Goal: Task Accomplishment & Management: Use online tool/utility

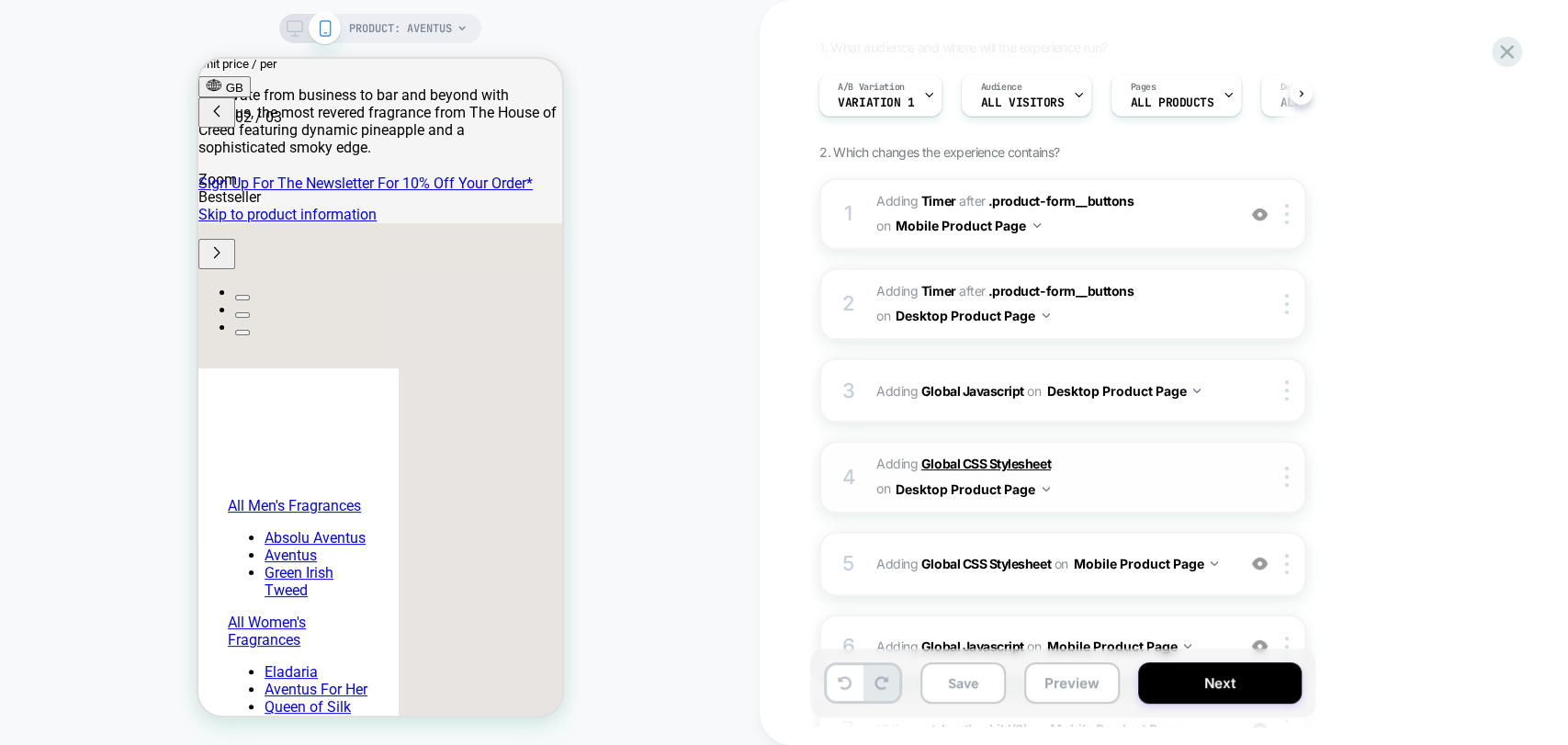
scroll to position [204, 0]
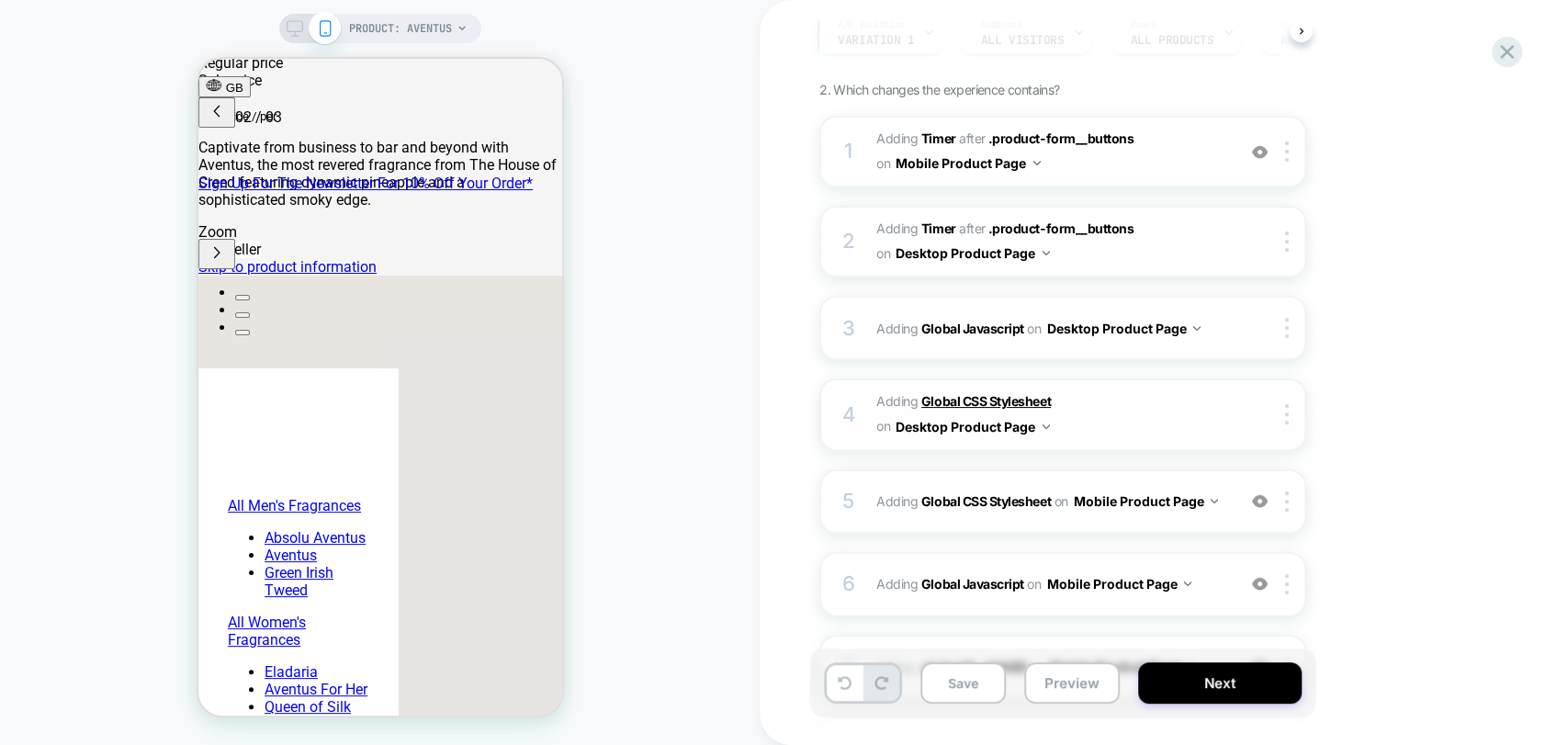
click at [955, 397] on b "Global CSS Stylesheet" at bounding box center [985, 402] width 129 height 16
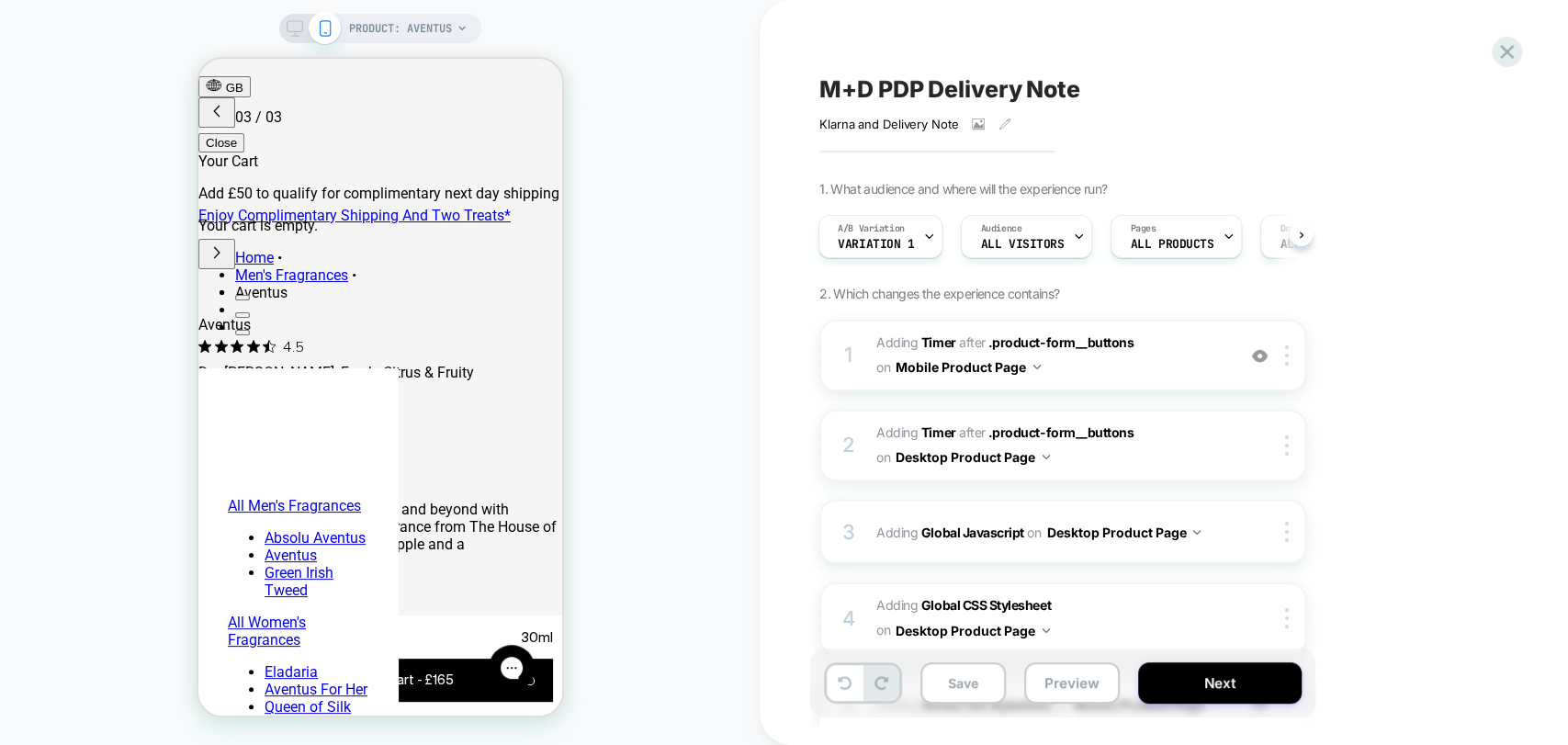
scroll to position [0, 0]
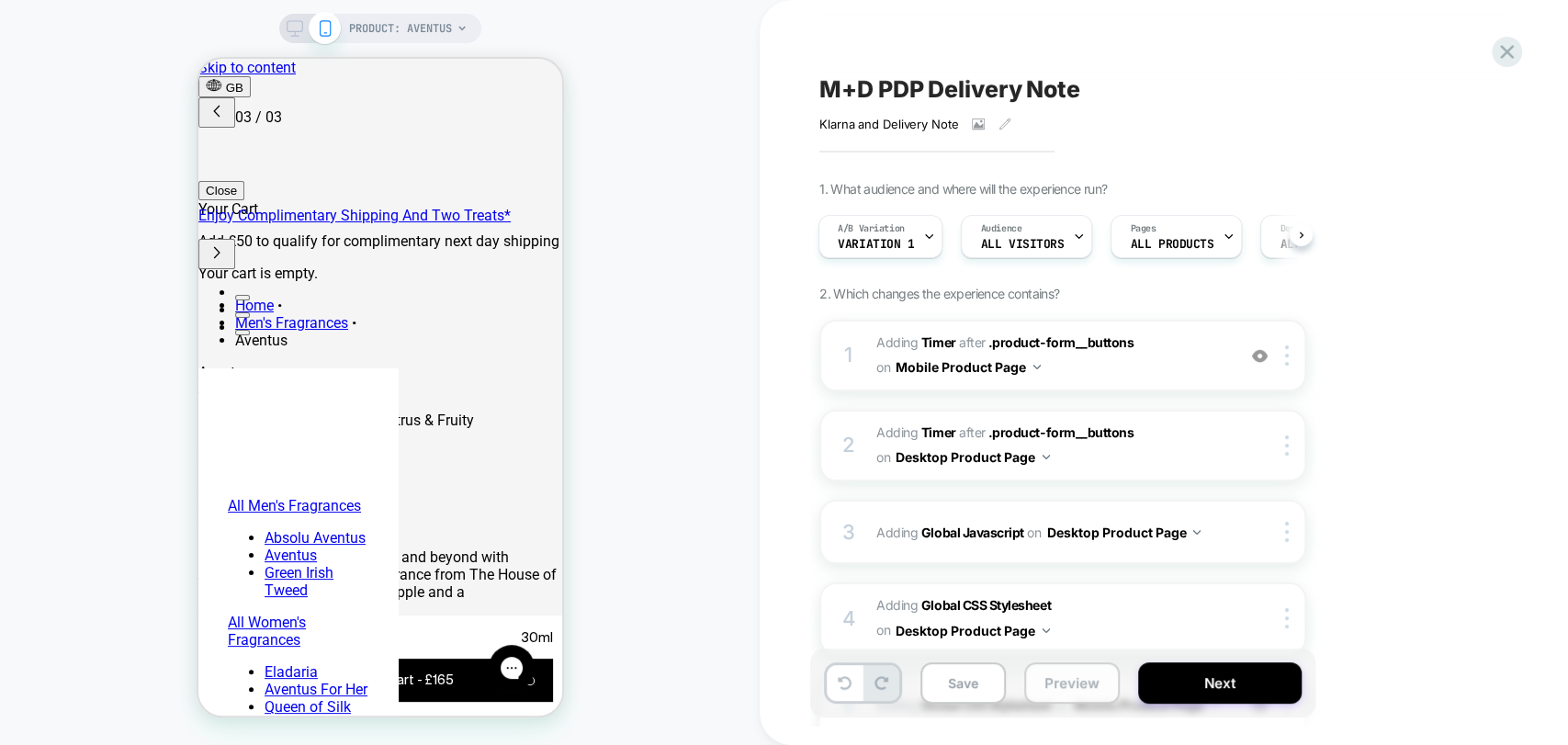
click at [1081, 675] on button "Preview" at bounding box center [1072, 684] width 96 height 41
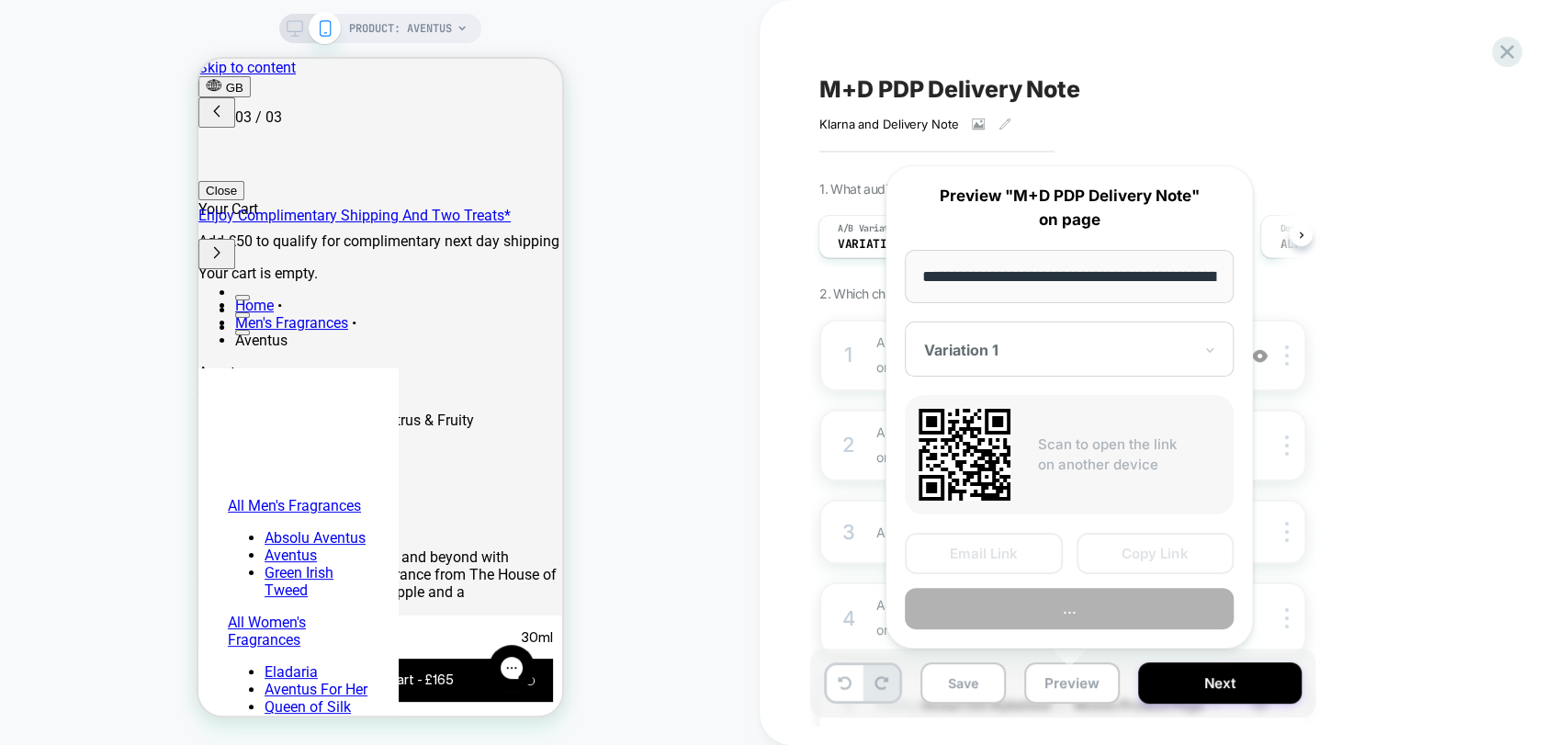
scroll to position [0, 242]
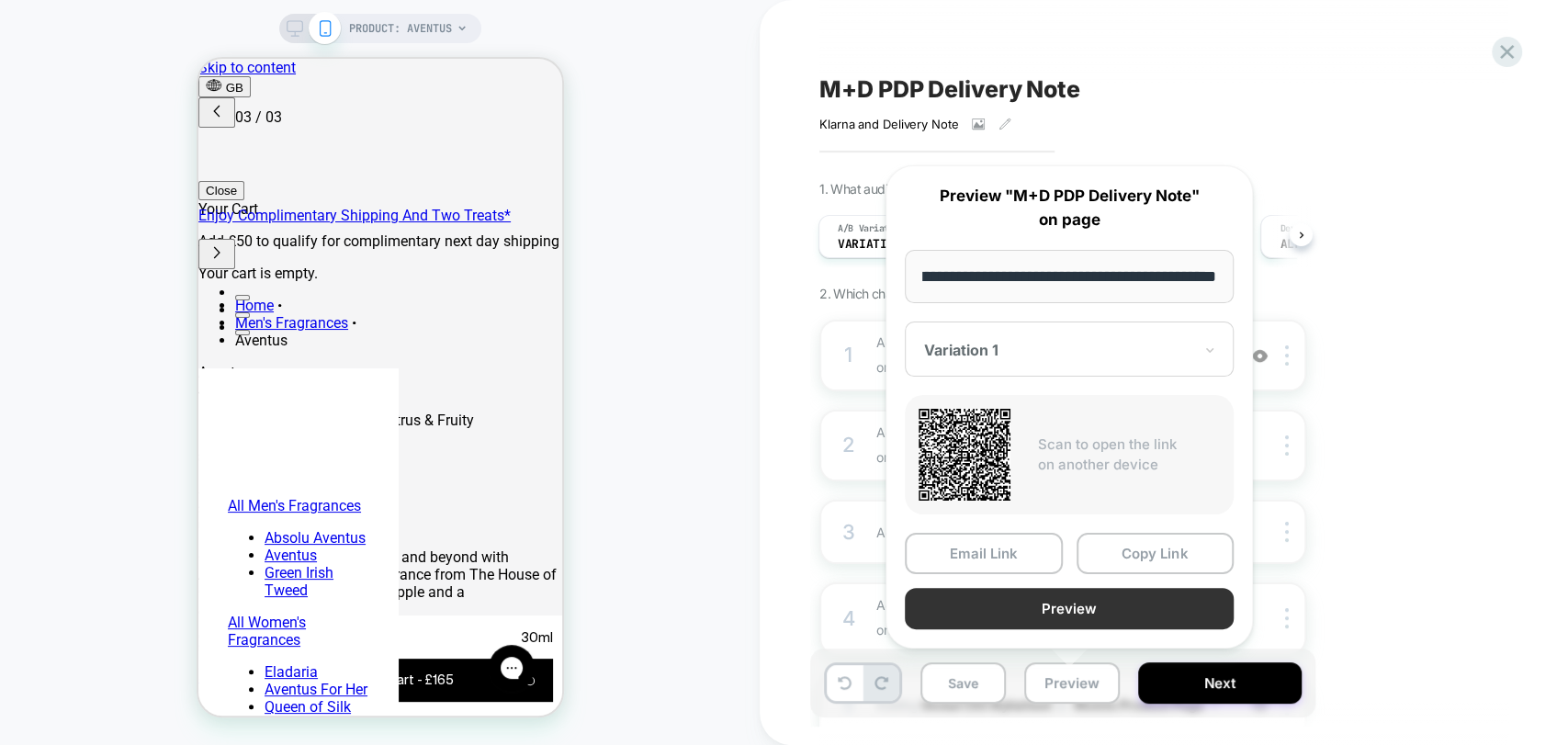
click at [1110, 611] on button "Preview" at bounding box center [1069, 609] width 328 height 41
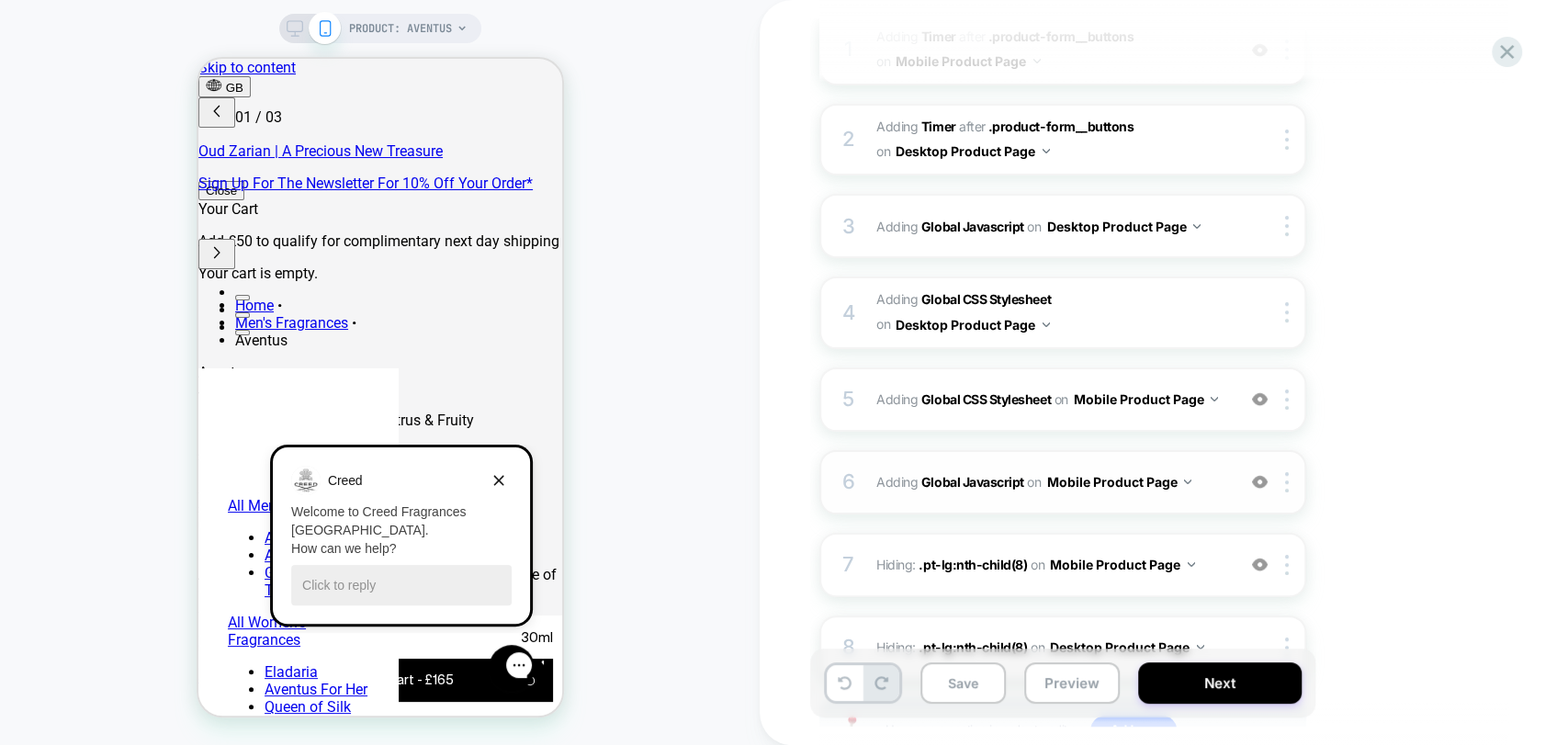
scroll to position [0, 0]
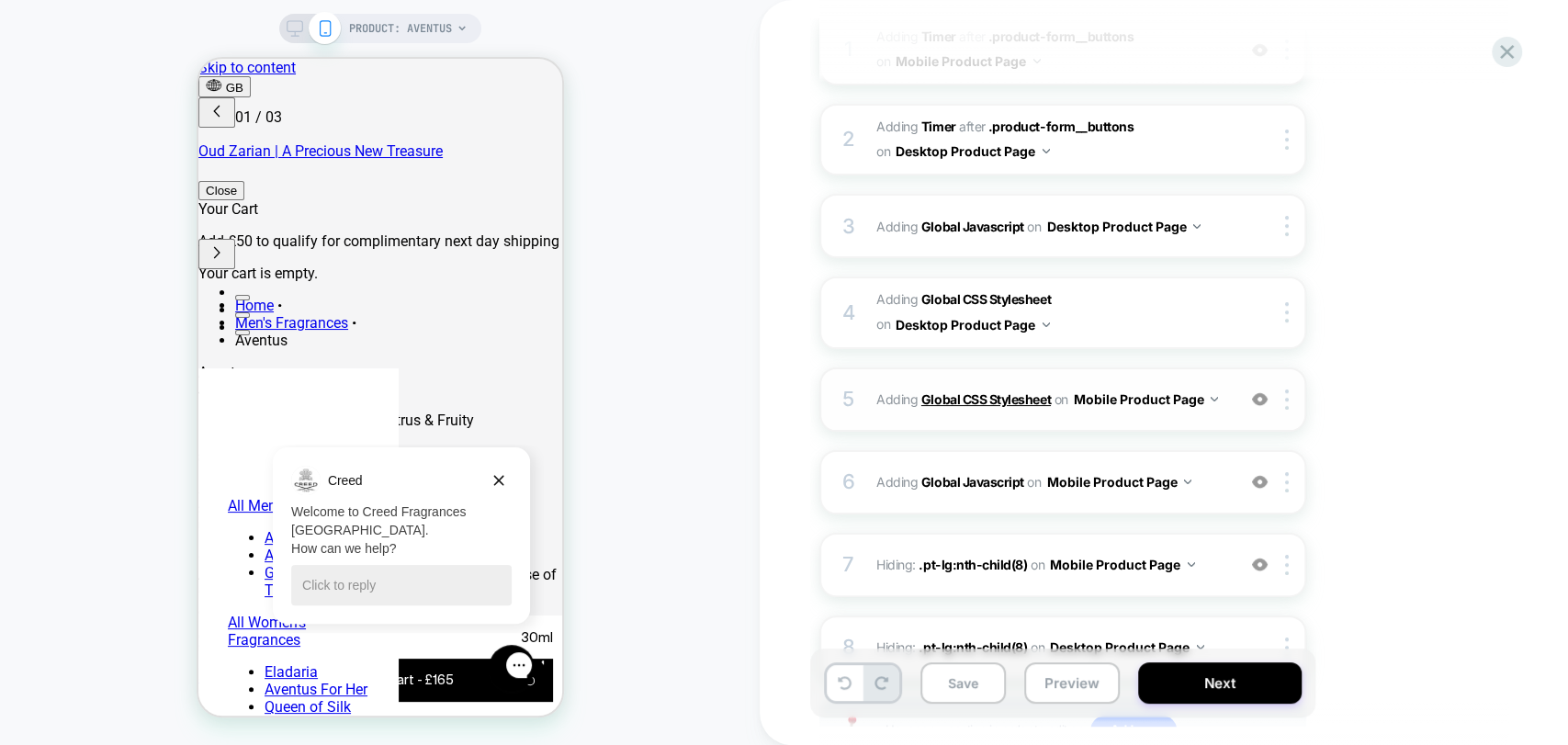
click at [994, 400] on b "Global CSS Stylesheet" at bounding box center [985, 400] width 129 height 16
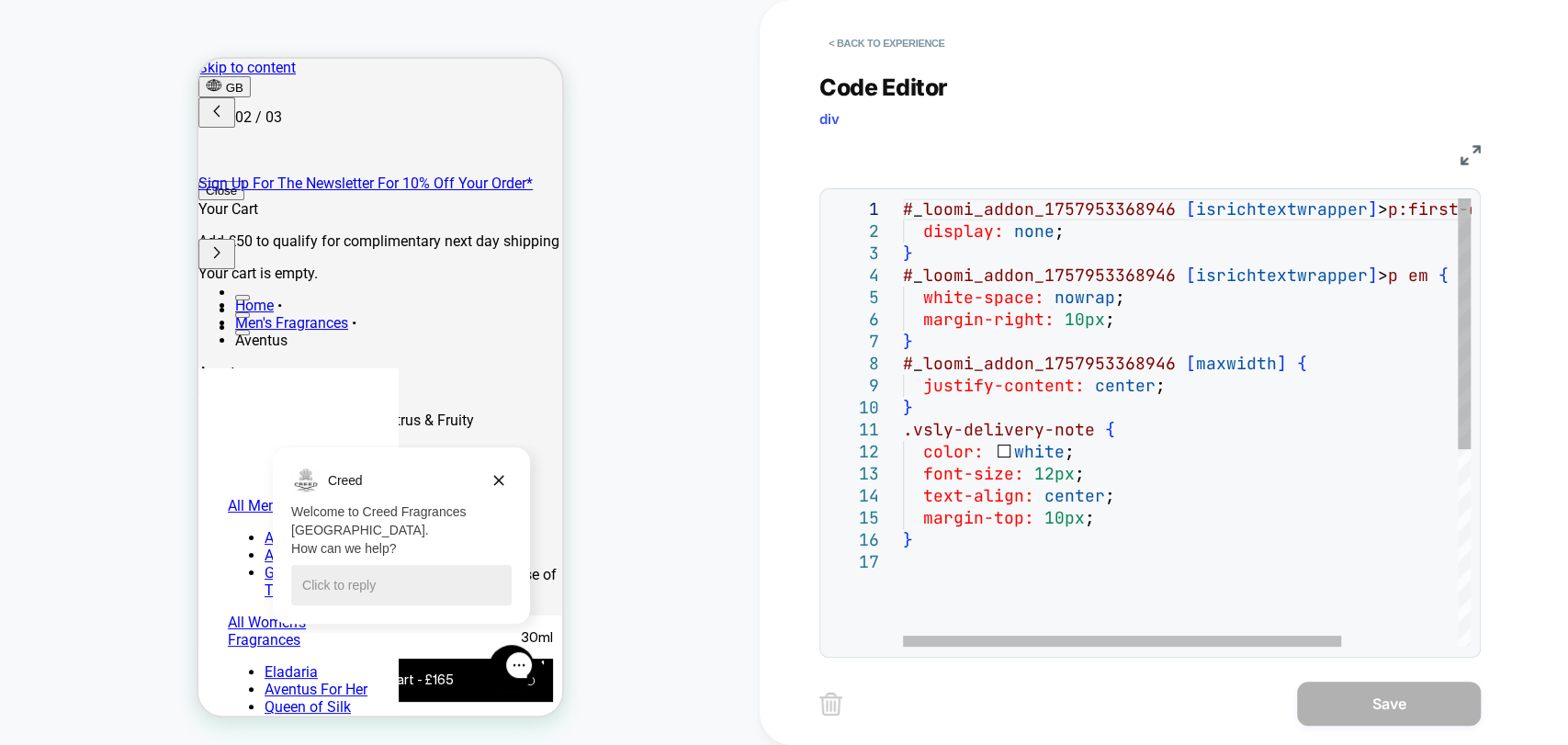
scroll to position [0, 290]
click at [492, 479] on icon "Dismiss campaign" at bounding box center [498, 481] width 19 height 22
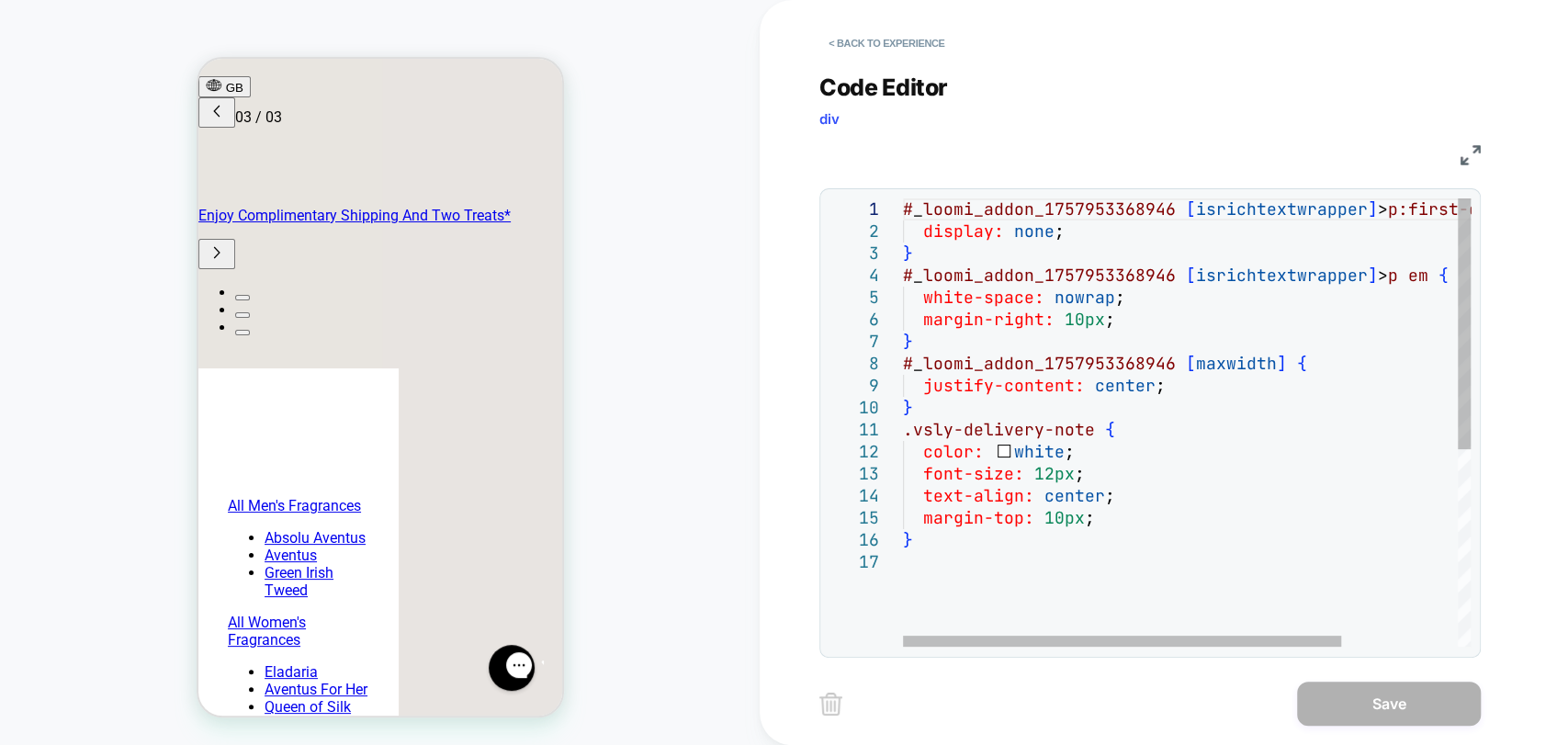
scroll to position [0, 0]
click at [1038, 451] on div "# _ loomi_addon_1757953368946 [ isrichtextwrapper ] > p:first-of-type { display…" at bounding box center [1262, 599] width 718 height 801
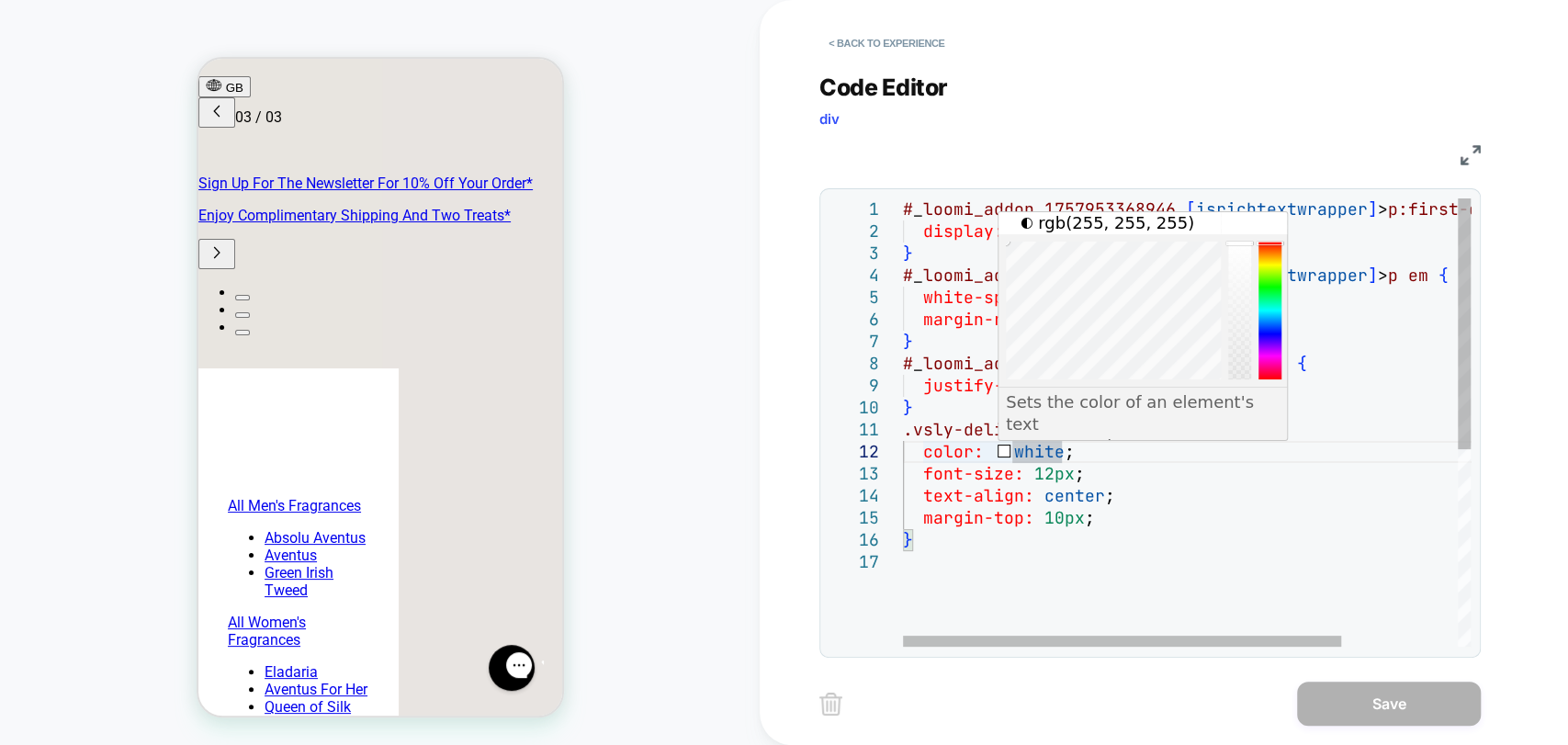
scroll to position [0, 28]
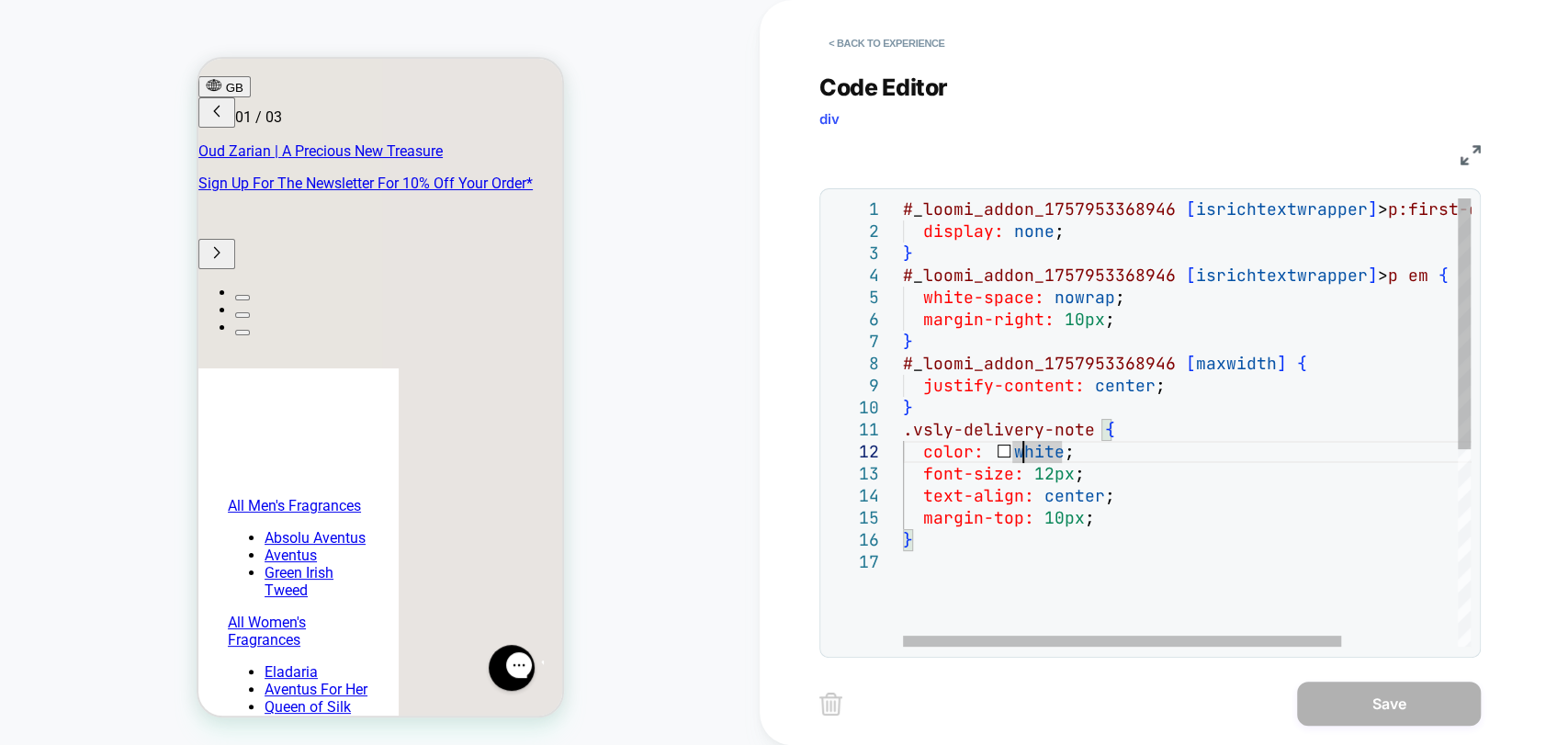
click at [1023, 456] on div "# _ loomi_addon_1757953368946 [ isrichtextwrapper ] > p:first-of-type { display…" at bounding box center [1262, 599] width 718 height 801
click at [1025, 456] on div "# _ loomi_addon_1757953368946 [ isrichtextwrapper ] > p:first-of-type { display…" at bounding box center [1262, 599] width 718 height 801
click at [1036, 456] on div "# _ loomi_addon_1757953368946 [ isrichtextwrapper ] > p:first-of-type { display…" at bounding box center [1262, 599] width 718 height 801
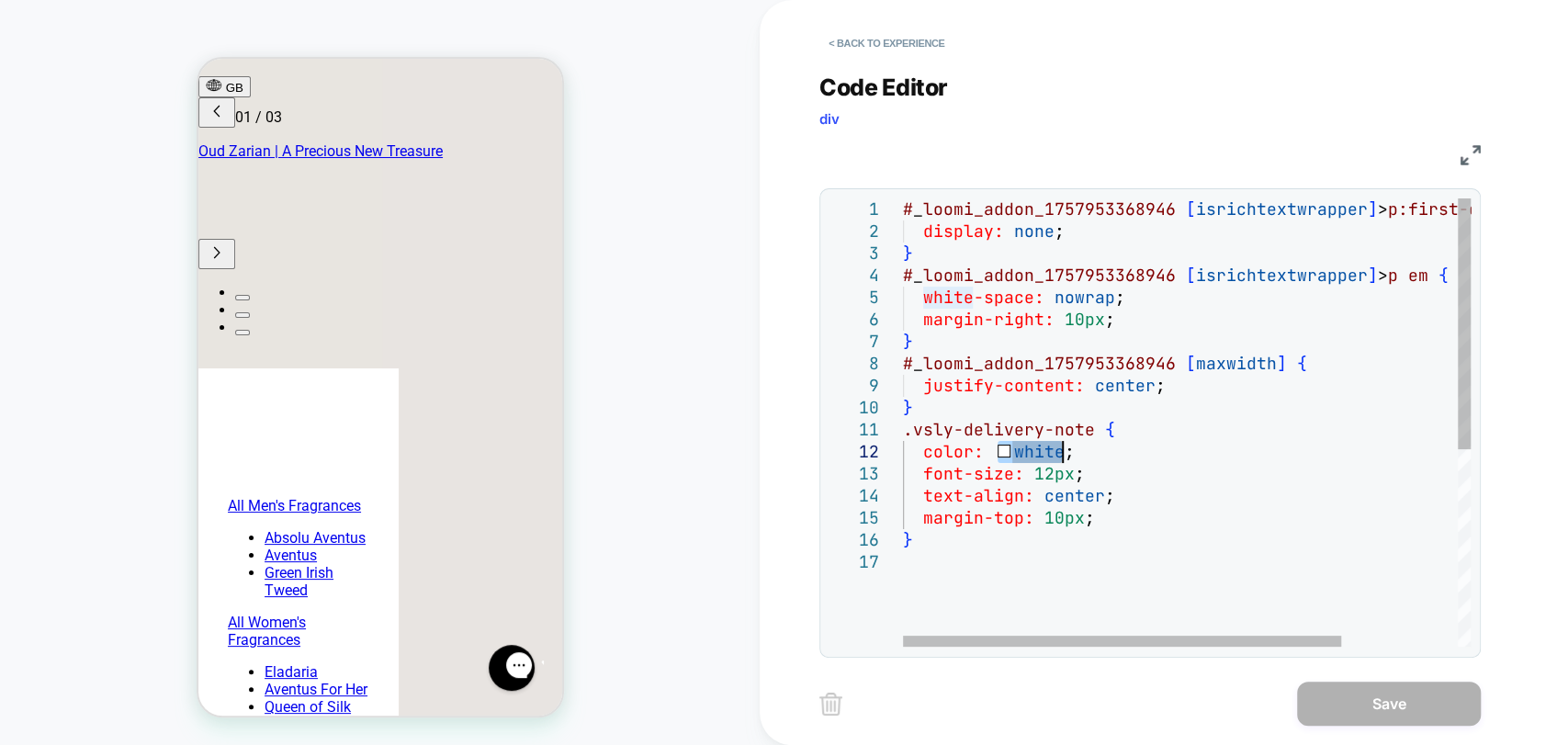
click at [1037, 451] on div "# _ loomi_addon_1757953368946 [ isrichtextwrapper ] > p:first-of-type { display…" at bounding box center [1262, 599] width 718 height 801
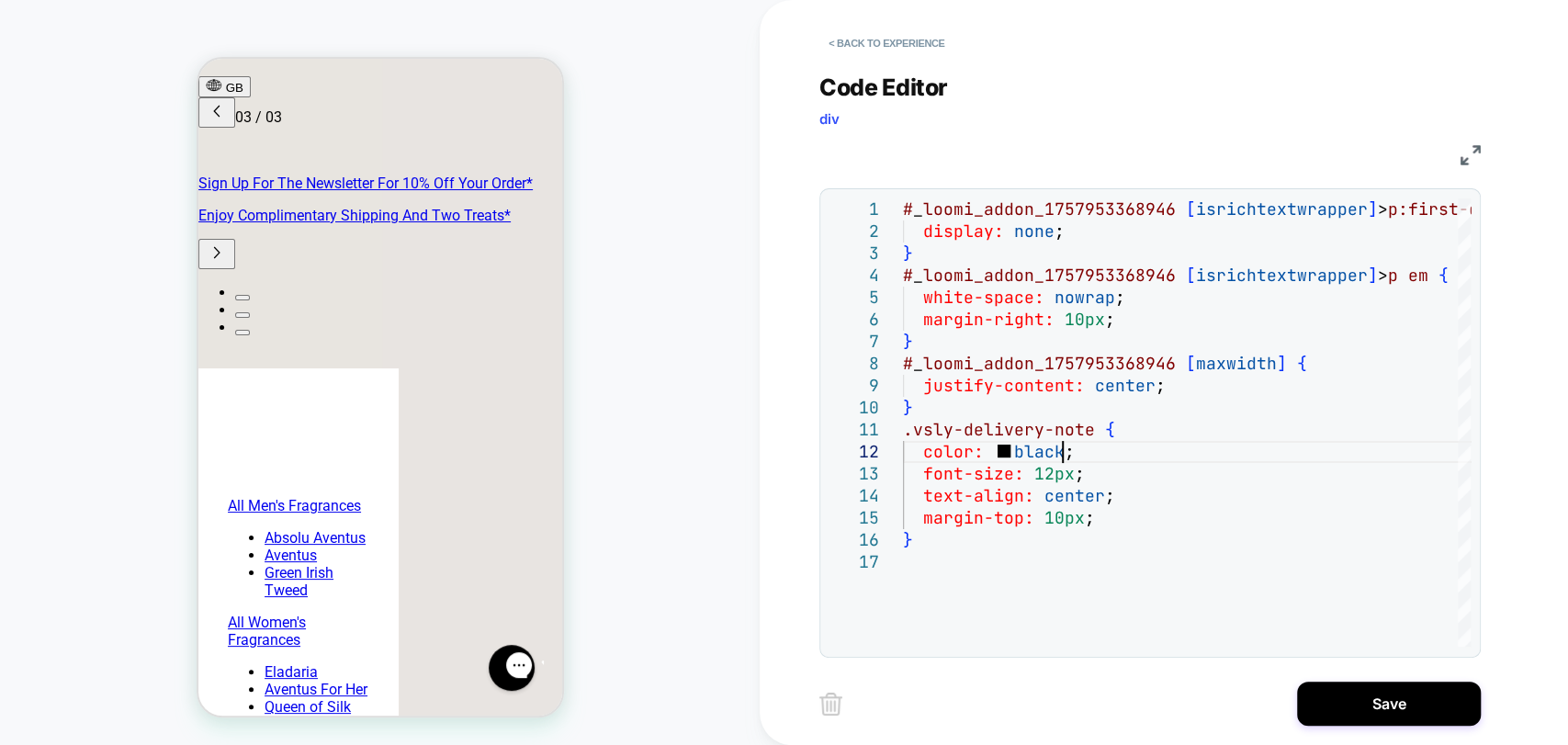
scroll to position [0, 581]
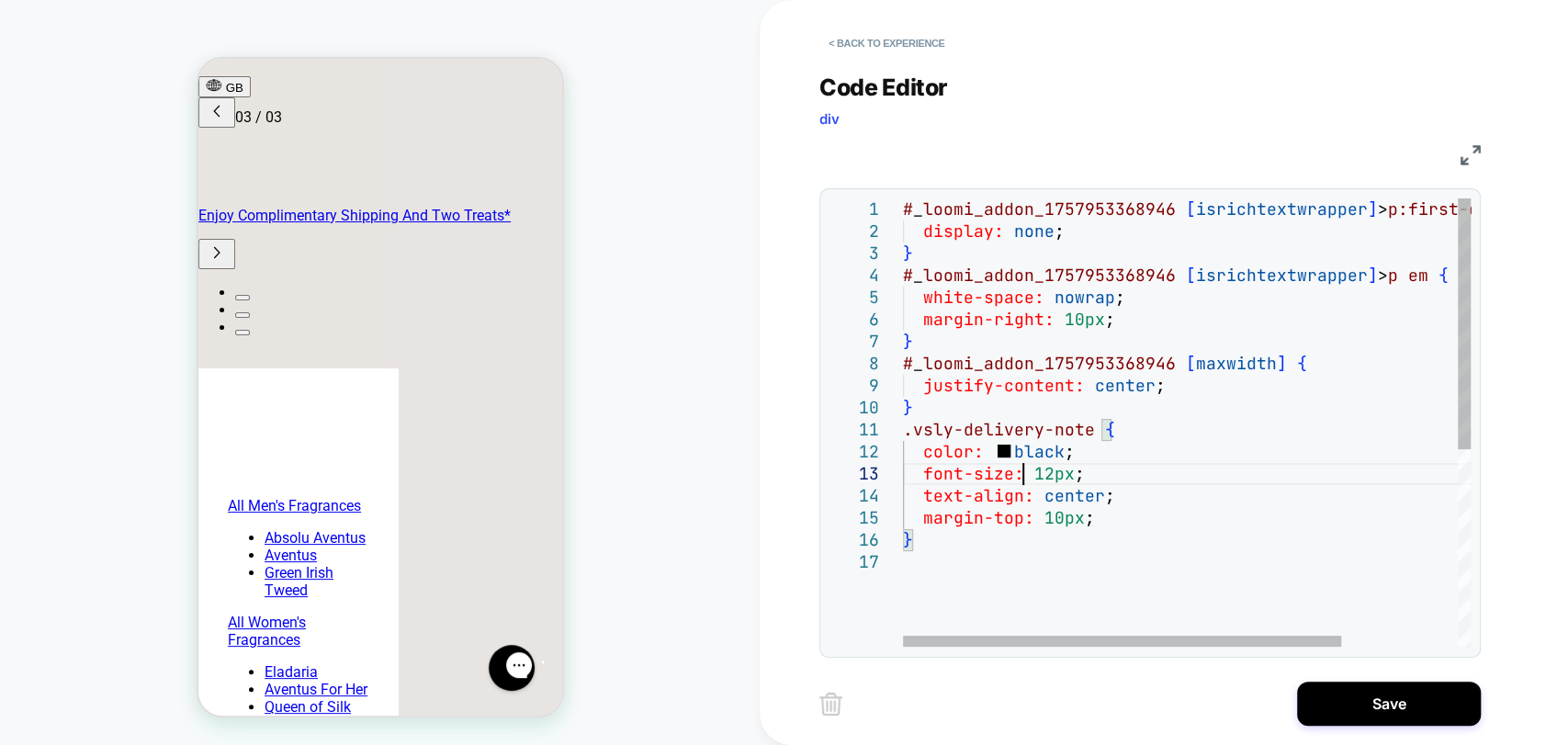
click at [1021, 480] on div "# _ loomi_addon_1757953368946 [ isrichtextwrapper ] > p:first-of-type { display…" at bounding box center [1262, 599] width 718 height 801
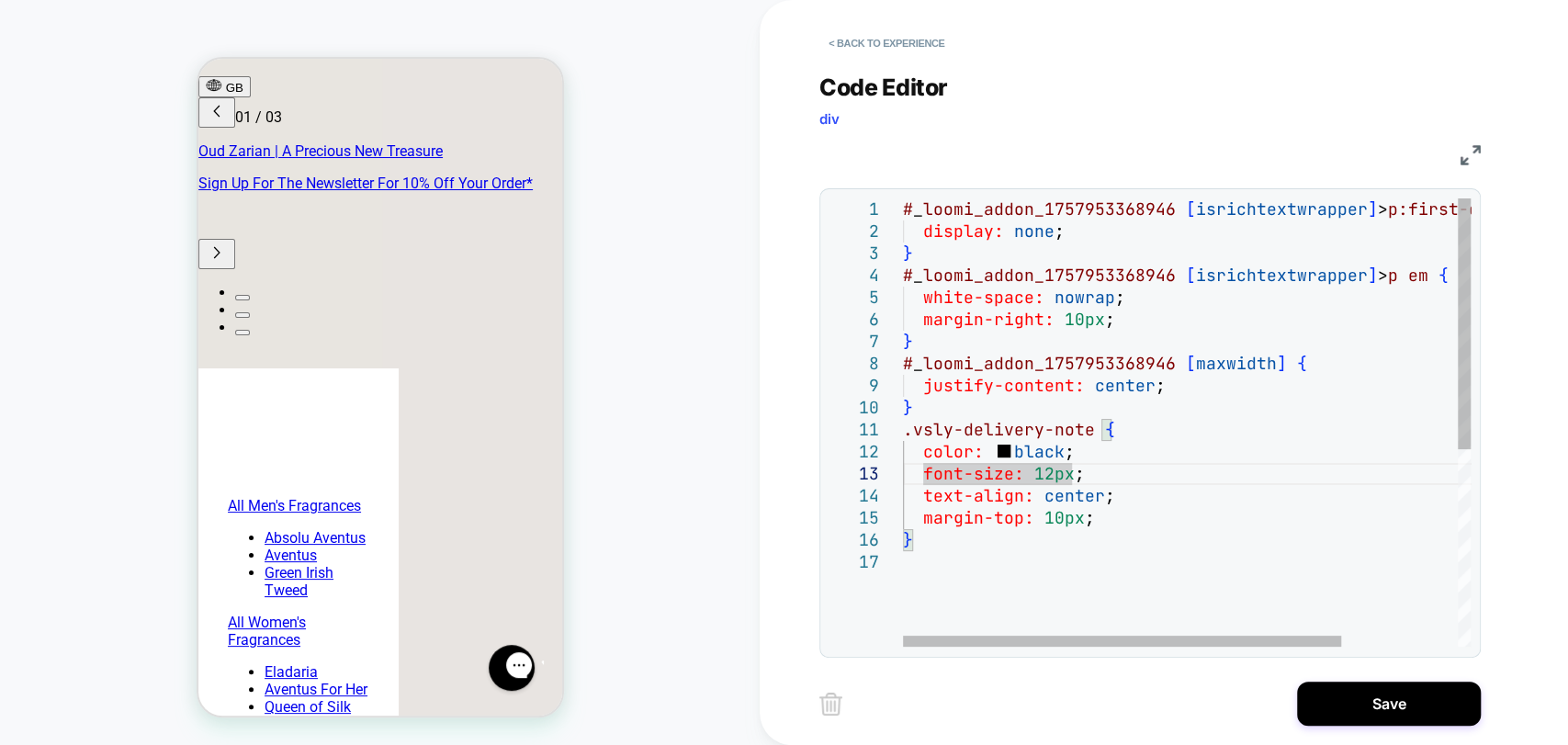
scroll to position [0, 0]
click at [1110, 539] on div "# _ loomi_addon_1757953368946 [ isrichtextwrapper ] > p:first-of-type { display…" at bounding box center [1262, 599] width 718 height 801
click at [905, 436] on div "# _ loomi_addon_1757953368946 [ isrichtextwrapper ] > p:first-of-type { display…" at bounding box center [1262, 599] width 718 height 801
click at [954, 465] on div "# _ loomi_addon_1757953368946 [ isrichtextwrapper ] > p:first-of-type { display…" at bounding box center [1262, 599] width 718 height 801
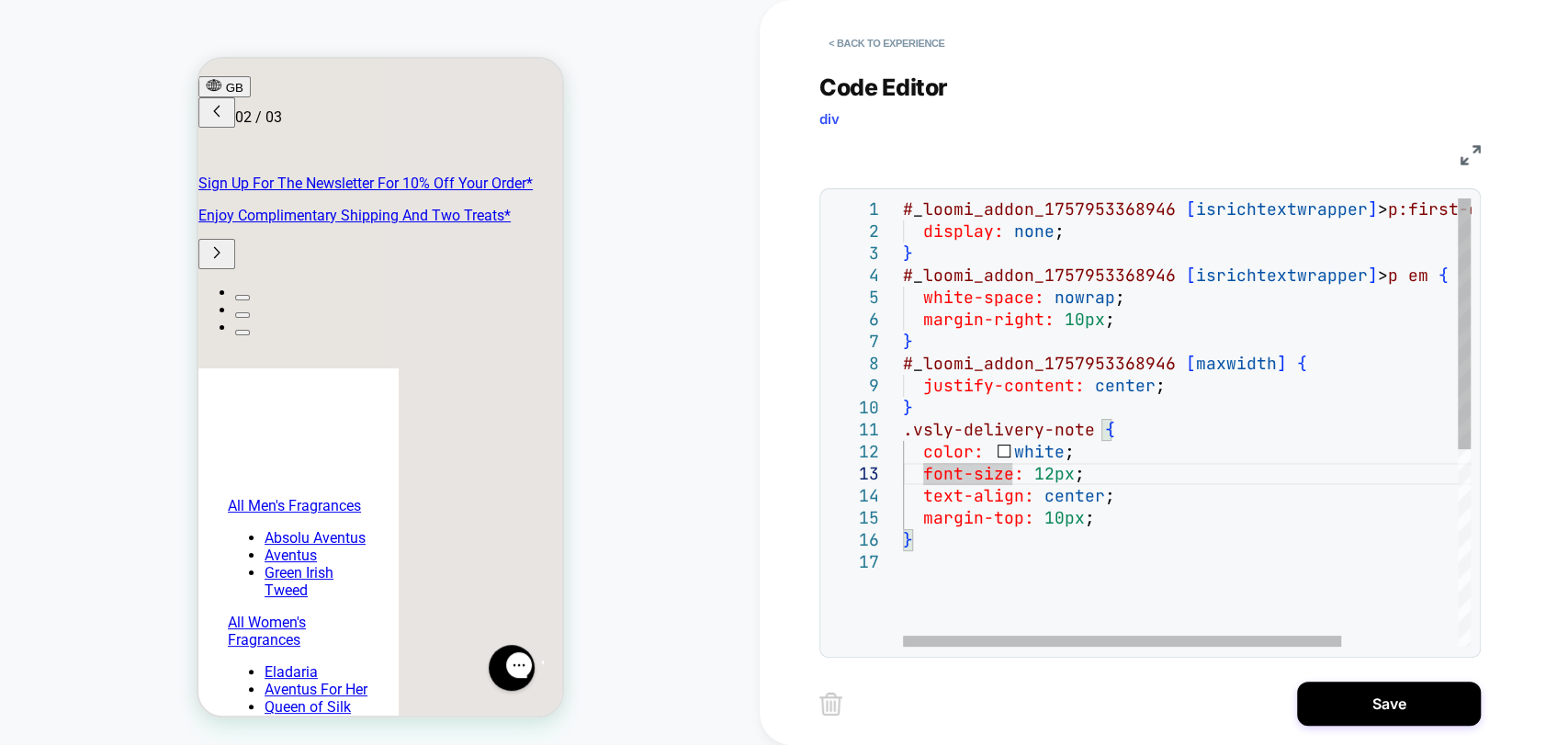
scroll to position [0, 581]
click at [903, 435] on div "# _ loomi_addon_1757953368946 [ isrichtextwrapper ] > p:first-of-type { display…" at bounding box center [1262, 599] width 718 height 801
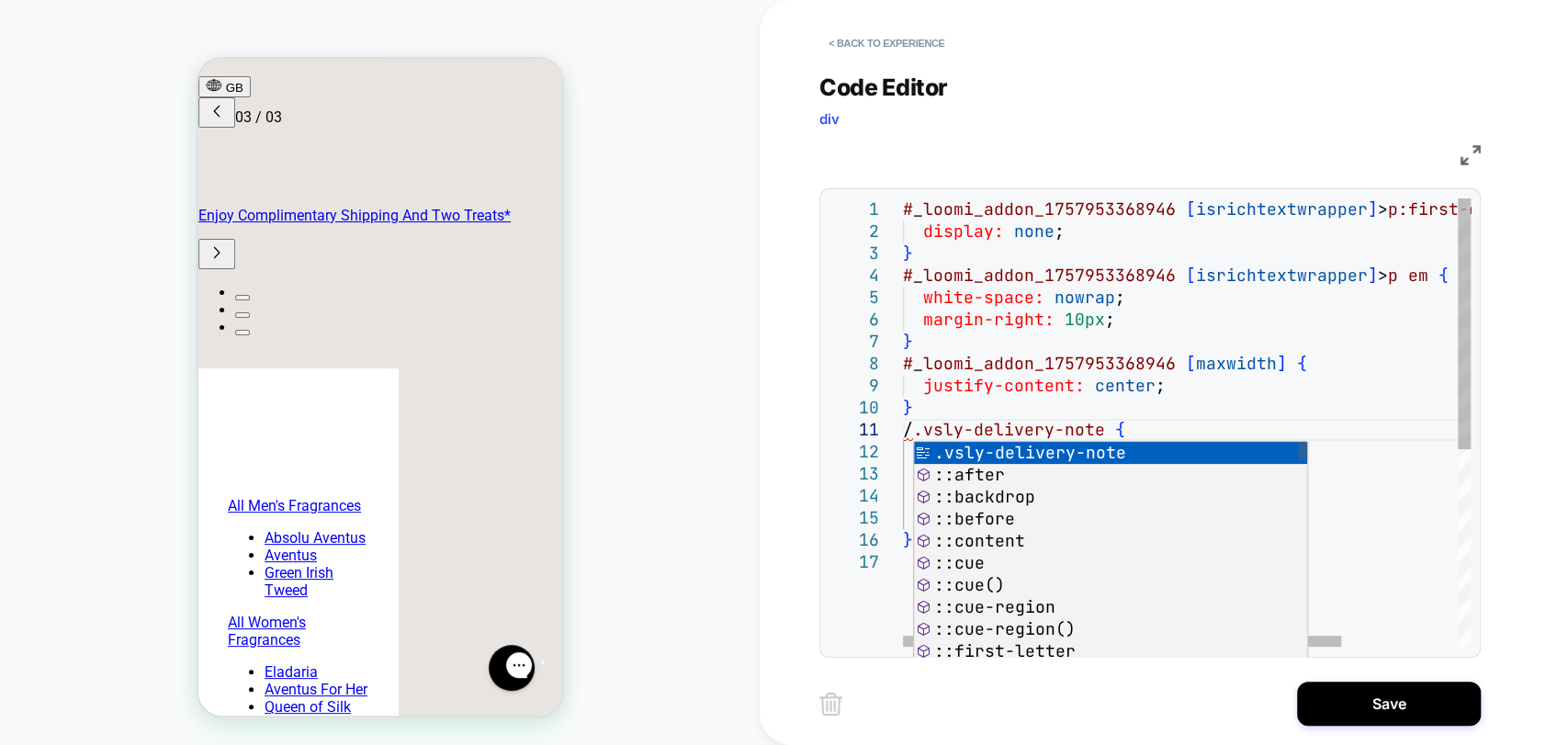
scroll to position [21, 19]
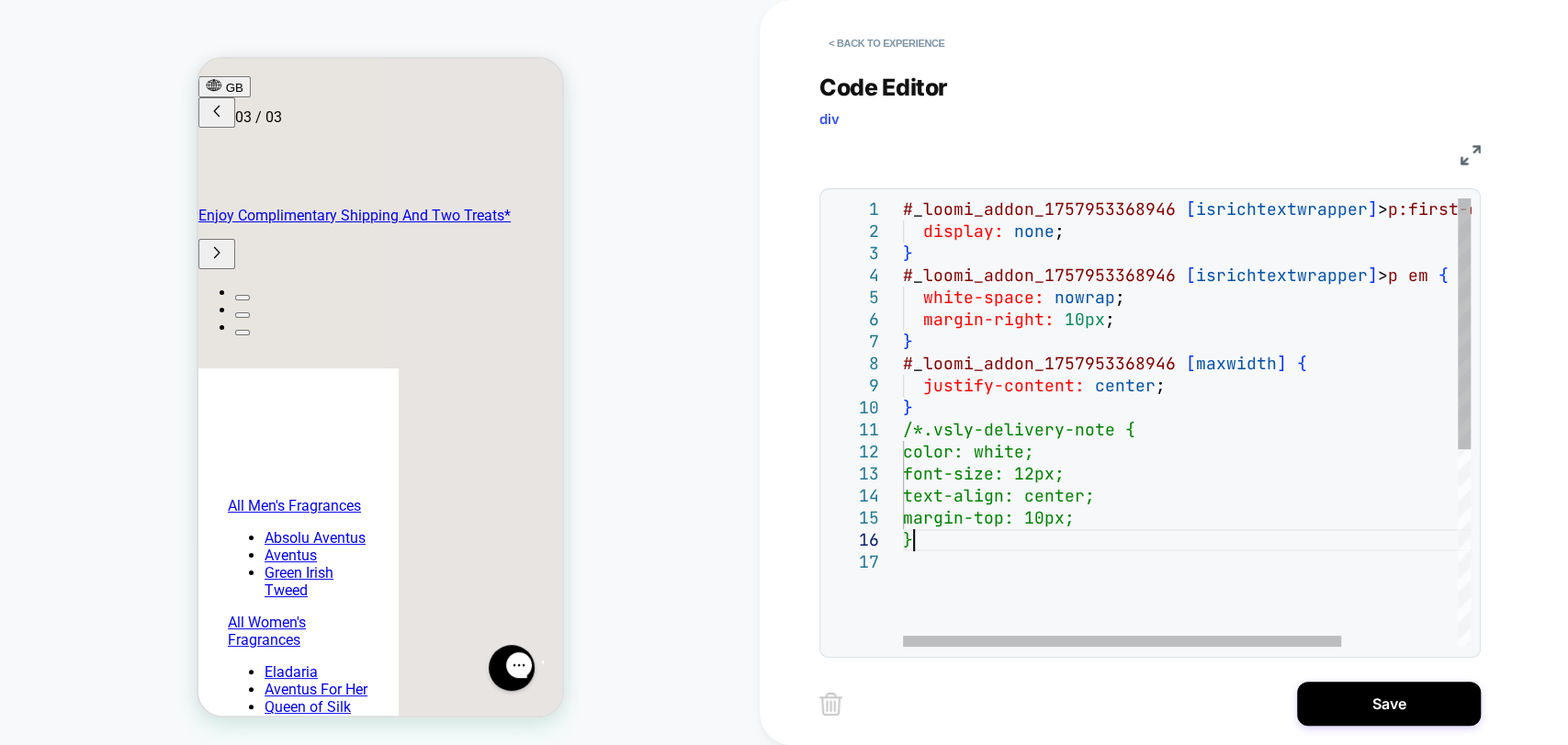
click at [963, 544] on div "# _ loomi_addon_1757953368946 [ isrichtextwrapper ] > p:first-of-type { display…" at bounding box center [1262, 599] width 718 height 801
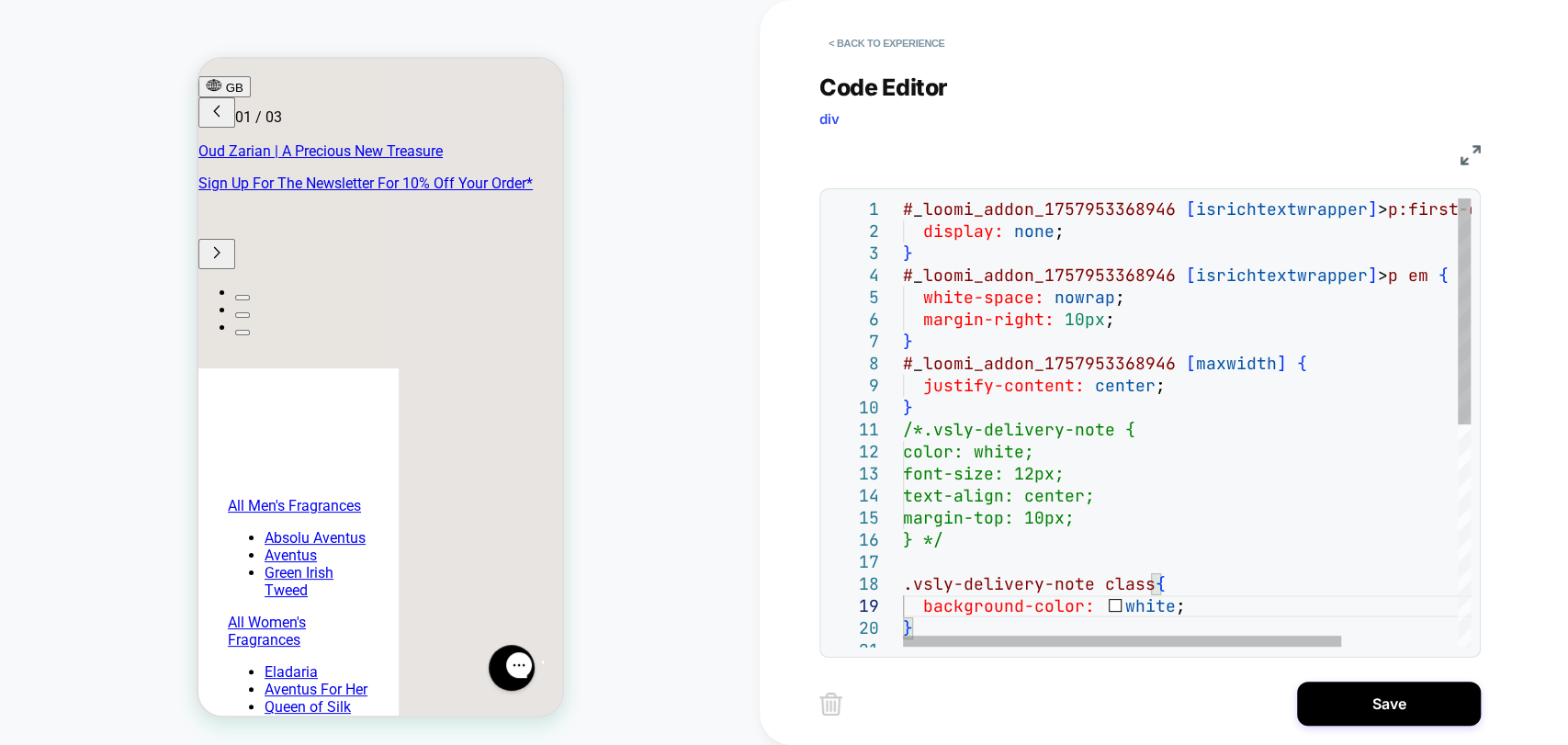
scroll to position [0, 0]
click at [1194, 610] on div "# _ loomi_addon_1757953368946 [ isrichtextwrapper ] > p:first-of-type { display…" at bounding box center [1262, 643] width 718 height 890
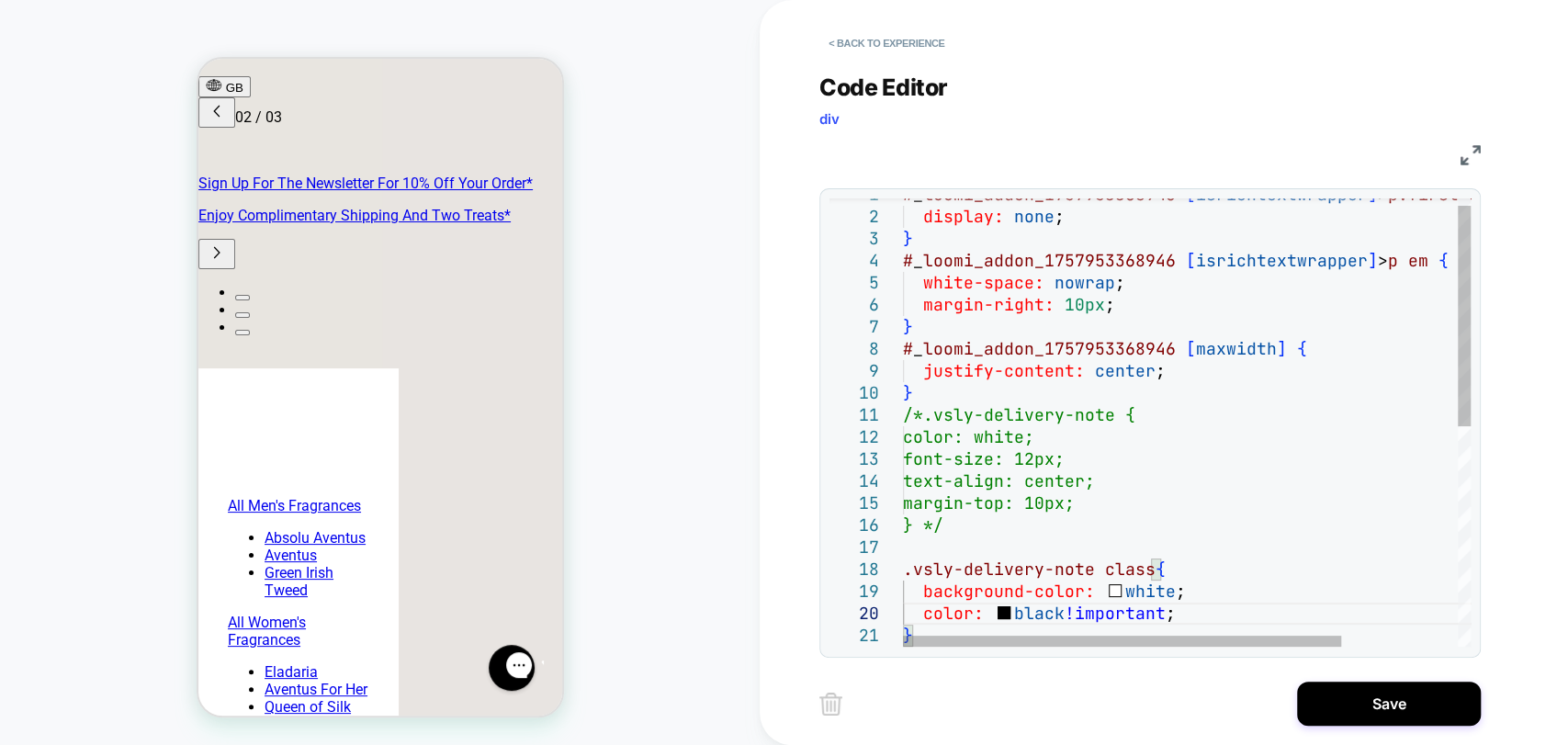
scroll to position [0, 581]
click at [1165, 597] on div "# _ loomi_addon_1757953368946 [ isrichtextwrapper ] > p:first-of-type { display…" at bounding box center [1262, 639] width 718 height 912
click at [1169, 589] on div "# _ loomi_addon_1757953368946 [ isrichtextwrapper ] > p:first-of-type { display…" at bounding box center [1262, 639] width 718 height 912
click at [1341, 557] on div "# _ loomi_addon_1757953368946 [ isrichtextwrapper ] > p:first-of-type { display…" at bounding box center [1262, 639] width 718 height 912
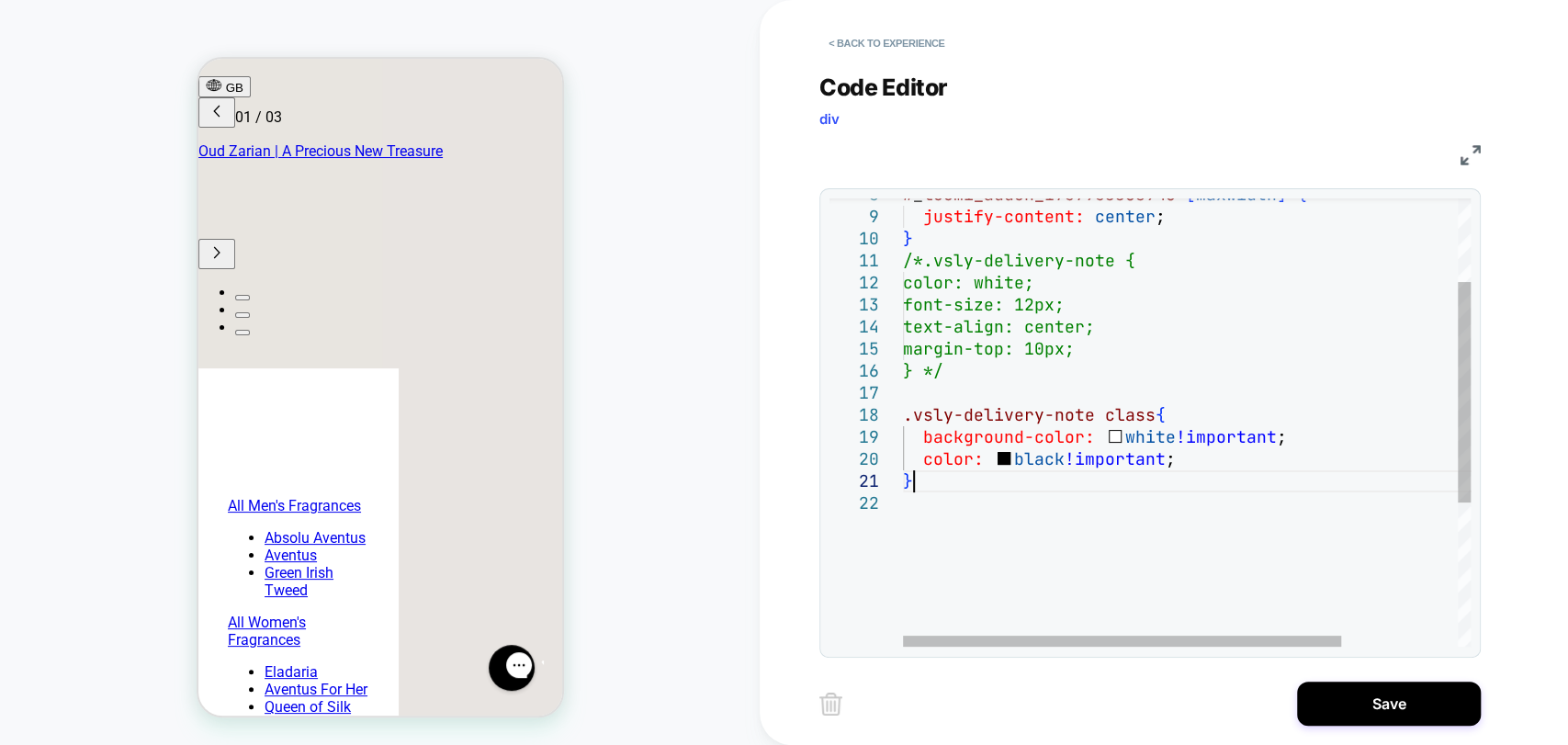
scroll to position [43, 8]
click at [948, 478] on div "# _ loomi_addon_1757953368946 [ maxwidth ] { justify-content: center ; } /*.vsl…" at bounding box center [1262, 485] width 718 height 912
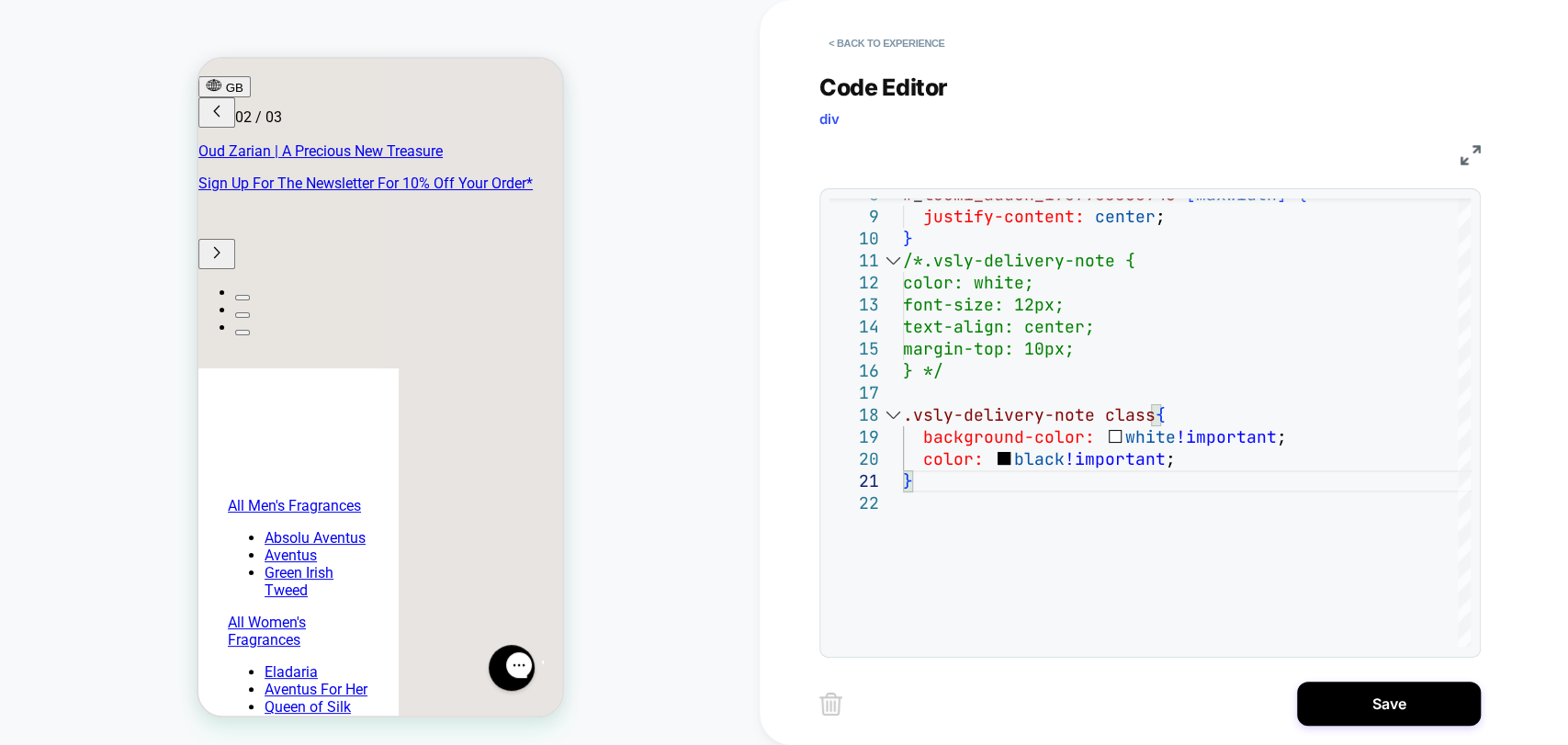
scroll to position [0, 290]
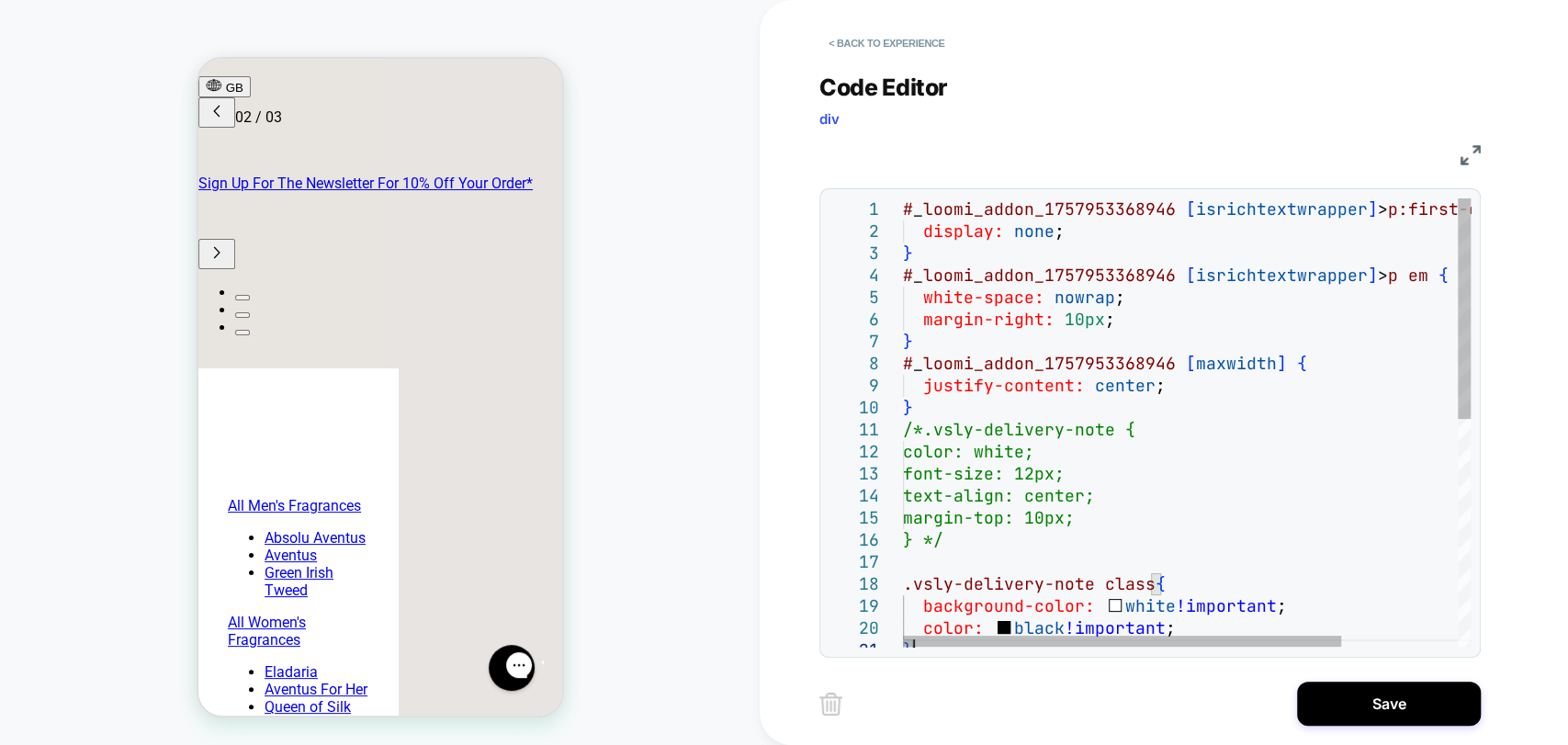
click at [1198, 436] on div "# _ loomi_addon_1757953368946 [ maxwidth ] { justify-content: center ; } /*.vsl…" at bounding box center [1262, 654] width 718 height 912
click at [1063, 616] on div "# _ loomi_addon_1757953368946 [ maxwidth ] { justify-content: center ; } /*.vsl…" at bounding box center [1262, 654] width 718 height 912
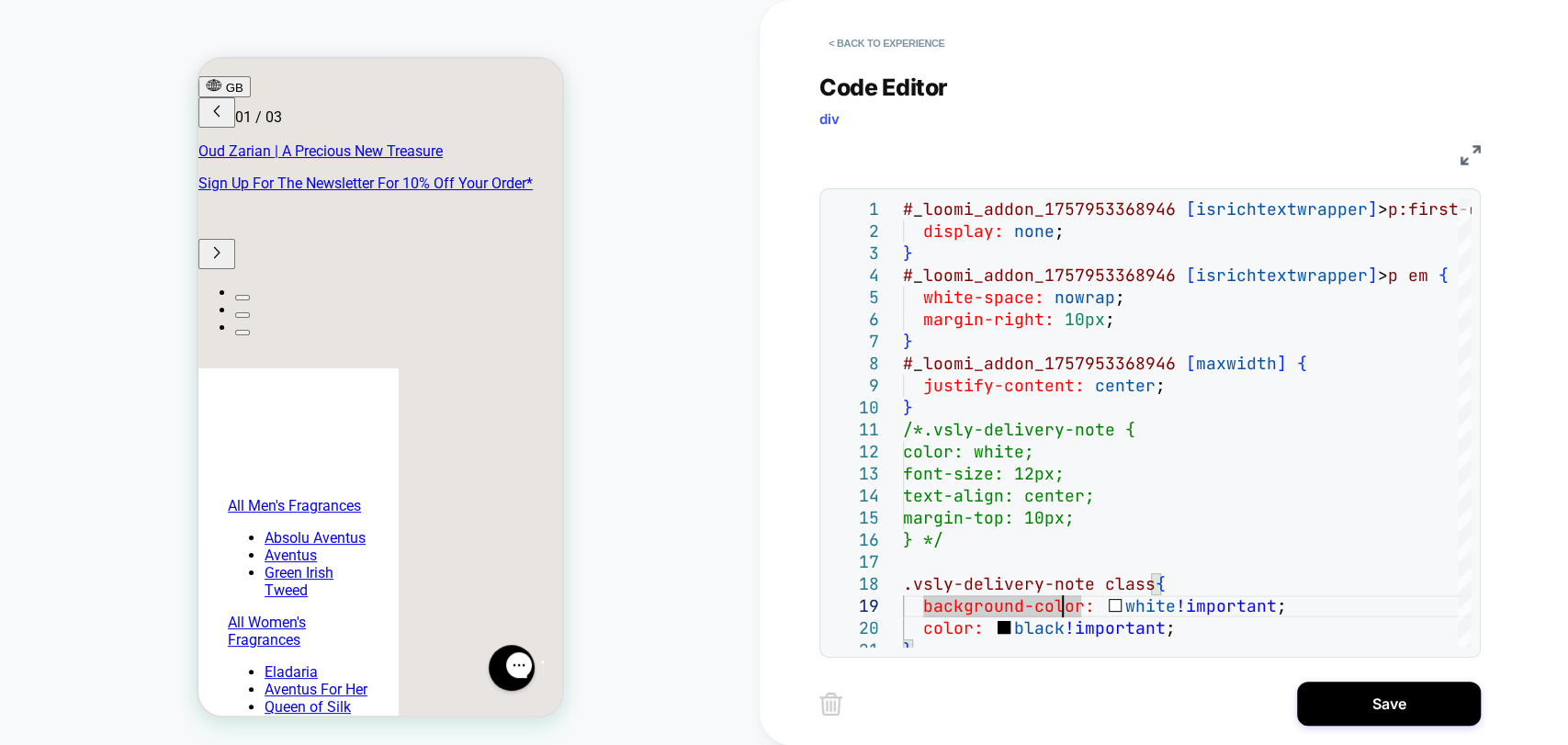
scroll to position [0, 0]
type textarea "**********"
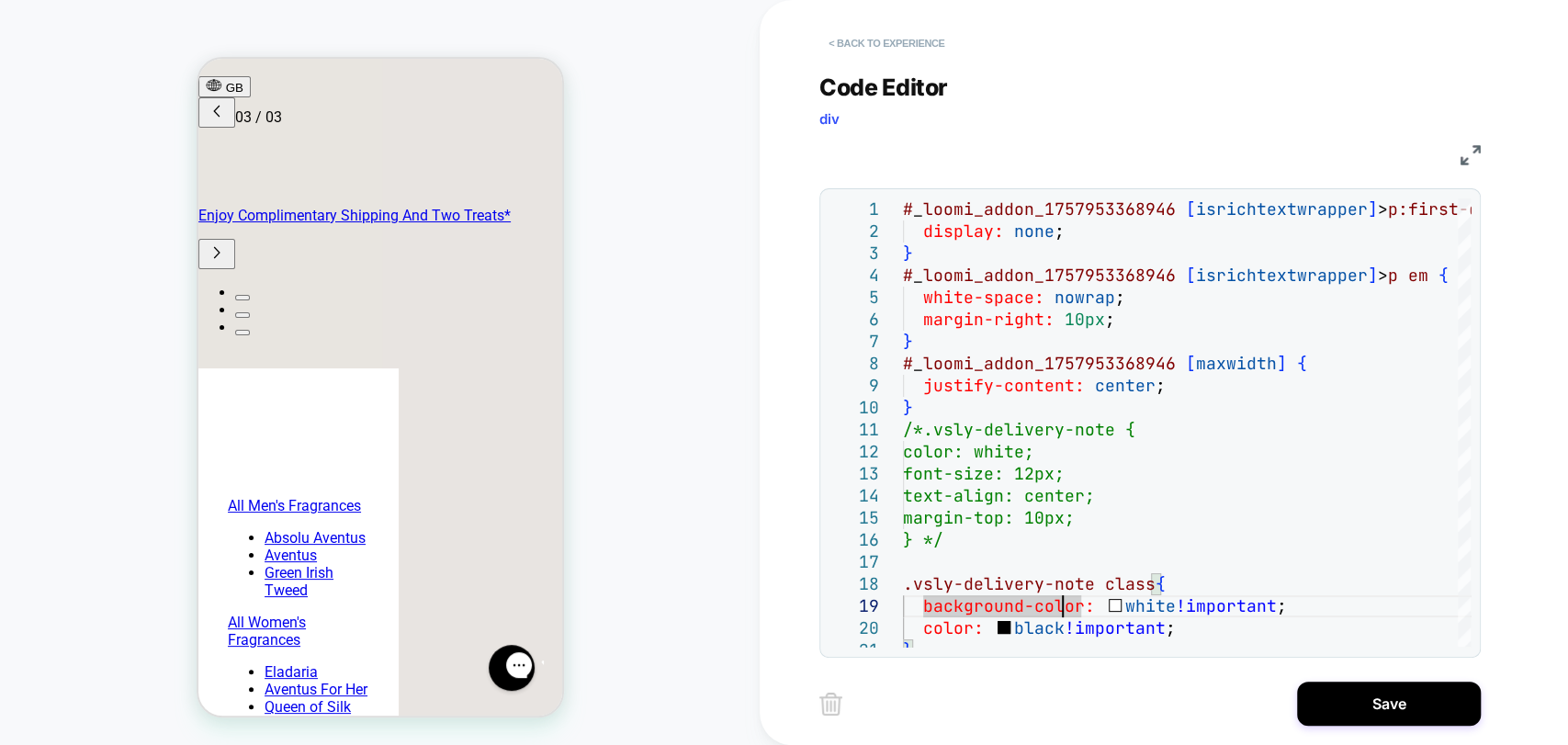
scroll to position [0, 581]
click at [877, 39] on button "< Back to experience" at bounding box center [887, 43] width 134 height 30
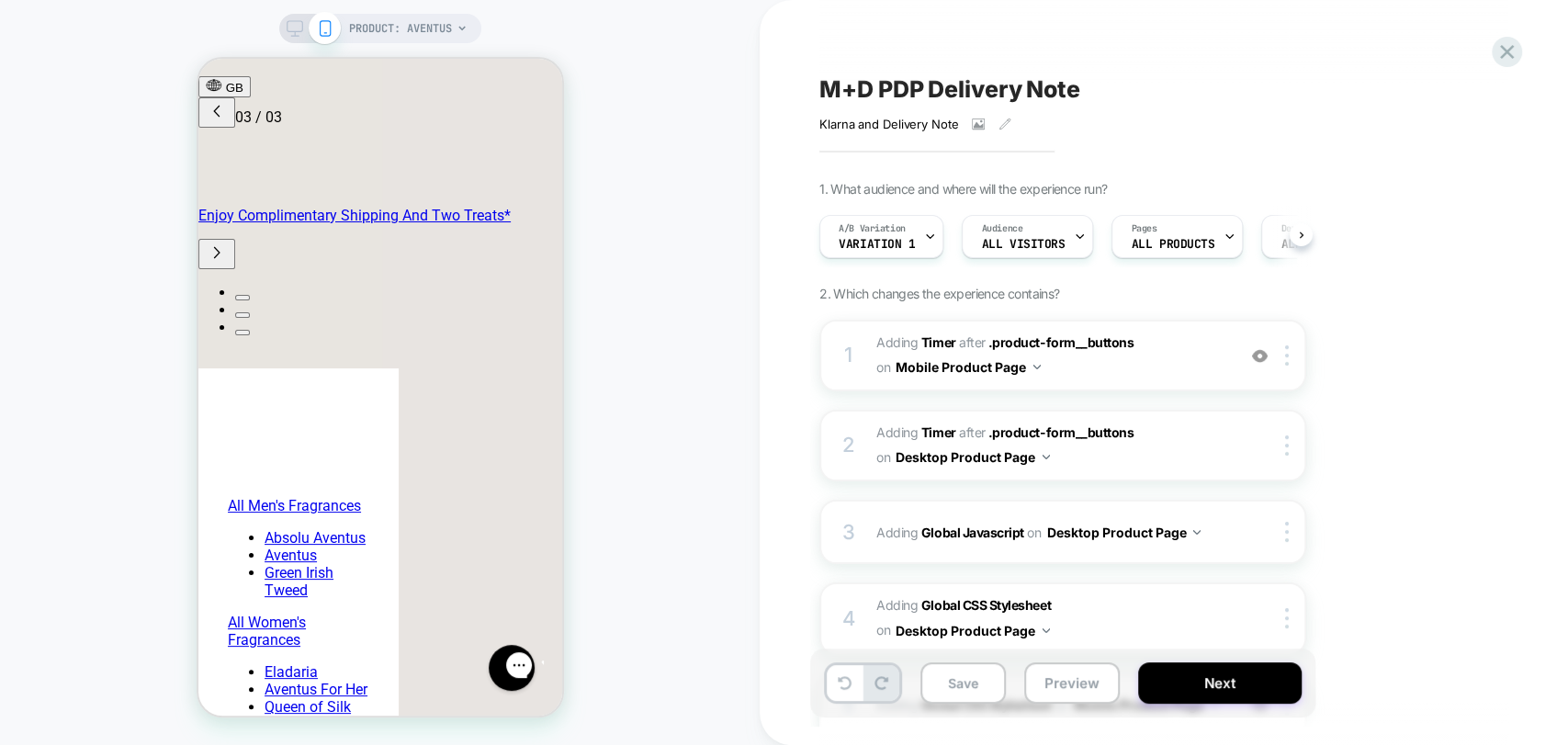
scroll to position [0, 0]
click at [986, 91] on span "M+D PDP Delivery Note" at bounding box center [950, 89] width 261 height 28
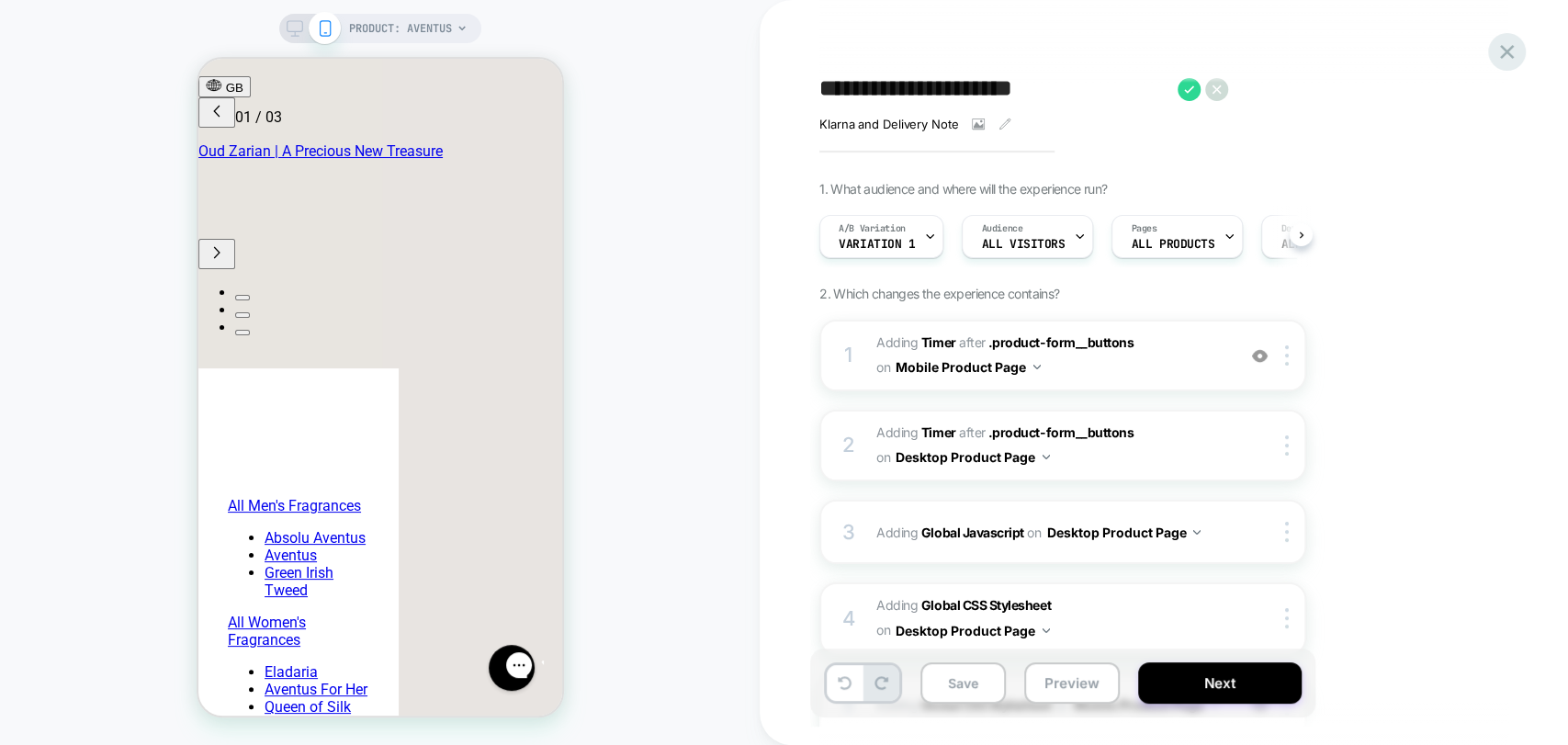
click at [1499, 46] on icon at bounding box center [1507, 51] width 25 height 25
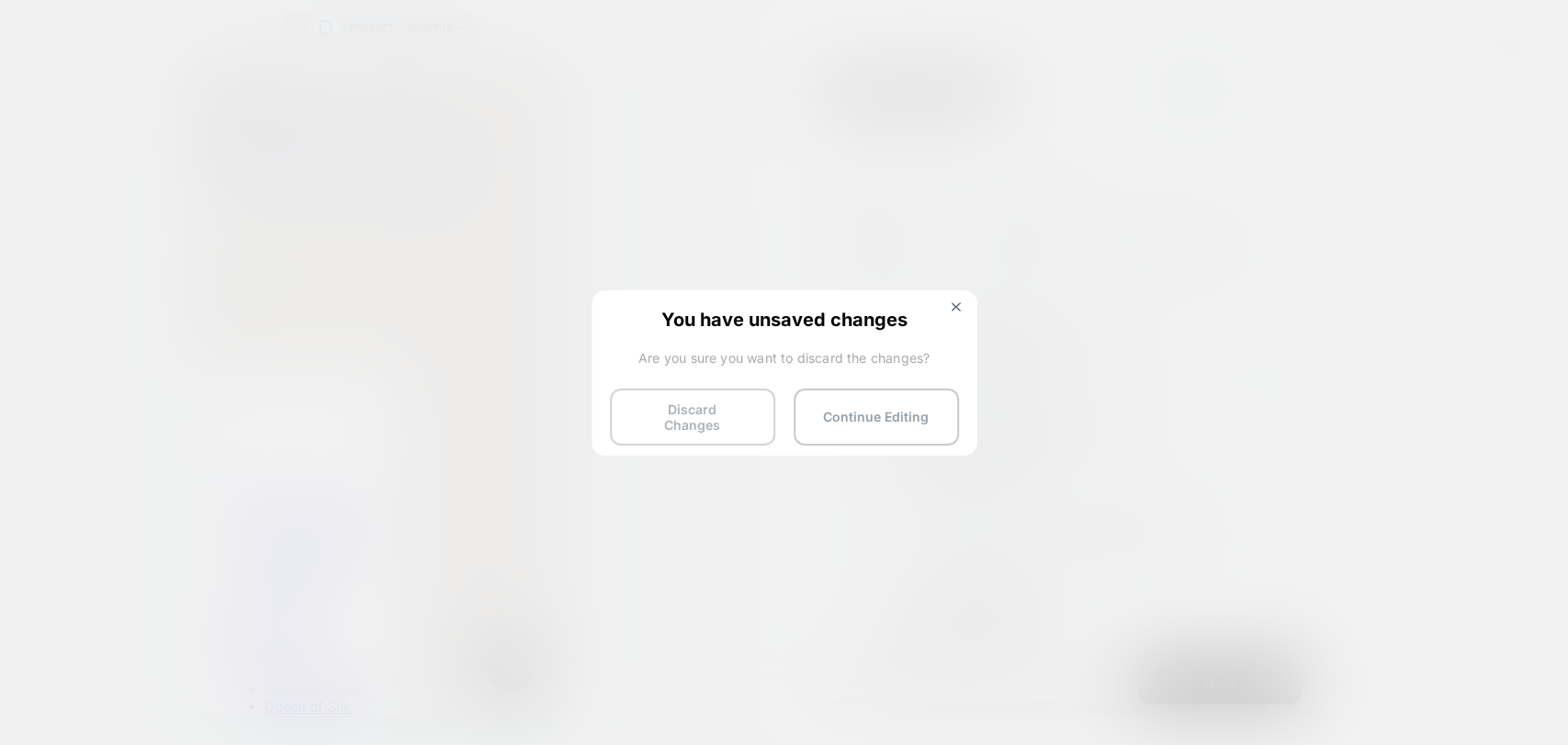
click at [713, 416] on button "Discard Changes" at bounding box center [693, 417] width 166 height 57
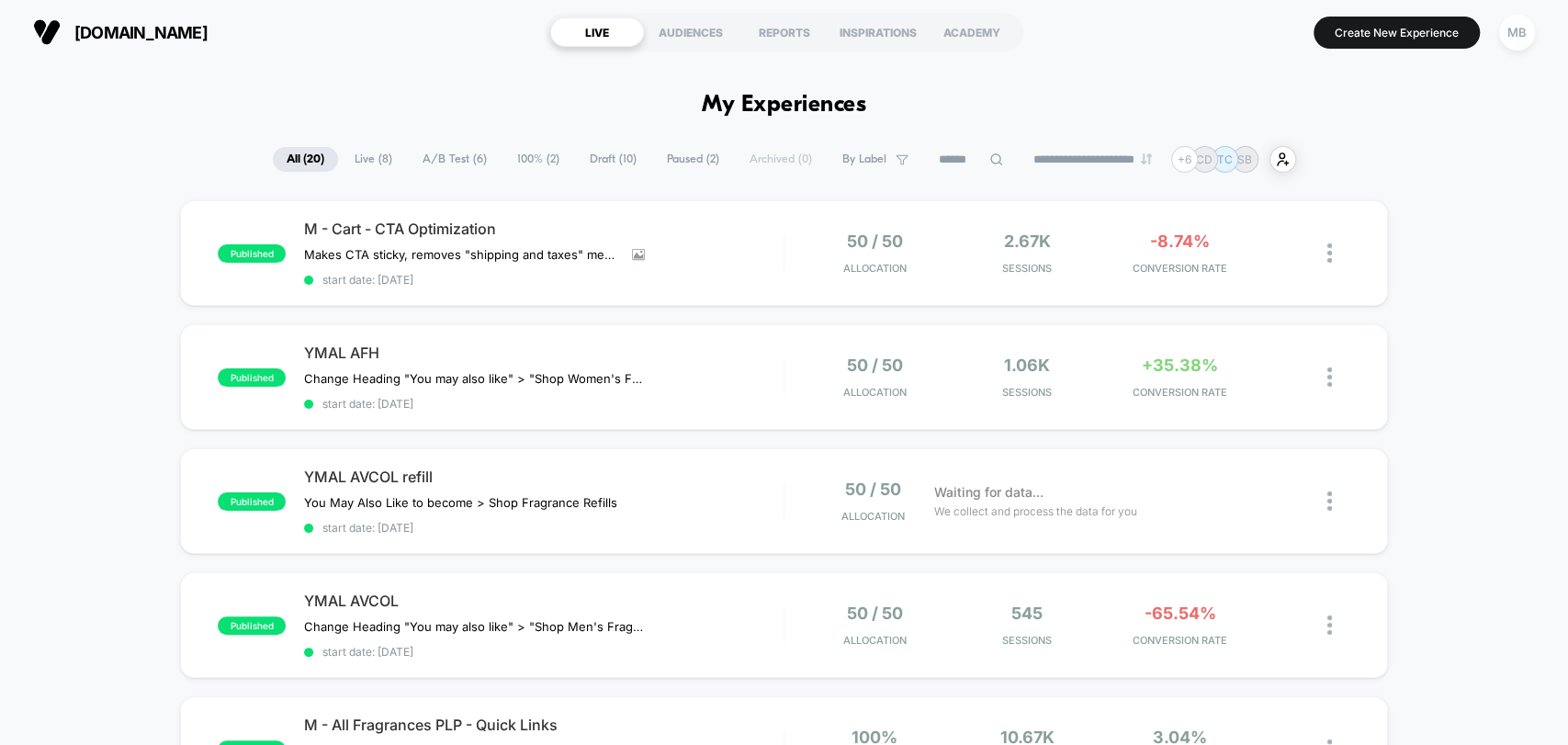
click at [957, 171] on div "**********" at bounding box center [785, 159] width 1024 height 27
click at [933, 164] on input at bounding box center [970, 160] width 183 height 22
paste input "**********"
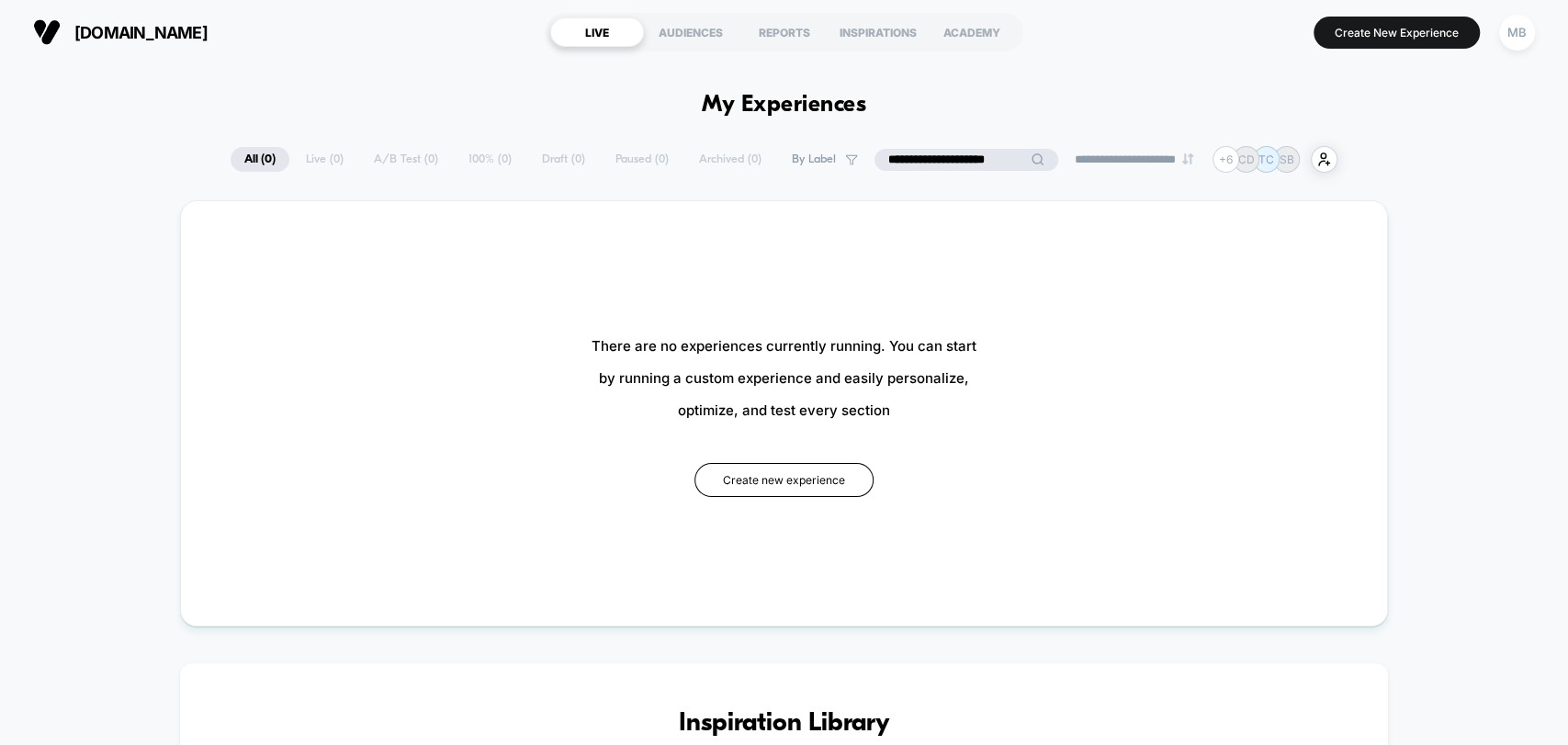
click at [927, 156] on input "**********" at bounding box center [966, 160] width 183 height 22
click at [902, 156] on input "**********" at bounding box center [966, 160] width 183 height 22
drag, startPoint x: 903, startPoint y: 158, endPoint x: 779, endPoint y: 154, distance: 124.1
click at [779, 154] on div "**********" at bounding box center [784, 159] width 1107 height 27
type input "**********"
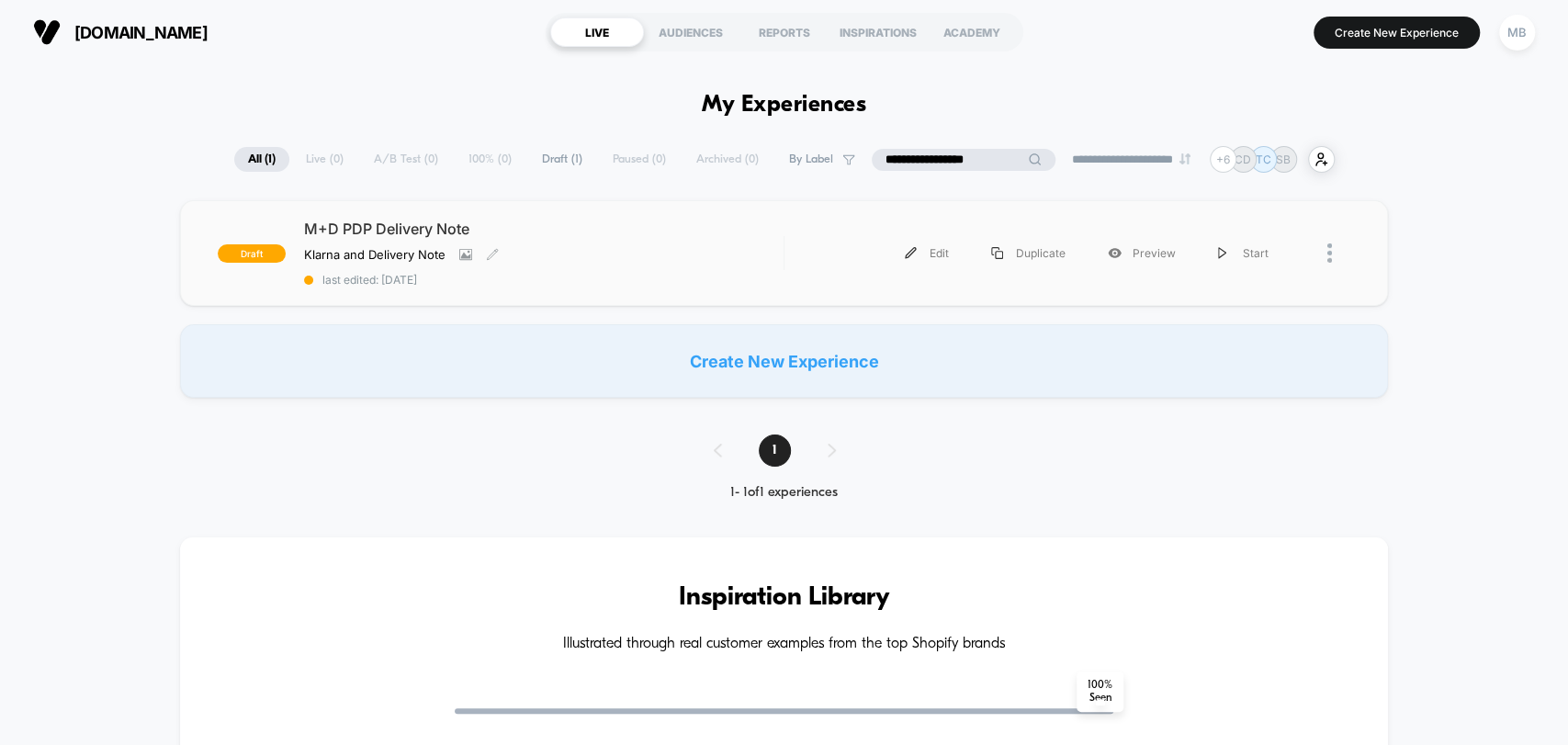
click at [691, 240] on div "M+D PDP Delivery Note Klarna and Delivery Note﻿ Click to view images Click to e…" at bounding box center [542, 254] width 478 height 67
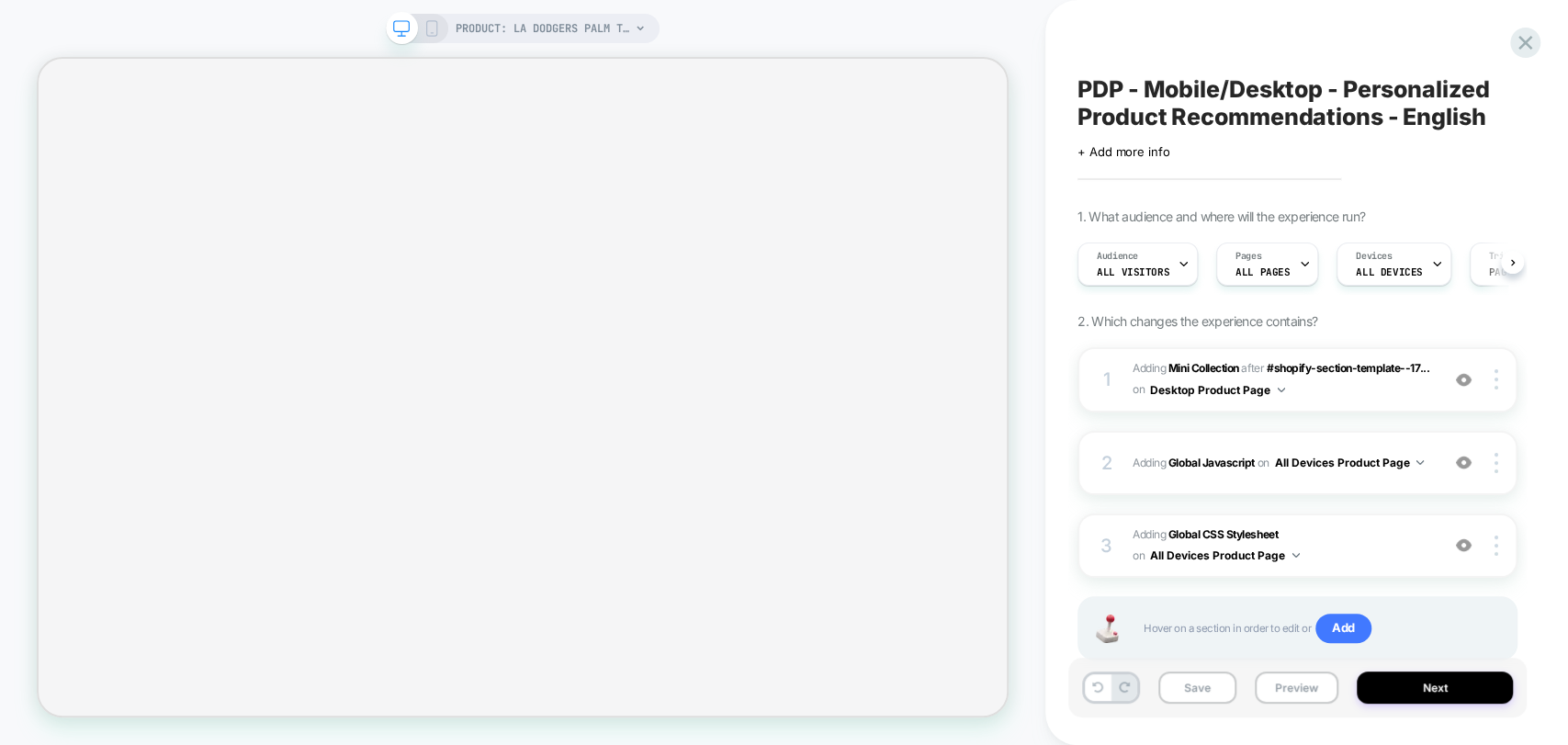
click at [1312, 127] on span "PDP - Mobile/Desktop - Personalized Product Recommendations - English" at bounding box center [1298, 103] width 440 height 55
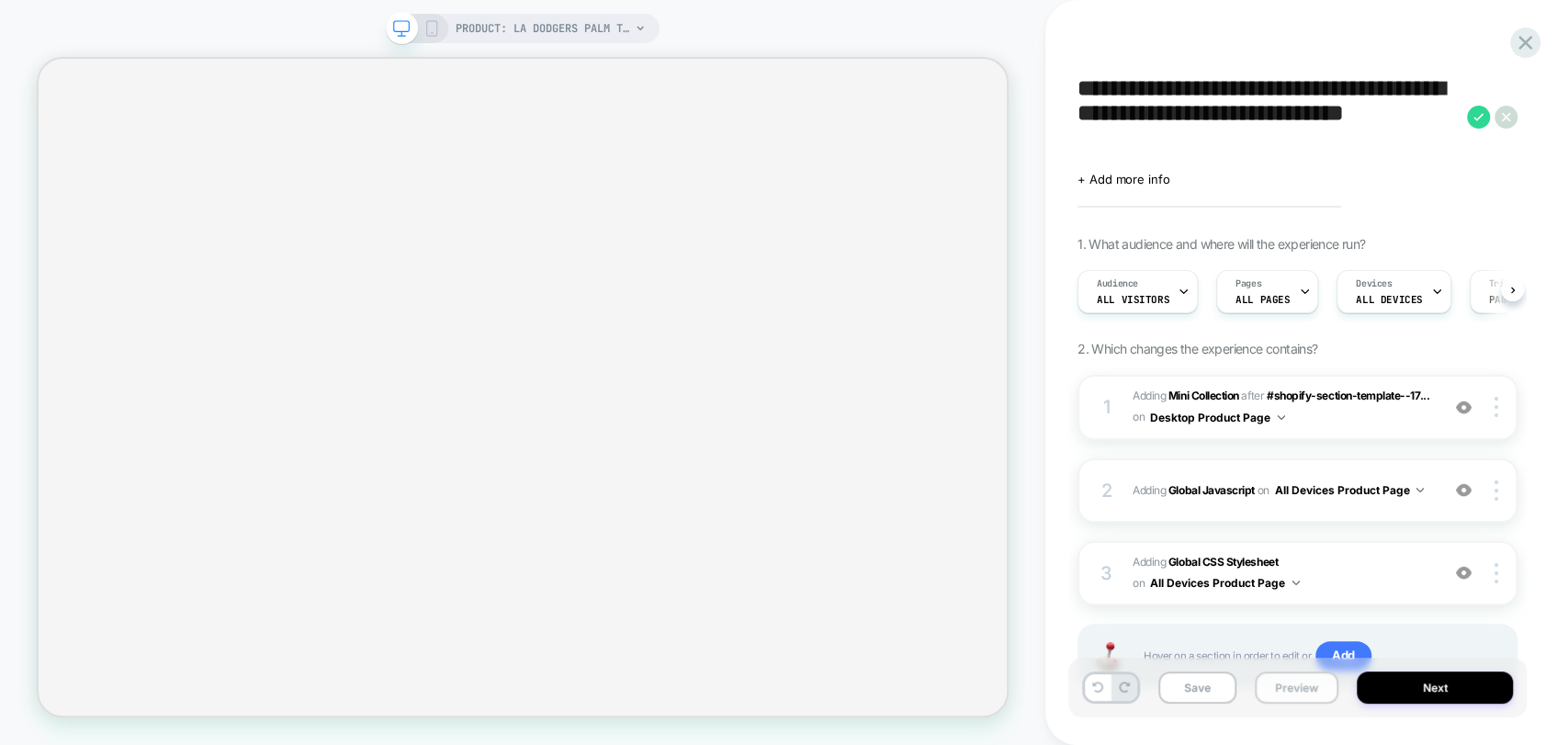
click at [1304, 686] on button "Preview" at bounding box center [1296, 688] width 84 height 33
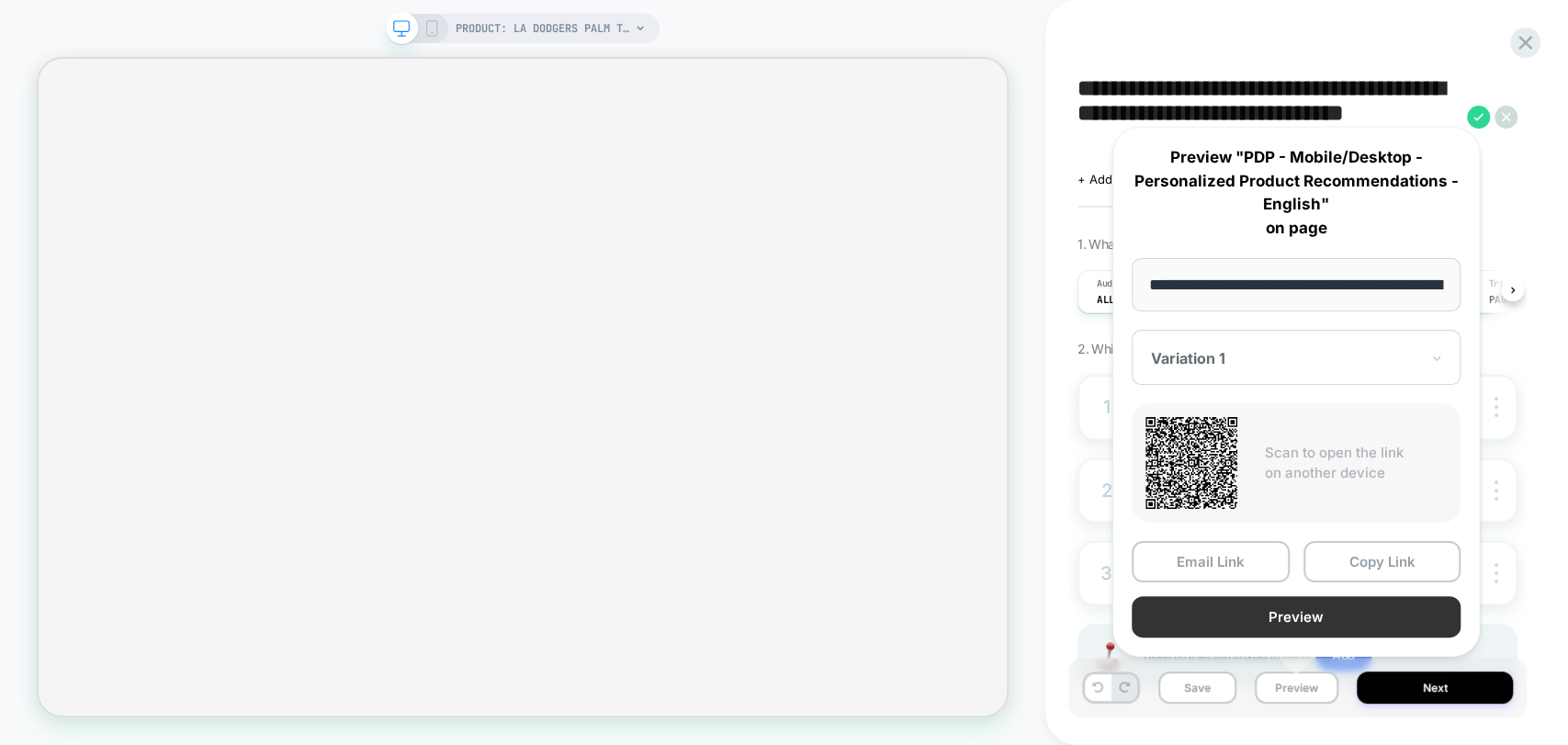
click at [1294, 619] on button "Preview" at bounding box center [1296, 618] width 328 height 41
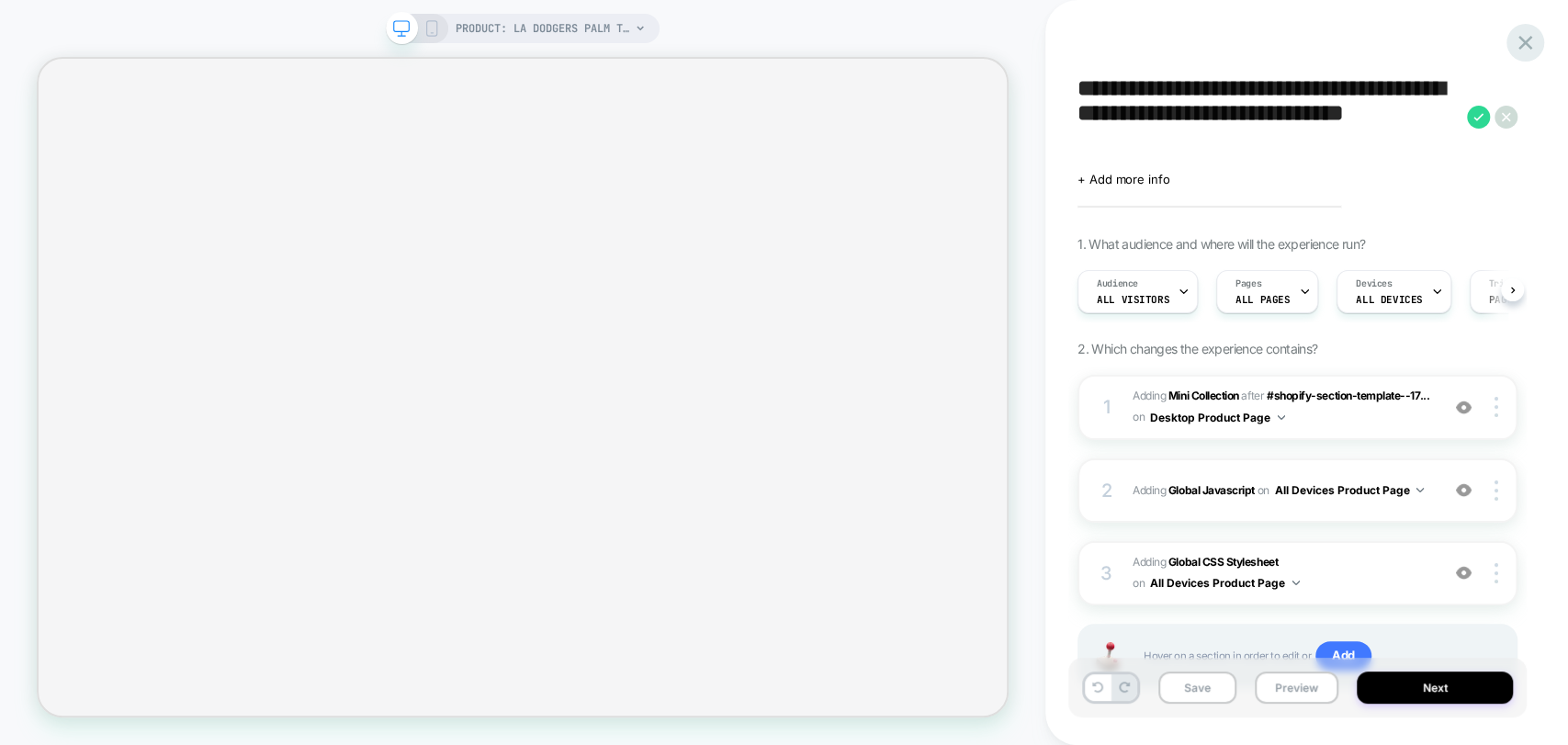
click at [1537, 34] on div at bounding box center [1526, 42] width 37 height 37
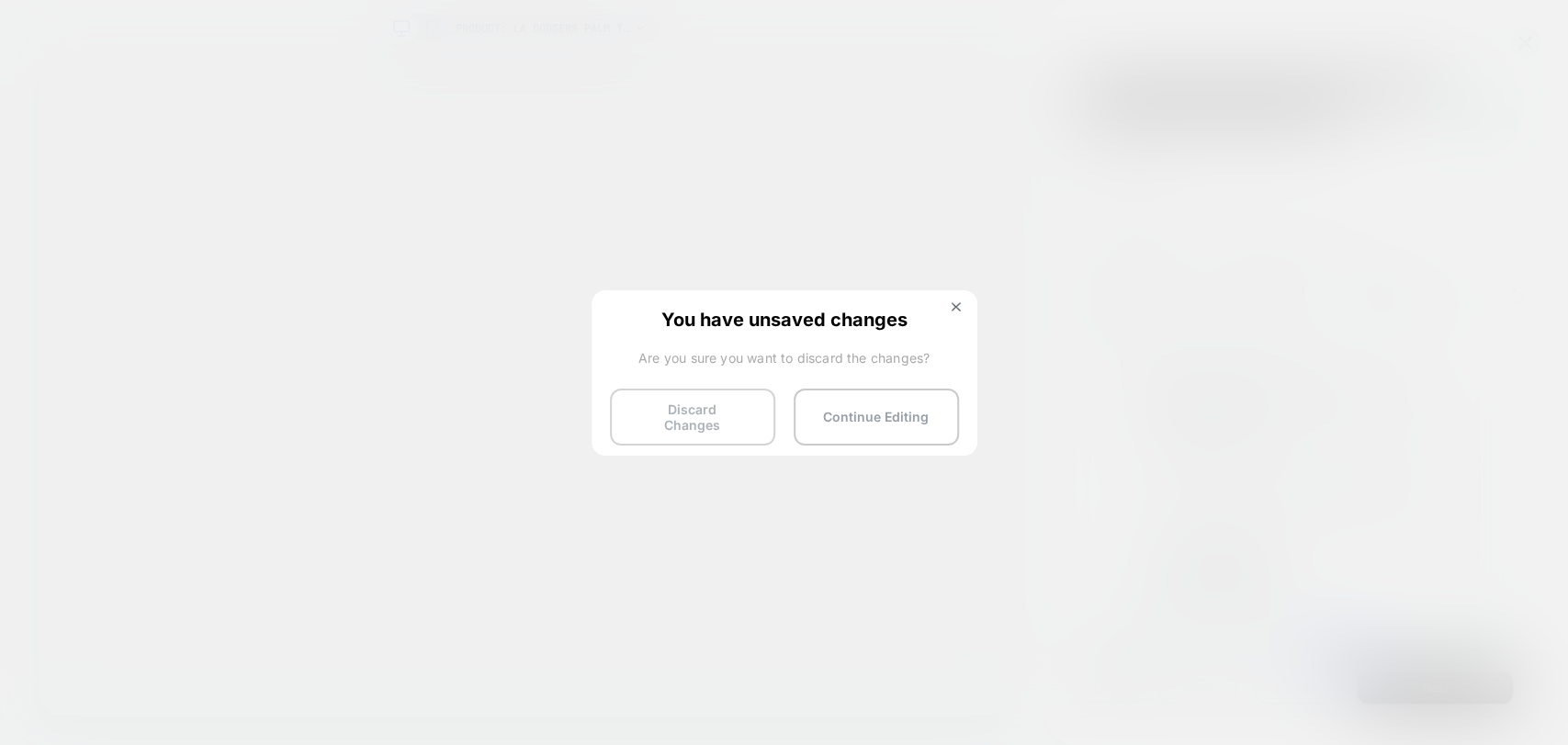
click at [666, 416] on button "Discard Changes" at bounding box center [693, 417] width 166 height 57
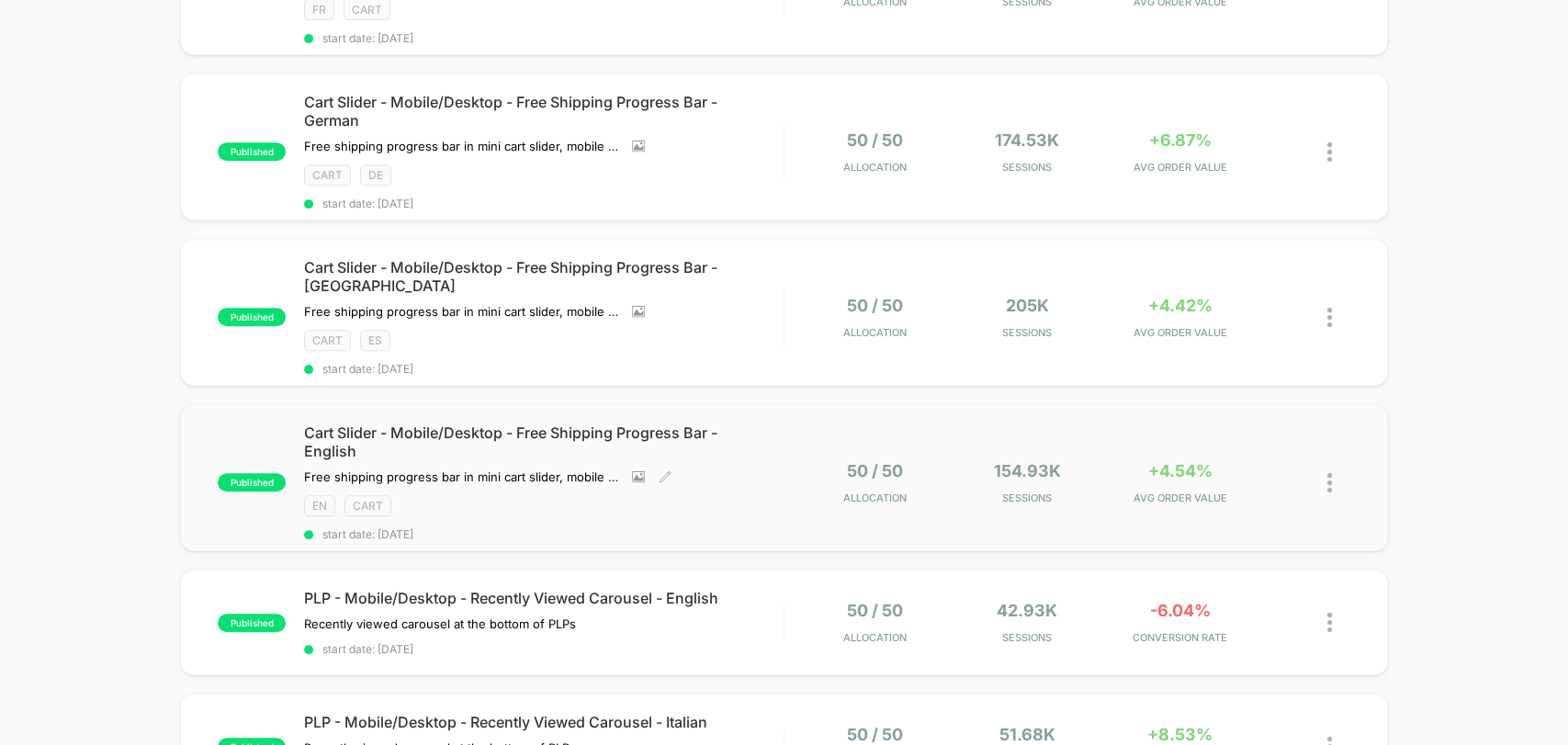
scroll to position [612, 0]
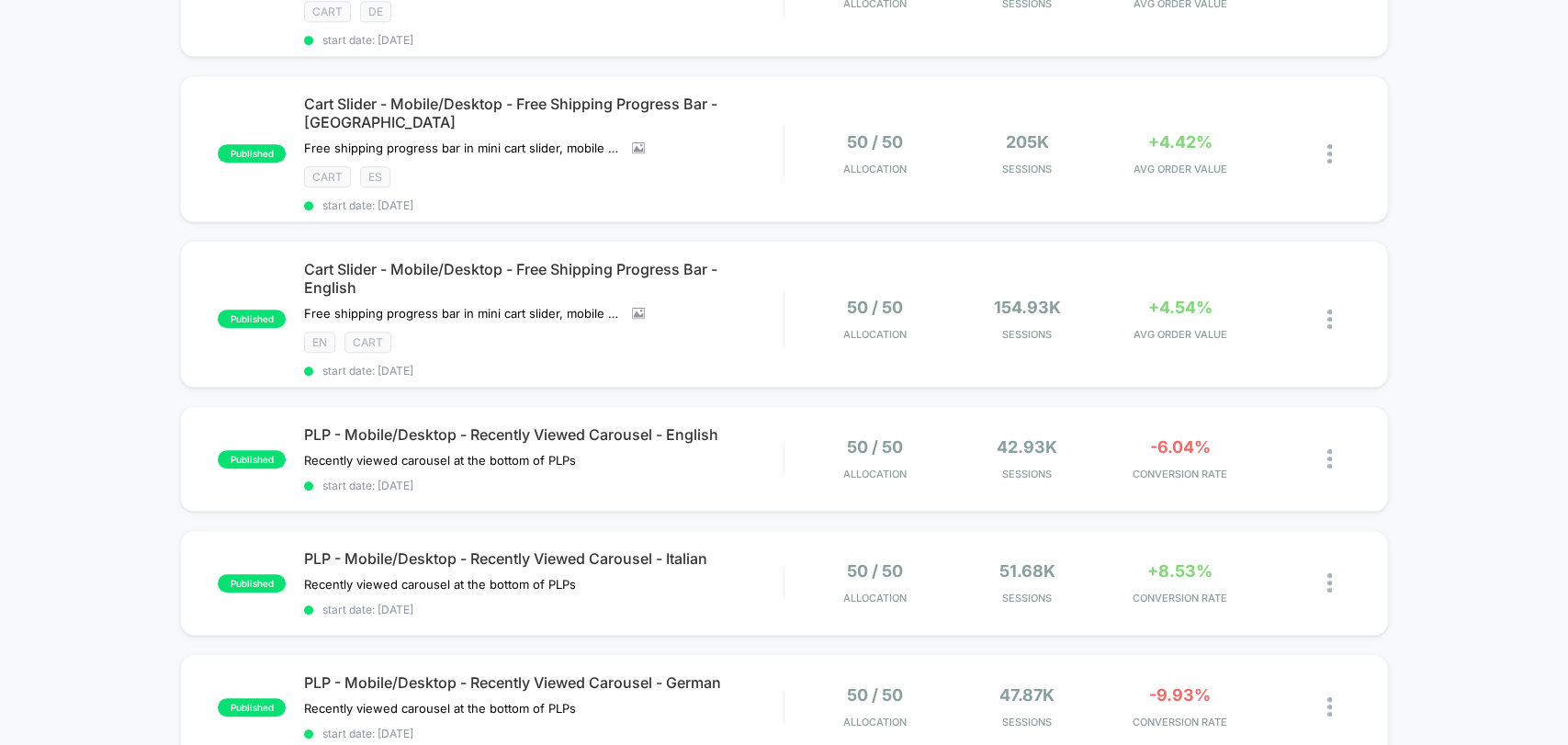
click at [88, 491] on div "published Cart Slider - Mobile/Desktop - Free Shipping Progress Bar - Italian F…" at bounding box center [784, 469] width 1568 height 1760
click at [93, 530] on div "published Cart Slider - Mobile/Desktop - Free Shipping Progress Bar - Italian F…" at bounding box center [784, 469] width 1568 height 1760
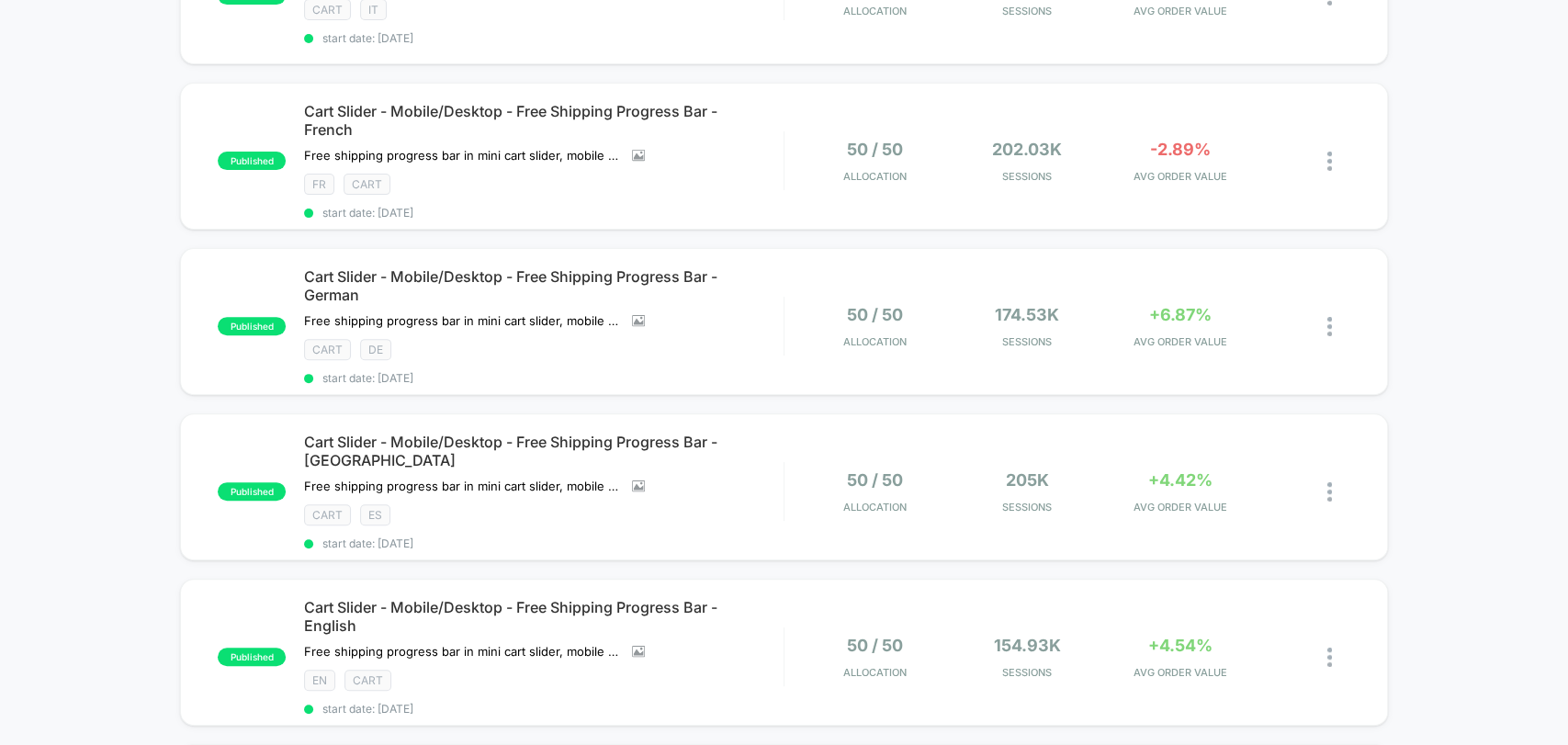
scroll to position [0, 0]
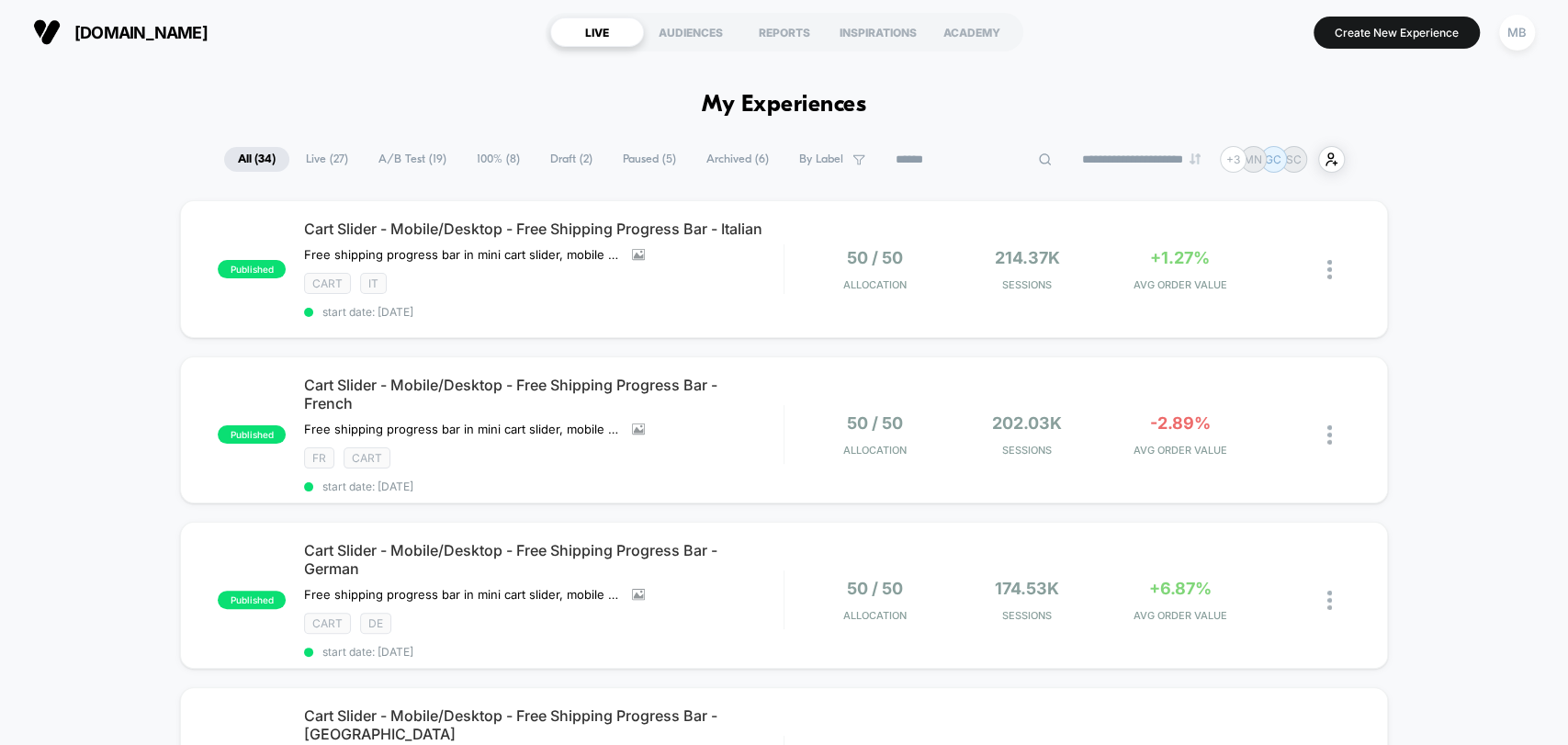
click at [951, 160] on input at bounding box center [973, 160] width 183 height 22
paste input "**********"
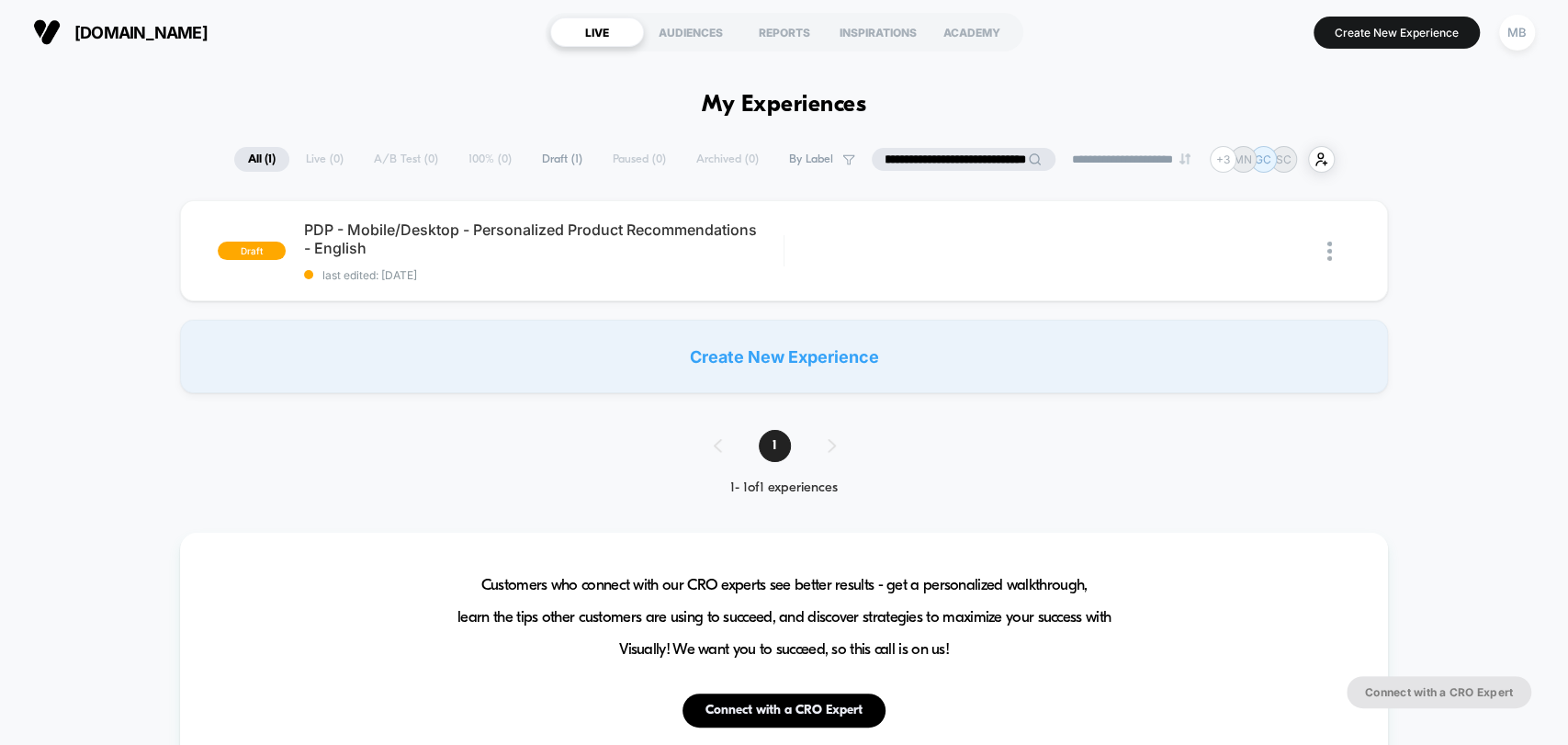
click at [936, 169] on input "**********" at bounding box center [963, 159] width 183 height 23
drag, startPoint x: 891, startPoint y: 157, endPoint x: 1430, endPoint y: 168, distance: 539.1
click at [1430, 168] on div "**********" at bounding box center [784, 159] width 1568 height 27
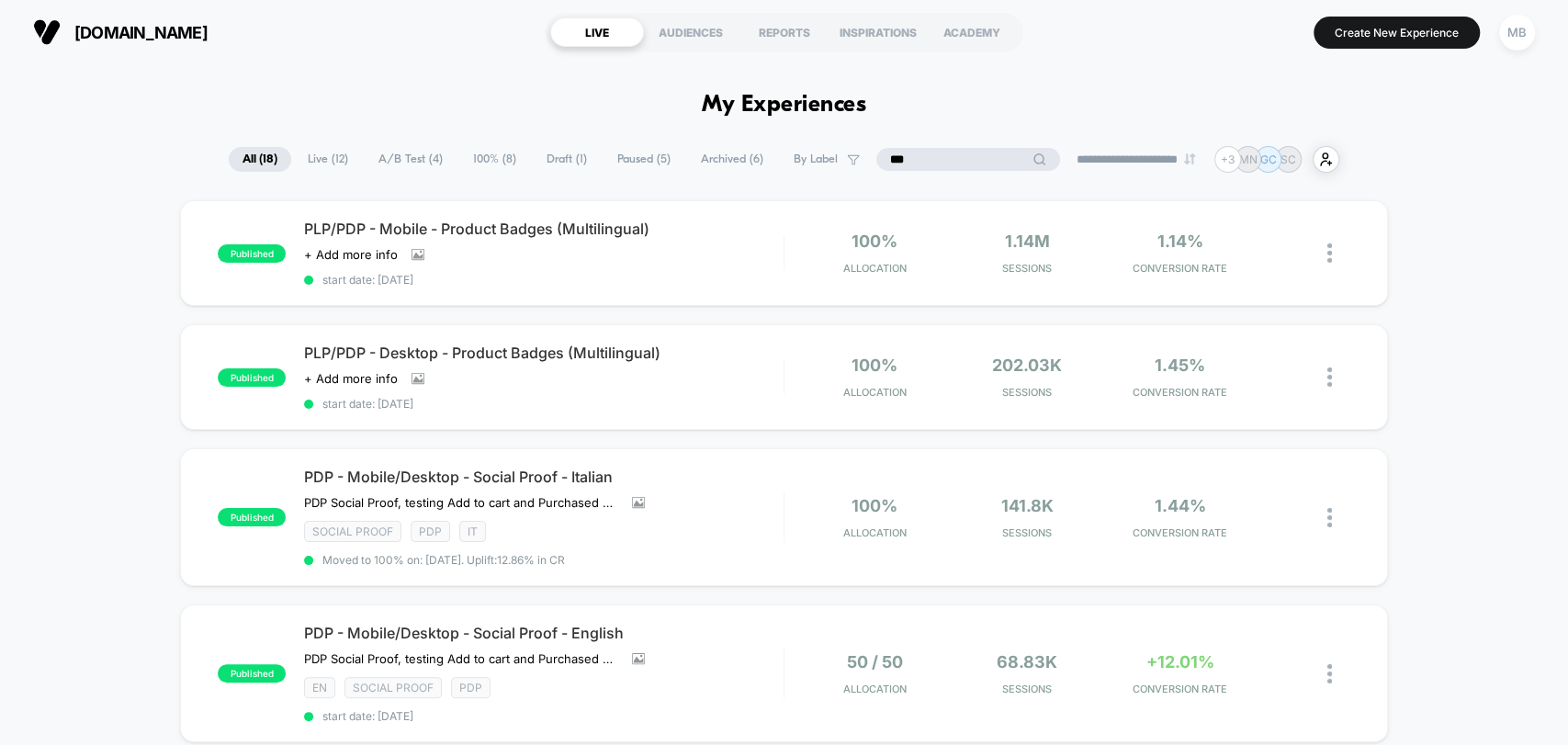
drag, startPoint x: 806, startPoint y: 155, endPoint x: 755, endPoint y: 160, distance: 51.2
click at [755, 160] on div "**********" at bounding box center [784, 159] width 1110 height 27
type input "***"
click at [556, 404] on span "start date: [DATE]" at bounding box center [542, 404] width 478 height 14
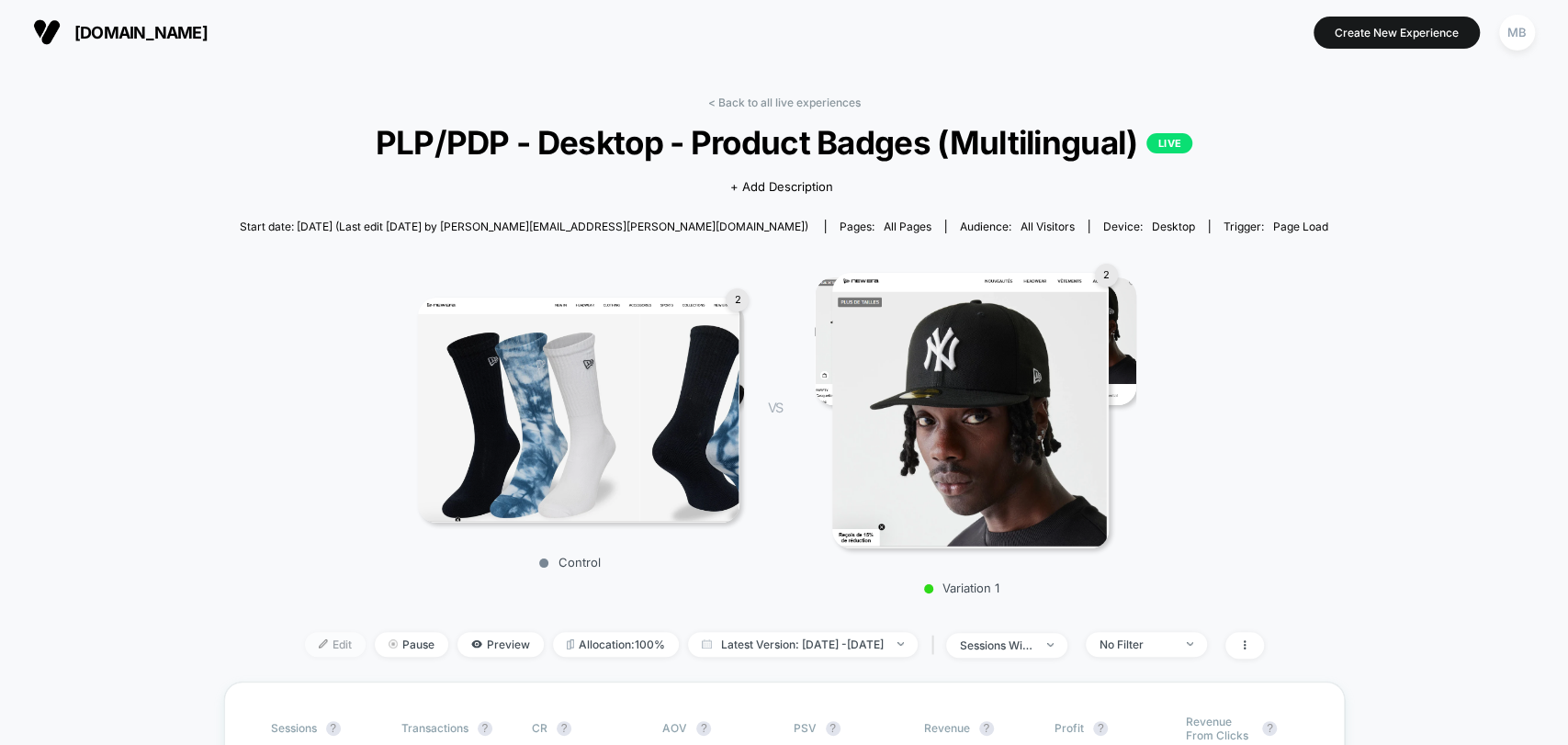
click at [319, 643] on img at bounding box center [322, 643] width 9 height 9
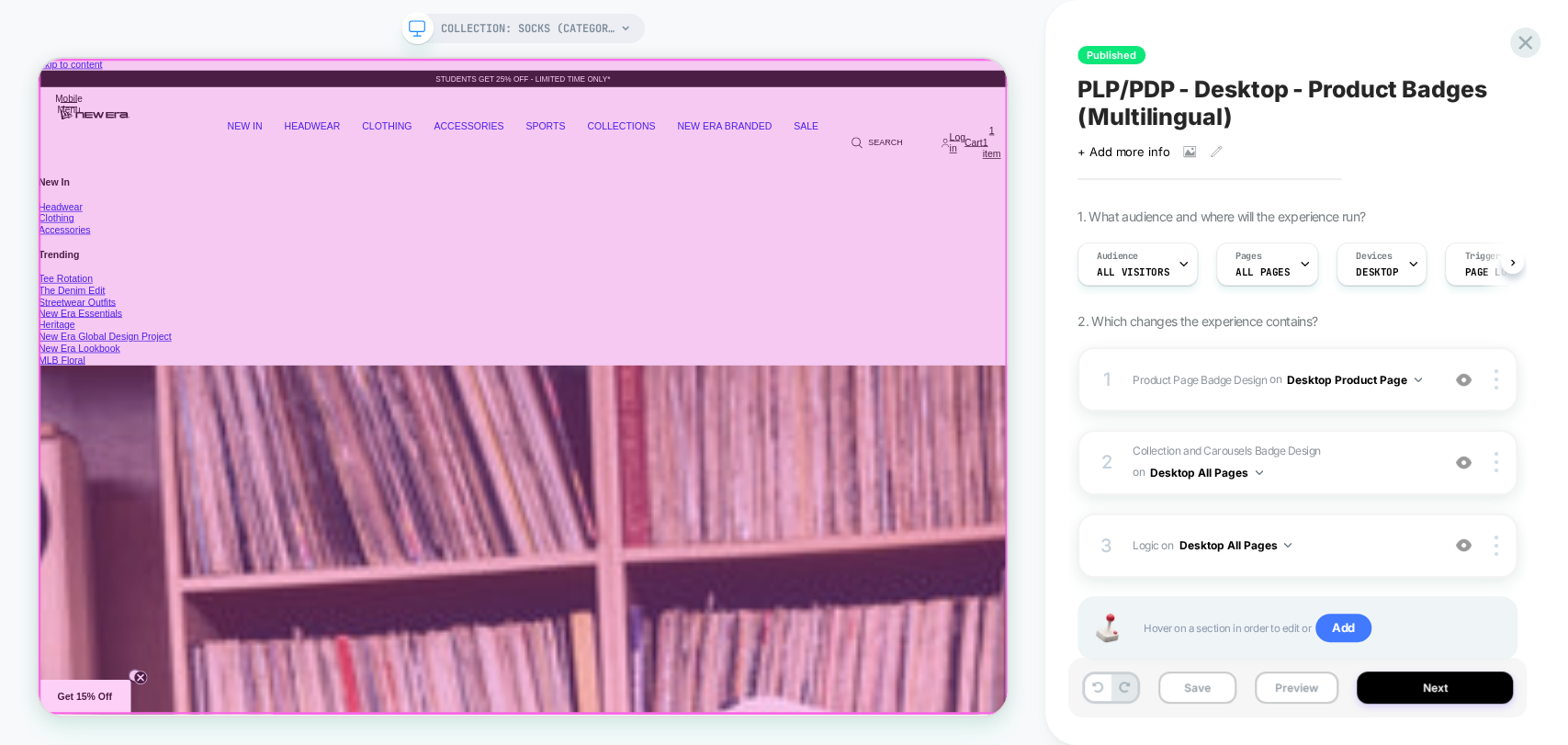
click at [786, 233] on div at bounding box center [684, 495] width 1288 height 870
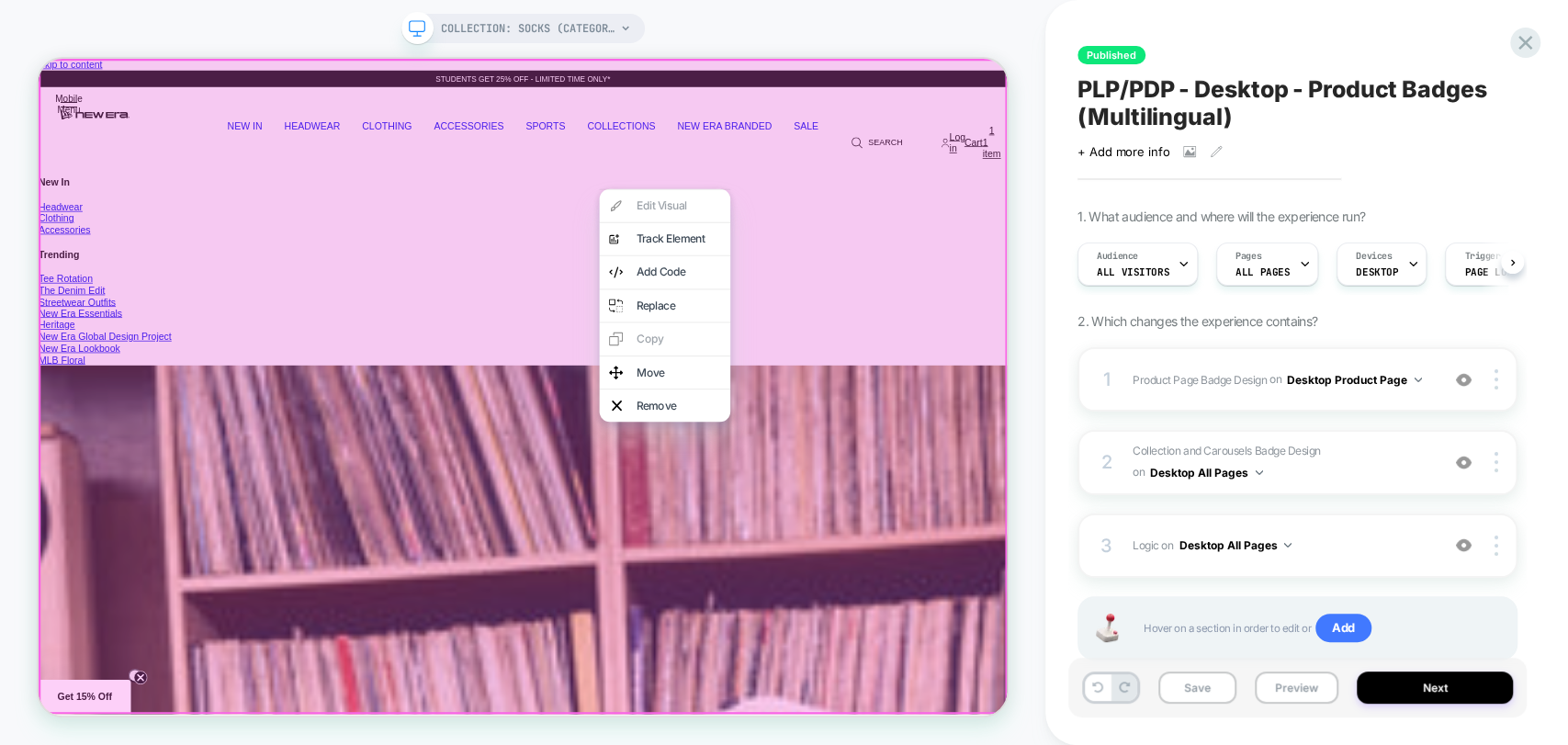
click at [745, 195] on div at bounding box center [684, 496] width 1292 height 874
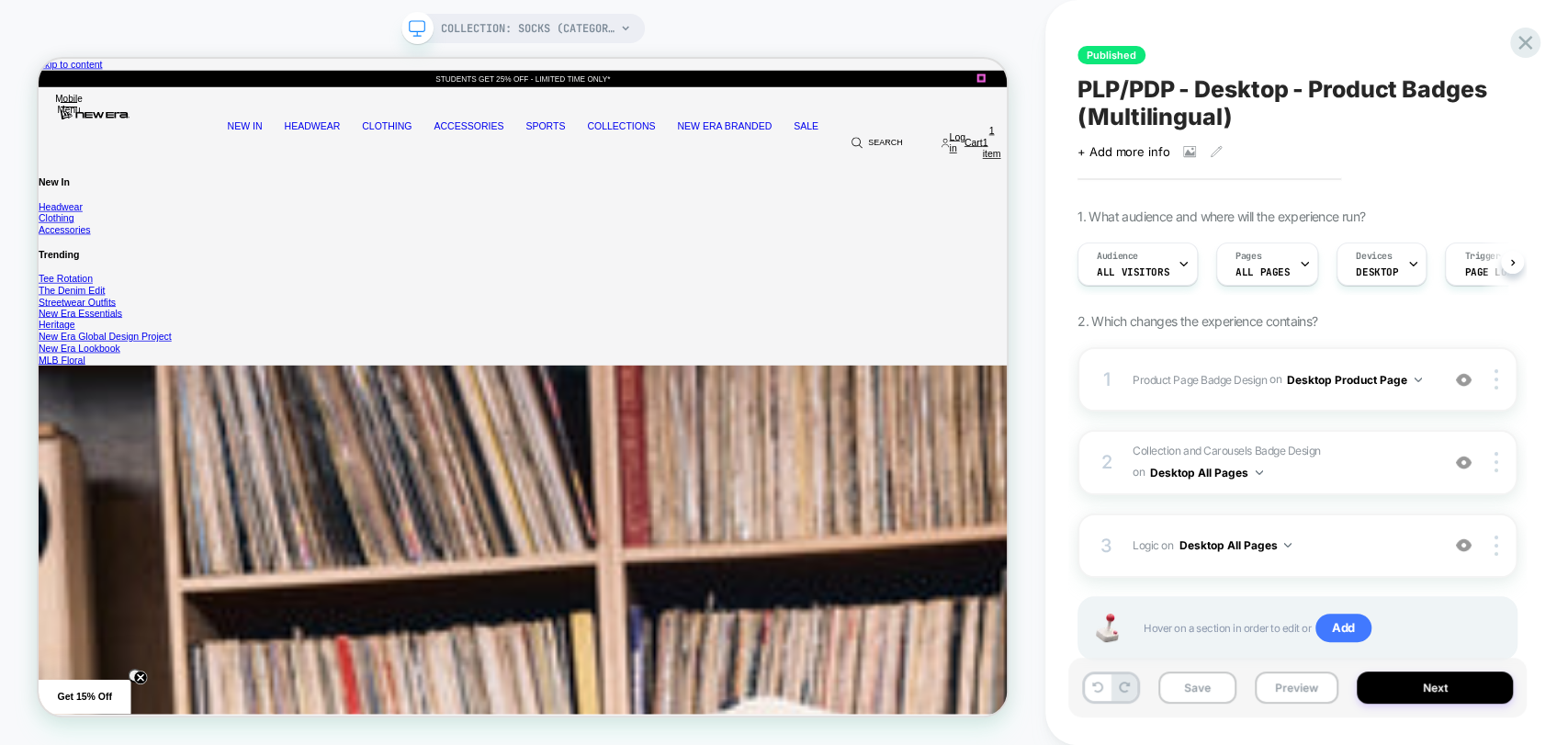
drag, startPoint x: 1294, startPoint y: 82, endPoint x: 1294, endPoint y: 95, distance: 13.0
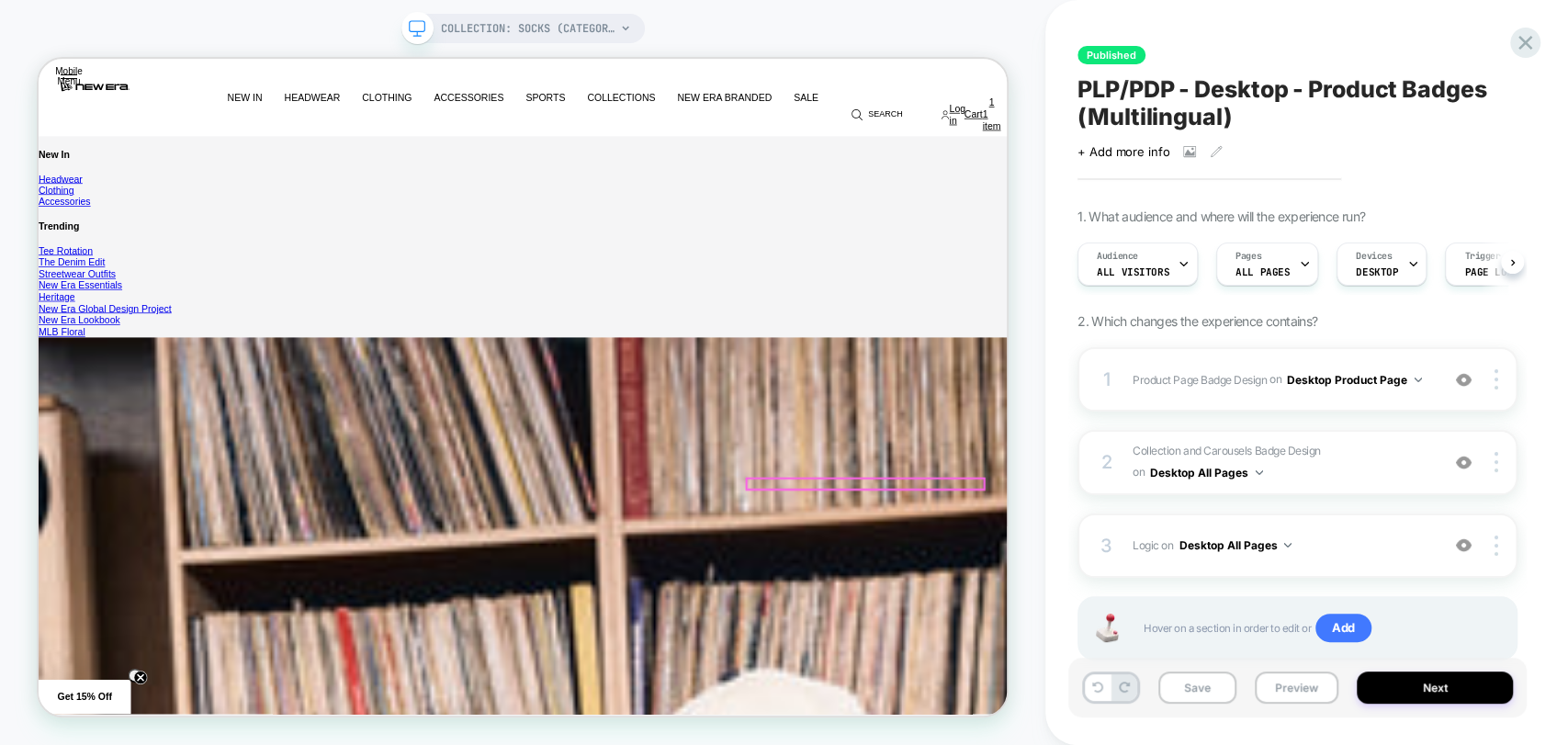
scroll to position [102, 0]
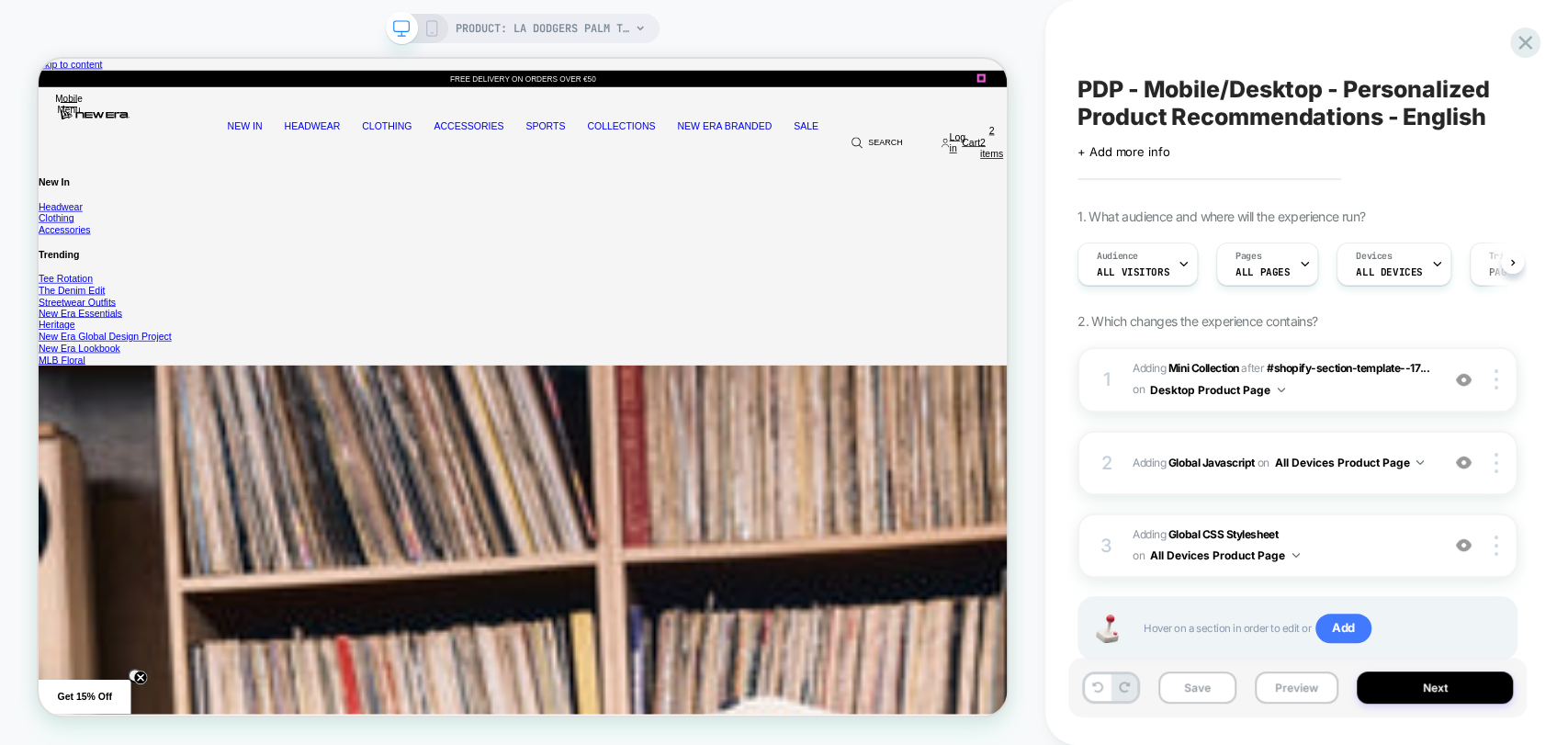
drag, startPoint x: 1295, startPoint y: 87, endPoint x: 1281, endPoint y: 137, distance: 51.9
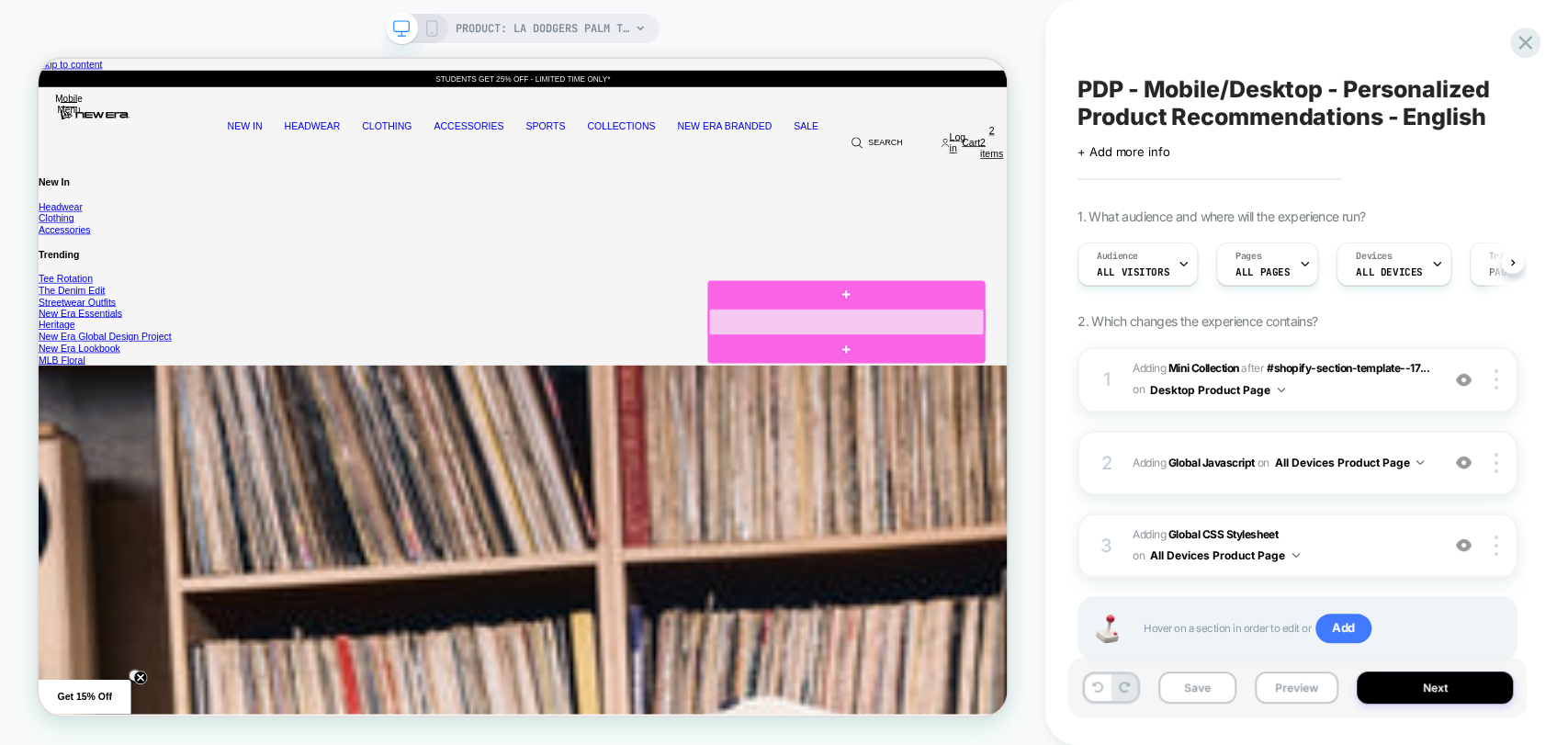
click at [1156, 415] on div at bounding box center [1116, 410] width 367 height 35
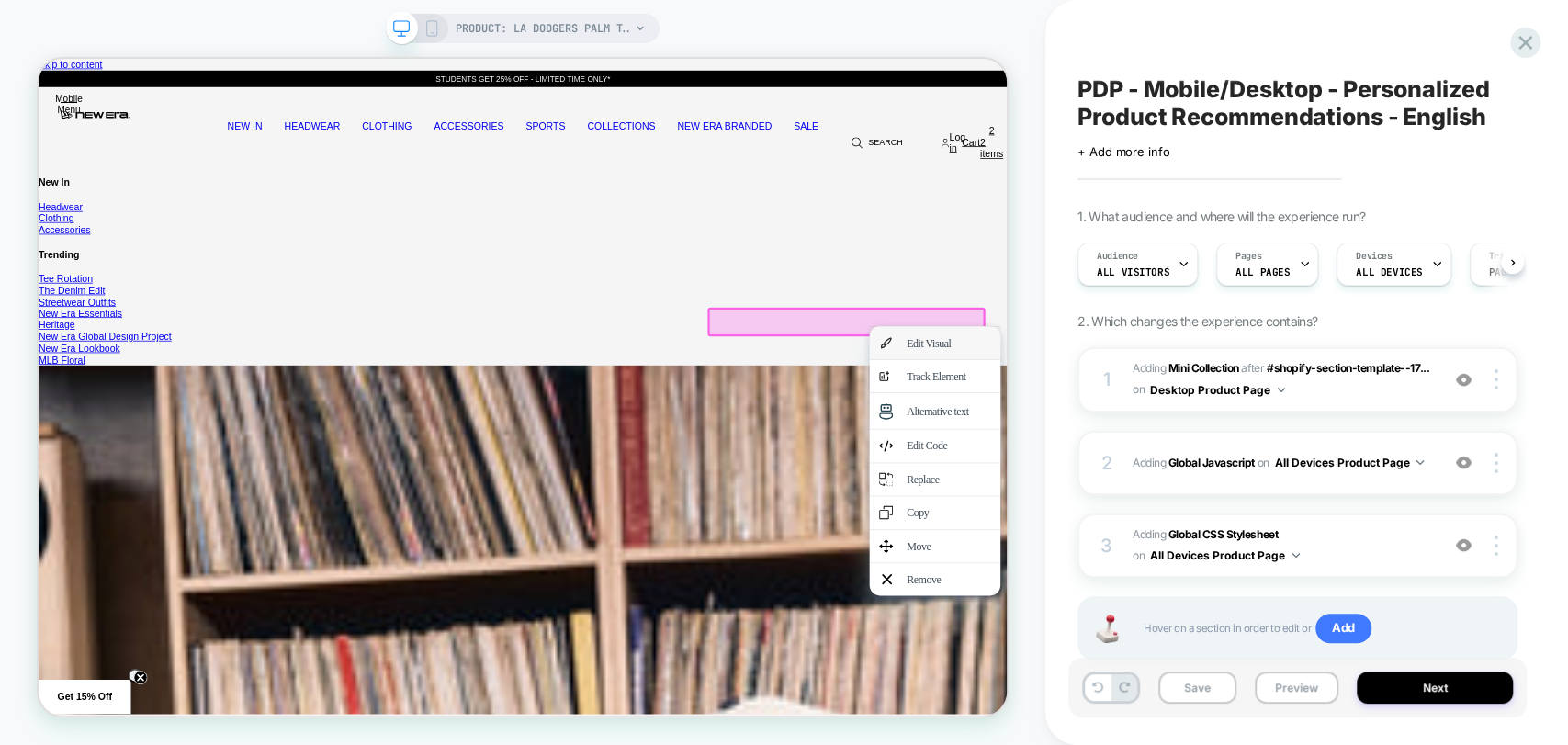
click at [1218, 430] on div "Edit Visual" at bounding box center [1252, 438] width 112 height 18
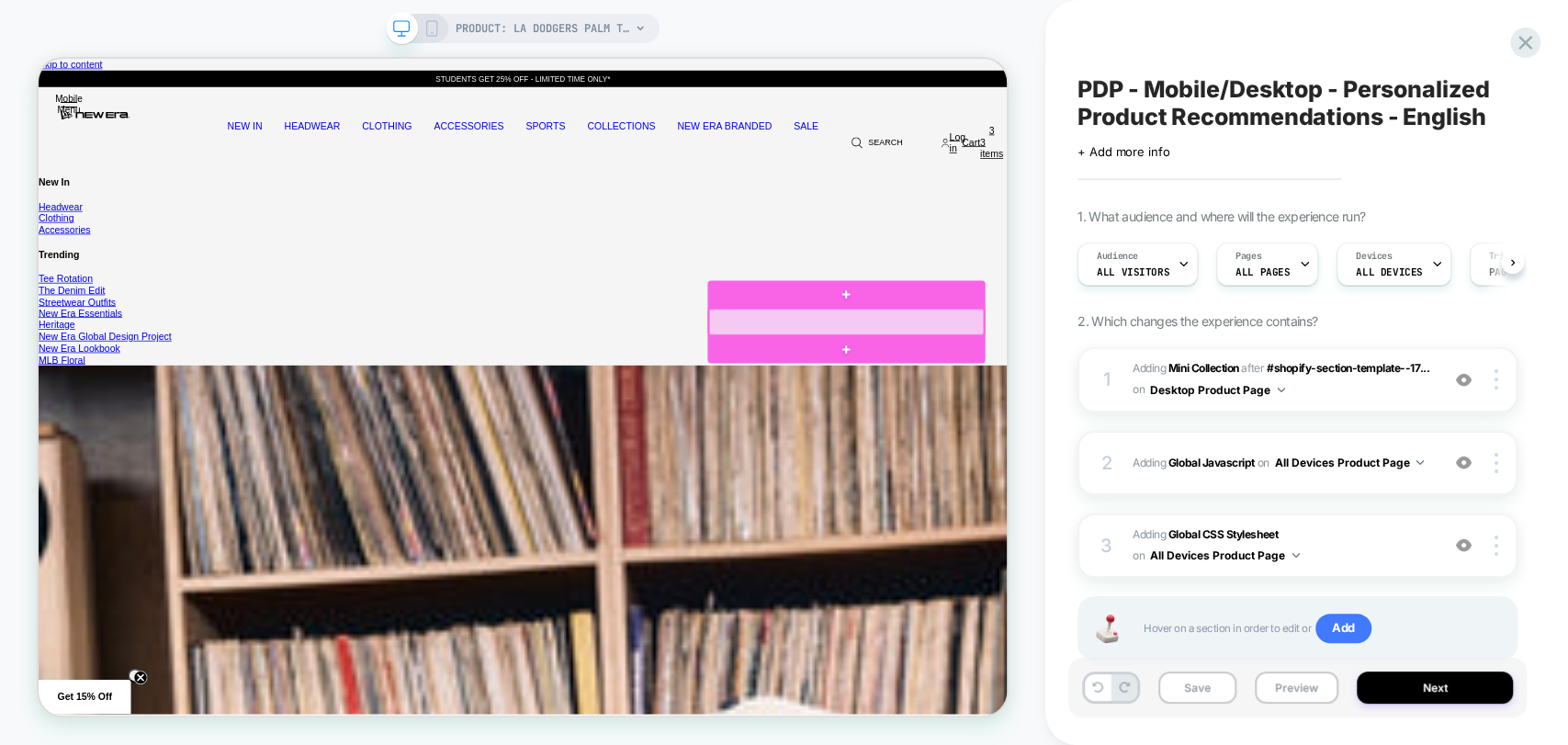
click at [1160, 404] on div at bounding box center [1116, 410] width 367 height 35
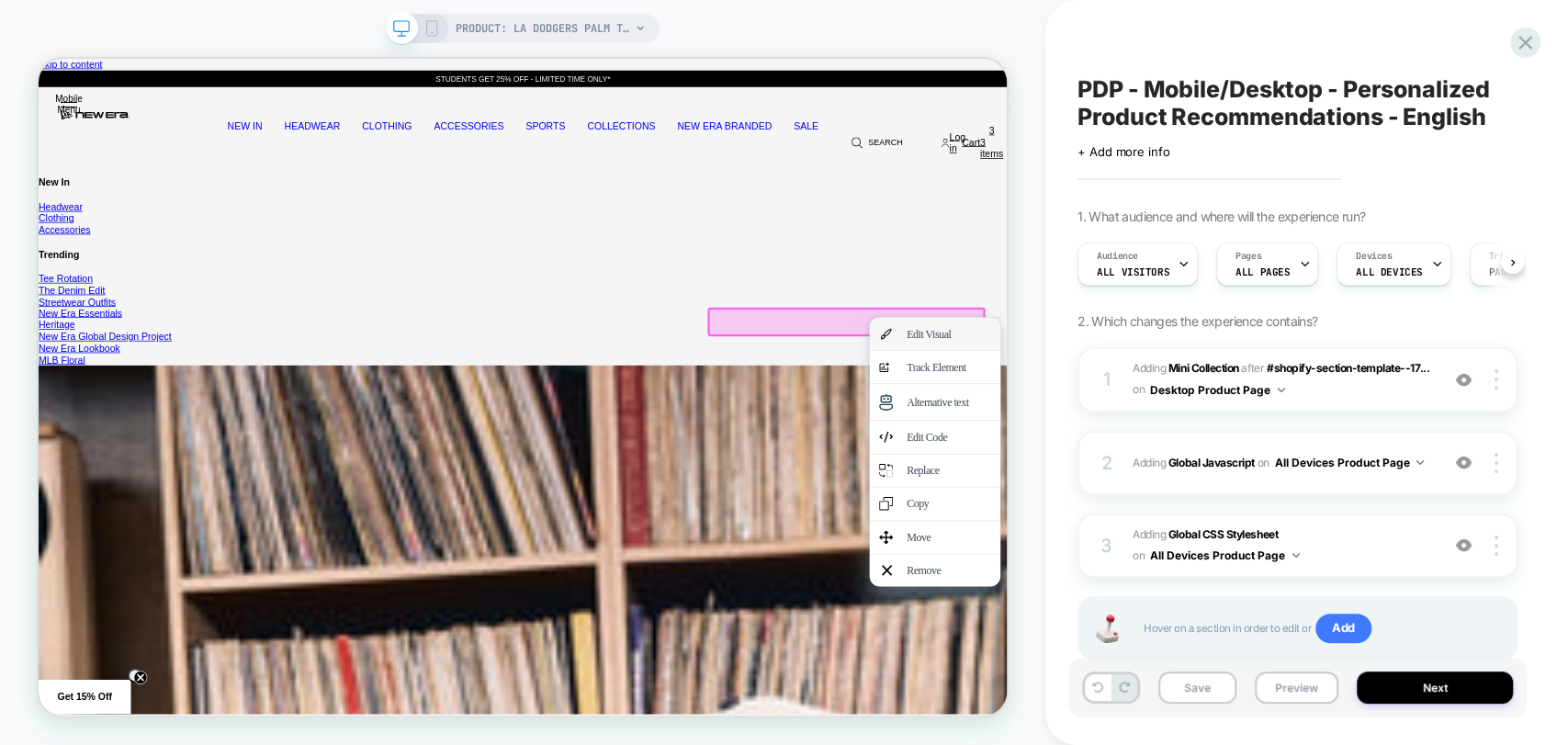
click at [1209, 421] on div "Edit Visual" at bounding box center [1252, 426] width 112 height 18
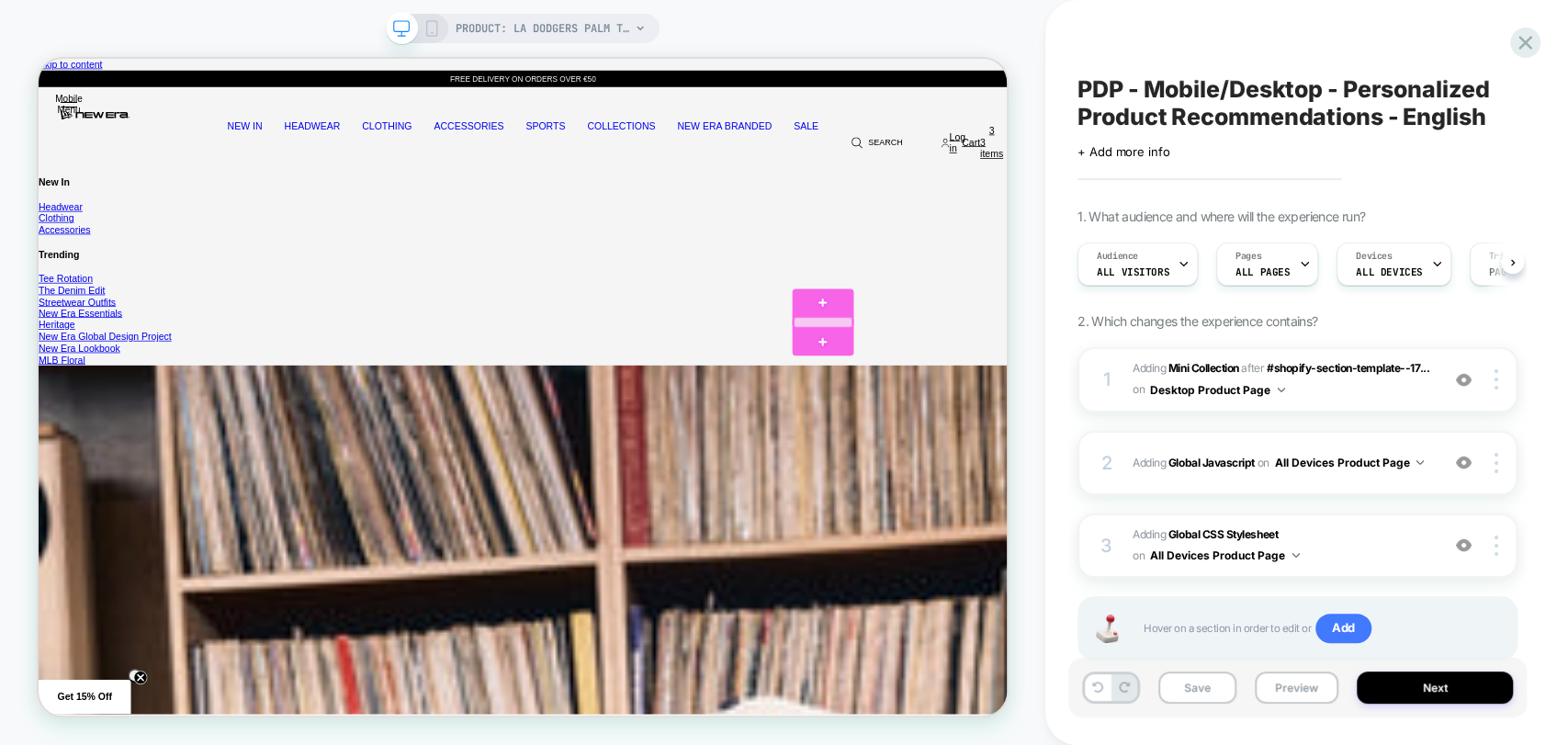
click at [1074, 410] on div at bounding box center [1084, 410] width 77 height 14
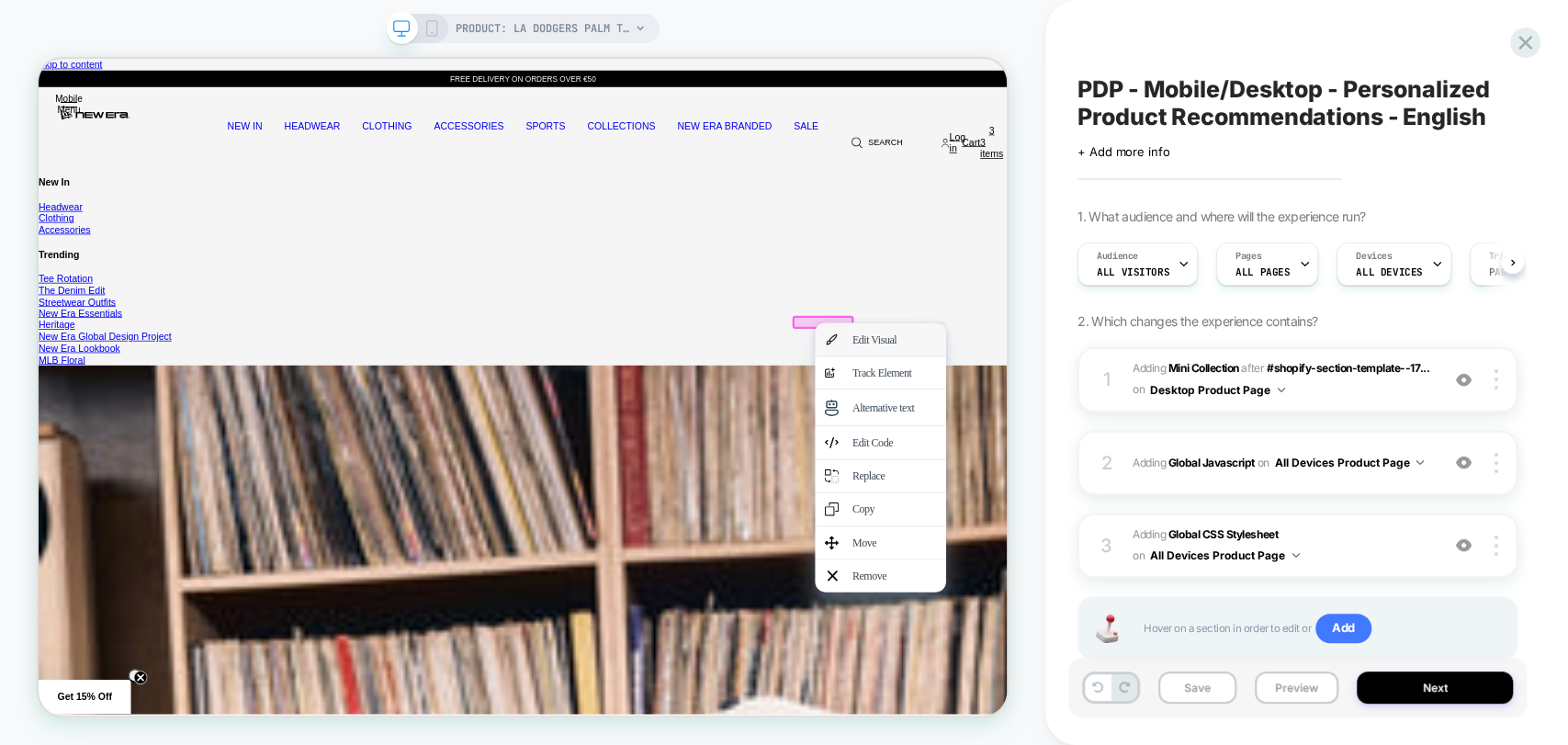
click at [1148, 431] on div "Edit Visual" at bounding box center [1179, 433] width 112 height 18
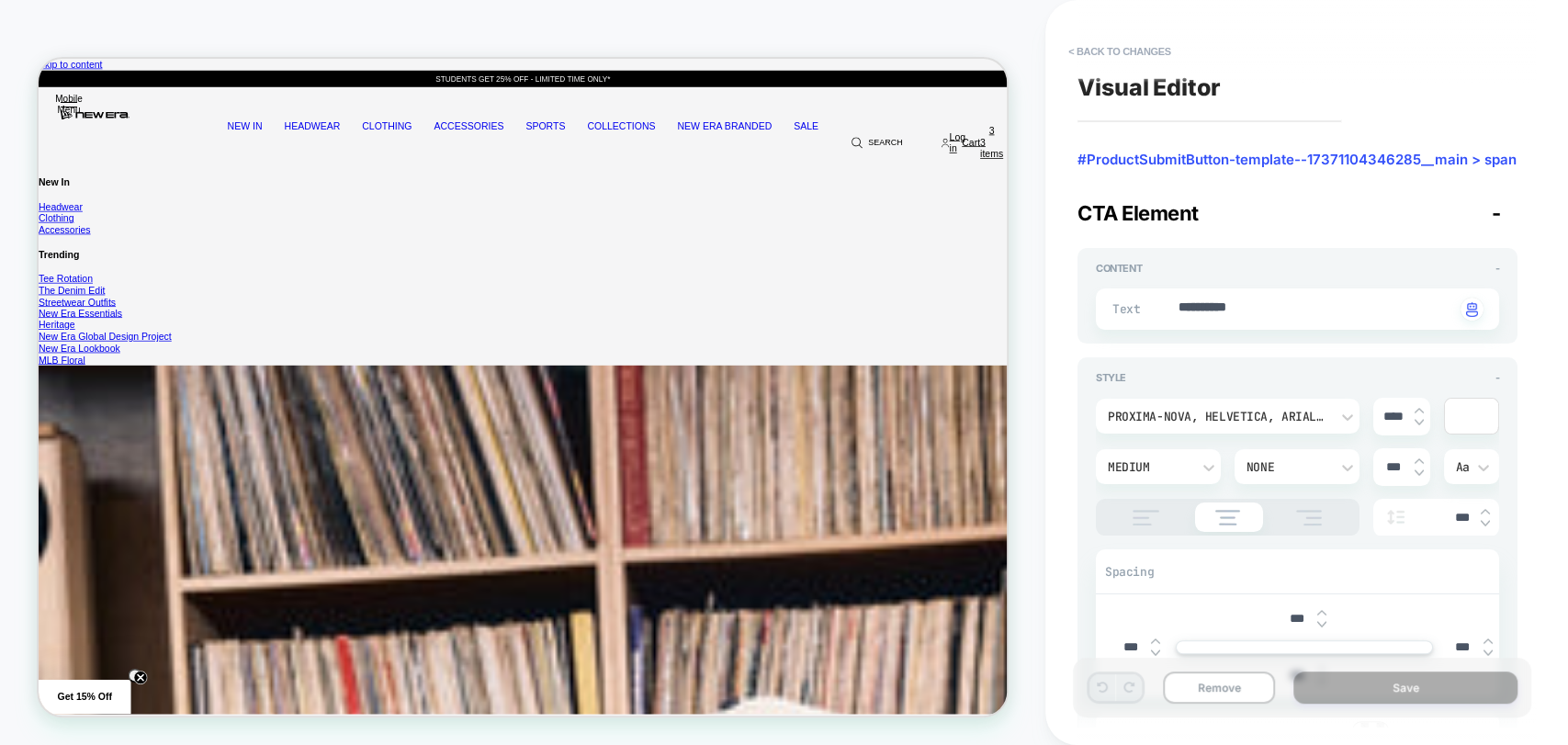
click at [1147, 510] on img at bounding box center [1145, 518] width 46 height 16
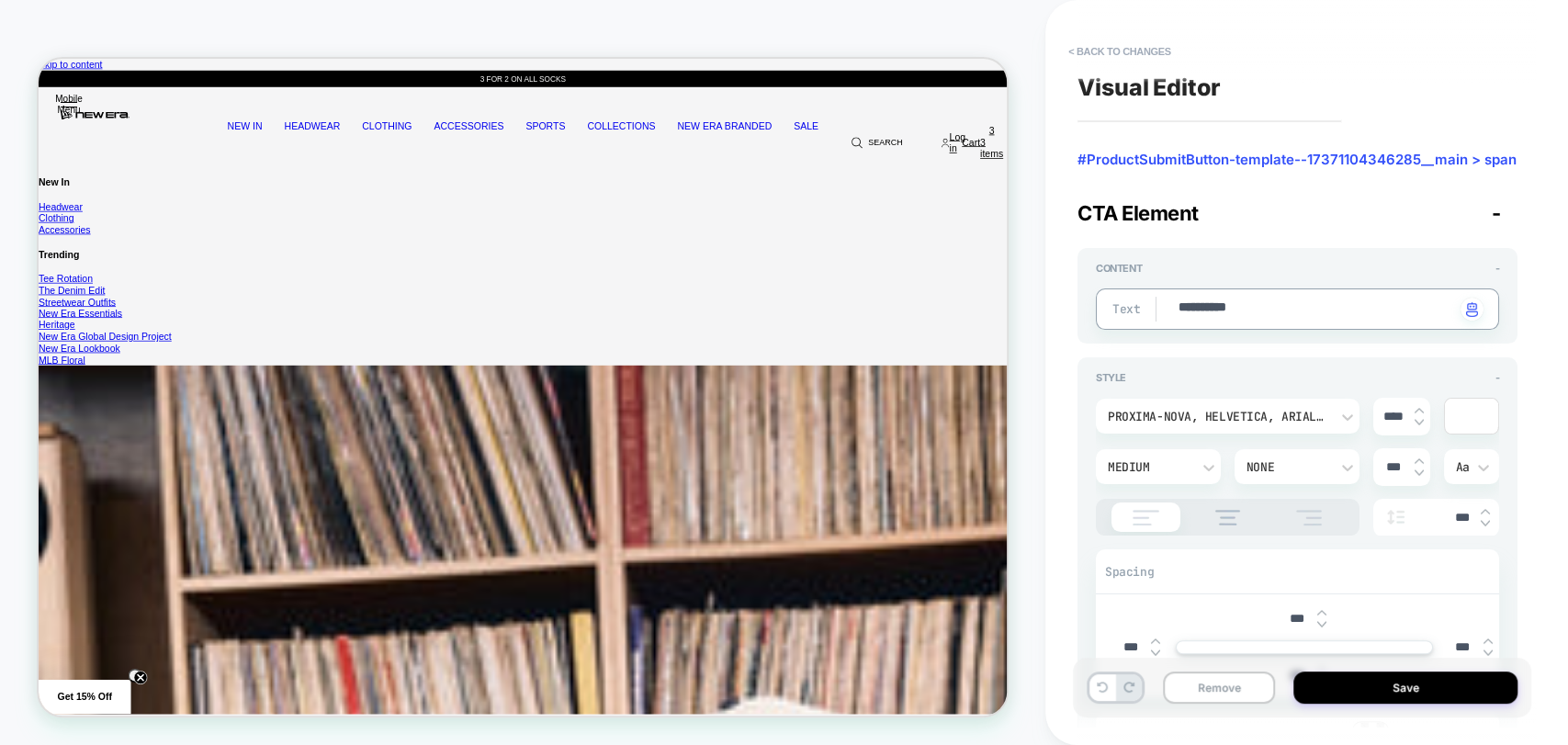
drag, startPoint x: 1279, startPoint y: 312, endPoint x: 1176, endPoint y: 346, distance: 108.5
click at [1138, 308] on div "**********" at bounding box center [1297, 310] width 403 height 41
click at [1219, 522] on img at bounding box center [1227, 518] width 44 height 16
click at [1309, 297] on div "**********" at bounding box center [1297, 310] width 403 height 41
drag, startPoint x: 1288, startPoint y: 306, endPoint x: 1102, endPoint y: 303, distance: 186.0
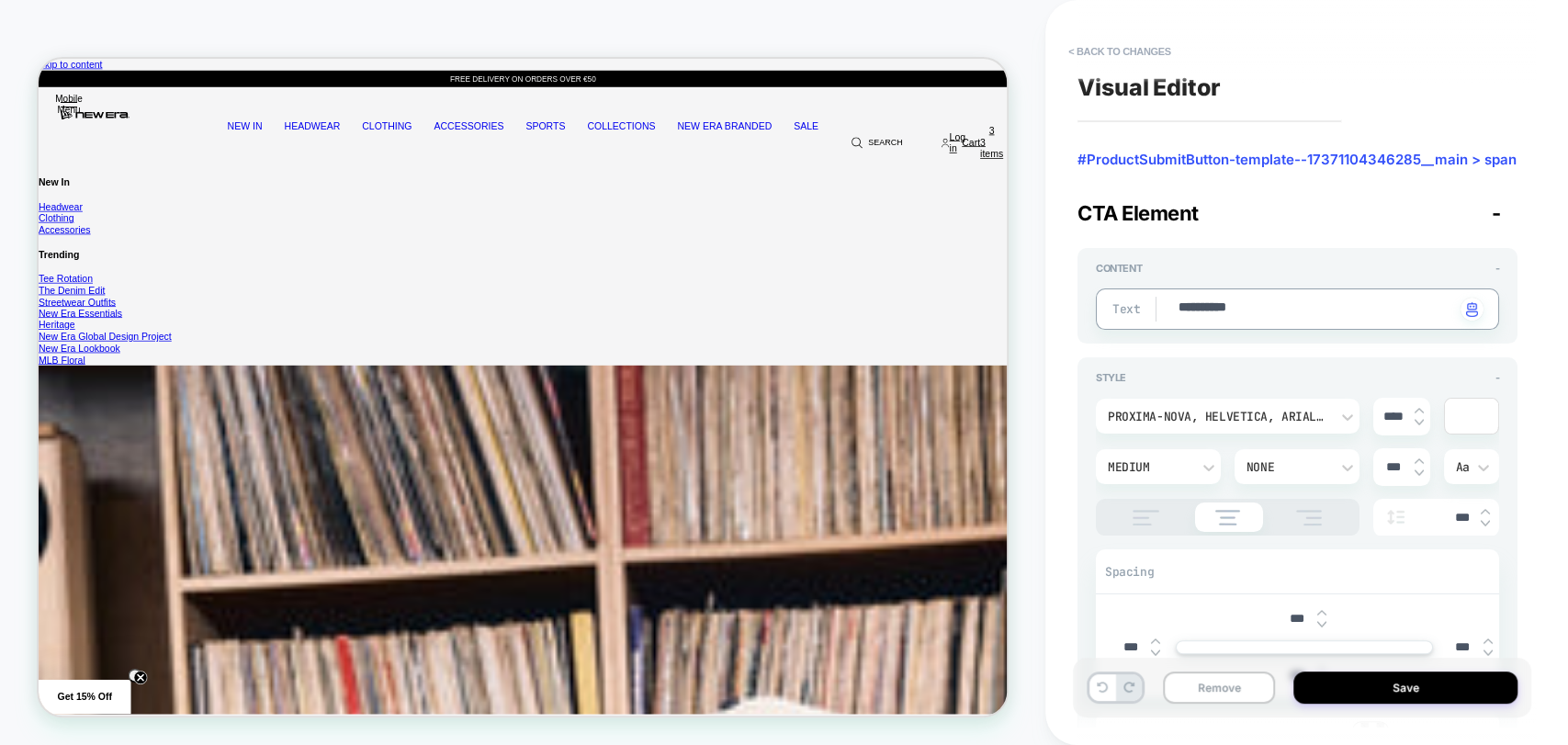
click at [1102, 303] on div "**********" at bounding box center [1297, 310] width 403 height 41
click at [1142, 517] on img at bounding box center [1145, 518] width 46 height 16
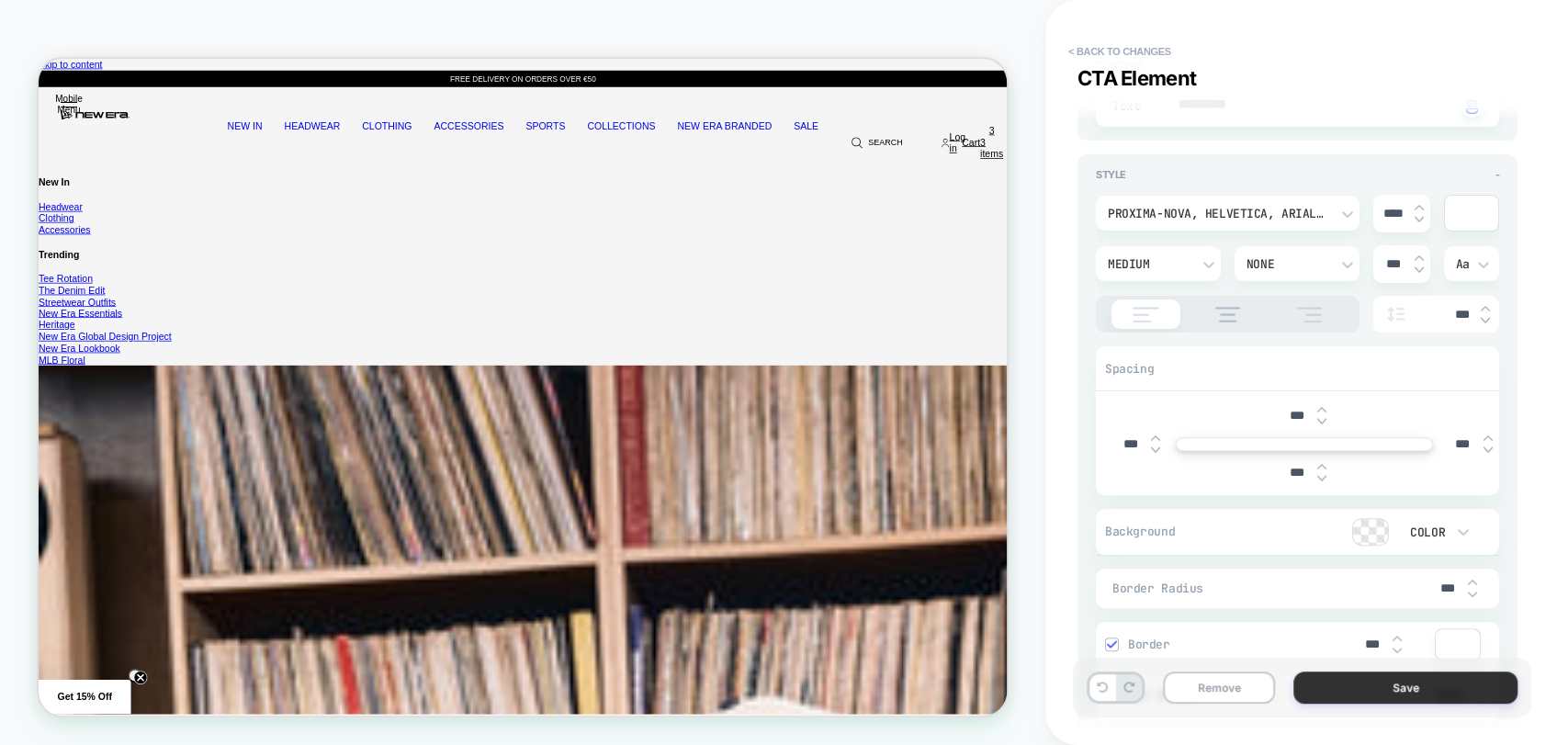
scroll to position [204, 0]
click at [1354, 696] on button "Save" at bounding box center [1405, 688] width 224 height 33
type textarea "*"
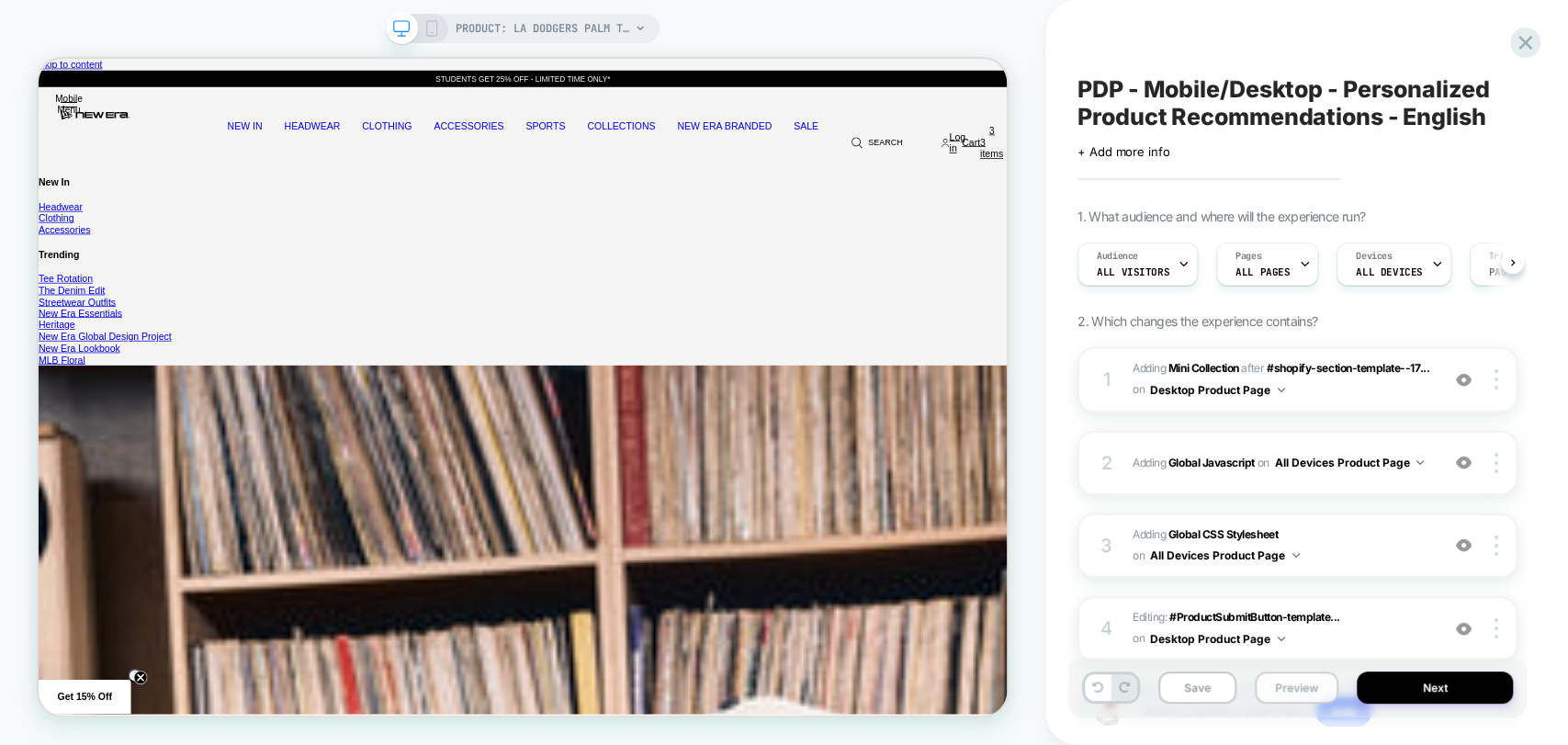
scroll to position [0, 0]
click at [1295, 701] on button "Preview" at bounding box center [1296, 688] width 84 height 33
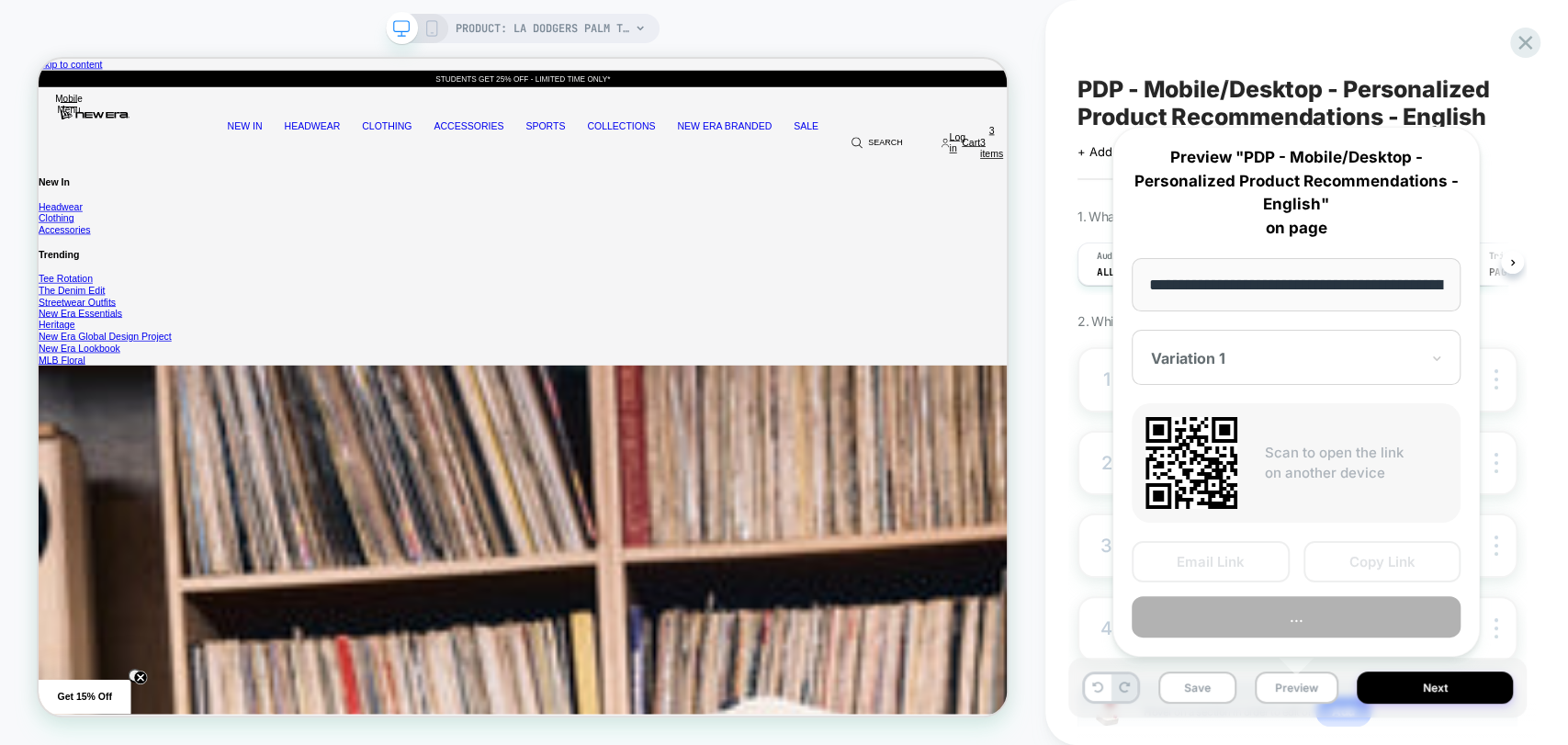
scroll to position [0, 477]
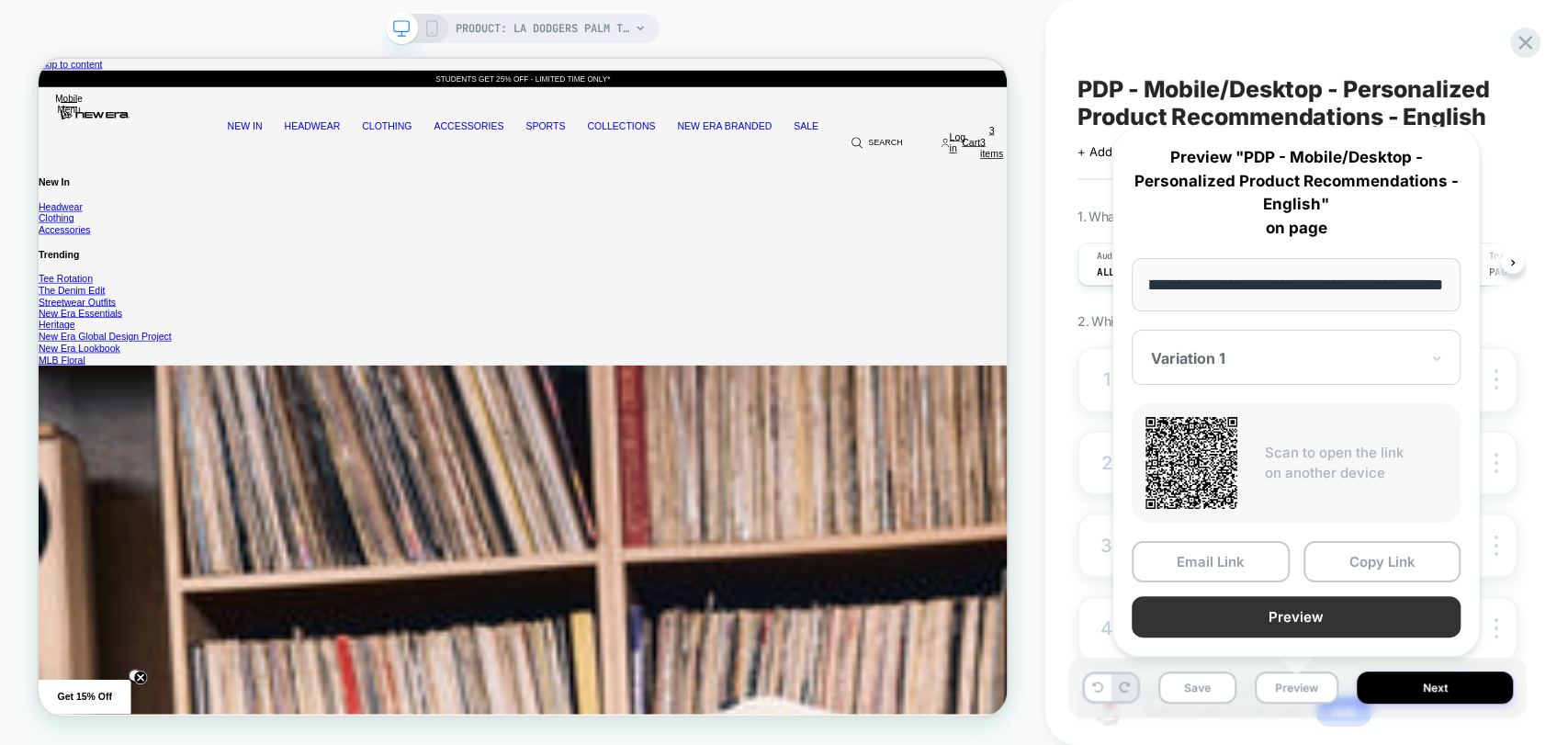
click at [1311, 625] on button "Preview" at bounding box center [1296, 618] width 328 height 41
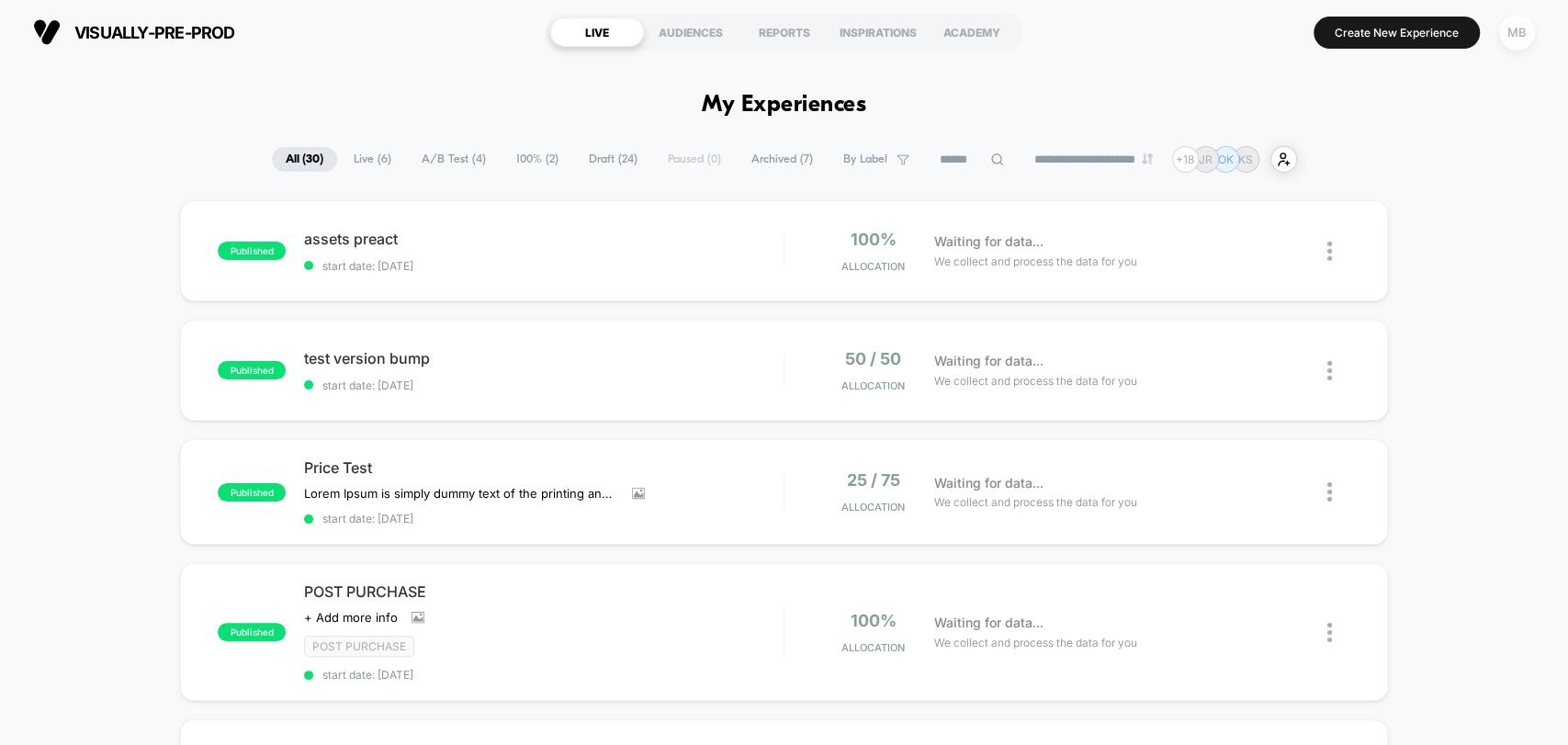
click at [1517, 38] on div "MB" at bounding box center [1517, 33] width 36 height 36
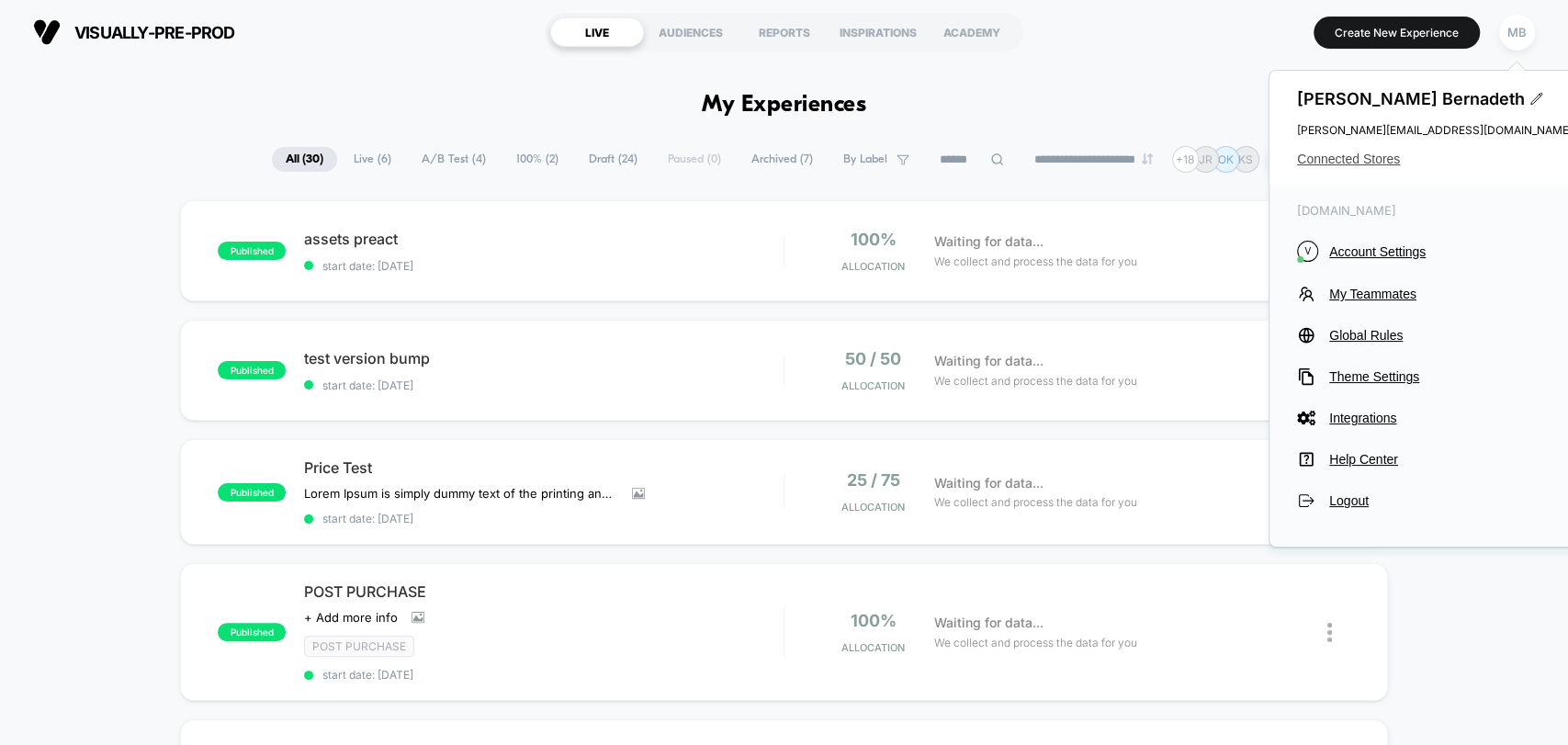
click at [1362, 158] on span "Connected Stores" at bounding box center [1434, 159] width 275 height 15
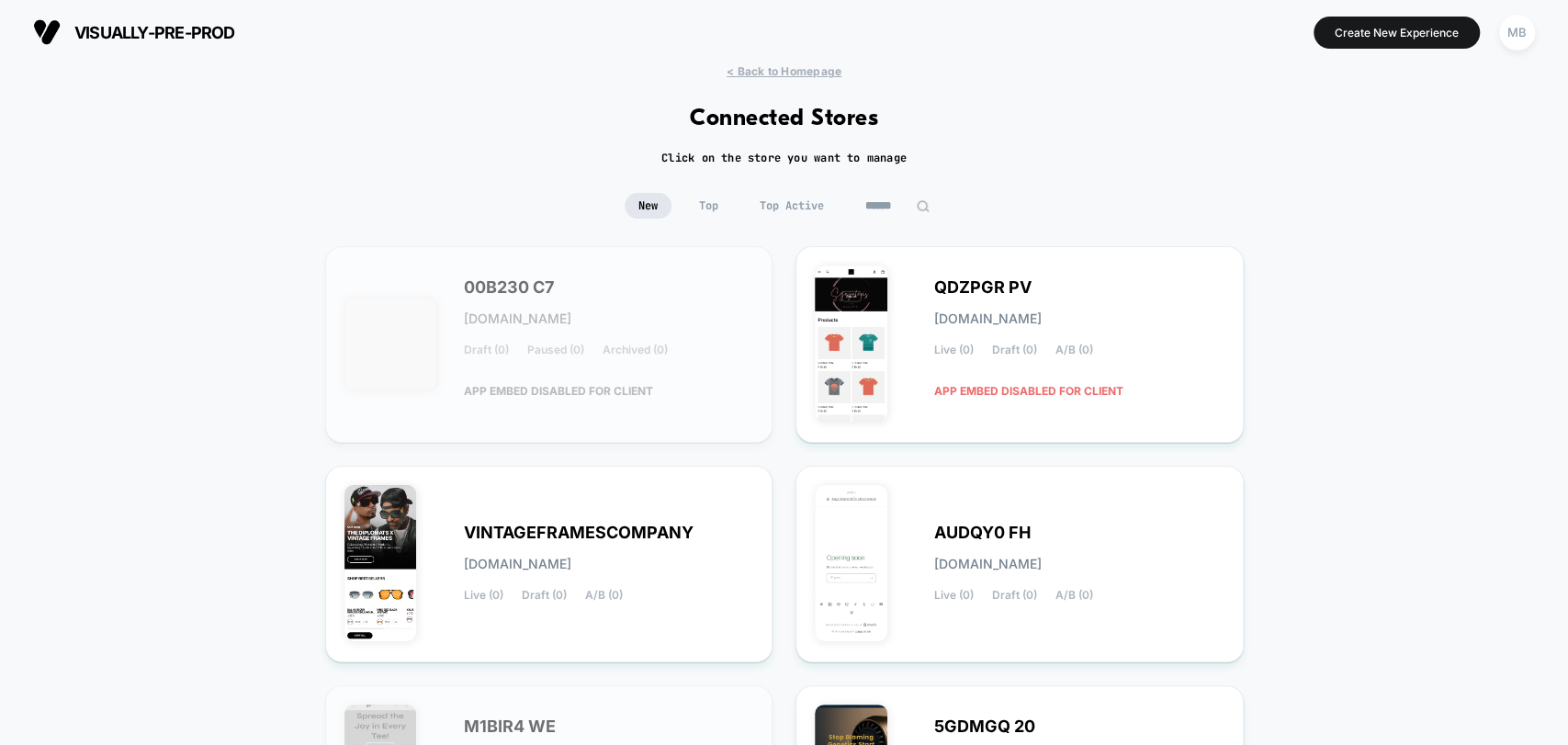
click at [919, 213] on input at bounding box center [897, 206] width 92 height 26
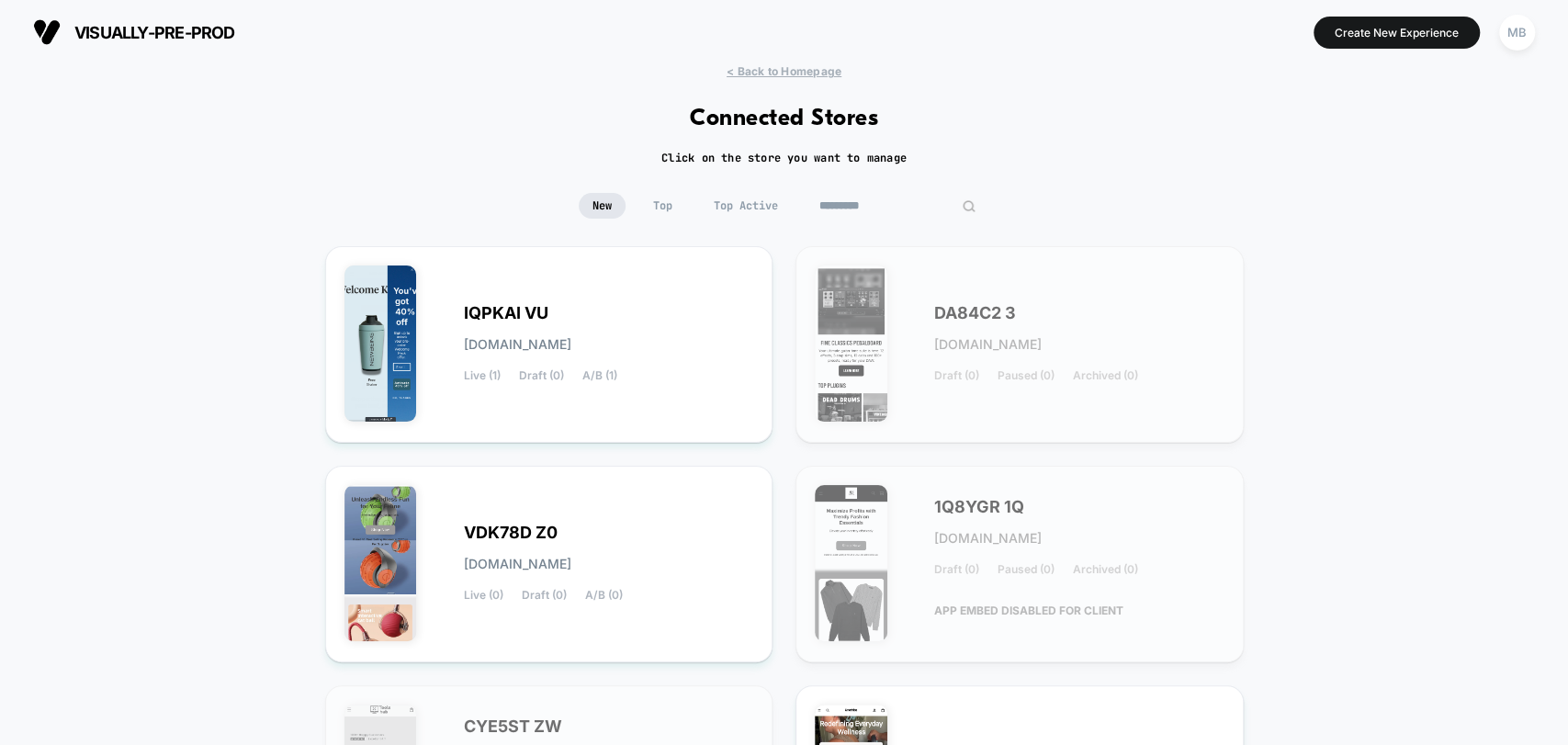
type input "**********"
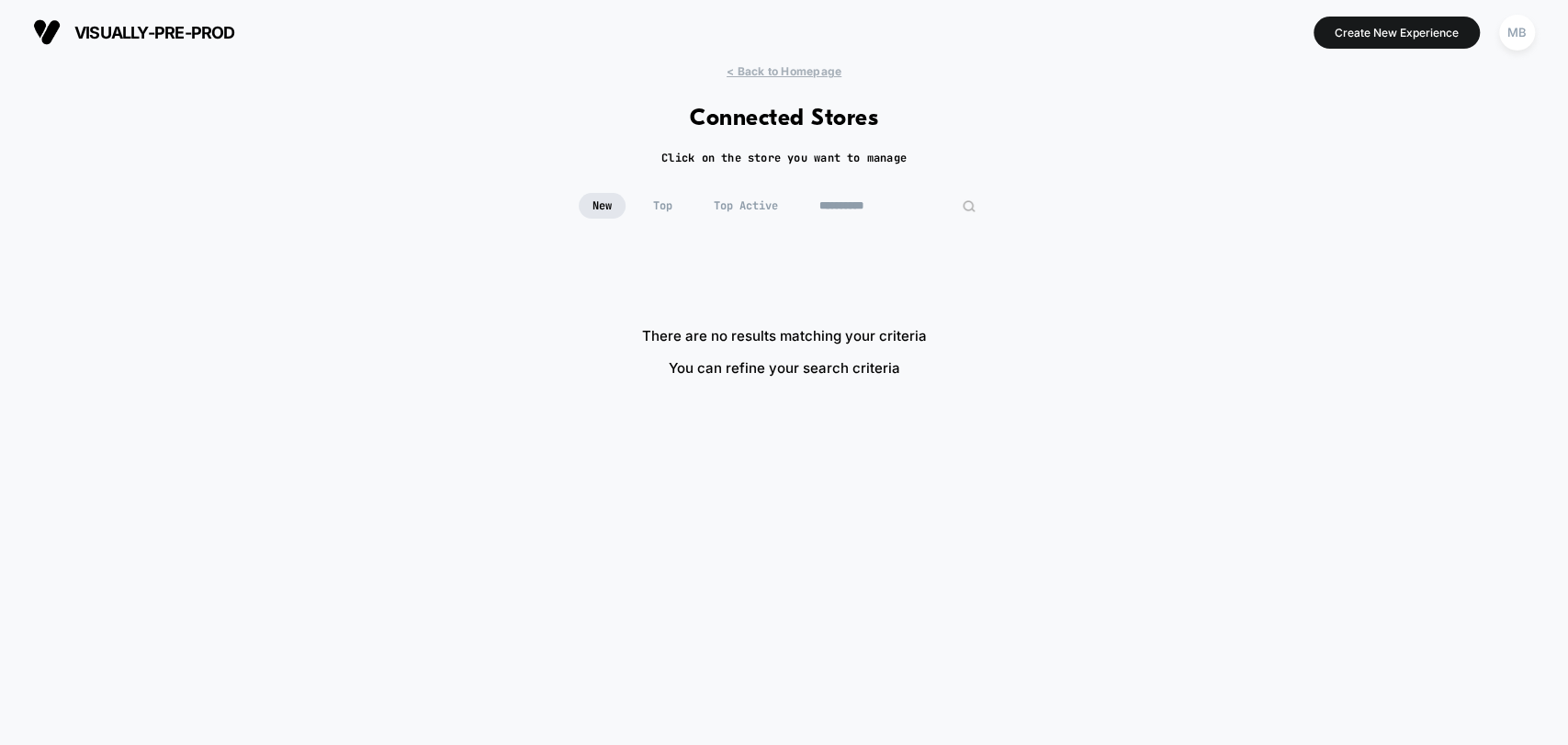
drag, startPoint x: 870, startPoint y: 205, endPoint x: 879, endPoint y: 204, distance: 9.1
click at [871, 205] on input "**********" at bounding box center [897, 206] width 183 height 26
drag, startPoint x: 902, startPoint y: 201, endPoint x: 791, endPoint y: 206, distance: 111.1
click at [791, 206] on div "**********" at bounding box center [784, 206] width 410 height 26
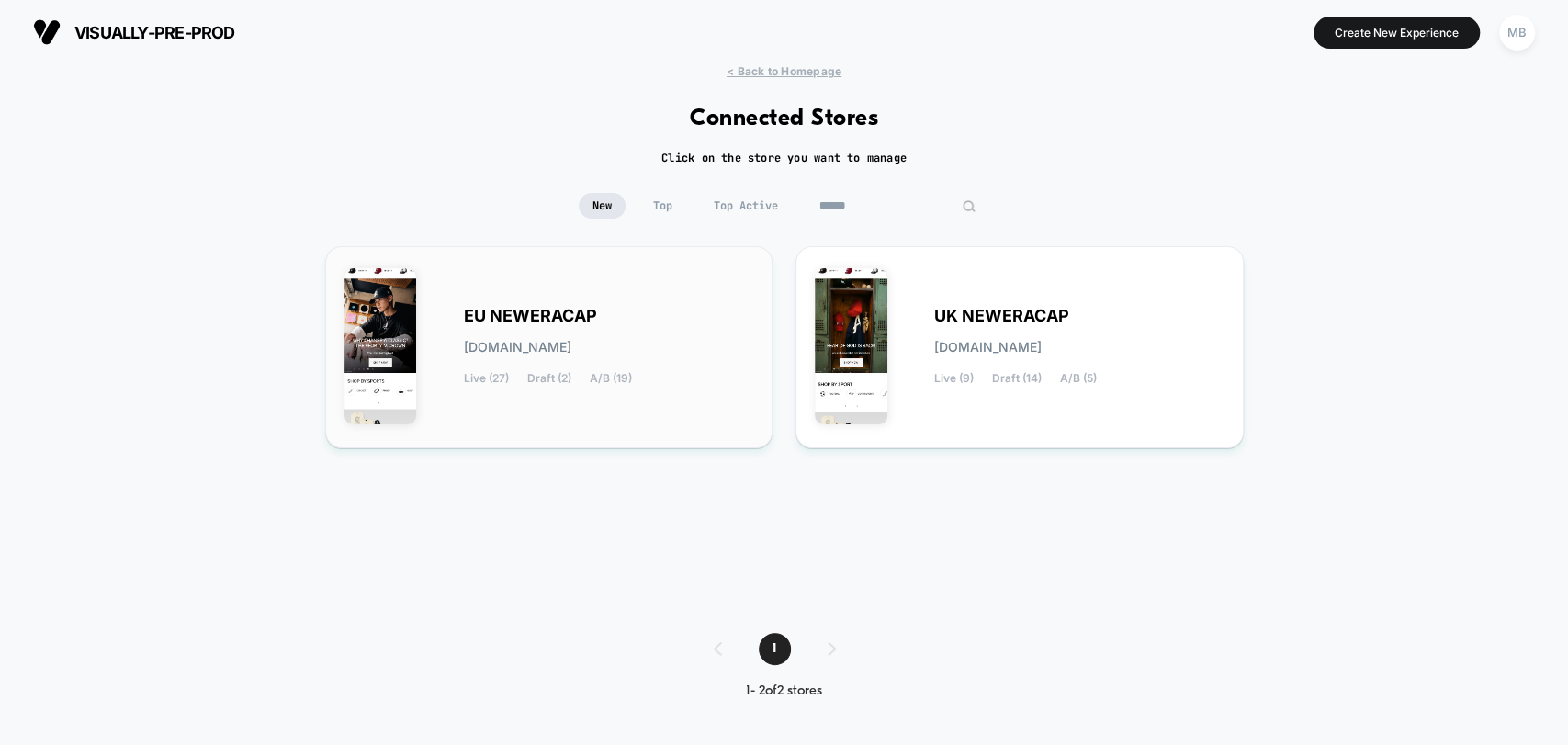
type input "******"
click at [715, 326] on div "EU NEWERACAP [DOMAIN_NAME] Live (27) Draft (2) A/B (19)" at bounding box center [608, 347] width 290 height 75
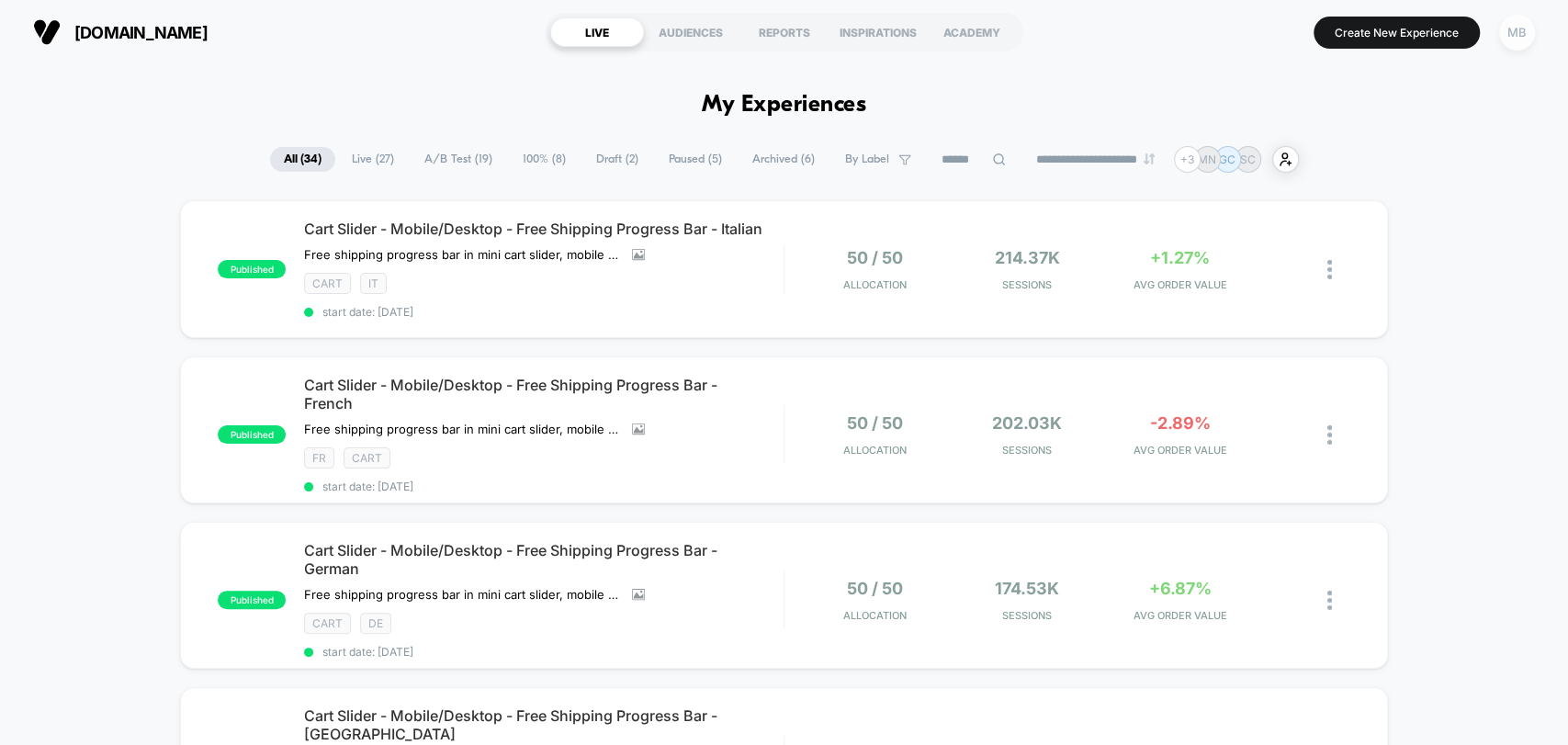
click at [1520, 38] on div "MB" at bounding box center [1517, 33] width 36 height 36
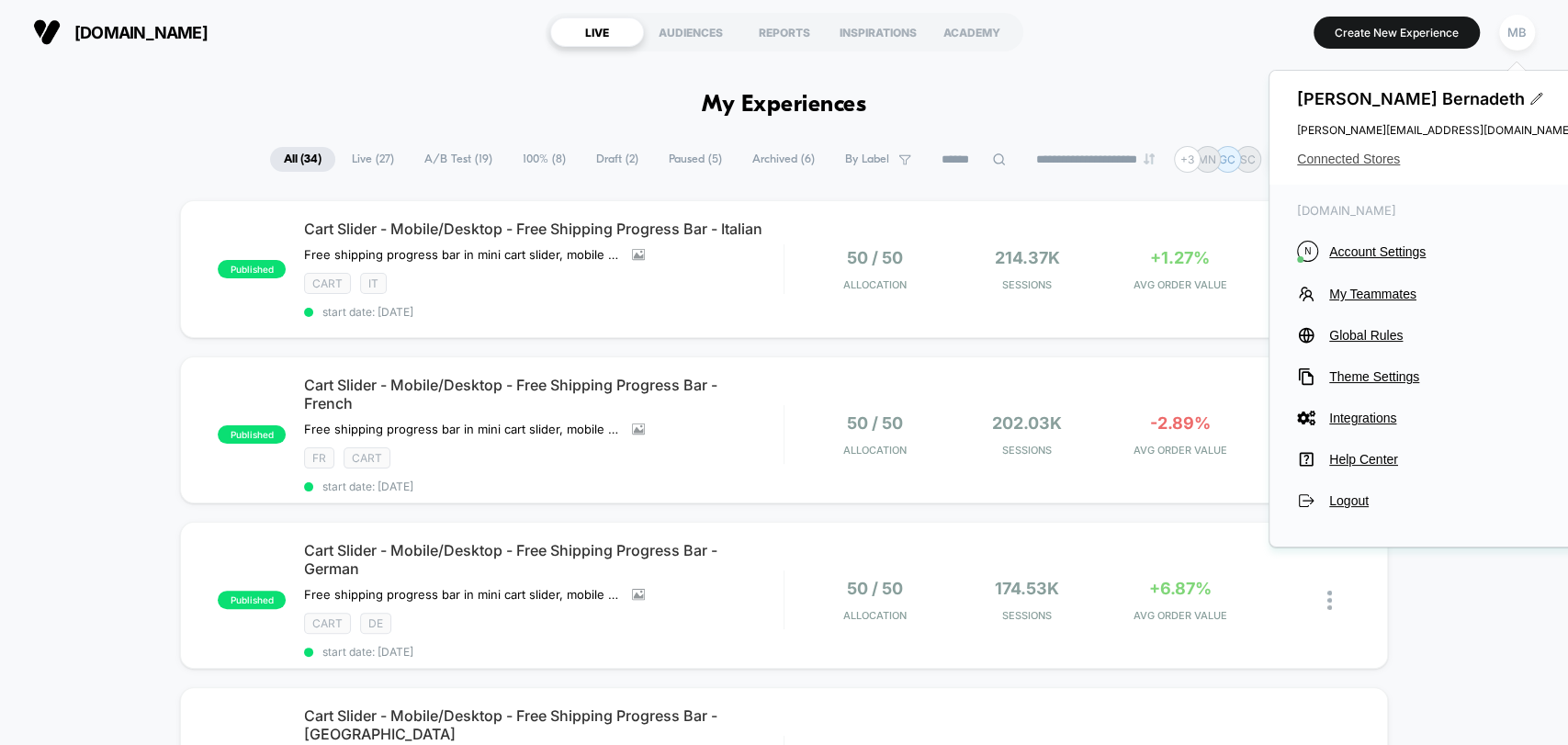
click at [1350, 159] on span "Connected Stores" at bounding box center [1434, 159] width 275 height 15
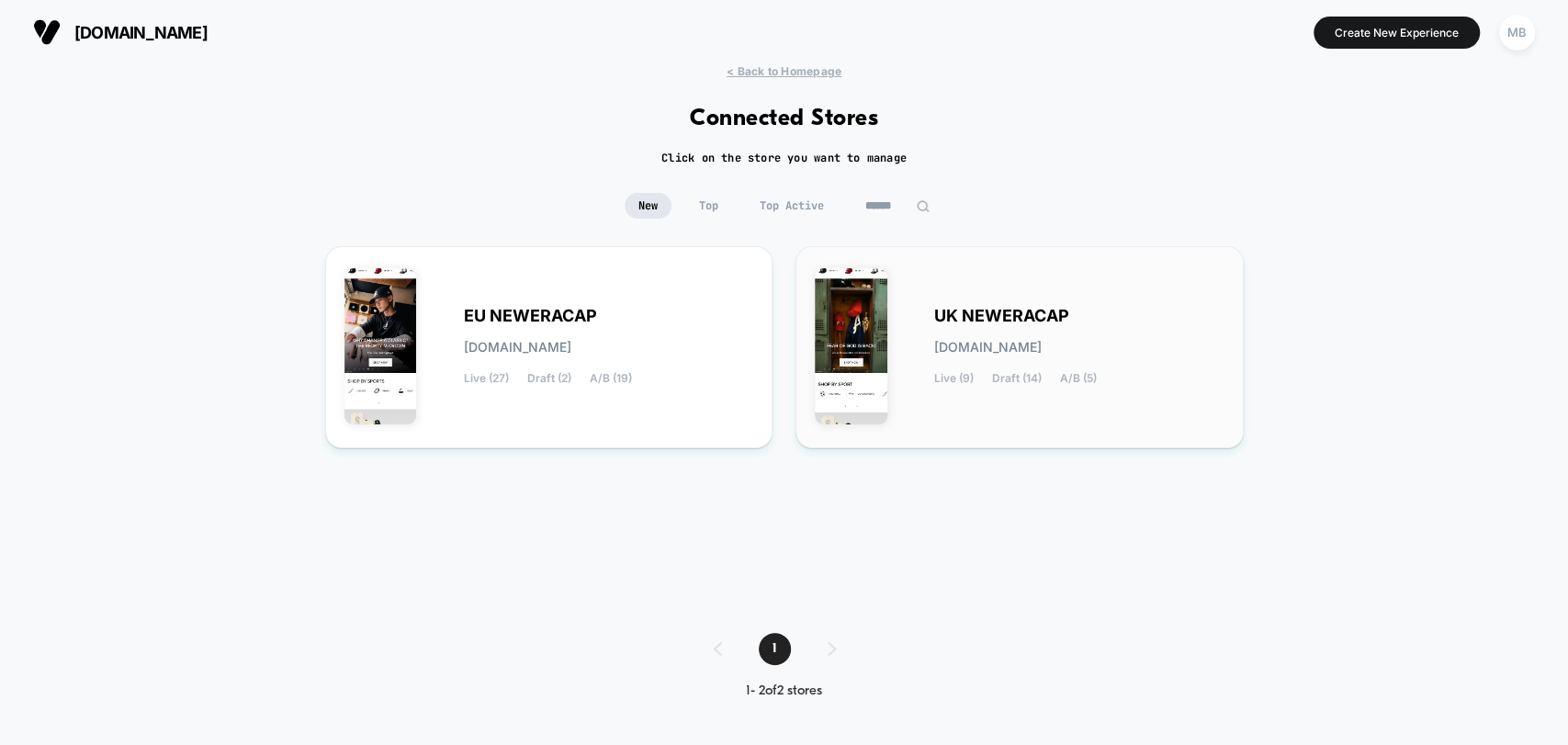
click at [926, 376] on div "UK NEWERACAP [DOMAIN_NAME] Live (9) Draft (14) A/B (5)" at bounding box center [1019, 347] width 409 height 164
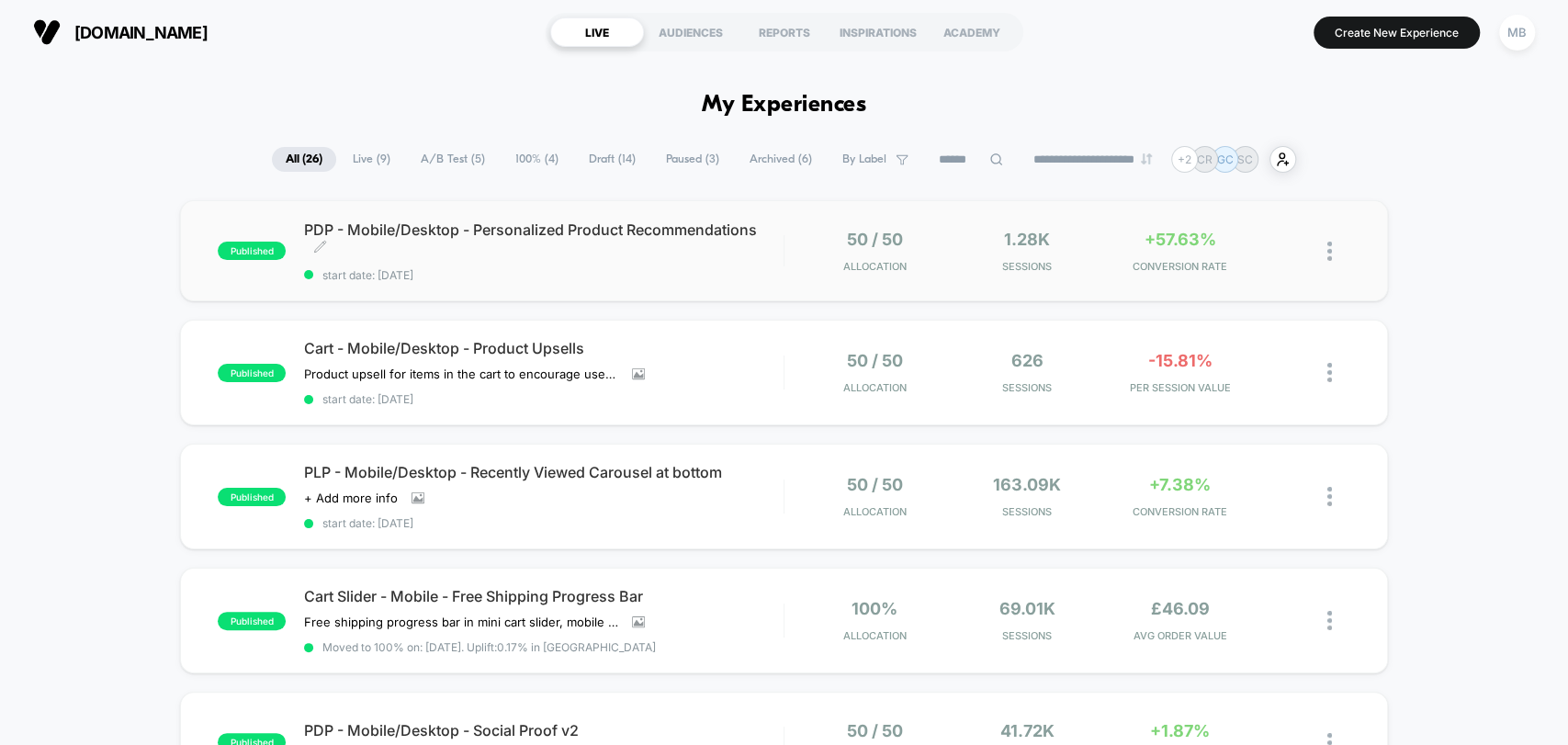
click at [703, 268] on span "start date: [DATE]" at bounding box center [542, 275] width 478 height 14
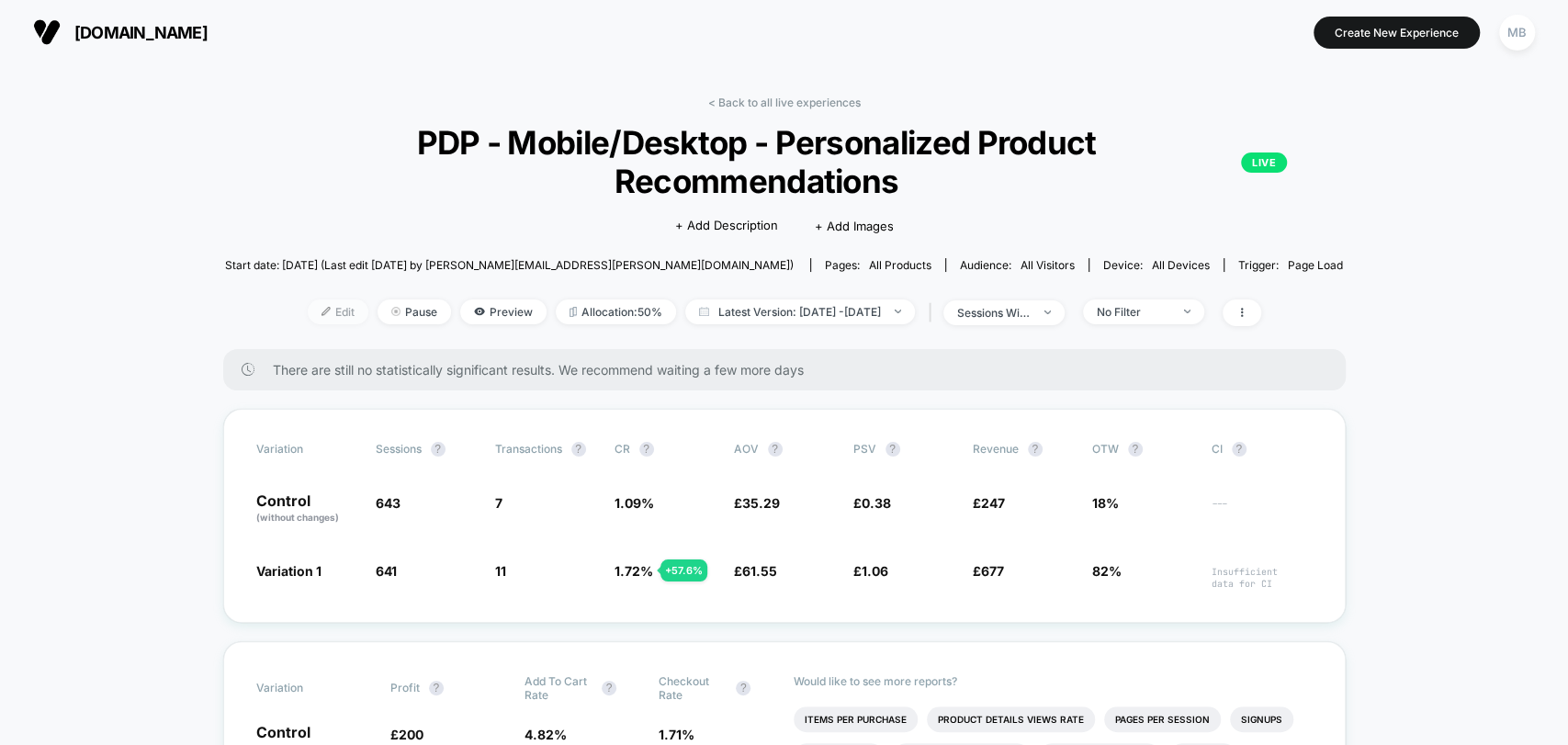
click at [316, 318] on span "Edit" at bounding box center [337, 312] width 60 height 25
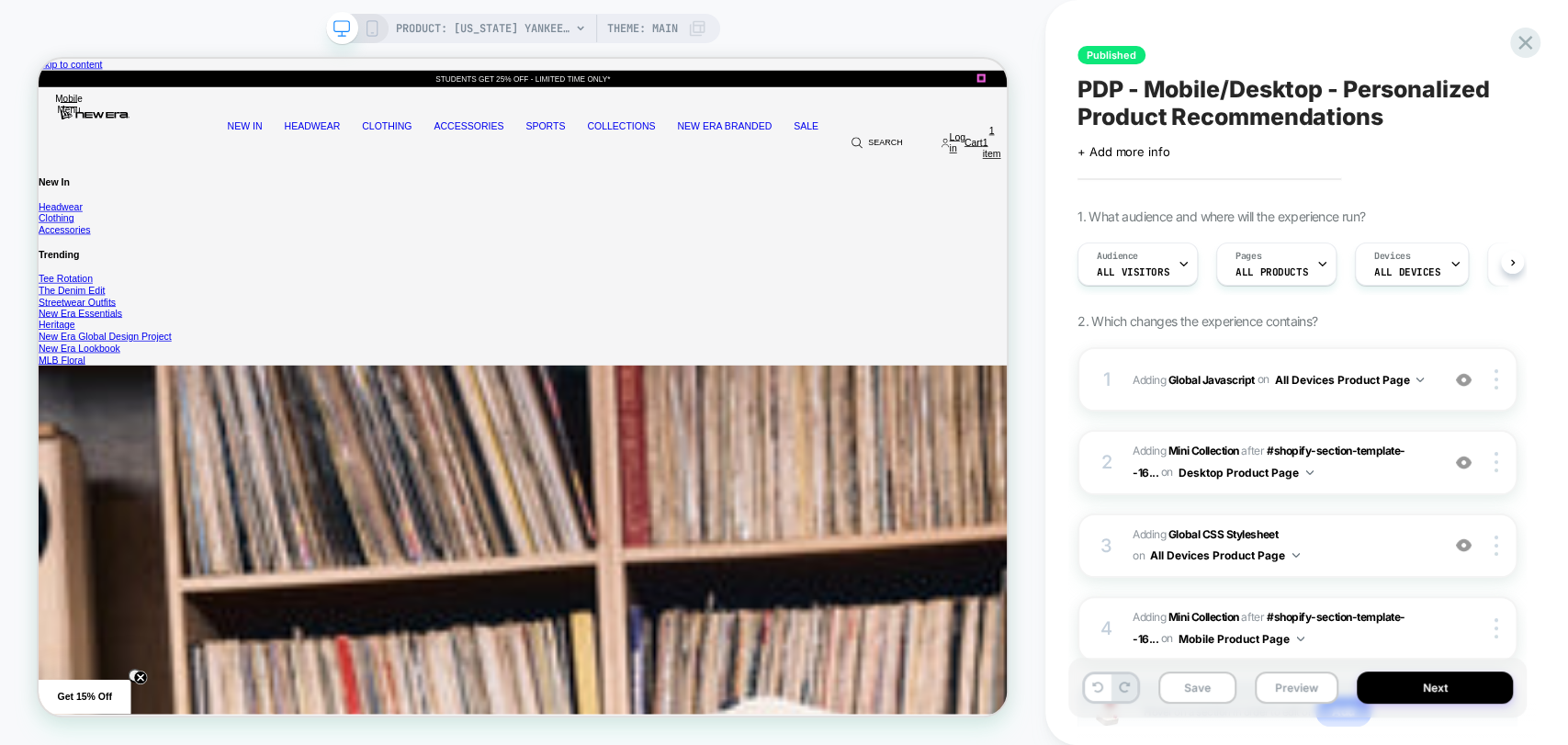
click at [1286, 689] on button "Preview" at bounding box center [1296, 688] width 84 height 33
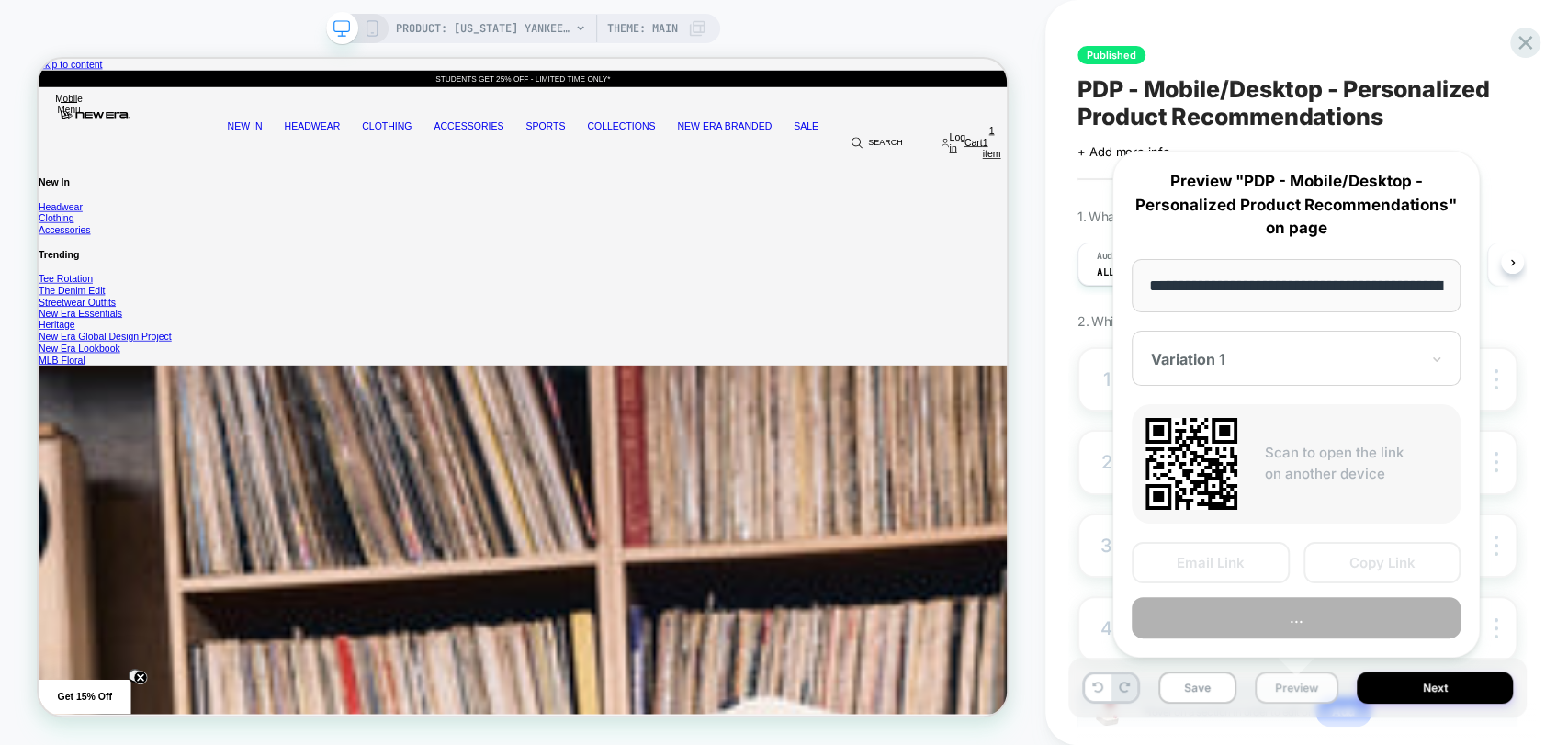
scroll to position [0, 555]
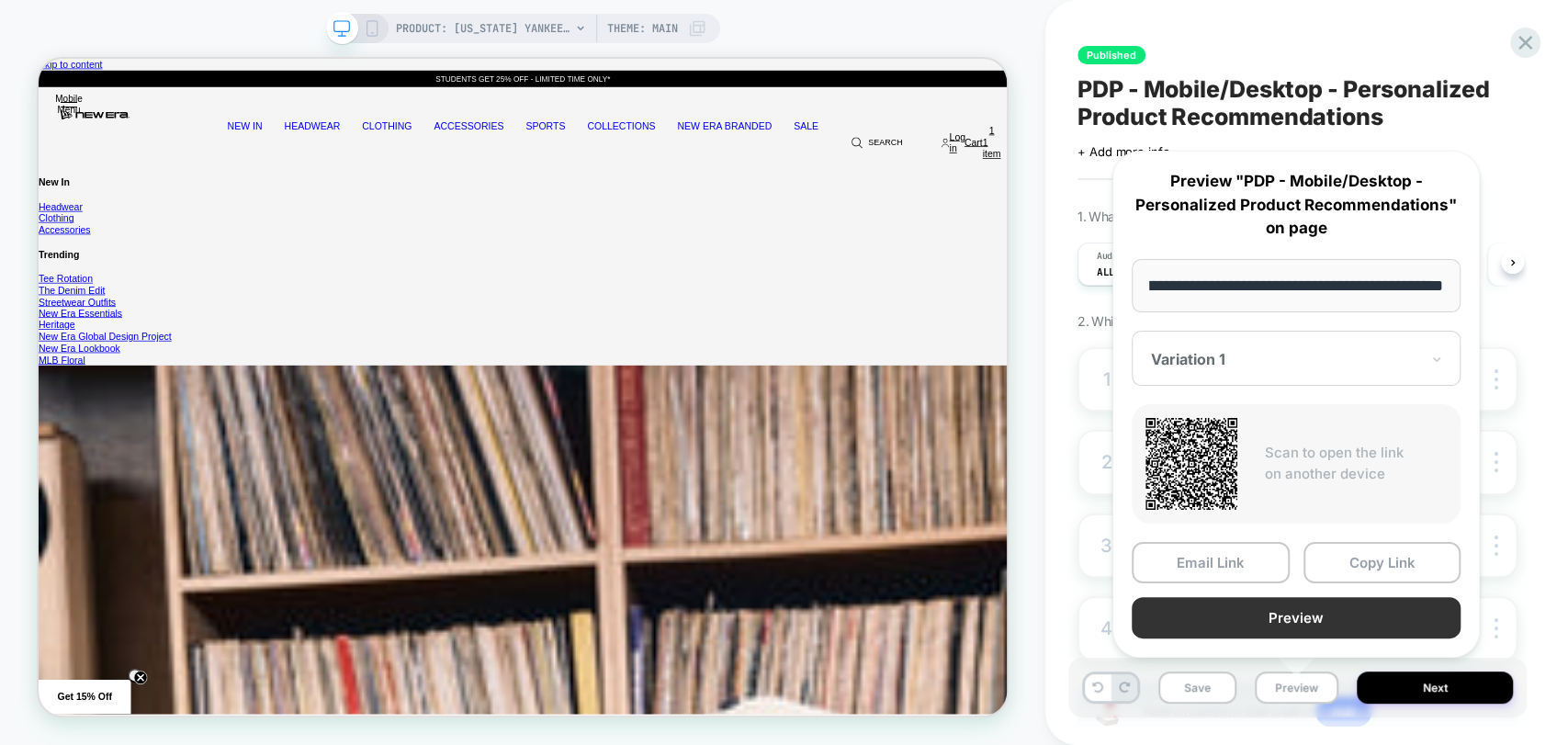
click at [1301, 623] on button "Preview" at bounding box center [1296, 618] width 328 height 41
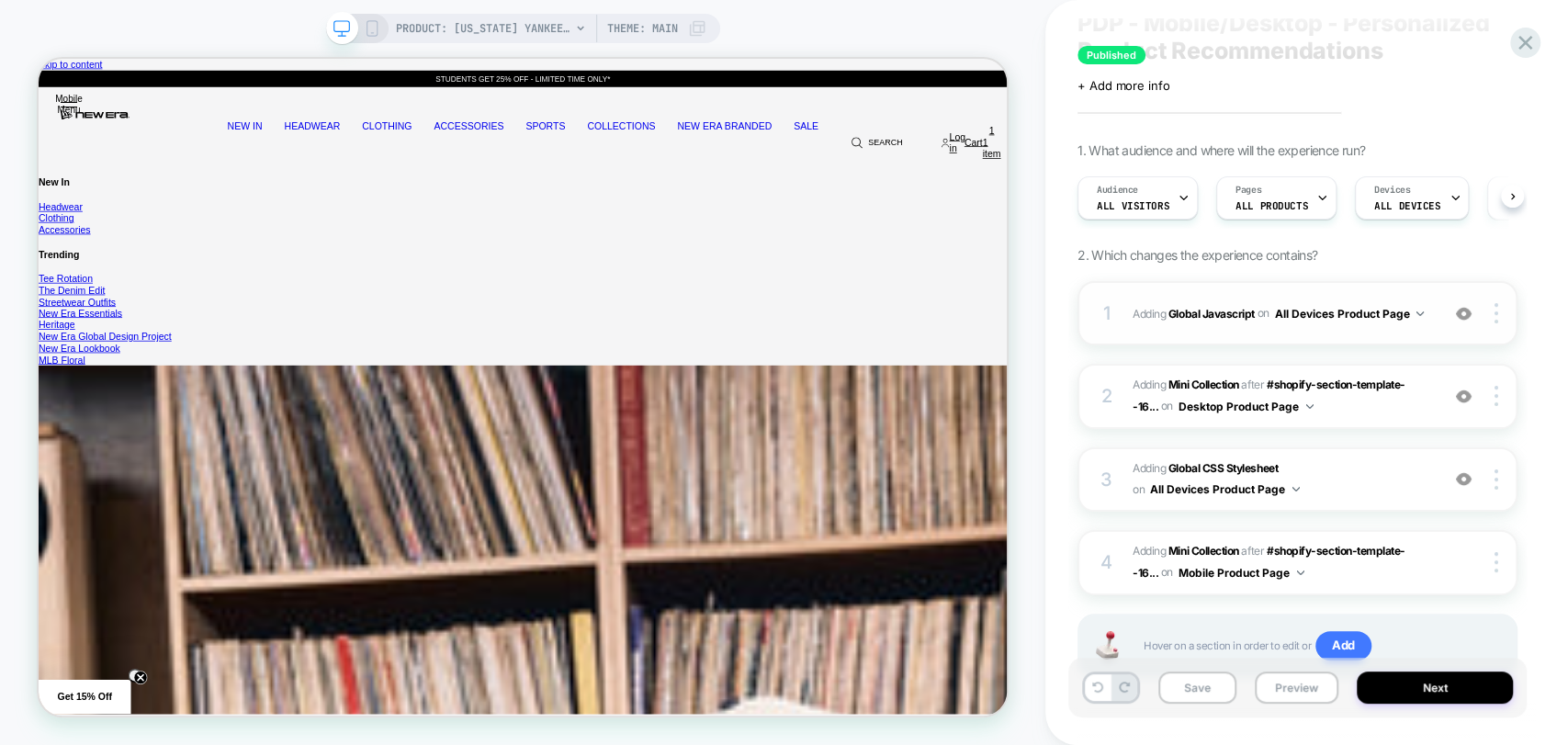
scroll to position [134, 0]
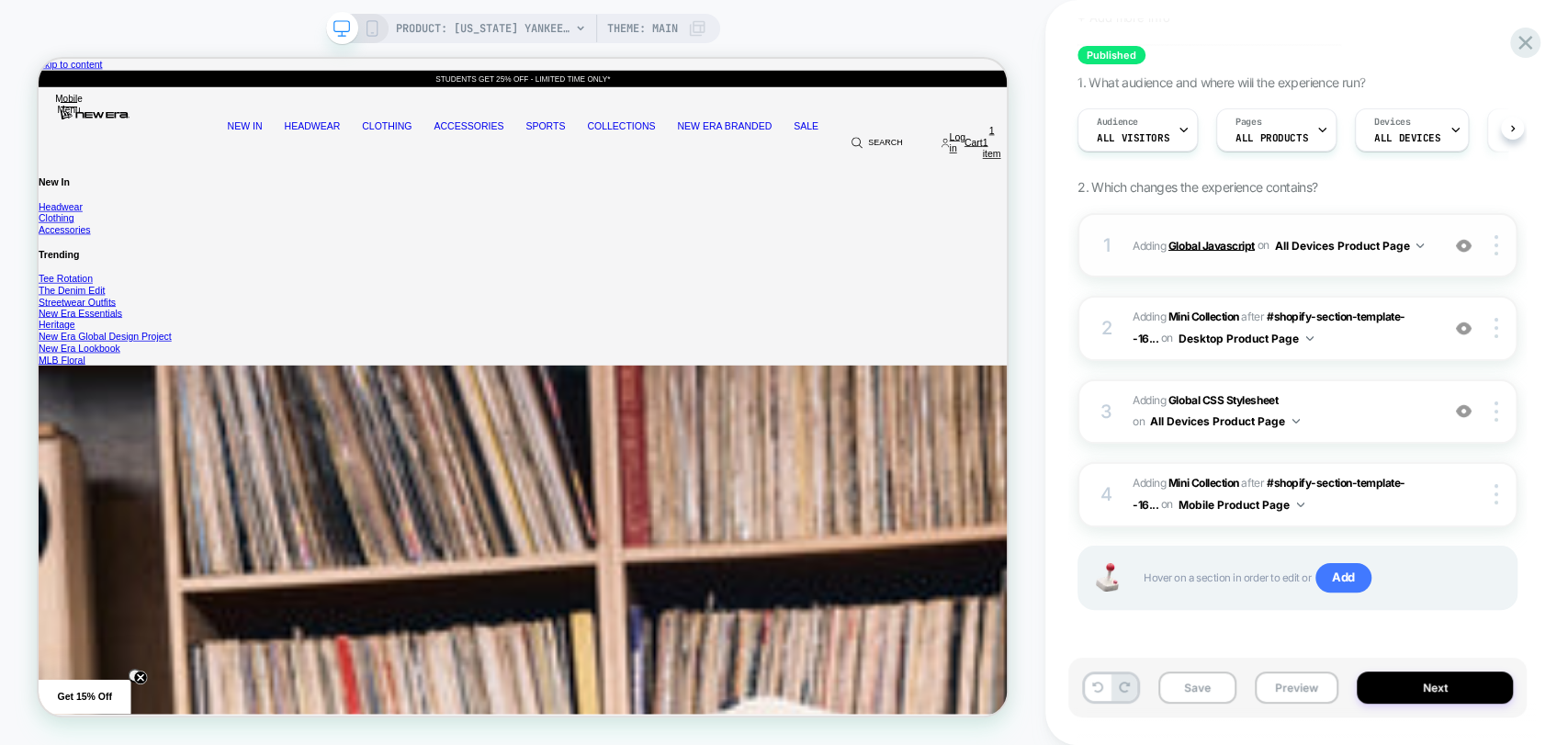
click at [1213, 245] on b "Global Javascript" at bounding box center [1212, 245] width 87 height 14
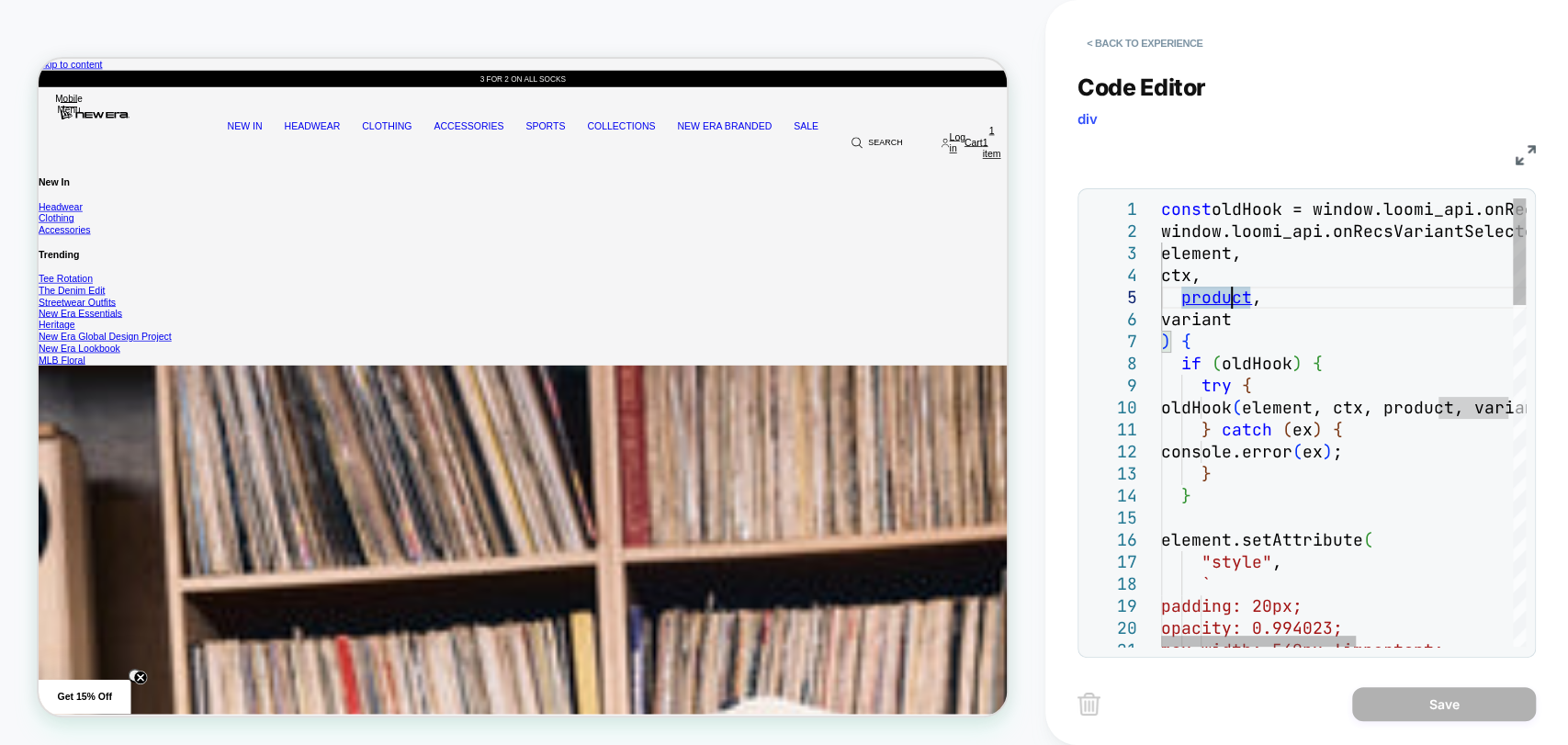
type textarea "**********"
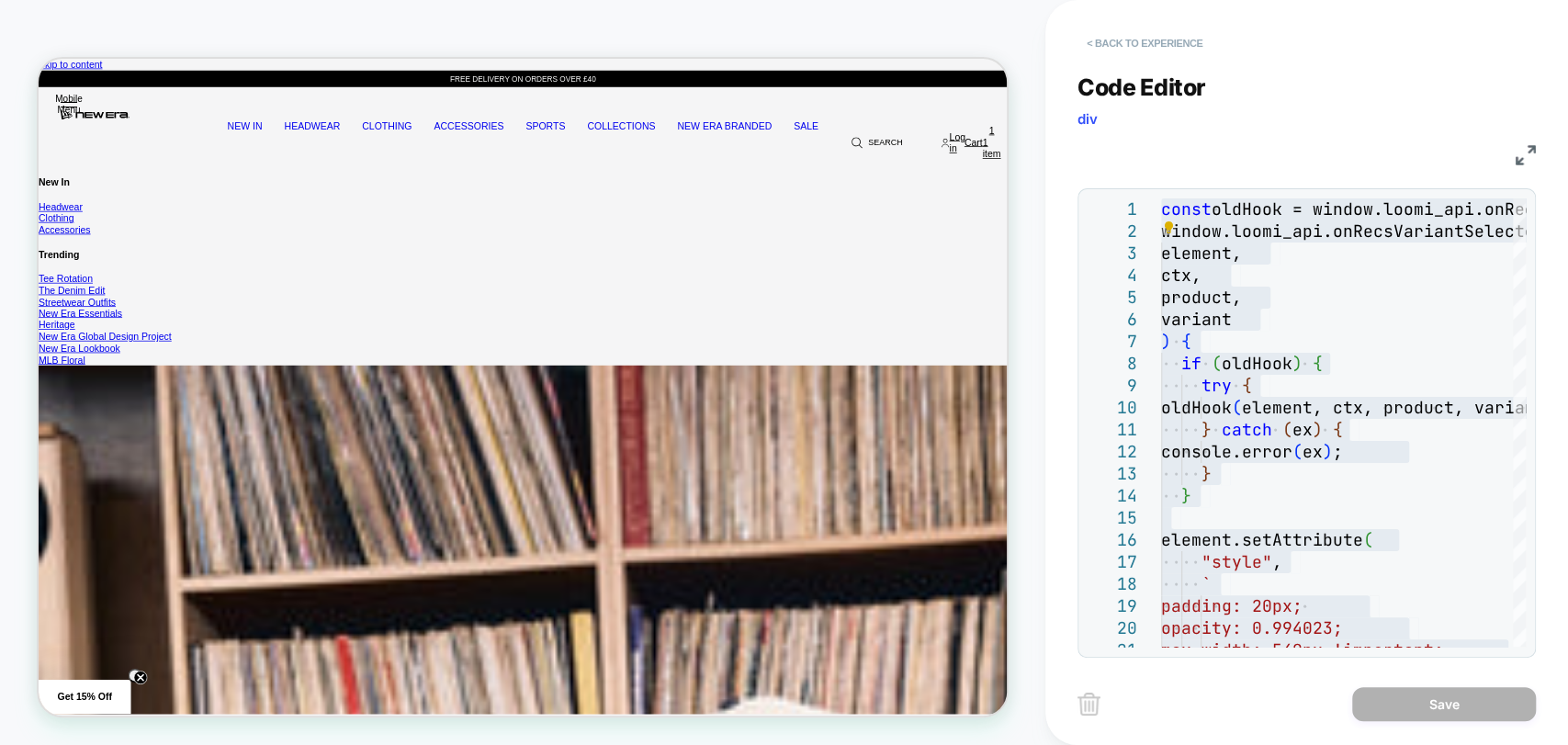
click at [1154, 40] on button "< Back to experience" at bounding box center [1145, 43] width 134 height 30
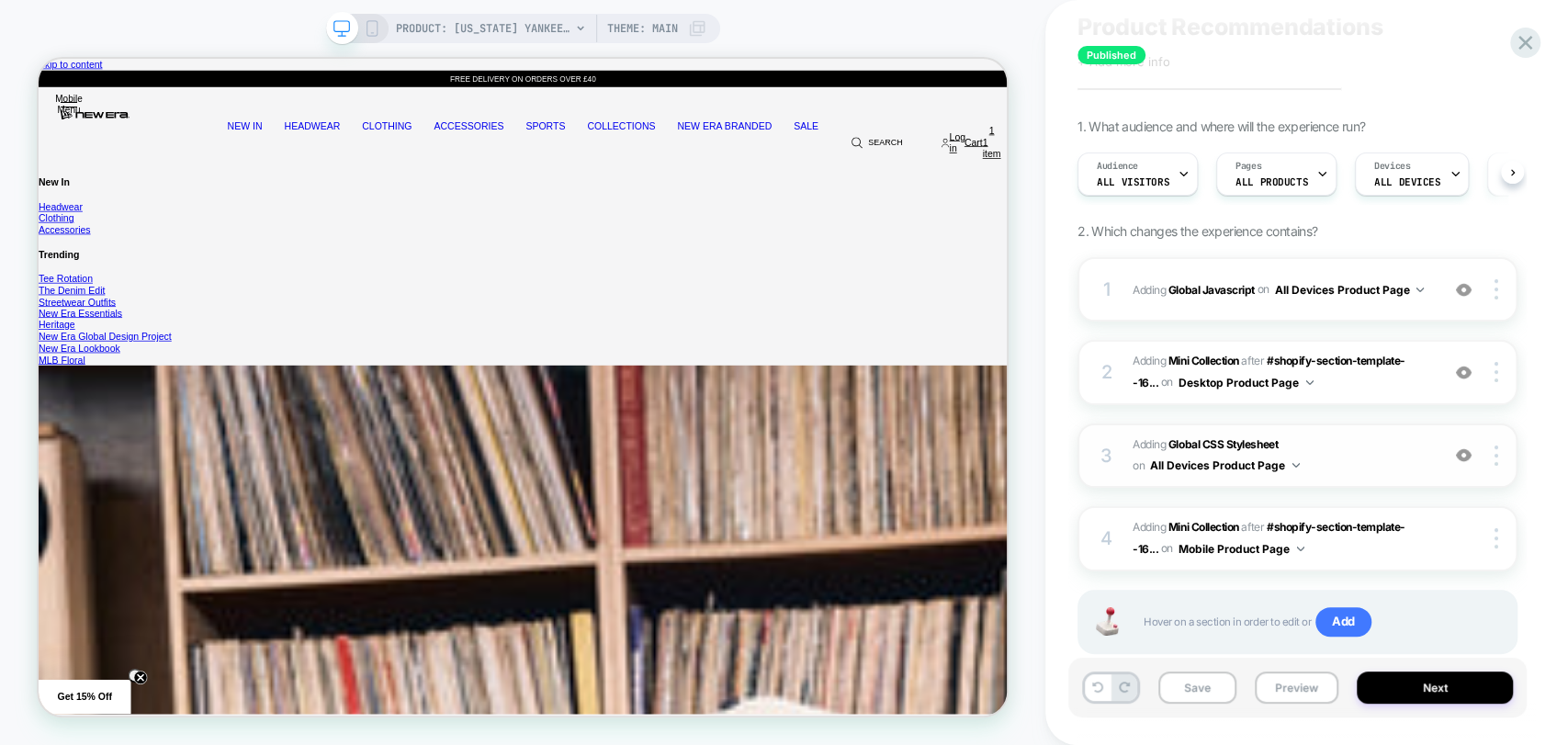
scroll to position [102, 0]
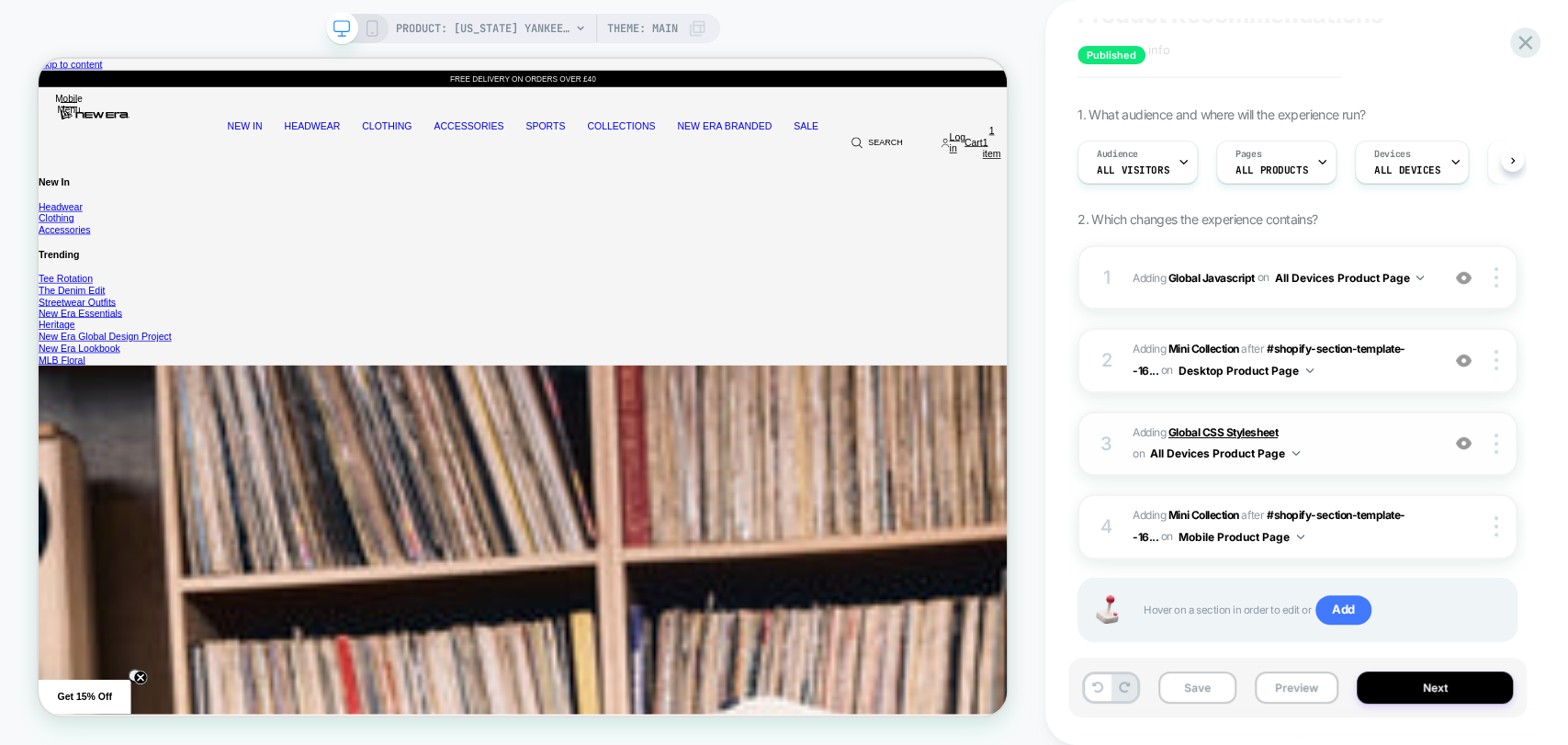
click at [1207, 436] on b "Global CSS Stylesheet" at bounding box center [1223, 432] width 109 height 14
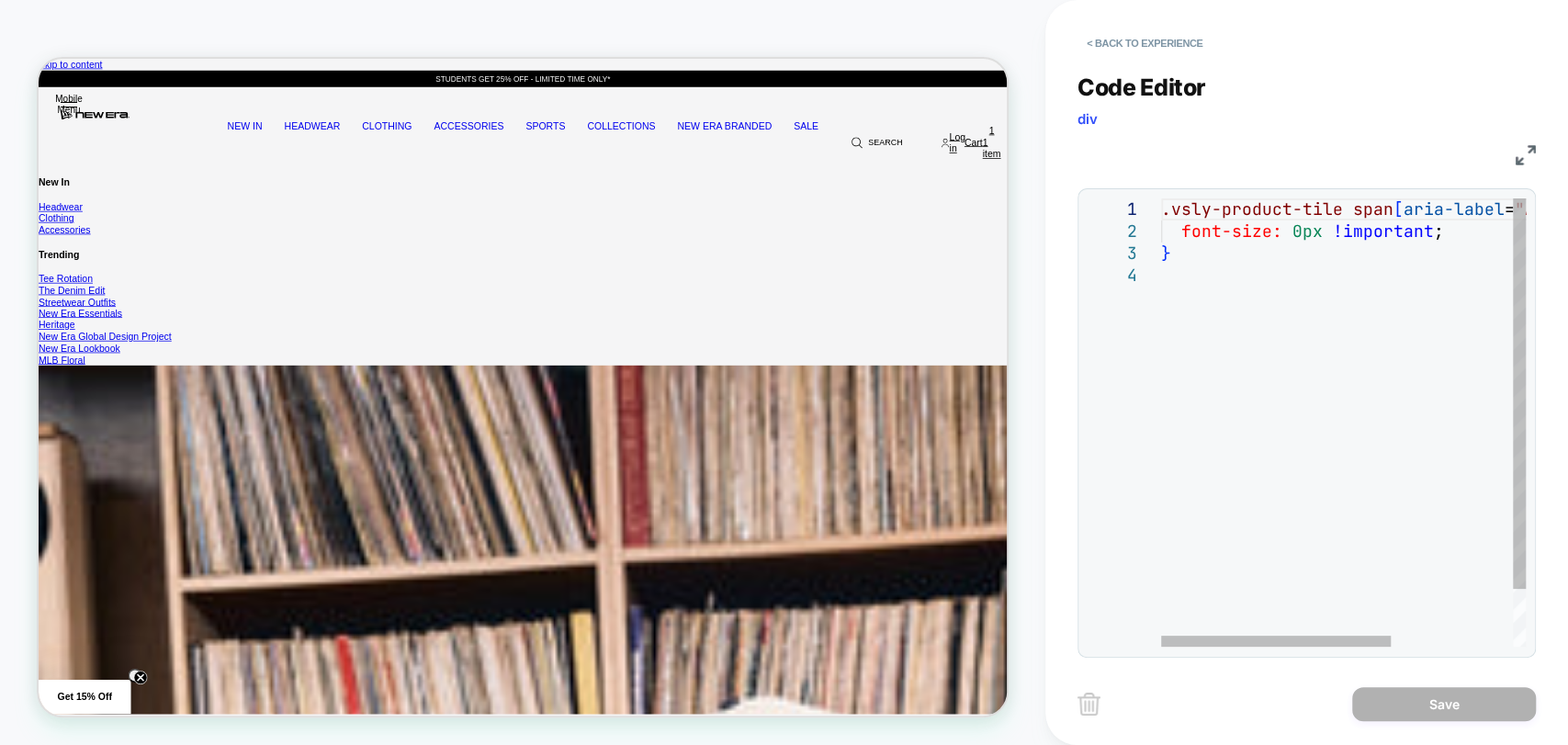
scroll to position [0, 0]
drag, startPoint x: 1427, startPoint y: 243, endPoint x: 1552, endPoint y: 230, distance: 125.7
click at [1552, 230] on div ".vsly-product-tile span [ aria-label = "Add to cart" ] { font-size: 0px !import…" at bounding box center [1440, 456] width 558 height 515
click at [1522, 160] on img at bounding box center [1526, 155] width 20 height 20
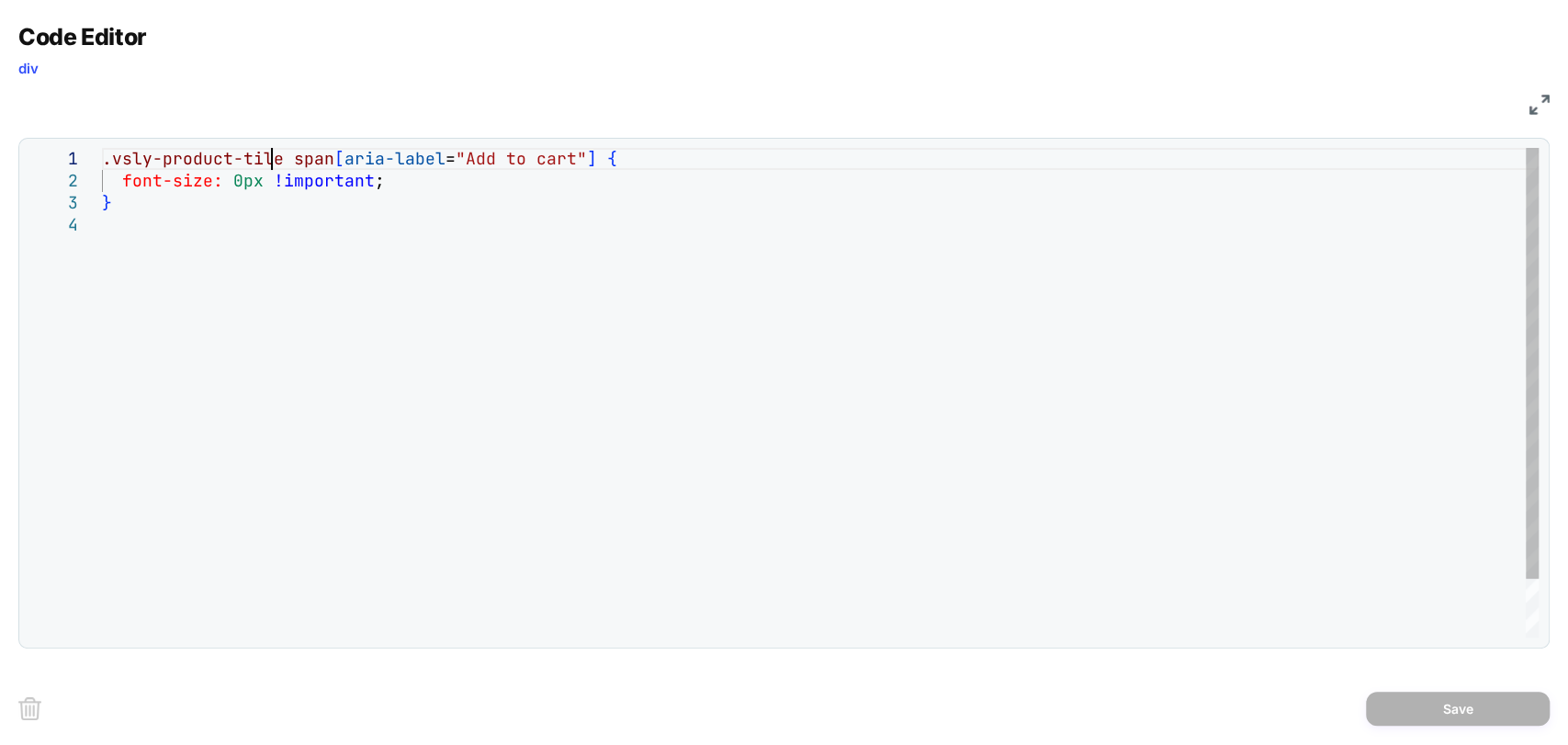
click at [270, 161] on div ".vsly-product-tile span [ aria-label = "Add to cart" ] { font-size: 0px !import…" at bounding box center [820, 426] width 1437 height 557
click at [375, 159] on div ".vsly-product-tile span [ aria-label = "Add to cart" ] { font-size: 0px !import…" at bounding box center [820, 426] width 1437 height 557
click at [420, 162] on div ".vsly-product-tile span [ aria-label = "Add to cart" ] { font-size: 0px !import…" at bounding box center [820, 426] width 1437 height 557
click at [574, 173] on div ".vsly-product-tile span [ aria-label = "Add to cart" ] { font-size: 0px !import…" at bounding box center [820, 426] width 1437 height 557
click at [1536, 112] on img at bounding box center [1539, 105] width 20 height 20
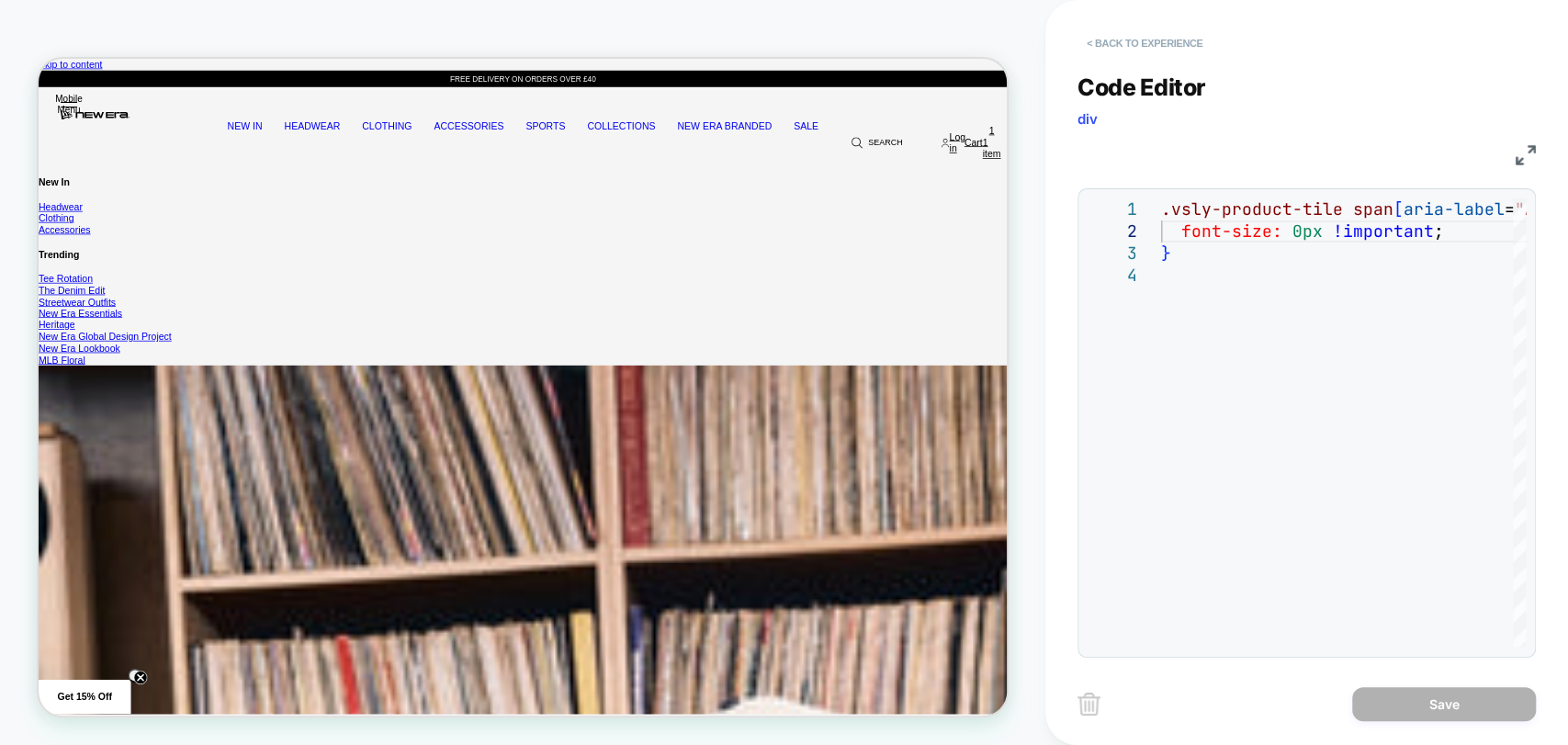
click at [1139, 43] on button "< Back to experience" at bounding box center [1145, 43] width 134 height 30
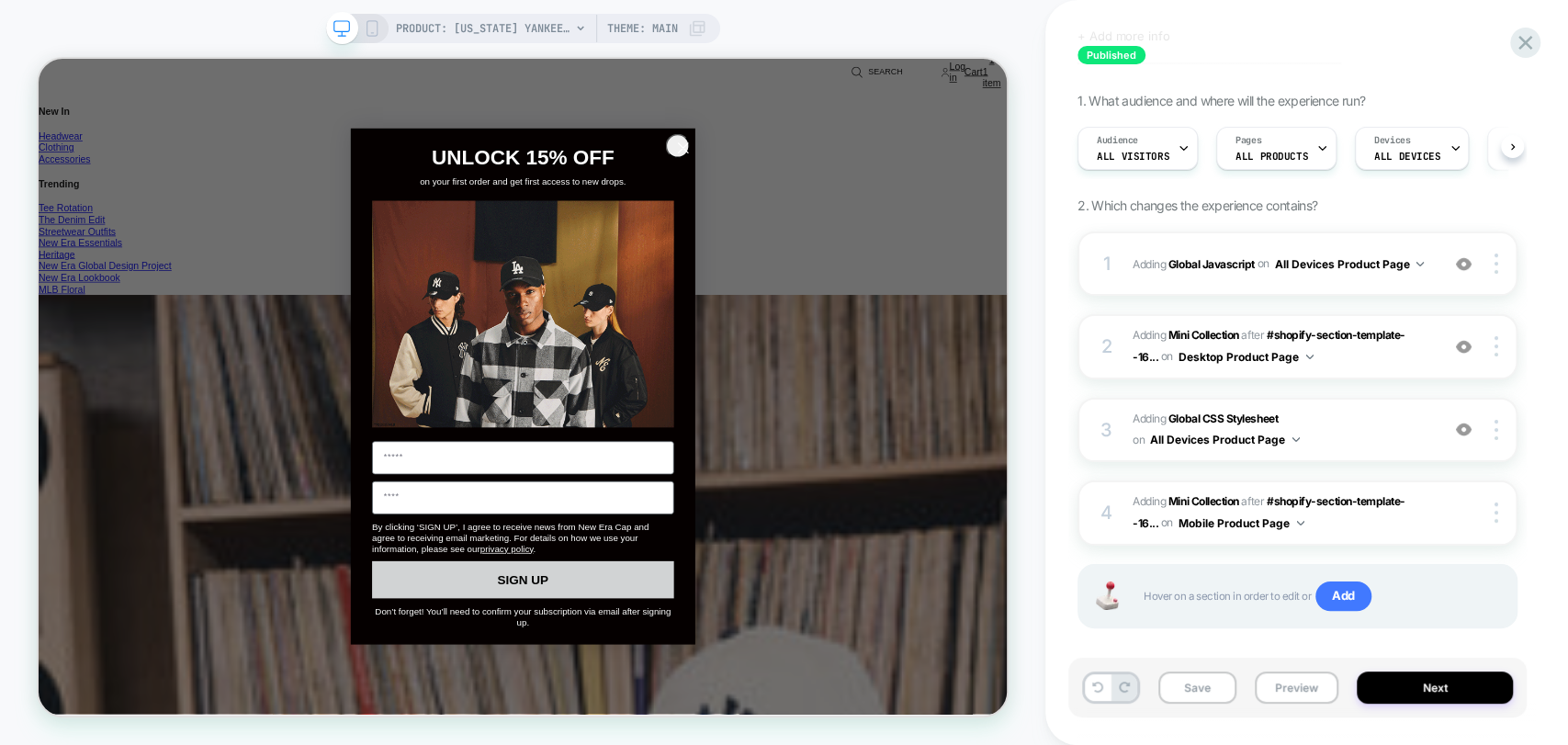
scroll to position [134, 0]
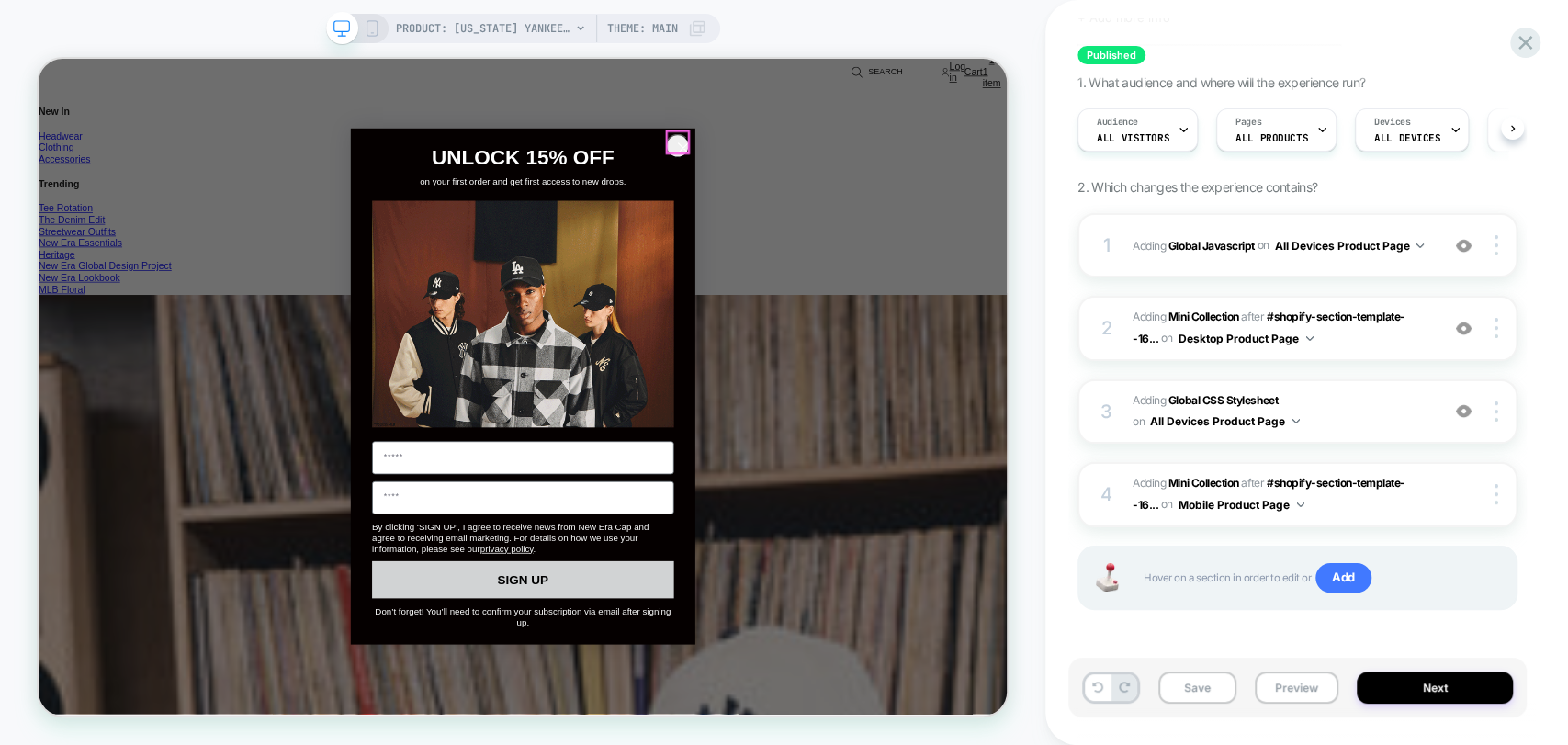
click at [891, 174] on circle "Close dialog" at bounding box center [897, 178] width 31 height 31
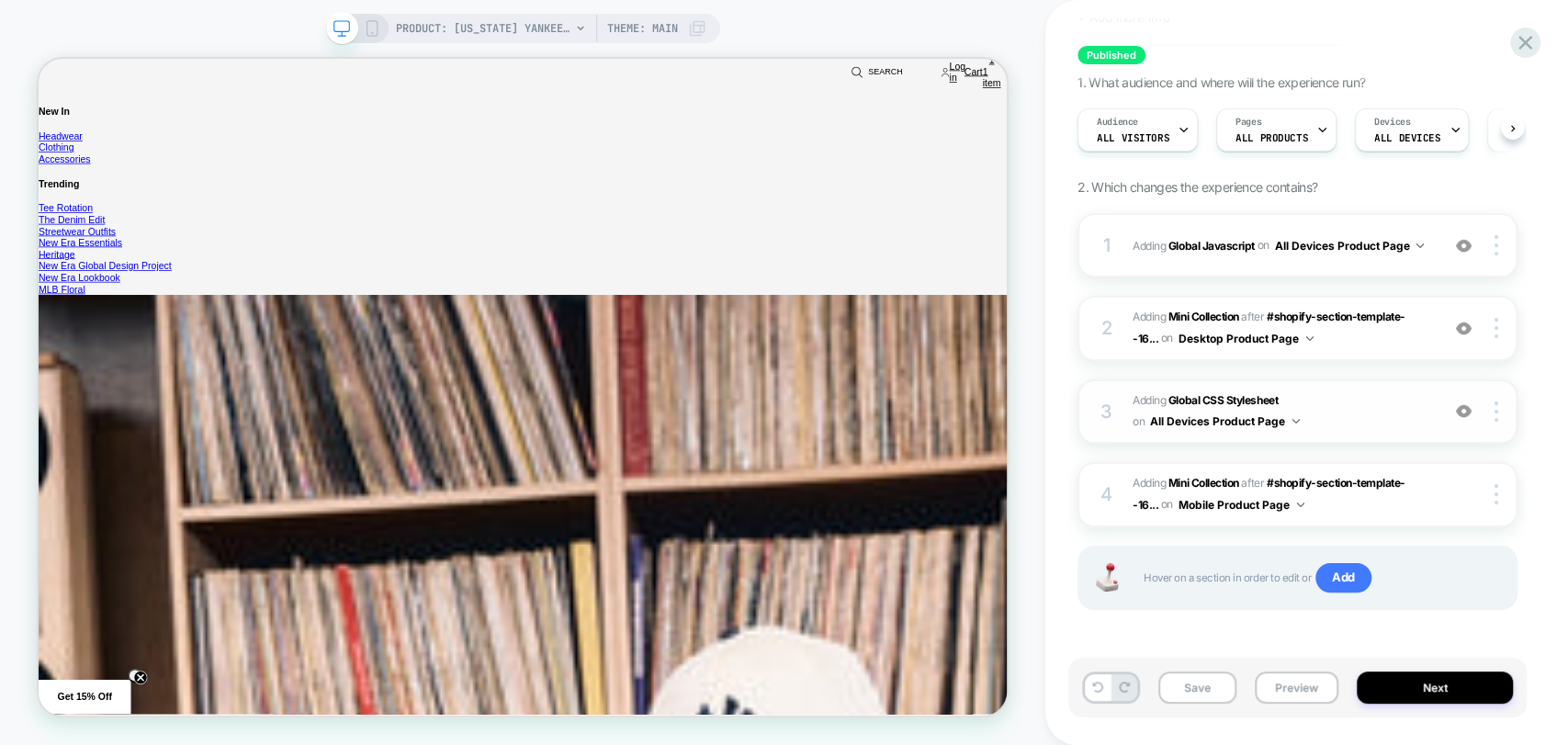
click at [1464, 413] on img at bounding box center [1463, 411] width 16 height 16
click at [1198, 400] on b "Global CSS Stylesheet" at bounding box center [1223, 401] width 109 height 14
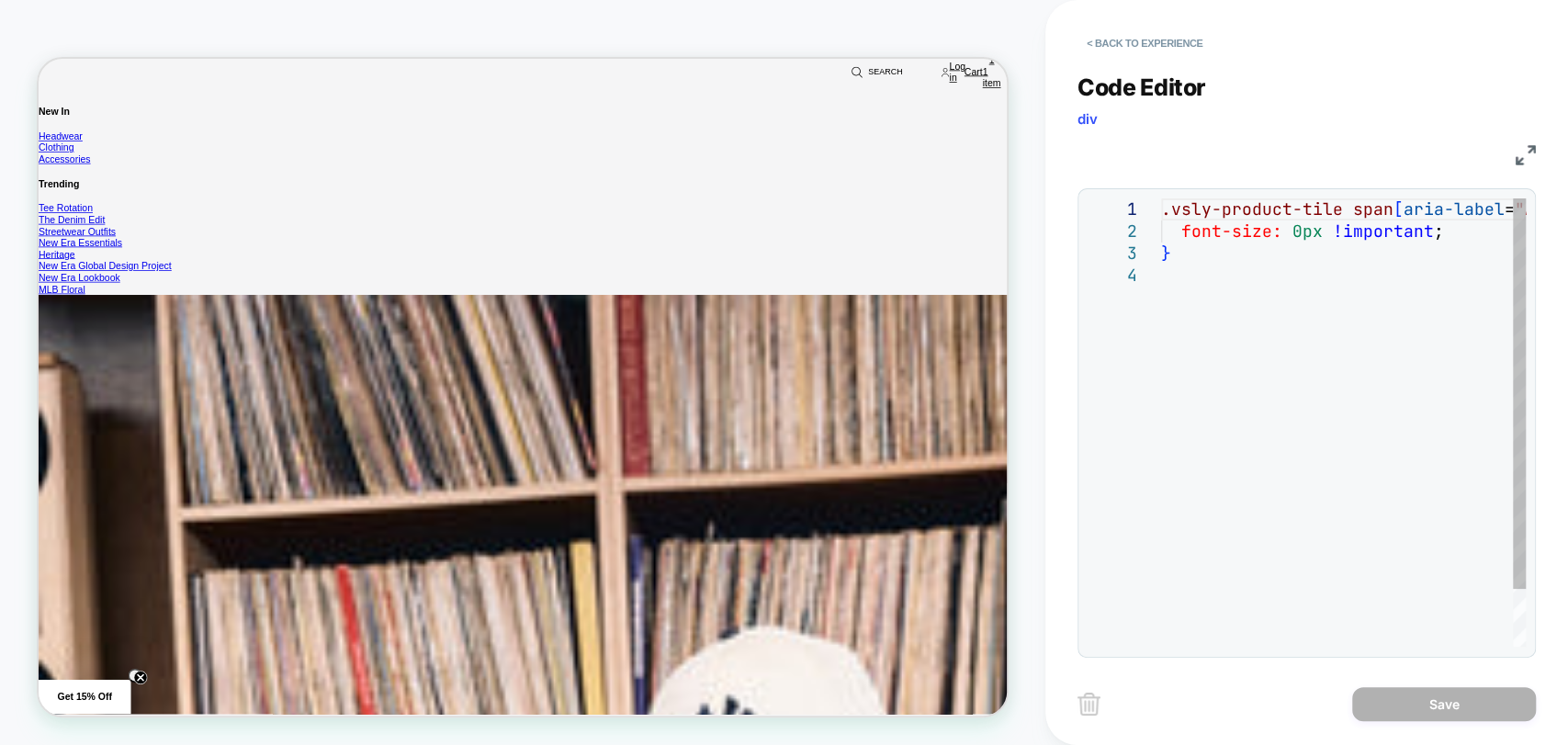
scroll to position [0, 0]
click at [1269, 282] on div ".vsly-product-tile span [ aria-label = "Add to cart" ] { font-size: 0px !import…" at bounding box center [1343, 456] width 365 height 515
click at [1108, 37] on button "< Back to experience" at bounding box center [1145, 43] width 134 height 30
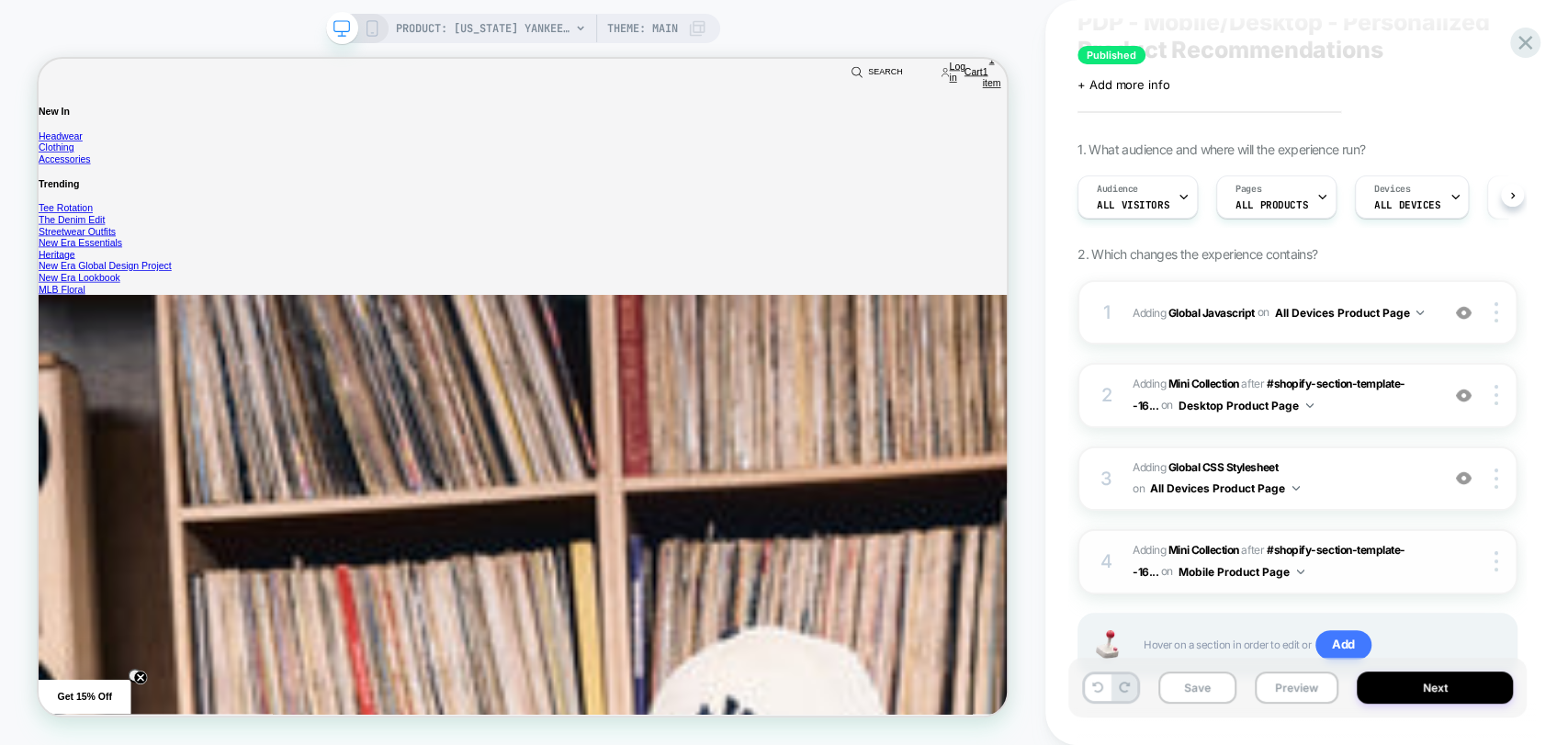
scroll to position [102, 0]
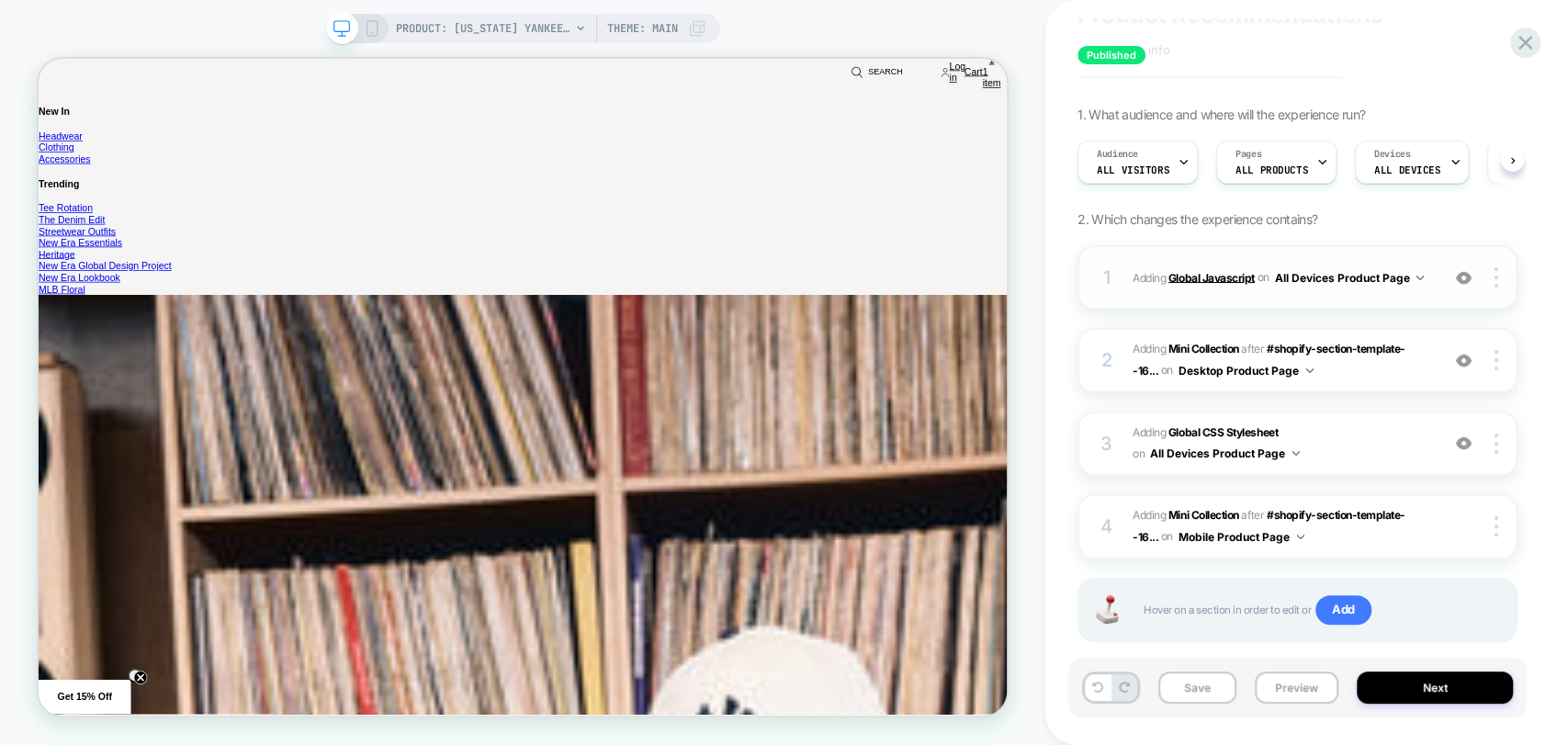
click at [1220, 279] on b "Global Javascript" at bounding box center [1212, 277] width 87 height 14
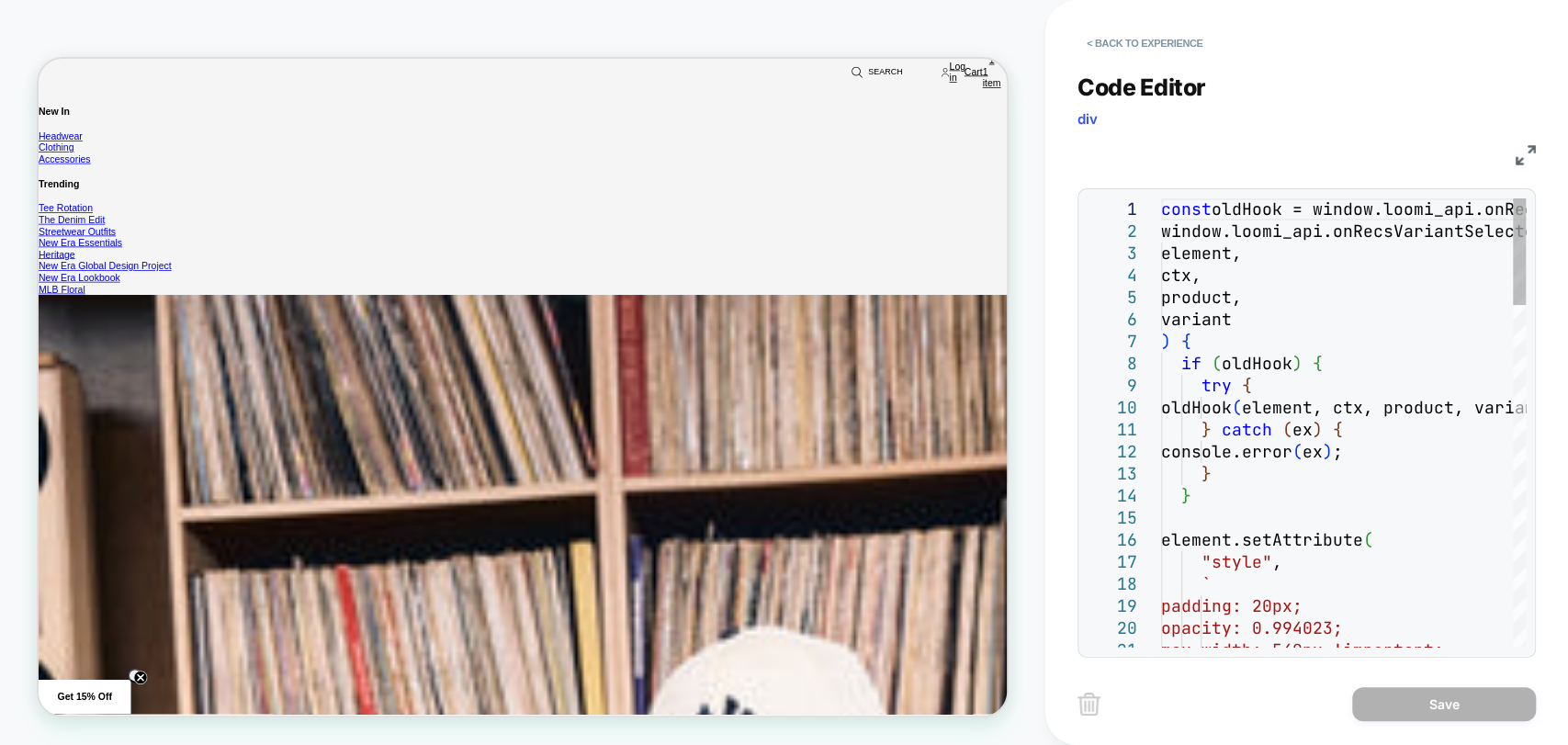
scroll to position [0, 0]
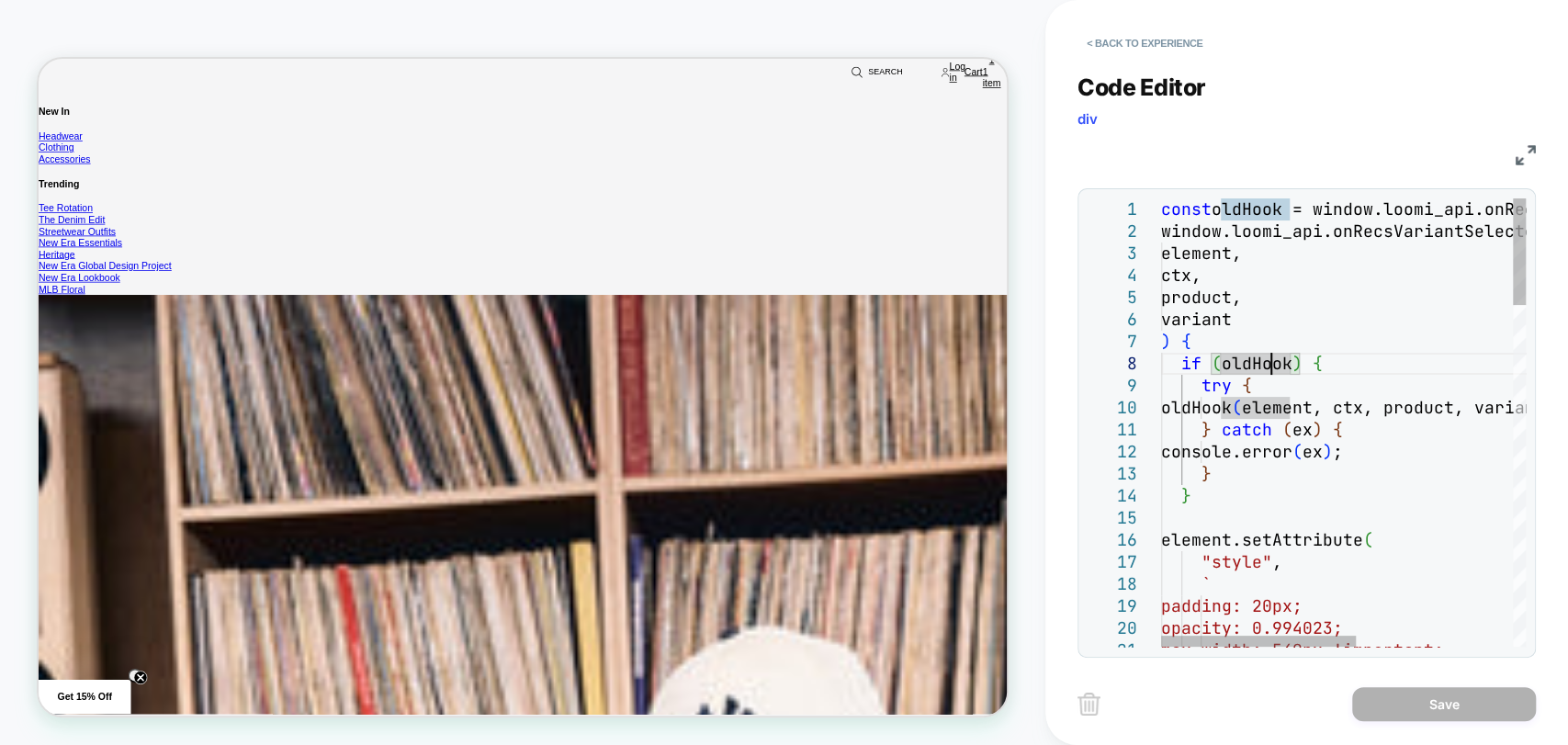
type textarea "**********"
click at [1110, 48] on button "< Back to experience" at bounding box center [1145, 43] width 134 height 30
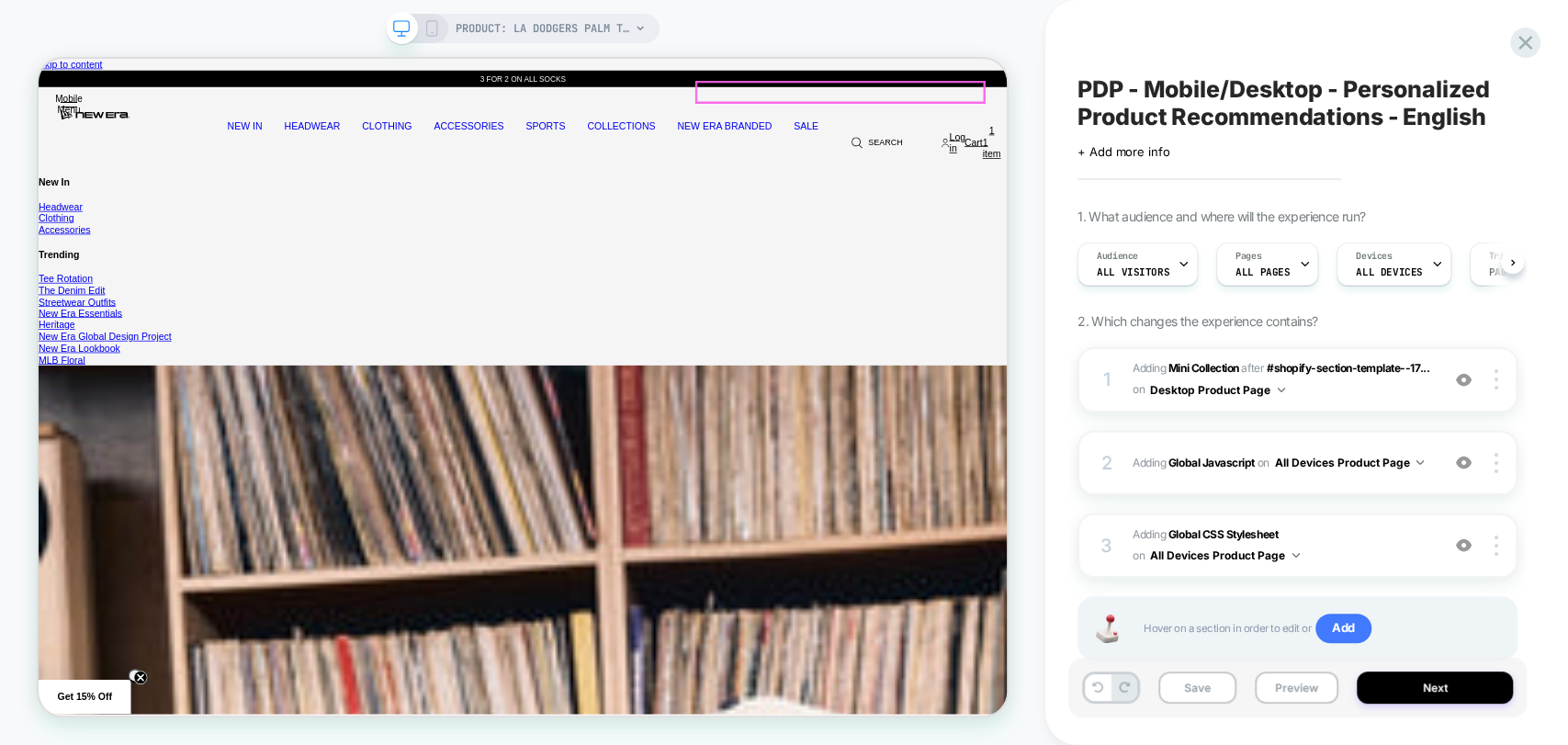
click at [1288, 690] on button "Preview" at bounding box center [1296, 688] width 84 height 33
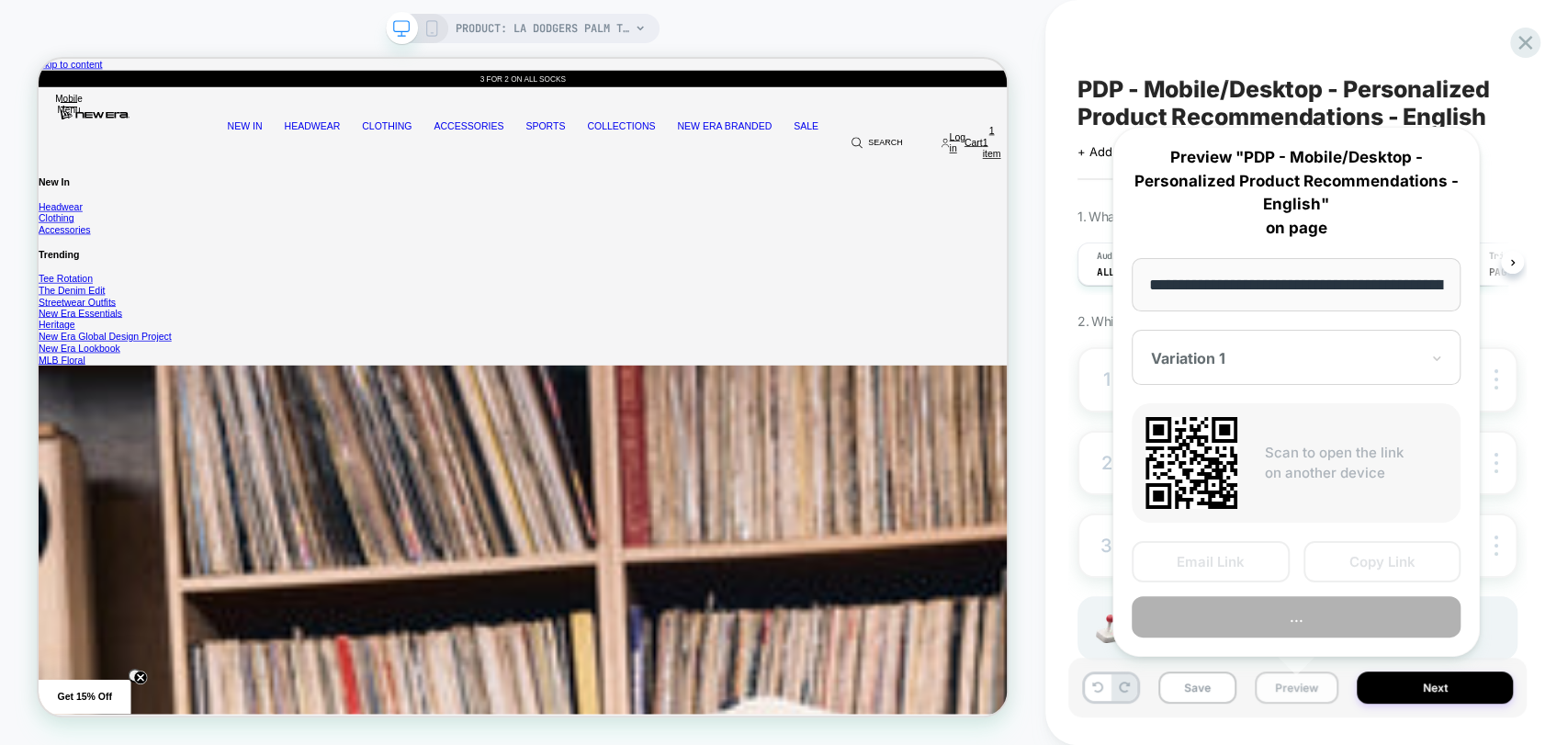
scroll to position [0, 477]
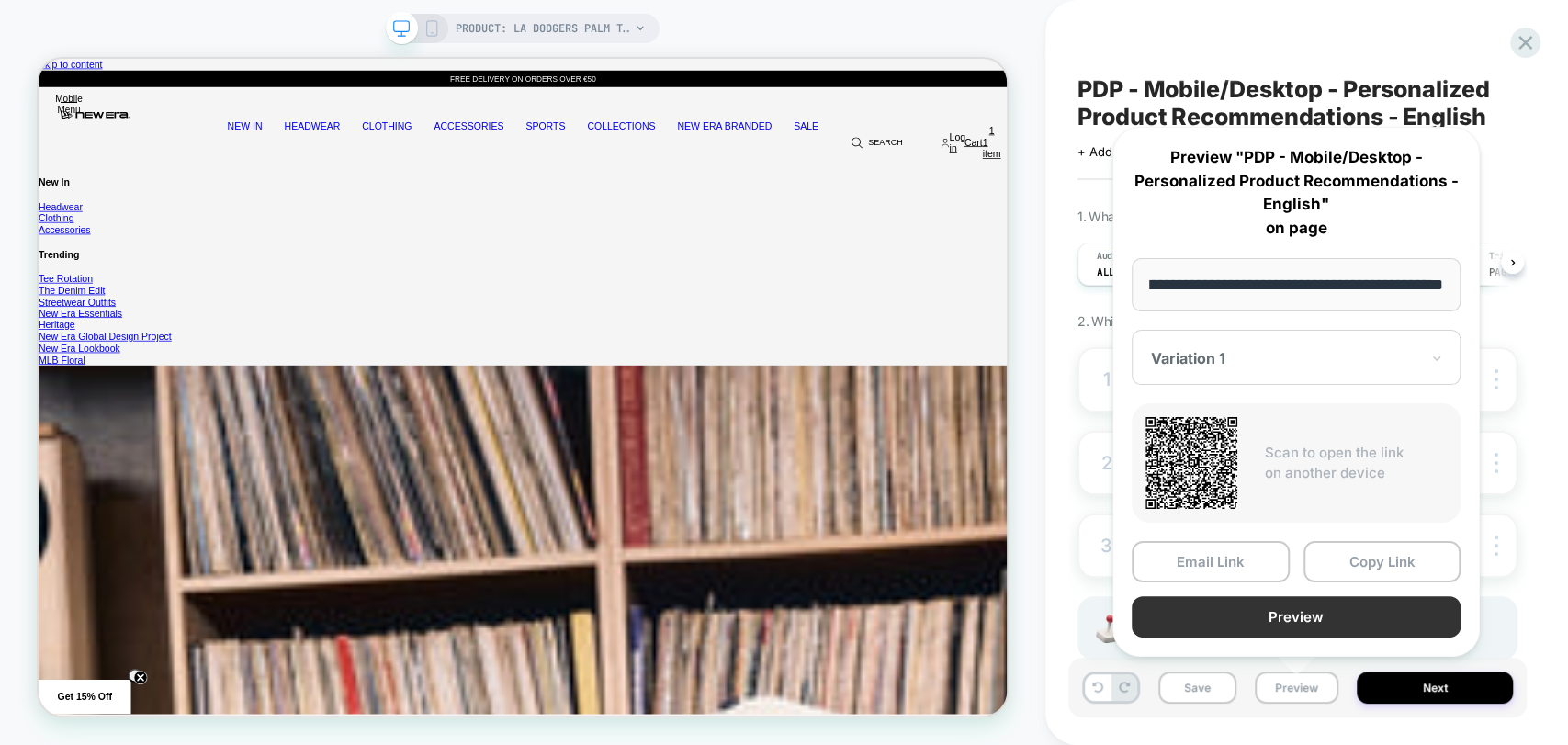
click at [1291, 619] on button "Preview" at bounding box center [1296, 618] width 328 height 41
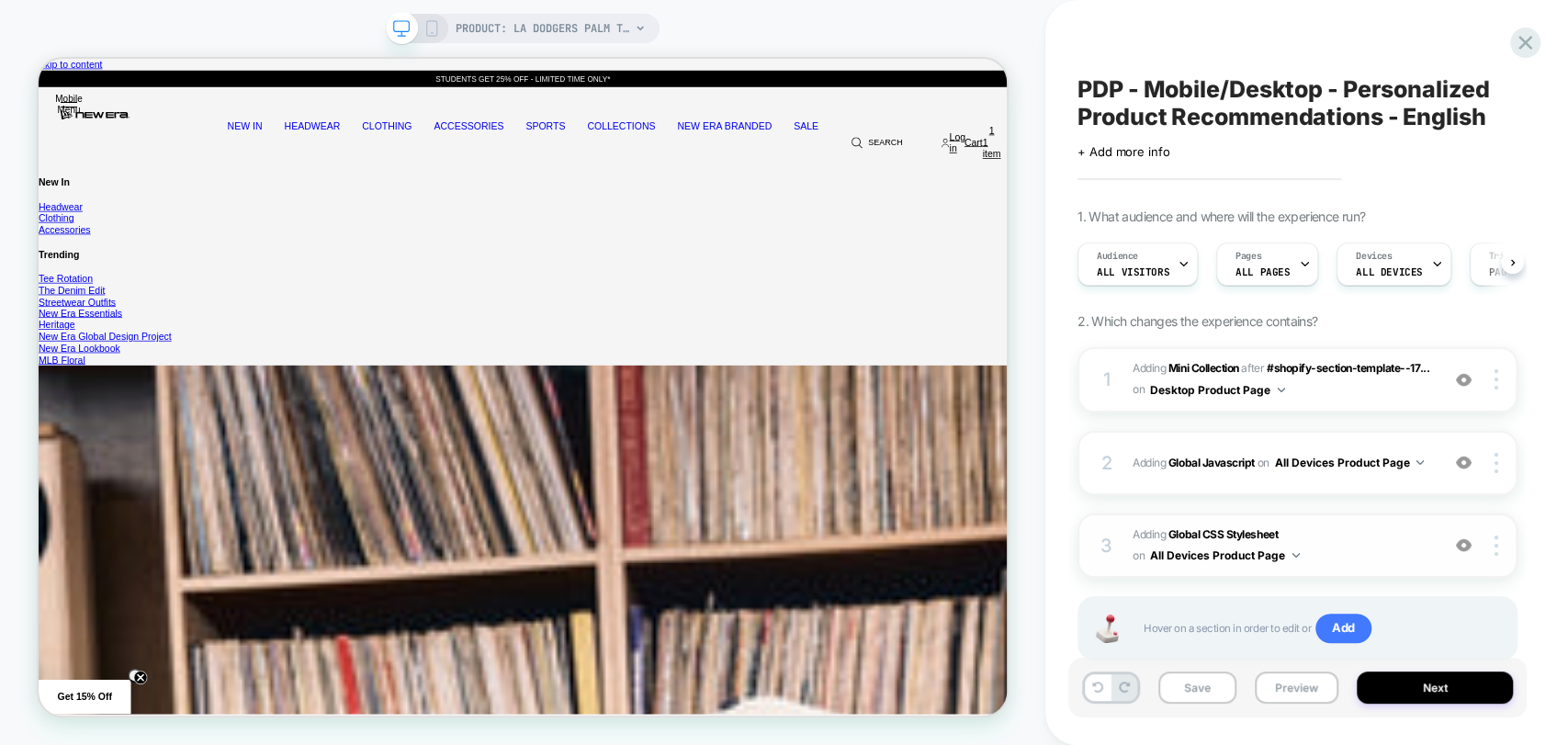
scroll to position [51, 0]
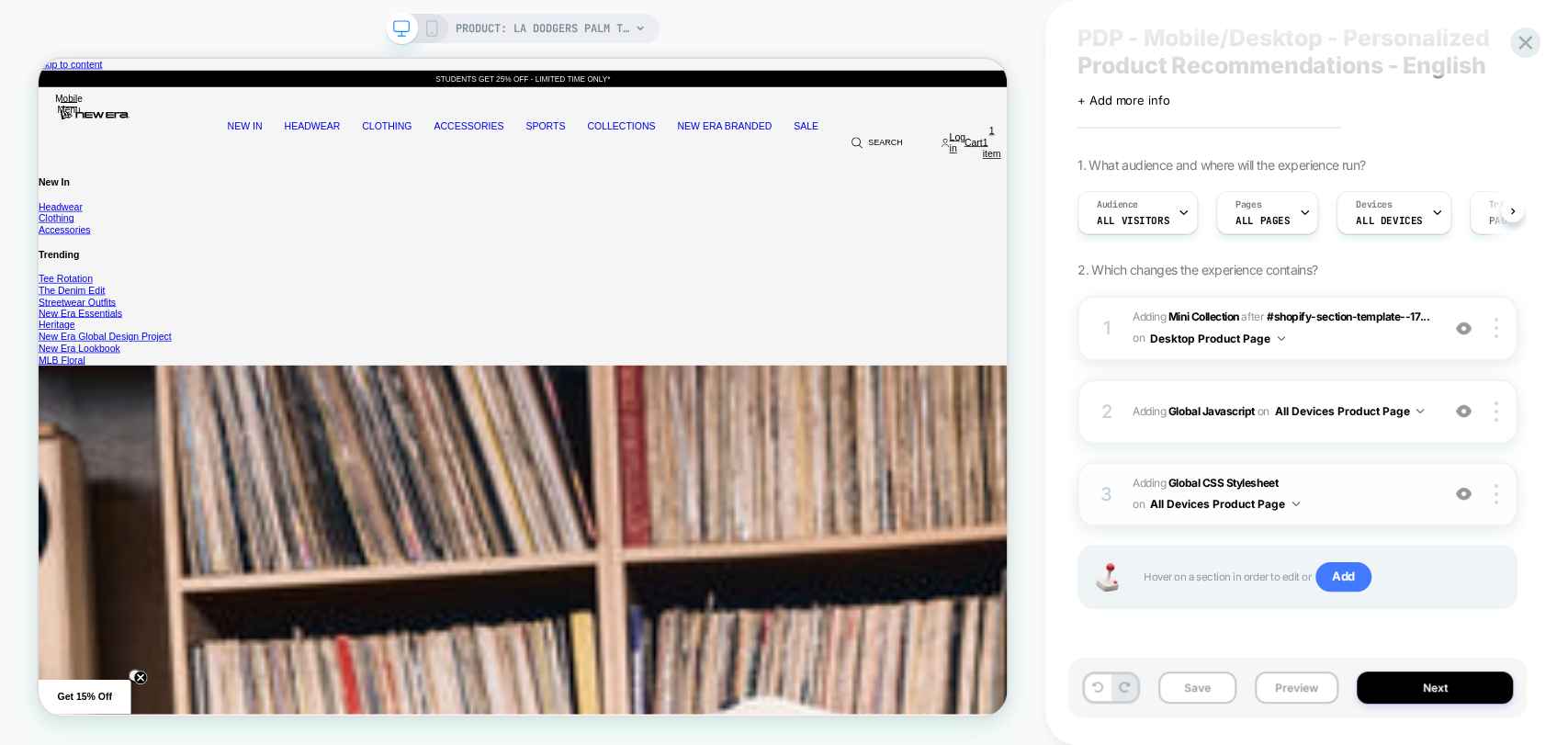
drag, startPoint x: 1253, startPoint y: 516, endPoint x: 1461, endPoint y: 495, distance: 209.1
click at [1461, 495] on img at bounding box center [1463, 494] width 16 height 16
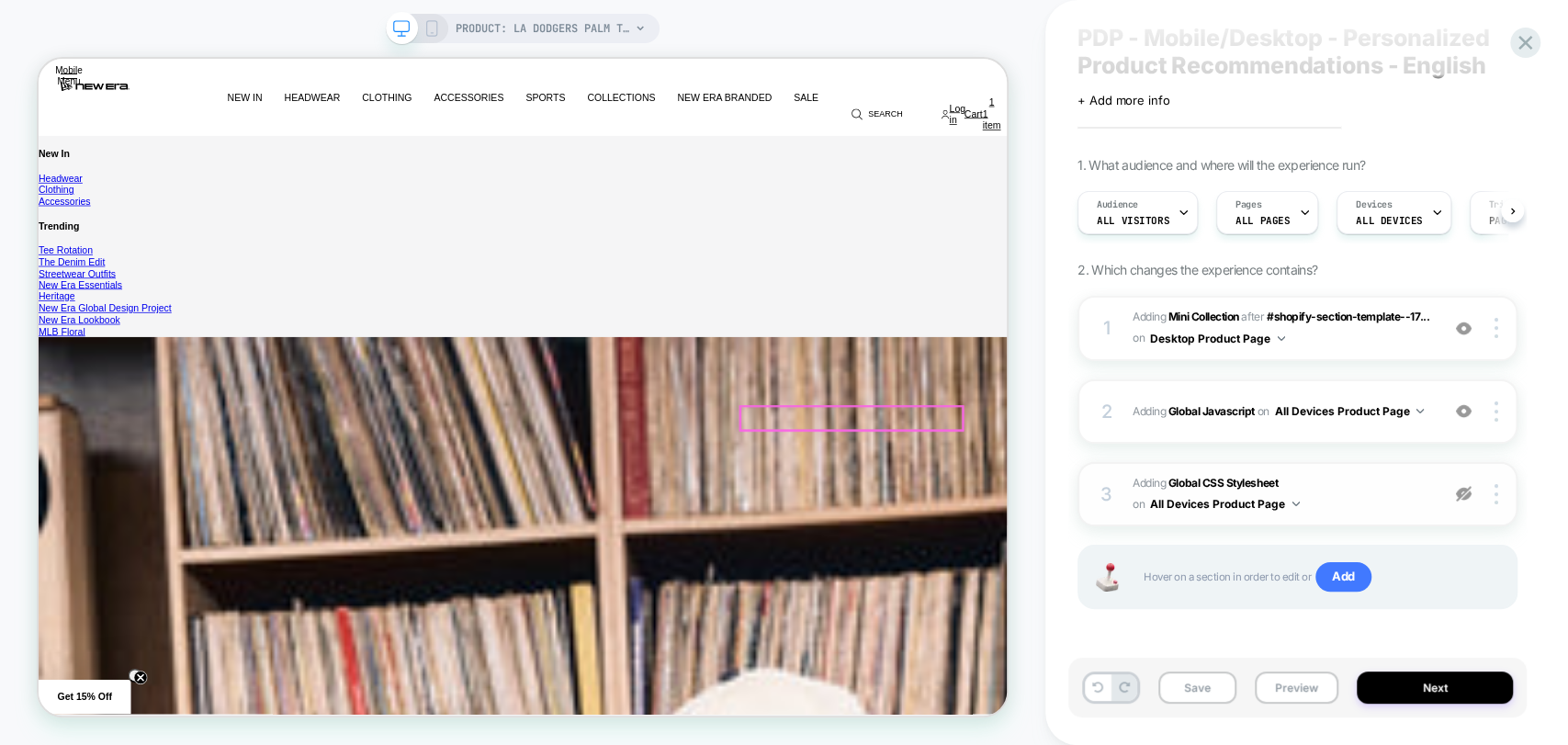
scroll to position [612, 0]
click at [1461, 494] on img at bounding box center [1463, 494] width 16 height 16
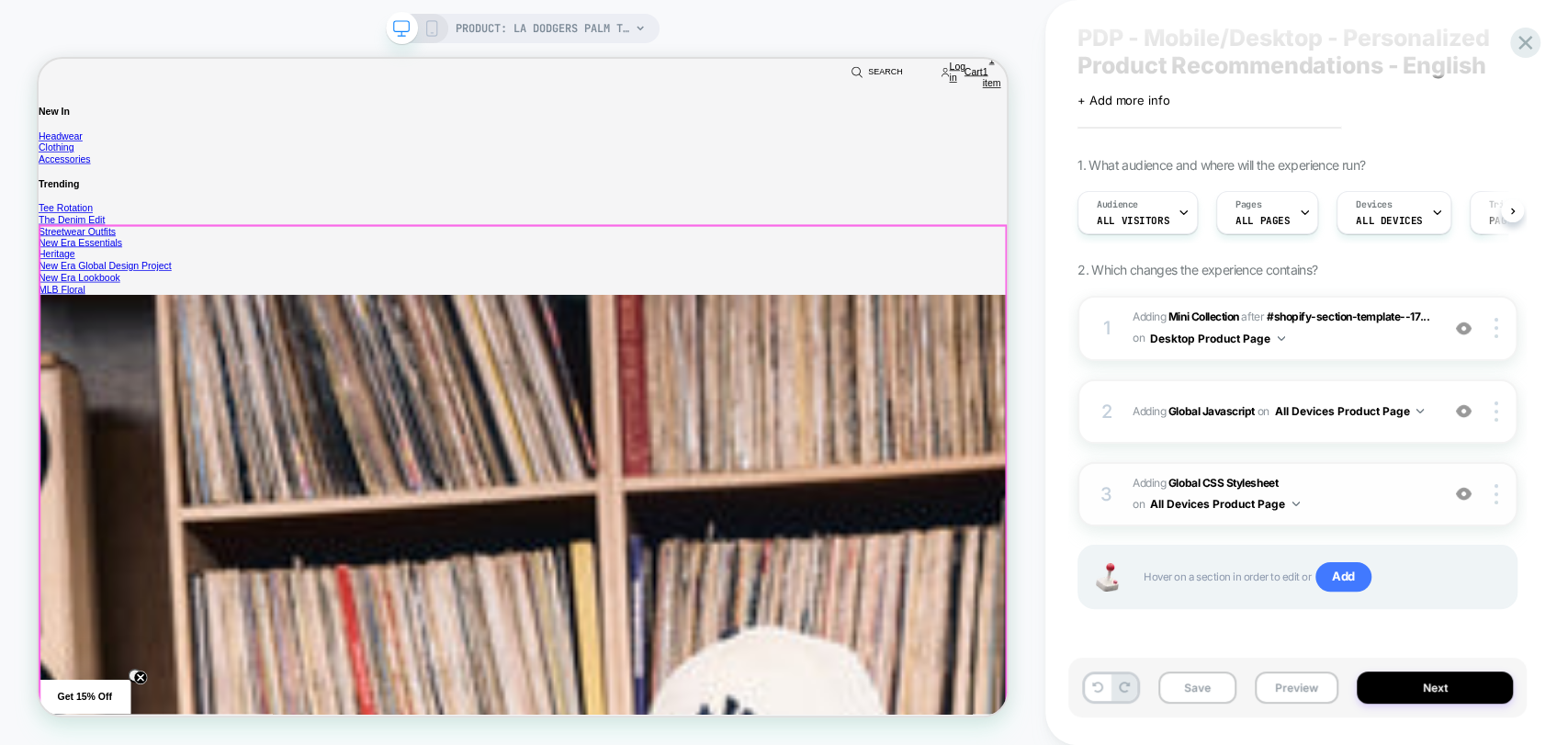
scroll to position [1123, 0]
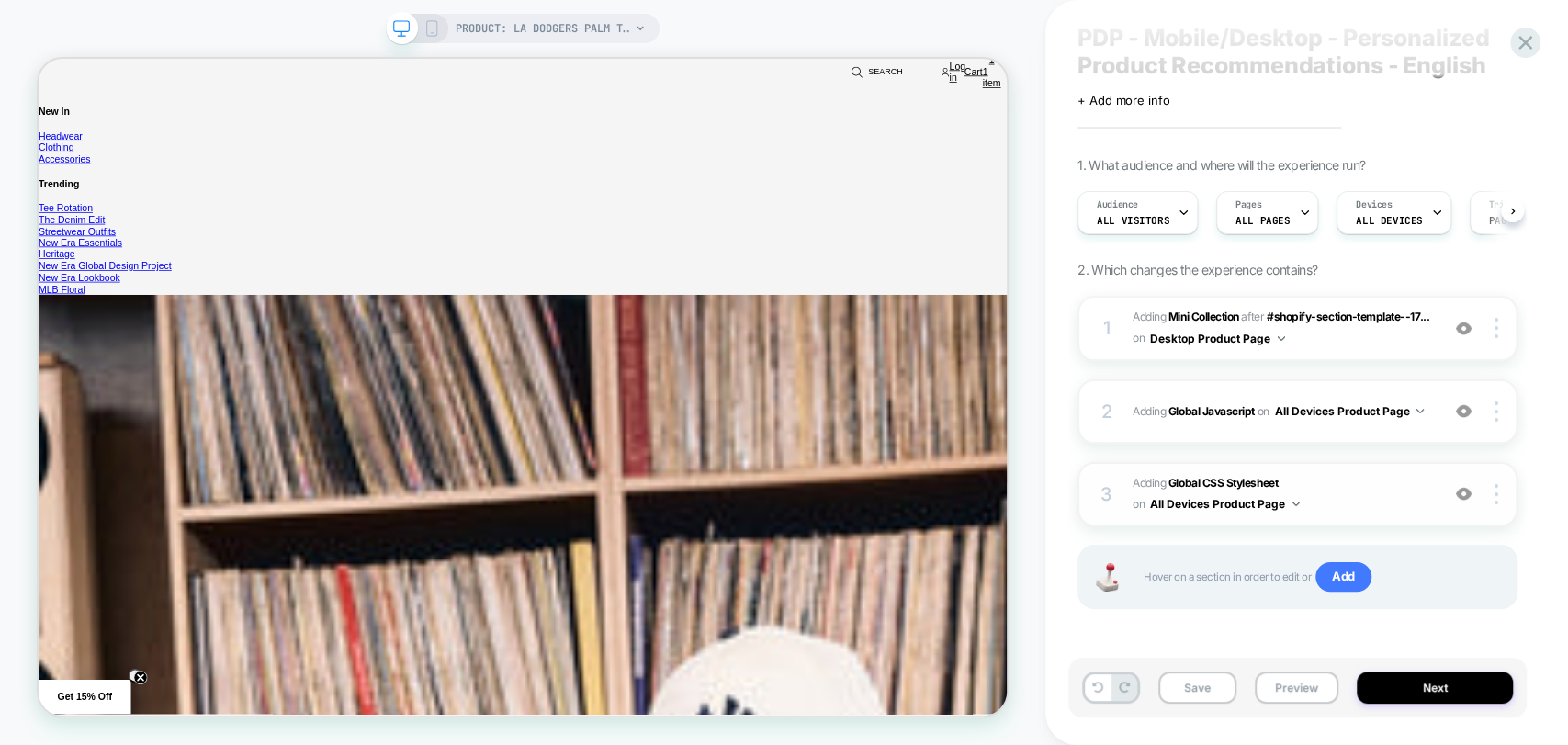
click at [1460, 493] on img at bounding box center [1463, 494] width 16 height 16
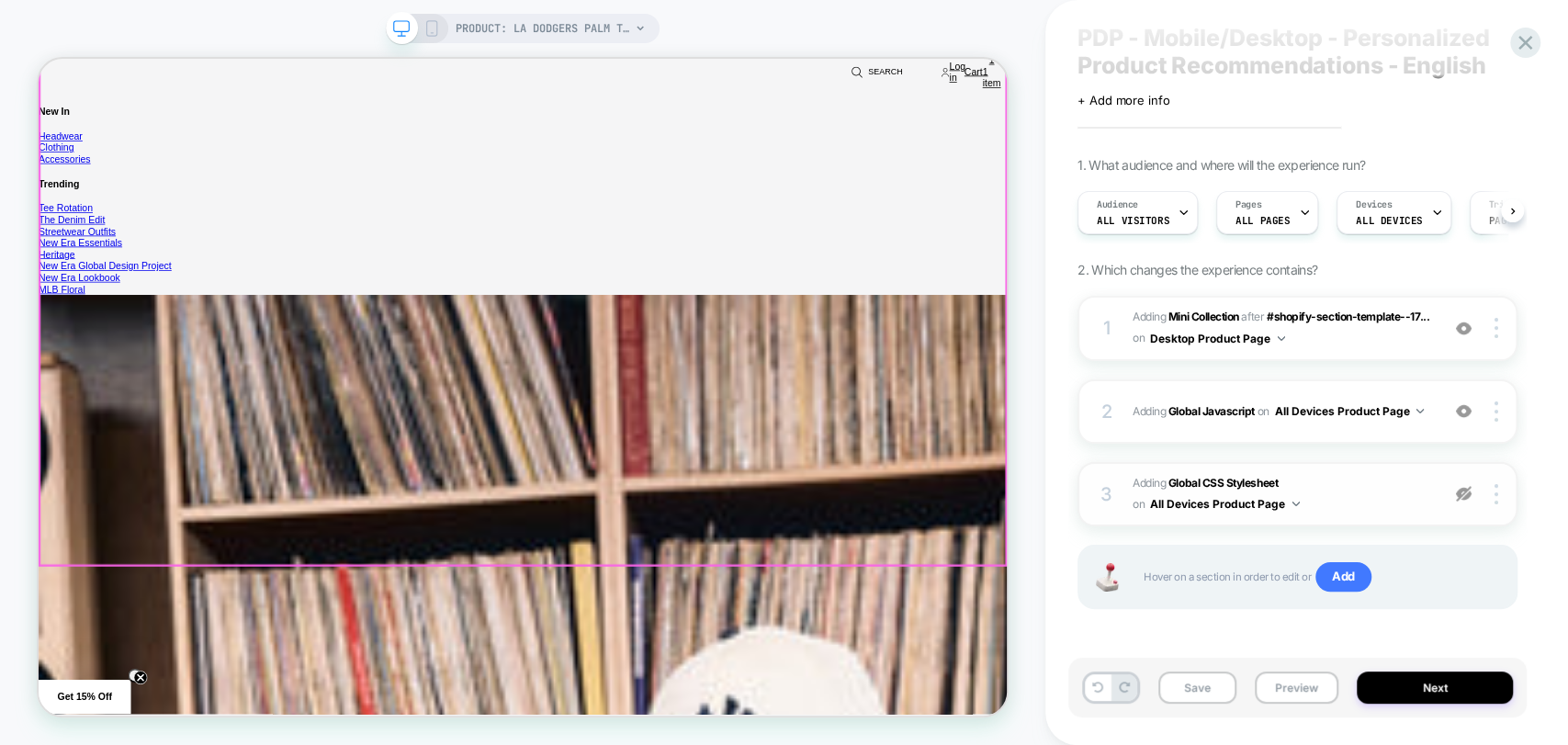
scroll to position [1430, 0]
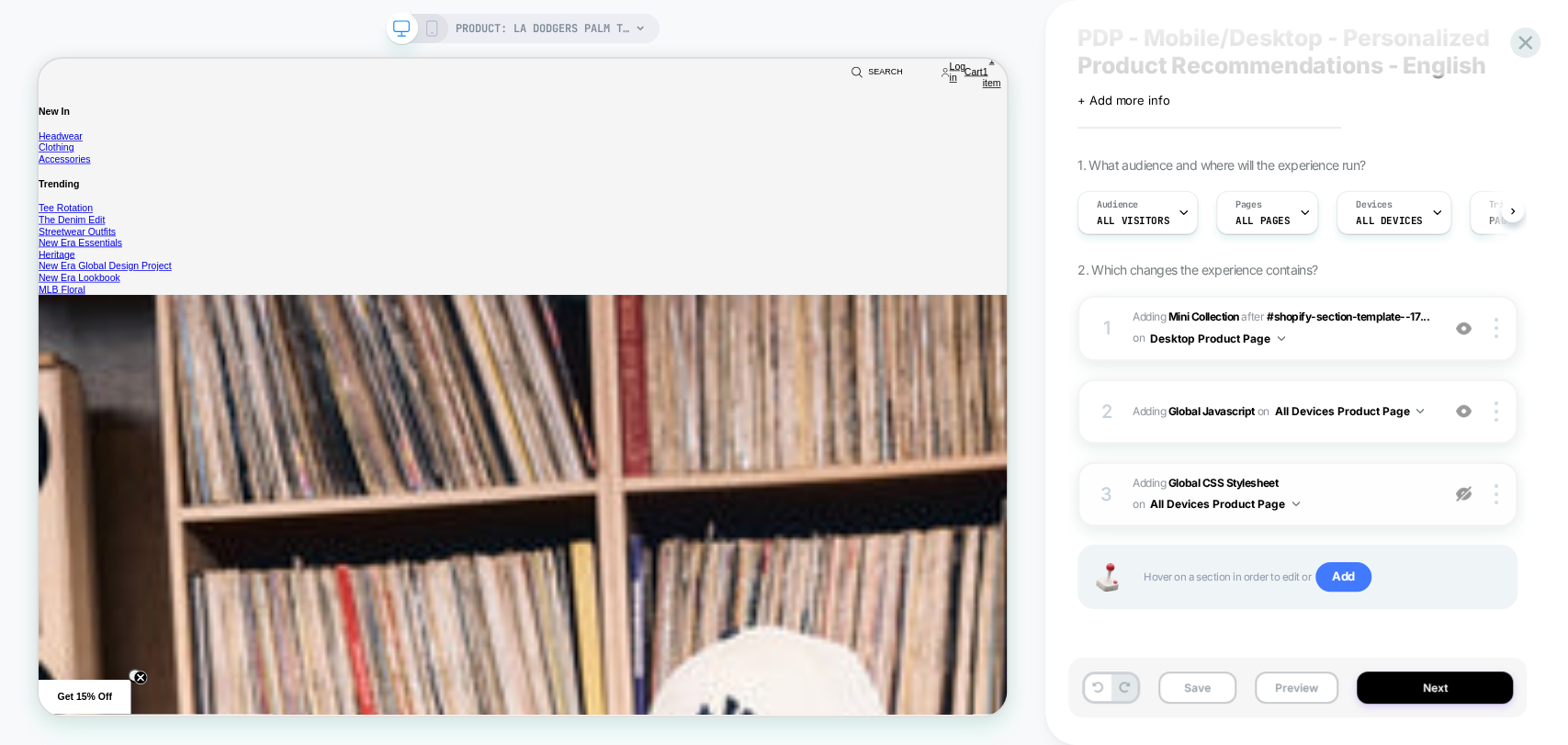
click at [1469, 489] on img at bounding box center [1463, 494] width 16 height 16
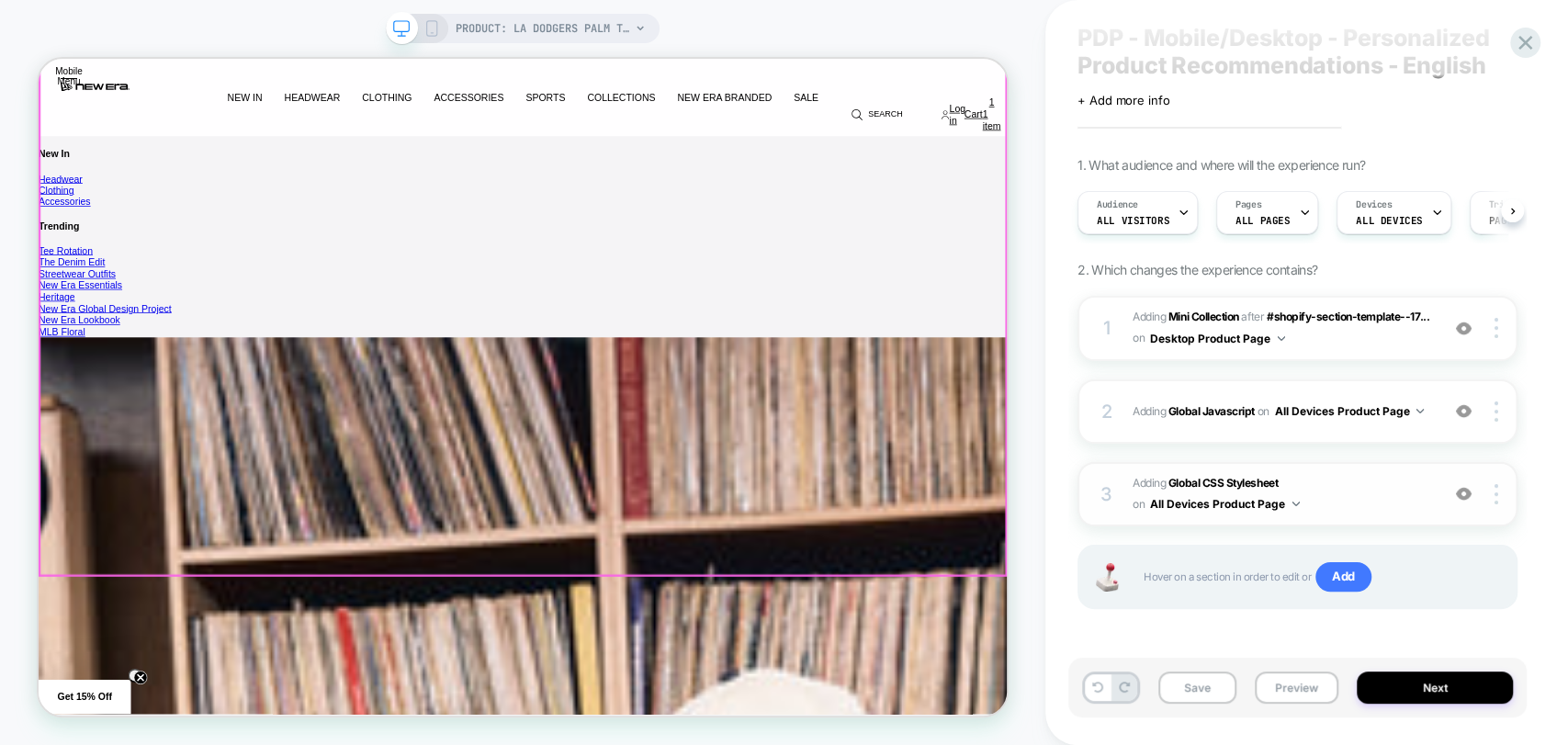
scroll to position [1327, 0]
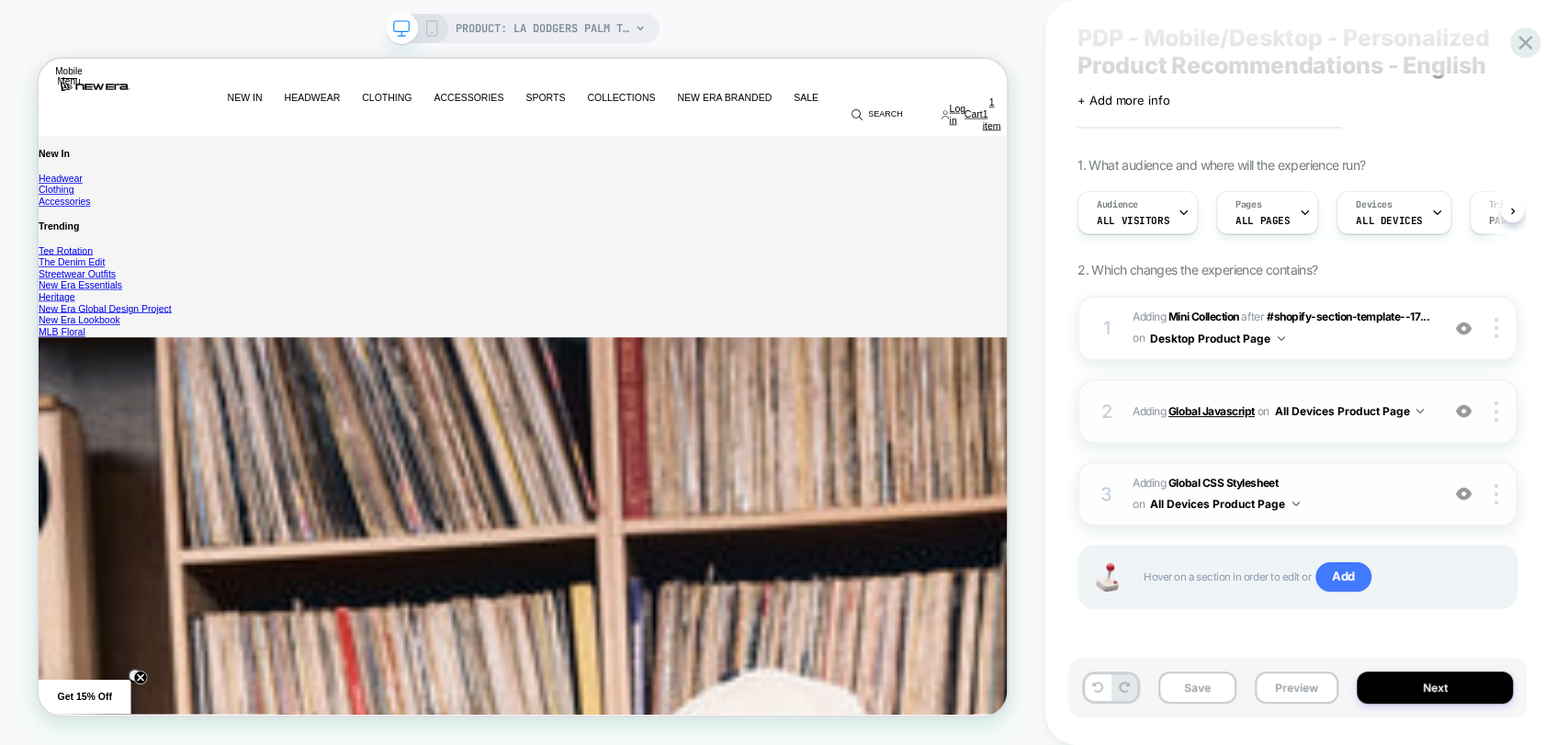
click at [1200, 410] on b "Global Javascript" at bounding box center [1212, 411] width 87 height 14
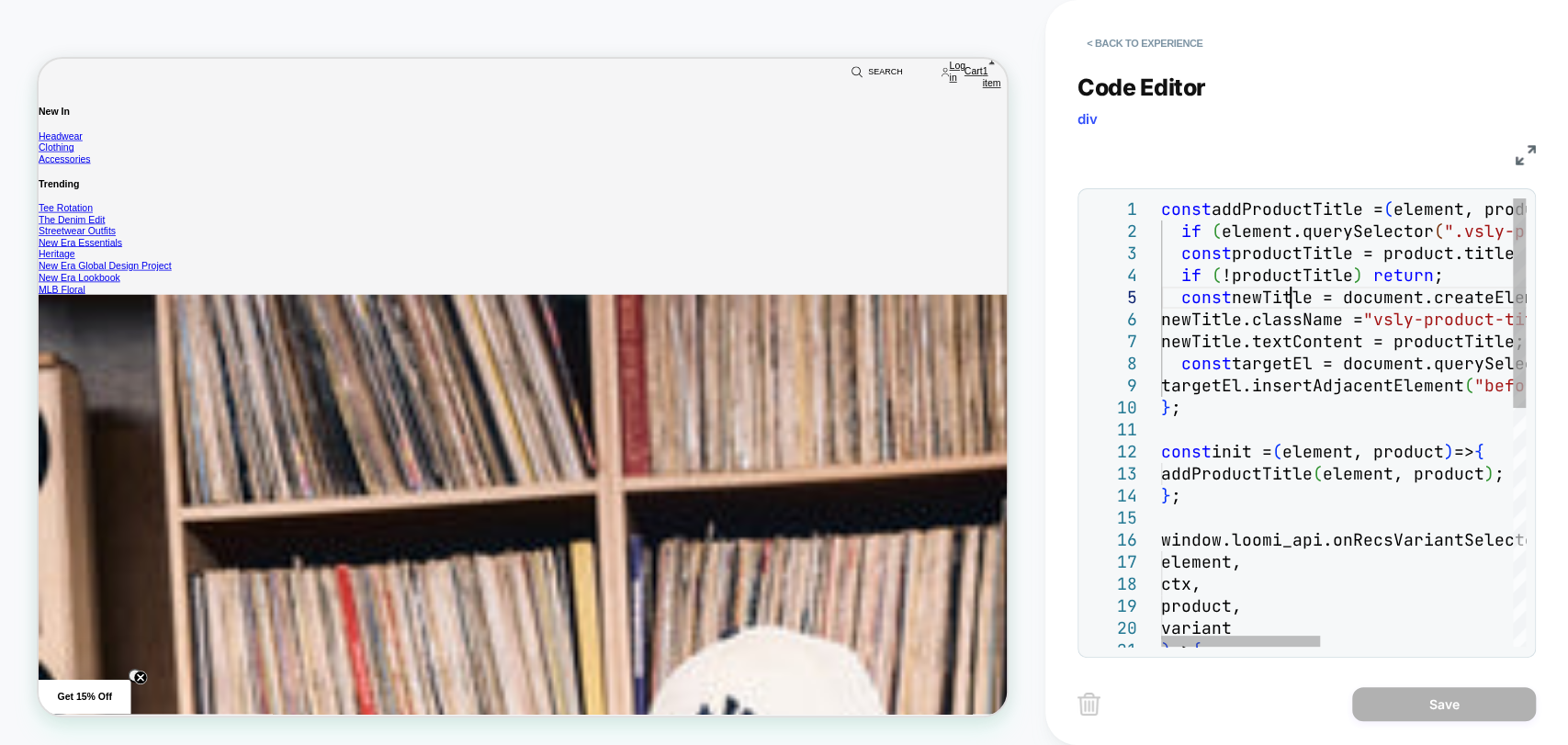
scroll to position [0, 0]
click at [1289, 290] on div "const addProductTitle = ( element, product ) => { if ( element.querySelector ( …" at bounding box center [1564, 676] width 807 height 956
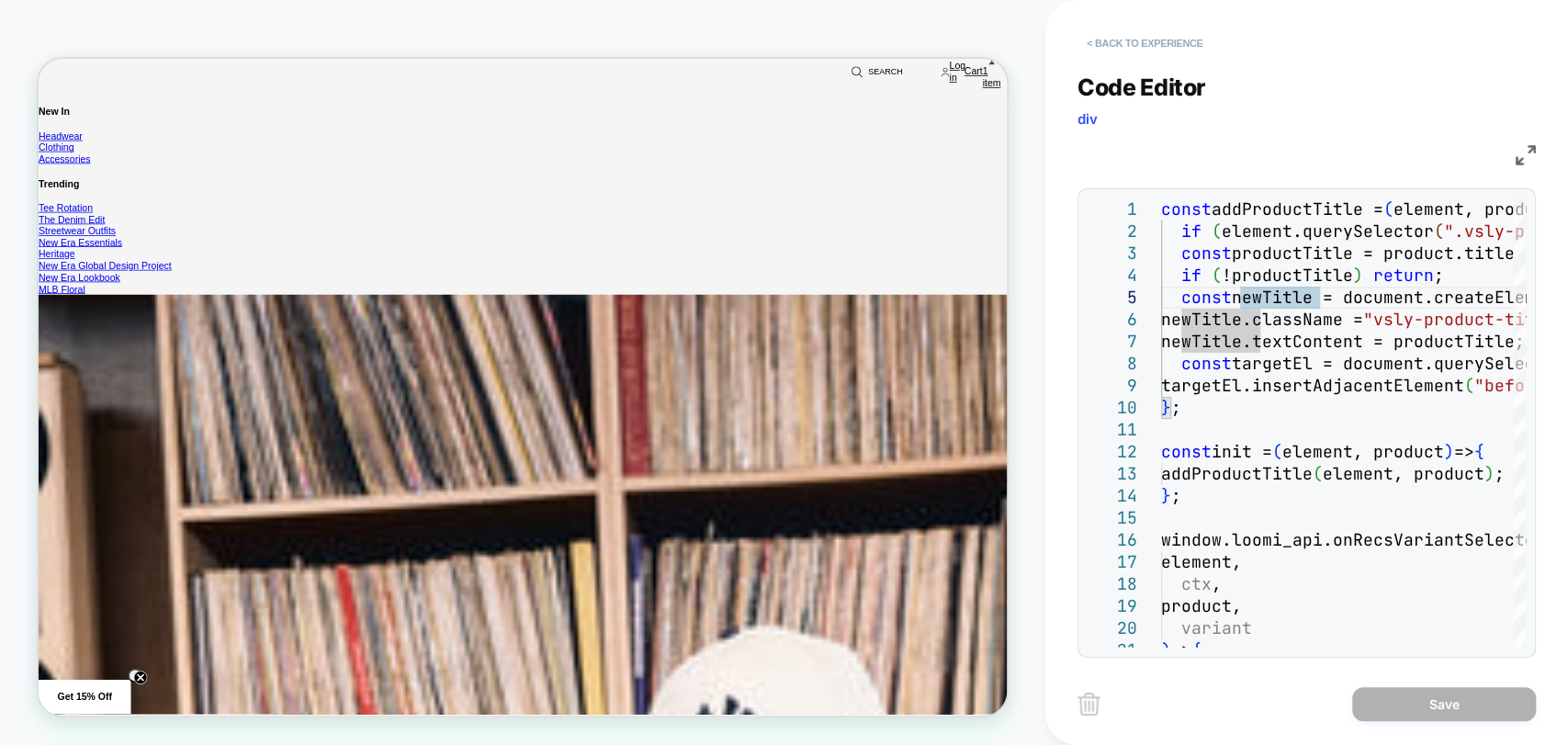
click at [1117, 31] on button "< Back to experience" at bounding box center [1145, 43] width 134 height 30
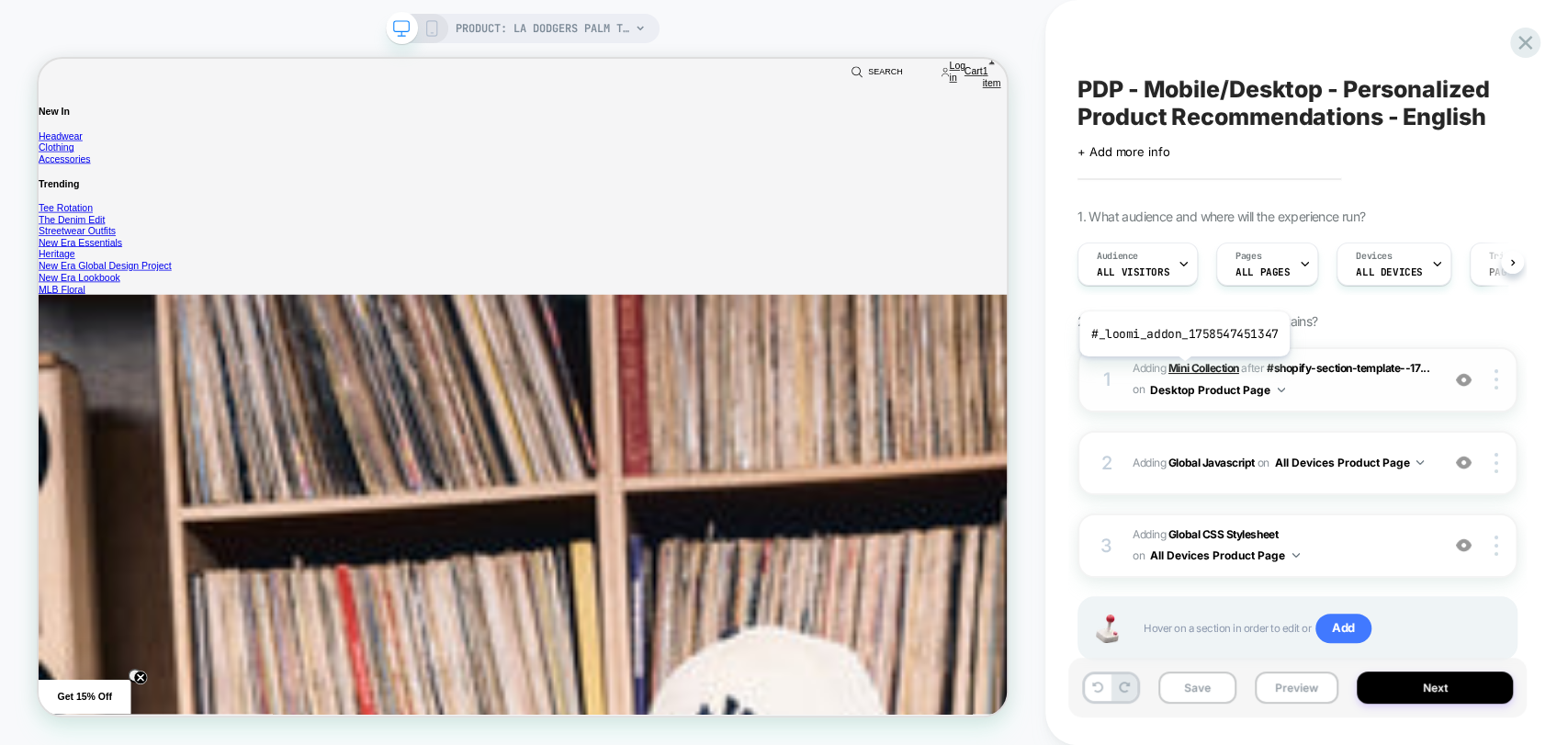
click at [1182, 370] on b "Mini Collection" at bounding box center [1204, 368] width 71 height 14
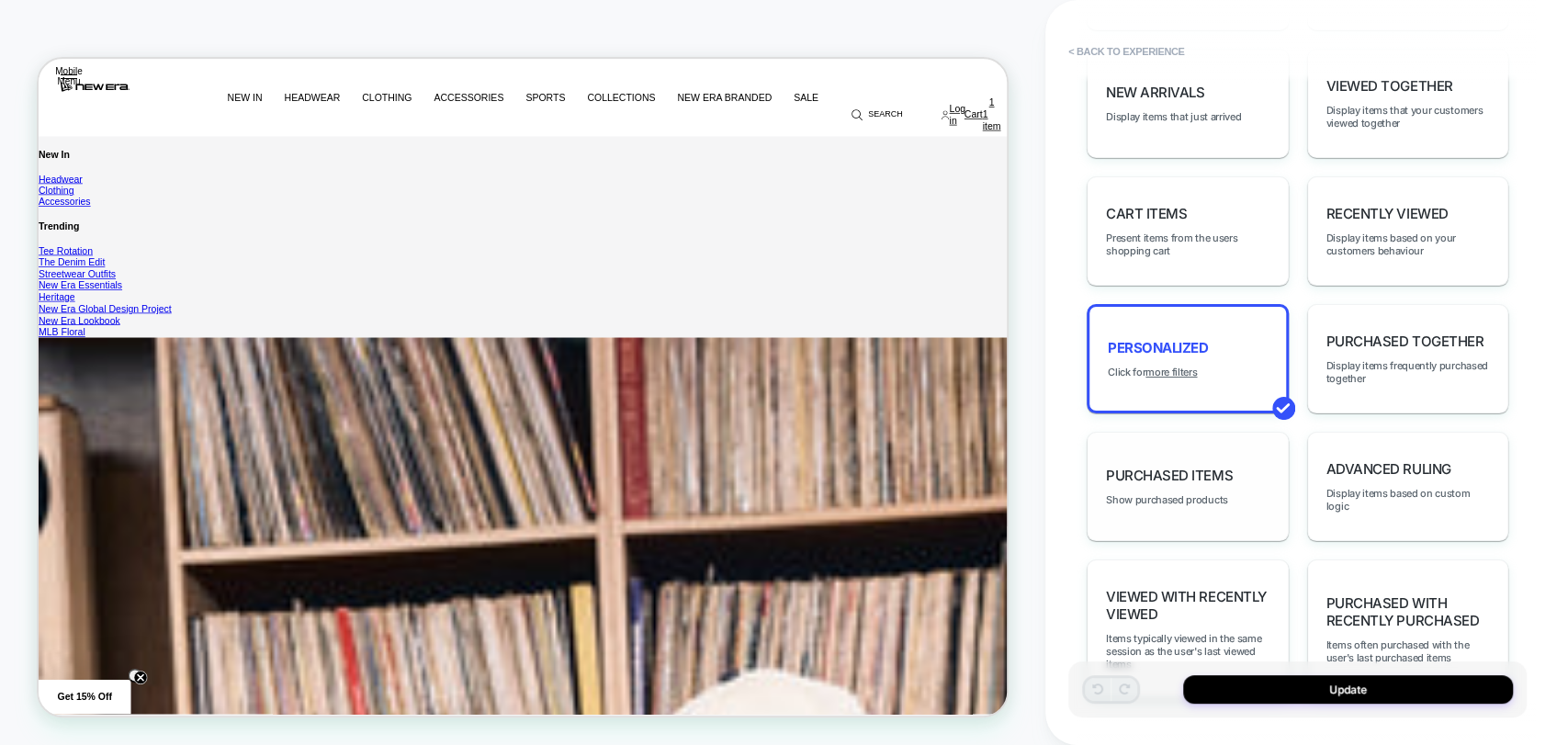
scroll to position [306, 0]
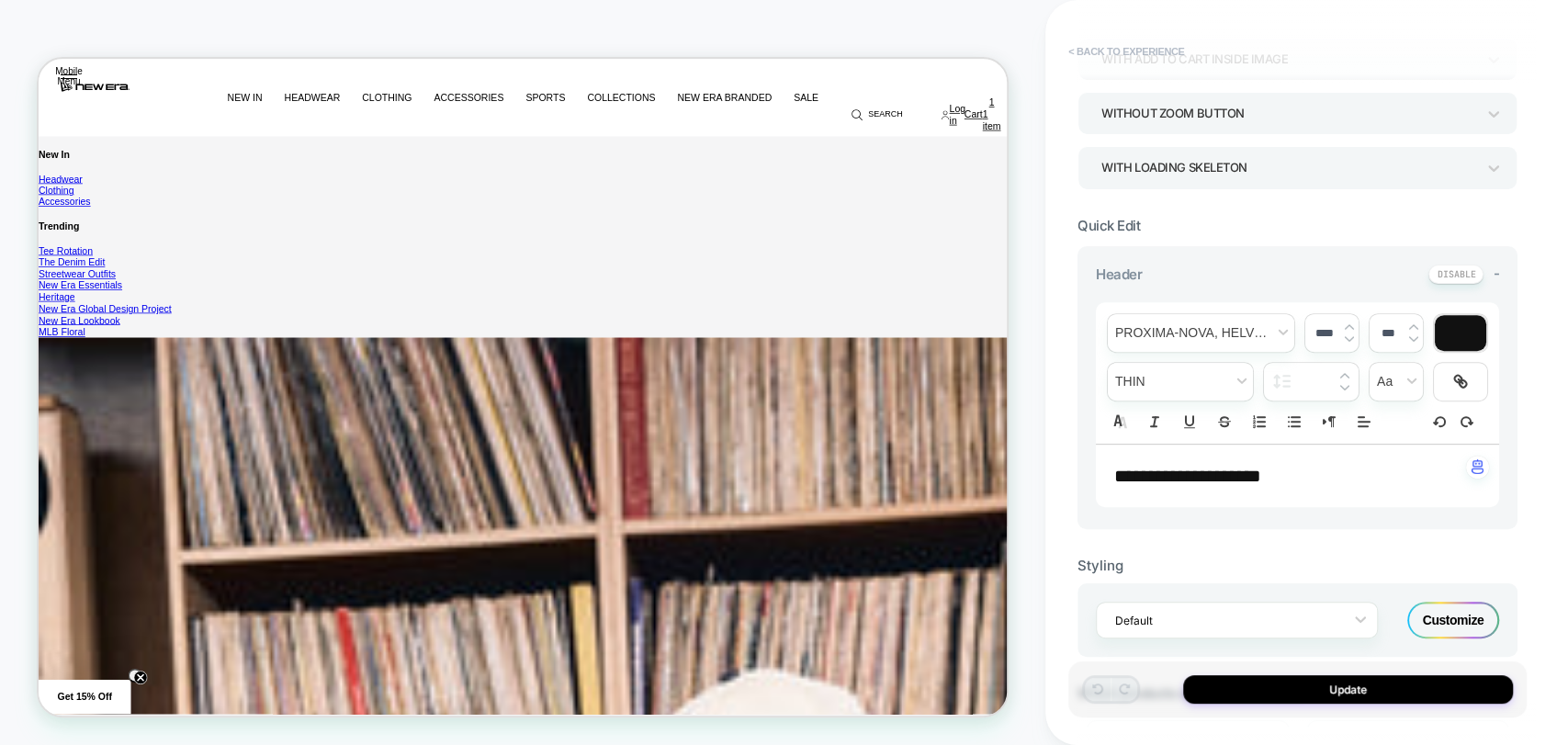
click at [1099, 50] on button "< Back to experience" at bounding box center [1126, 51] width 134 height 30
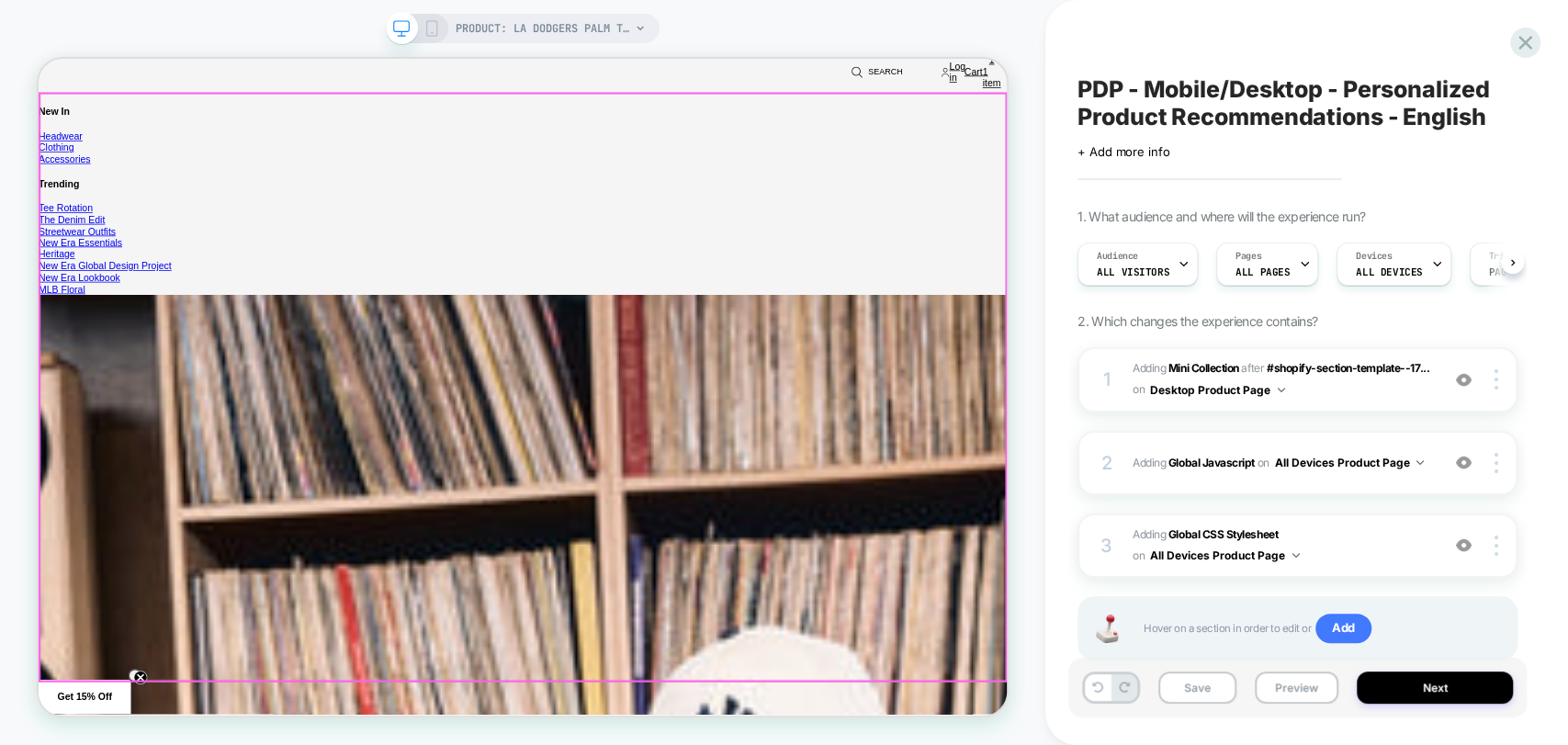
scroll to position [1672, 0]
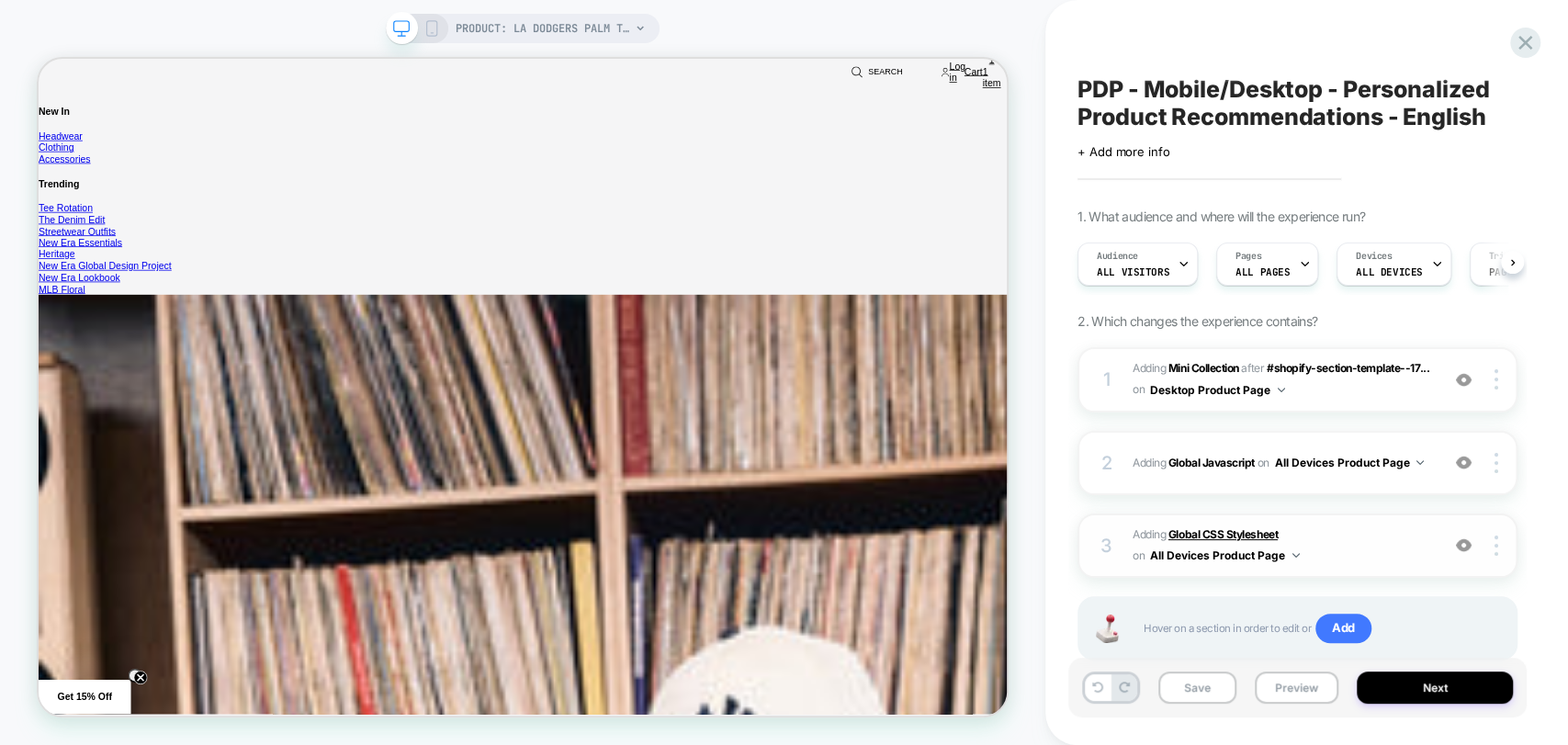
click at [1217, 531] on b "Global CSS Stylesheet" at bounding box center [1223, 535] width 109 height 14
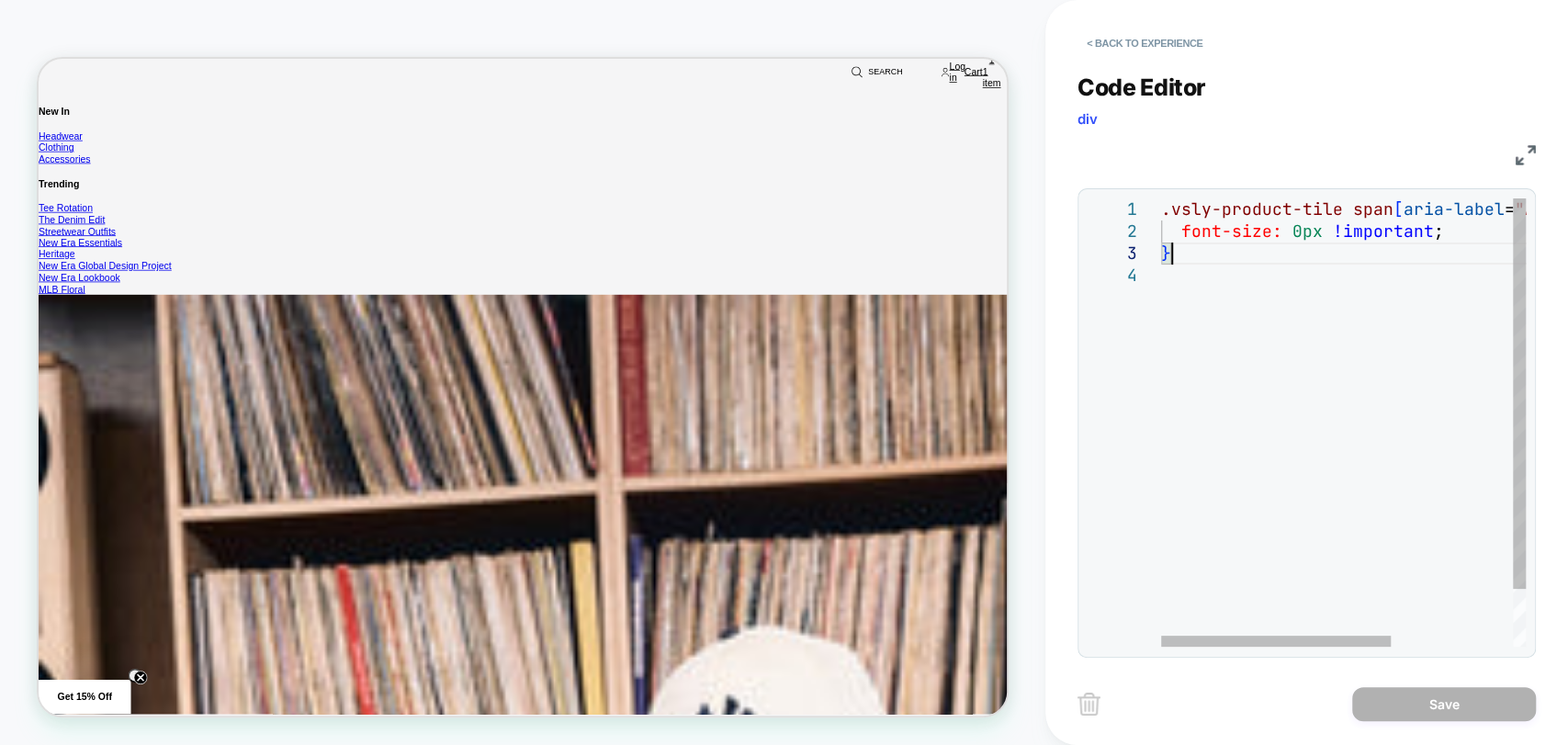
scroll to position [0, 0]
click at [1290, 260] on div ".vsly-product-tile span [ aria-label = "Add to cart" ] { font-size: 0px !import…" at bounding box center [1440, 456] width 558 height 515
click at [1133, 47] on button "< Back to experience" at bounding box center [1145, 43] width 134 height 30
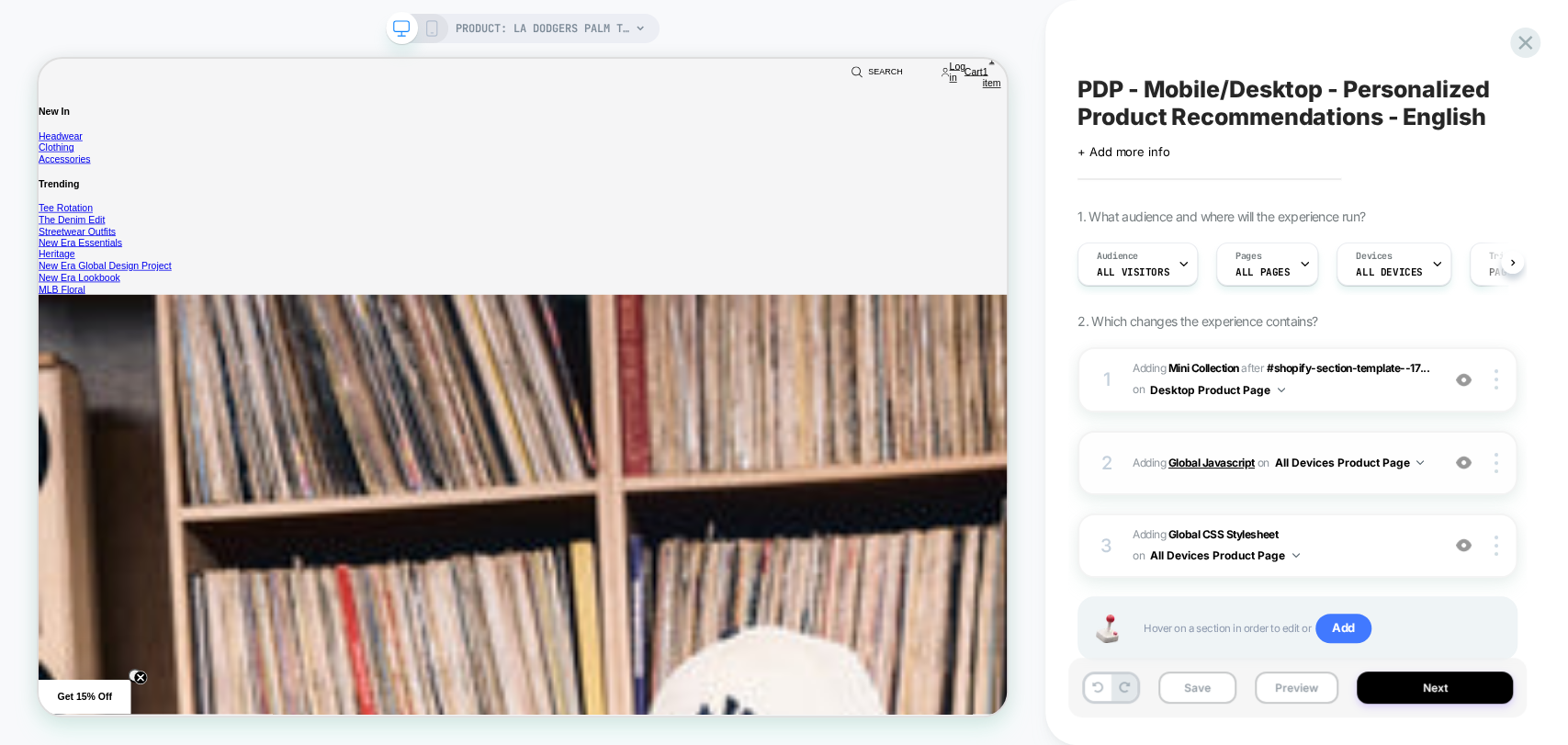
click at [1206, 468] on b "Global Javascript" at bounding box center [1212, 463] width 87 height 14
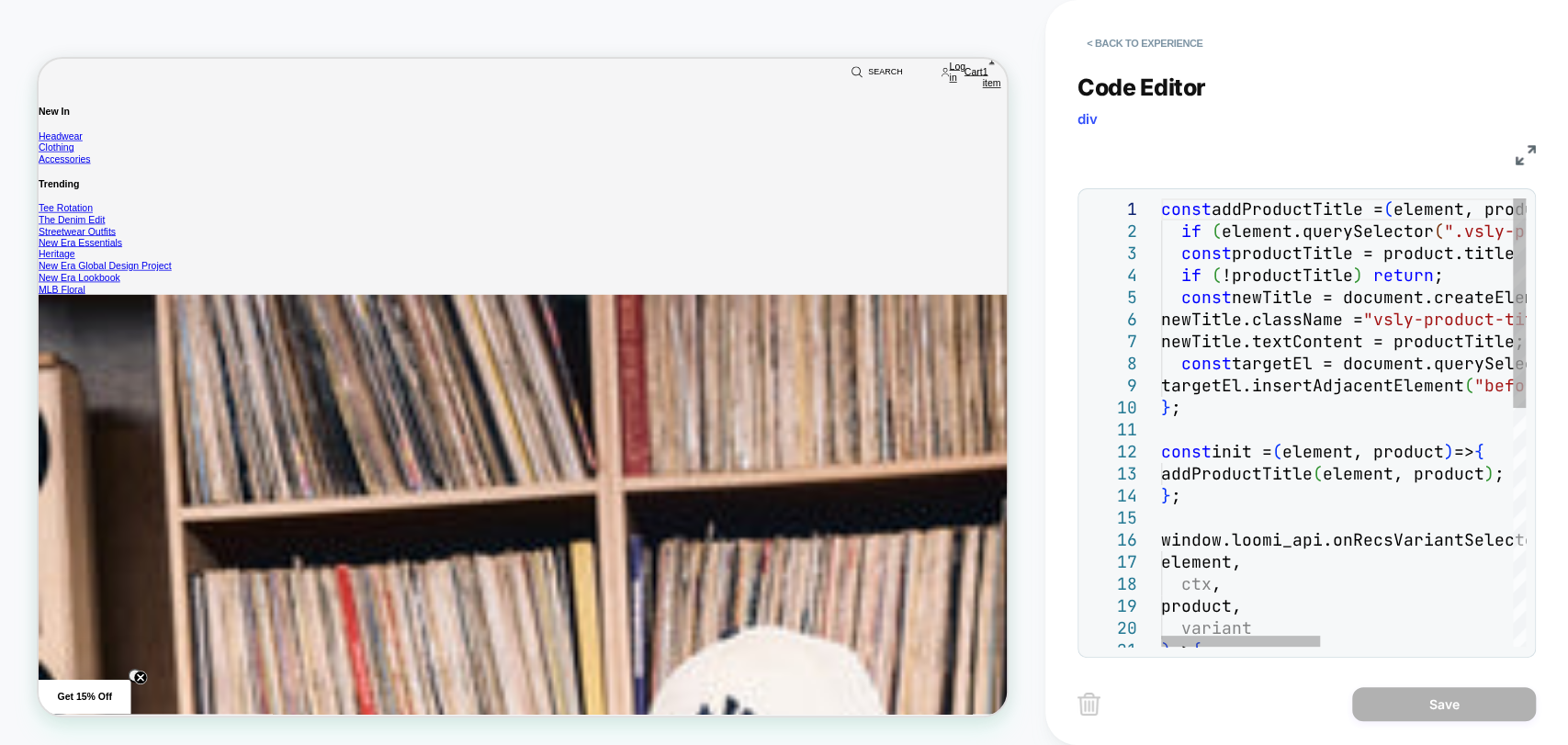
click at [1203, 530] on div "const addProductTitle = ( element, product ) => { if ( element.querySelector ( …" at bounding box center [1564, 676] width 807 height 956
click at [1267, 576] on div "const addProductTitle = ( element, product ) => { if ( element.querySelector ( …" at bounding box center [1564, 676] width 807 height 956
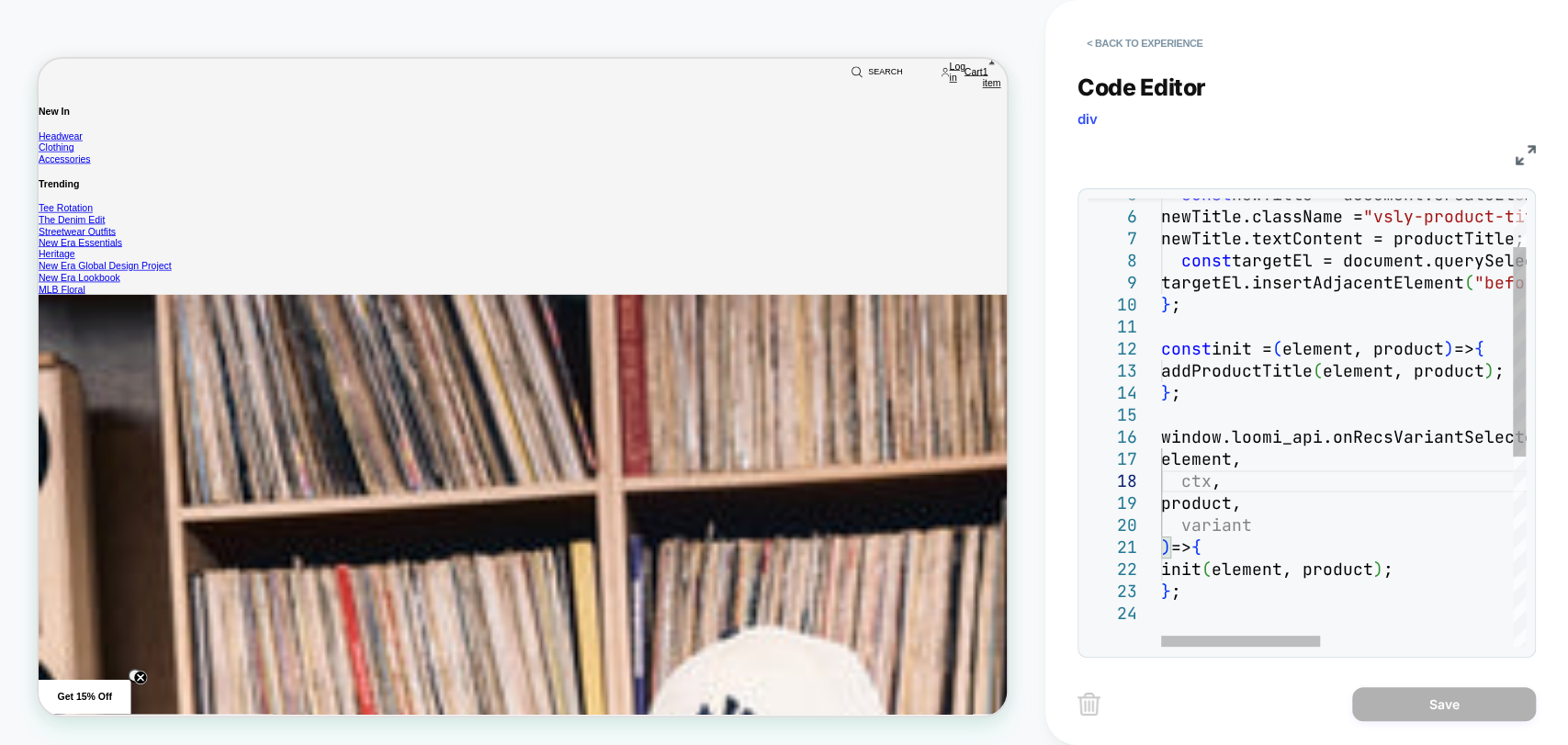
click at [1275, 529] on div "const newTitle = document.createElement ( "div" ) ; newTitle.className = "vsly-…" at bounding box center [1564, 573] width 807 height 956
type textarea "**********"
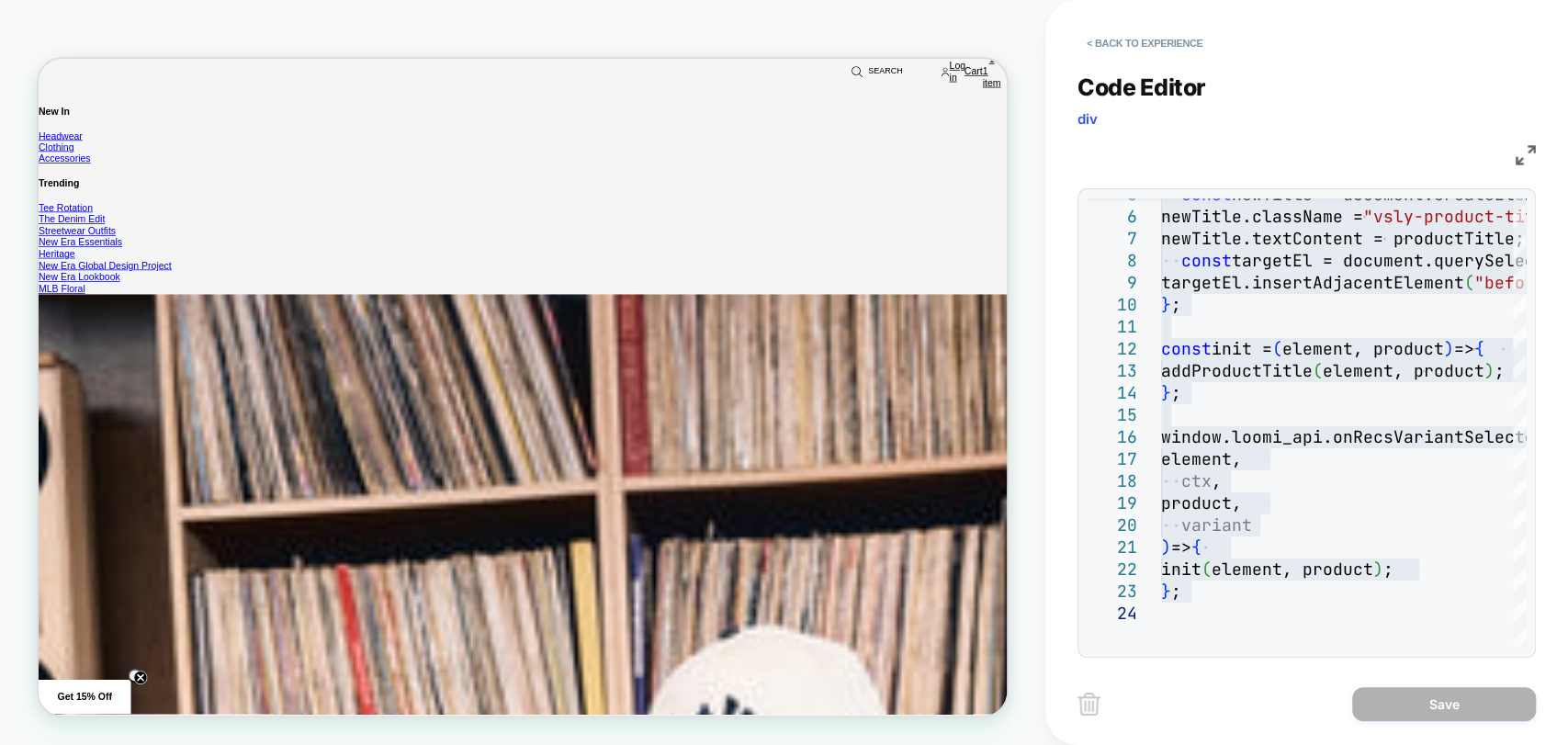
scroll to position [1161, 0]
click at [1149, 37] on button "< Back to experience" at bounding box center [1145, 43] width 134 height 30
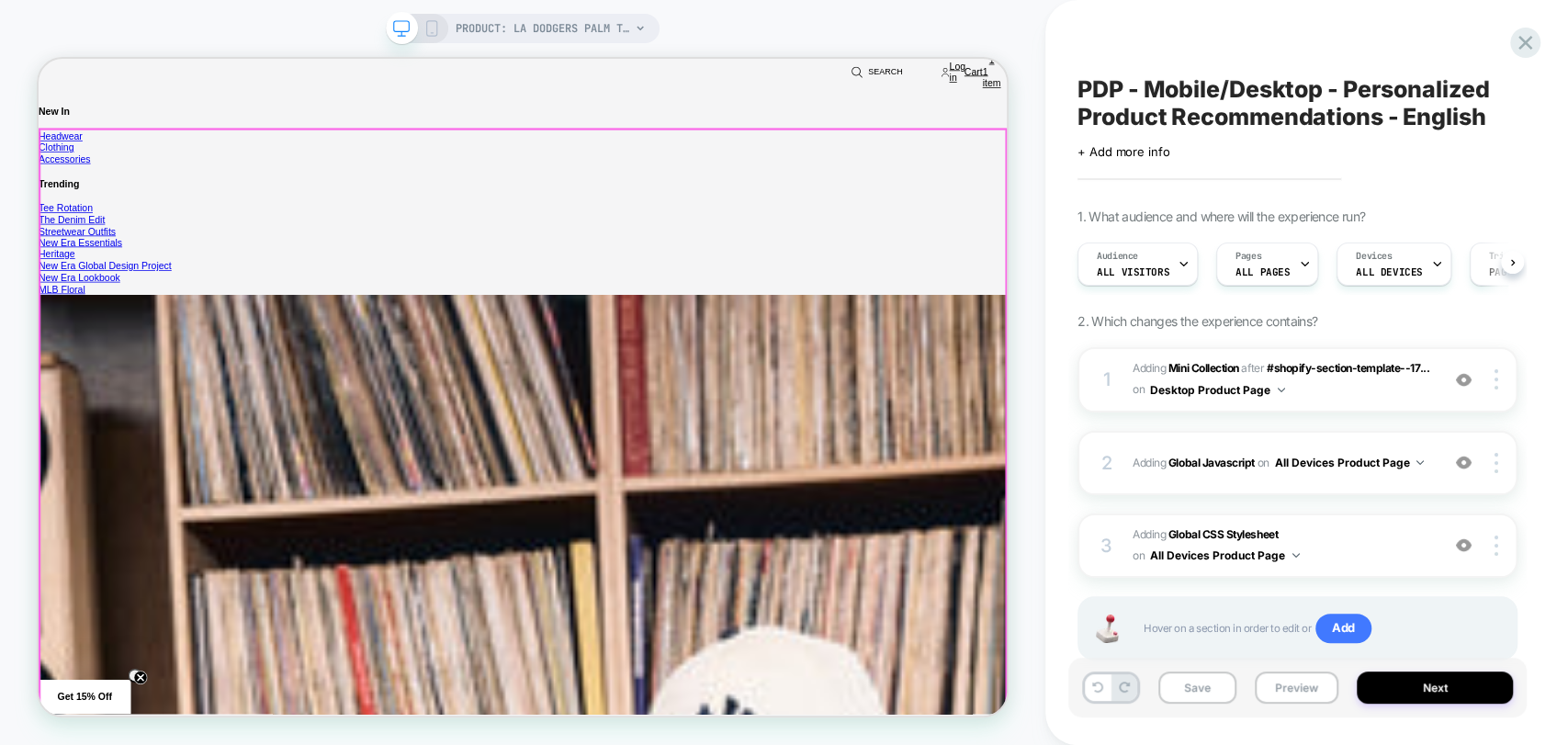
scroll to position [1264, 0]
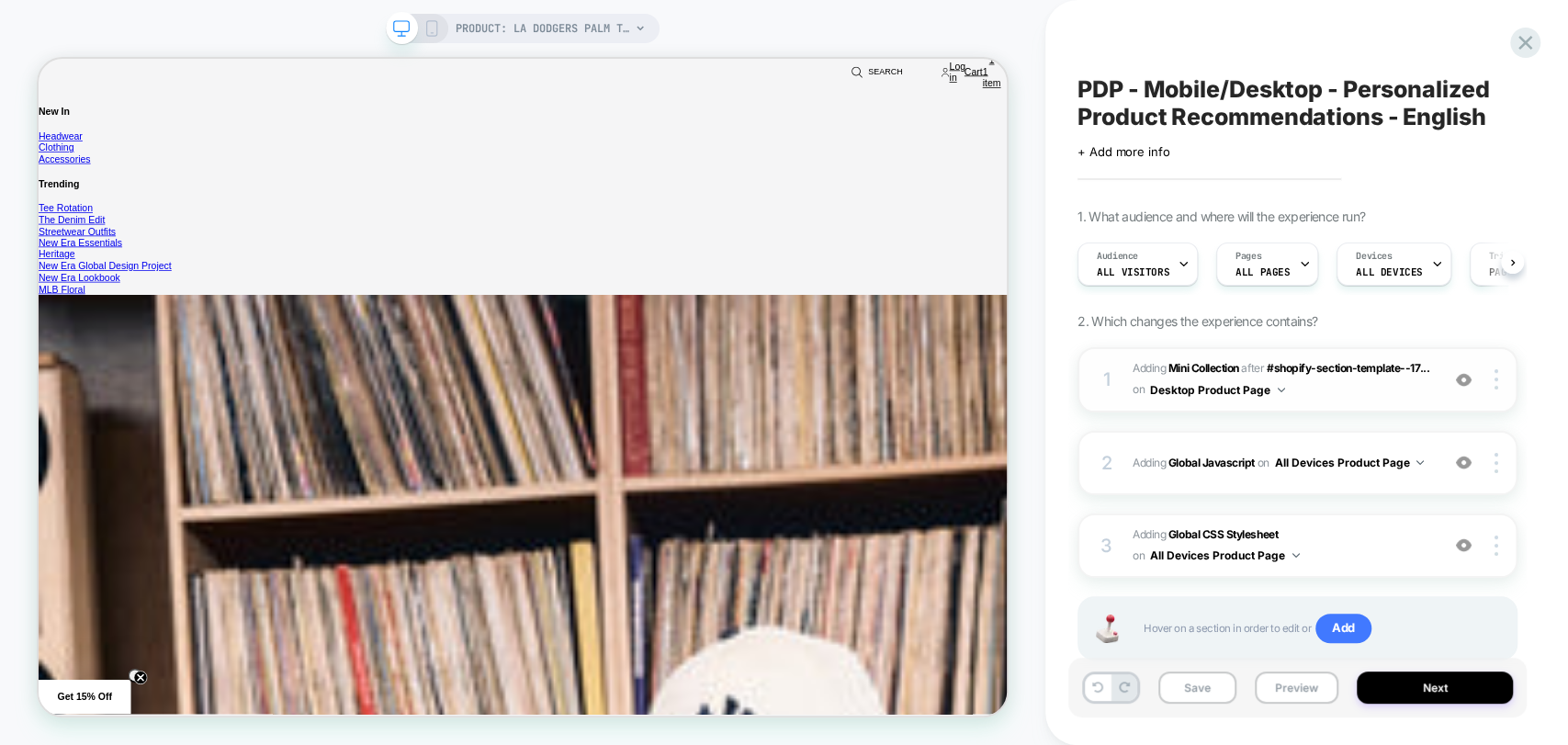
click at [1463, 382] on img at bounding box center [1463, 380] width 16 height 16
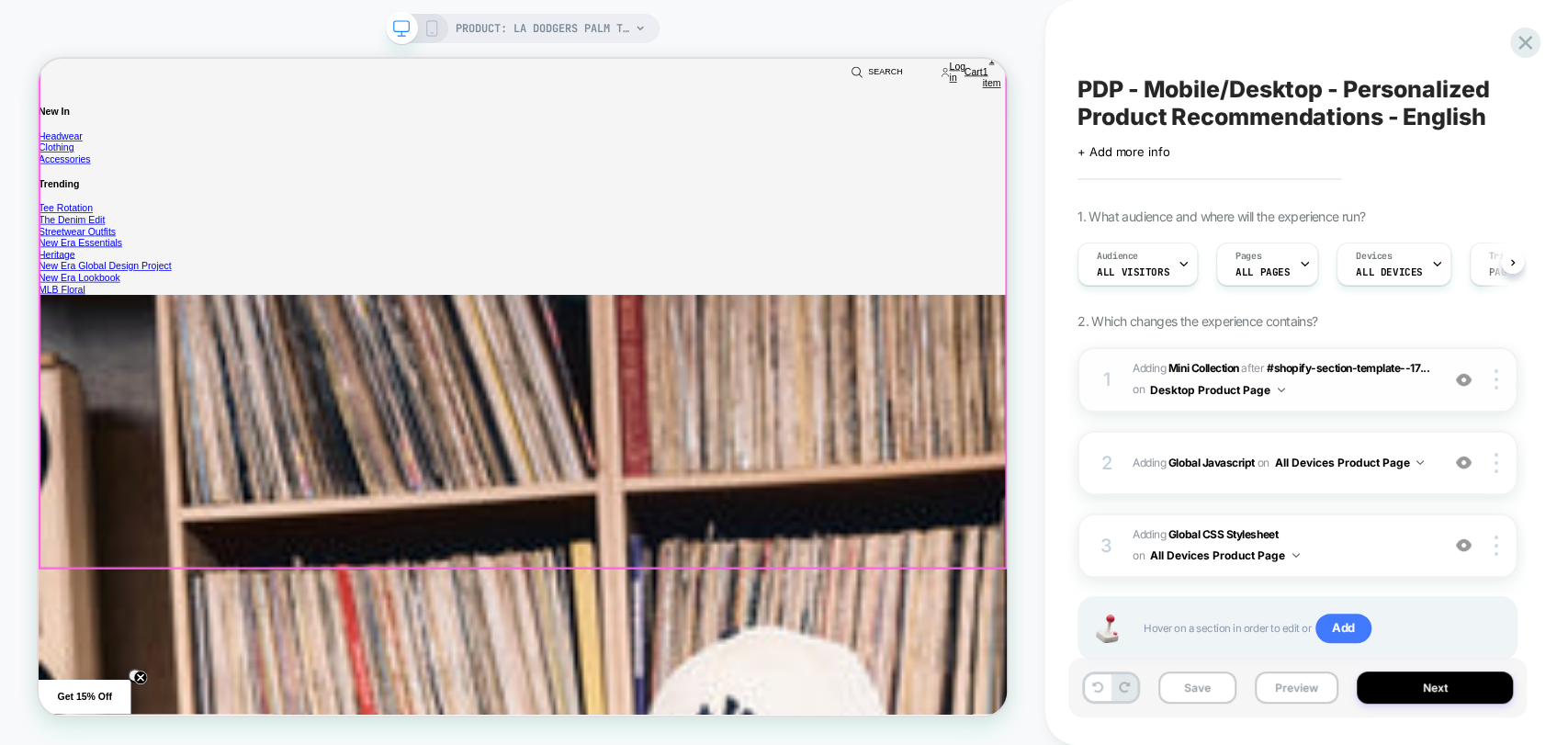
scroll to position [1468, 0]
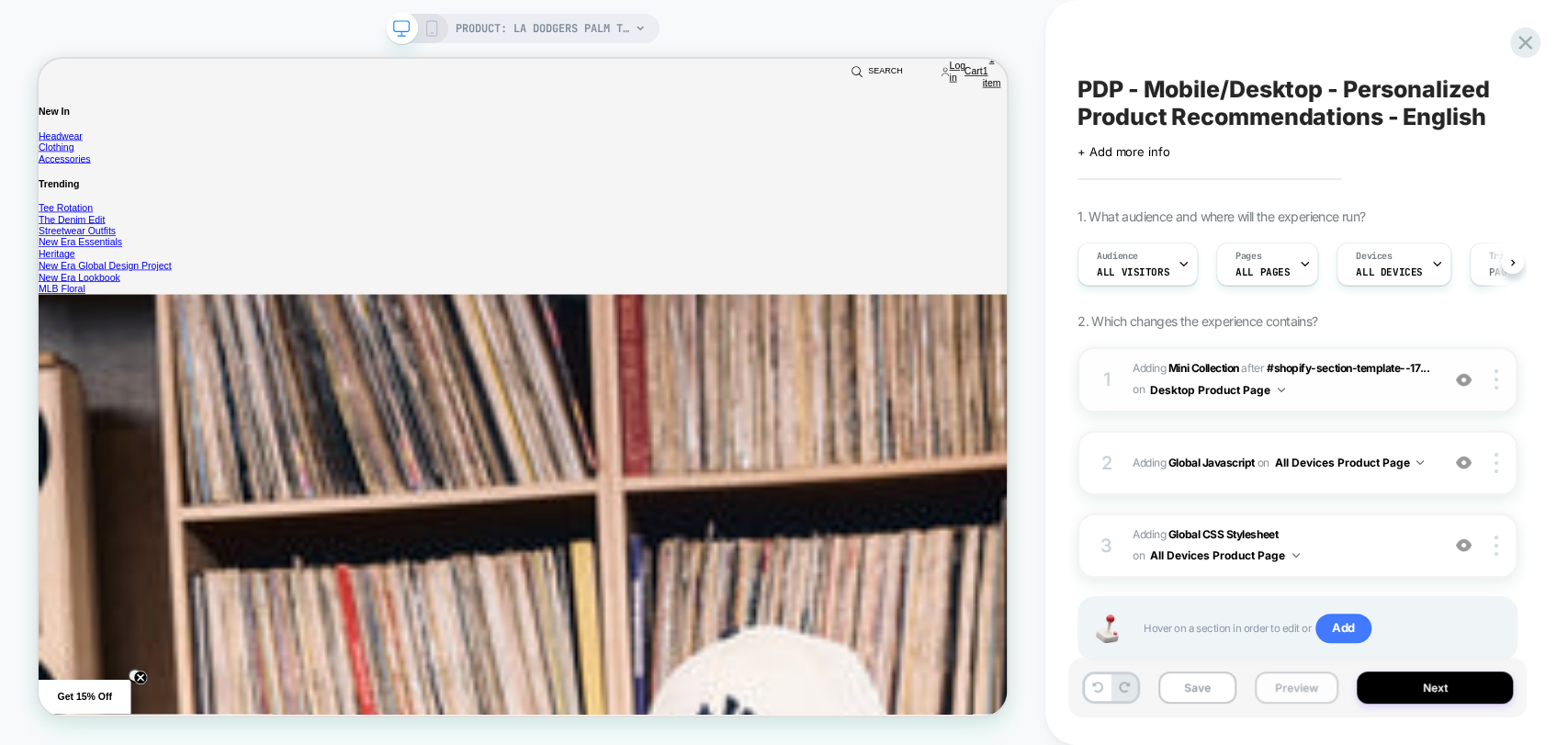
click at [1291, 687] on button "Preview" at bounding box center [1296, 688] width 84 height 33
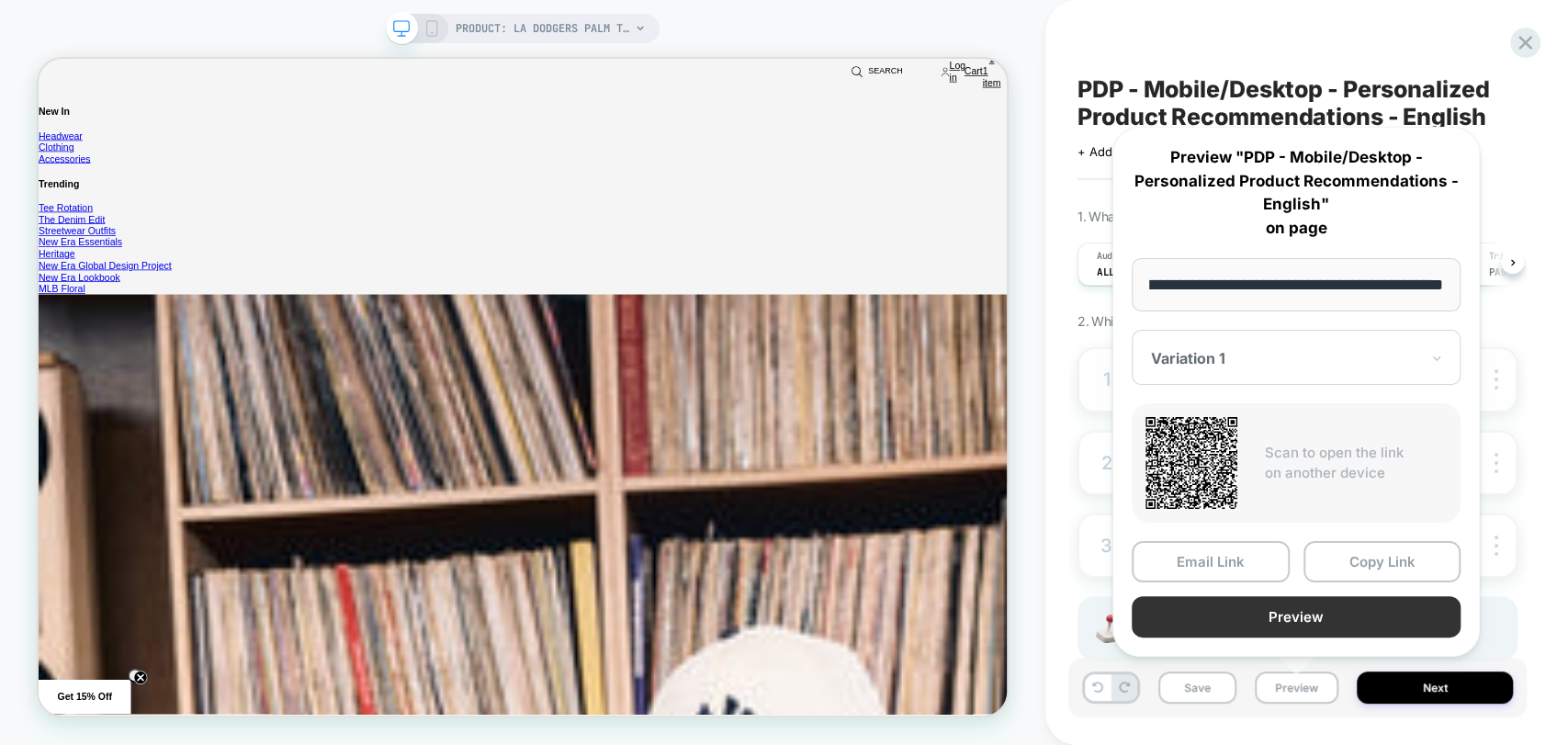
scroll to position [0, 0]
click at [1338, 617] on button "Preview" at bounding box center [1296, 618] width 328 height 41
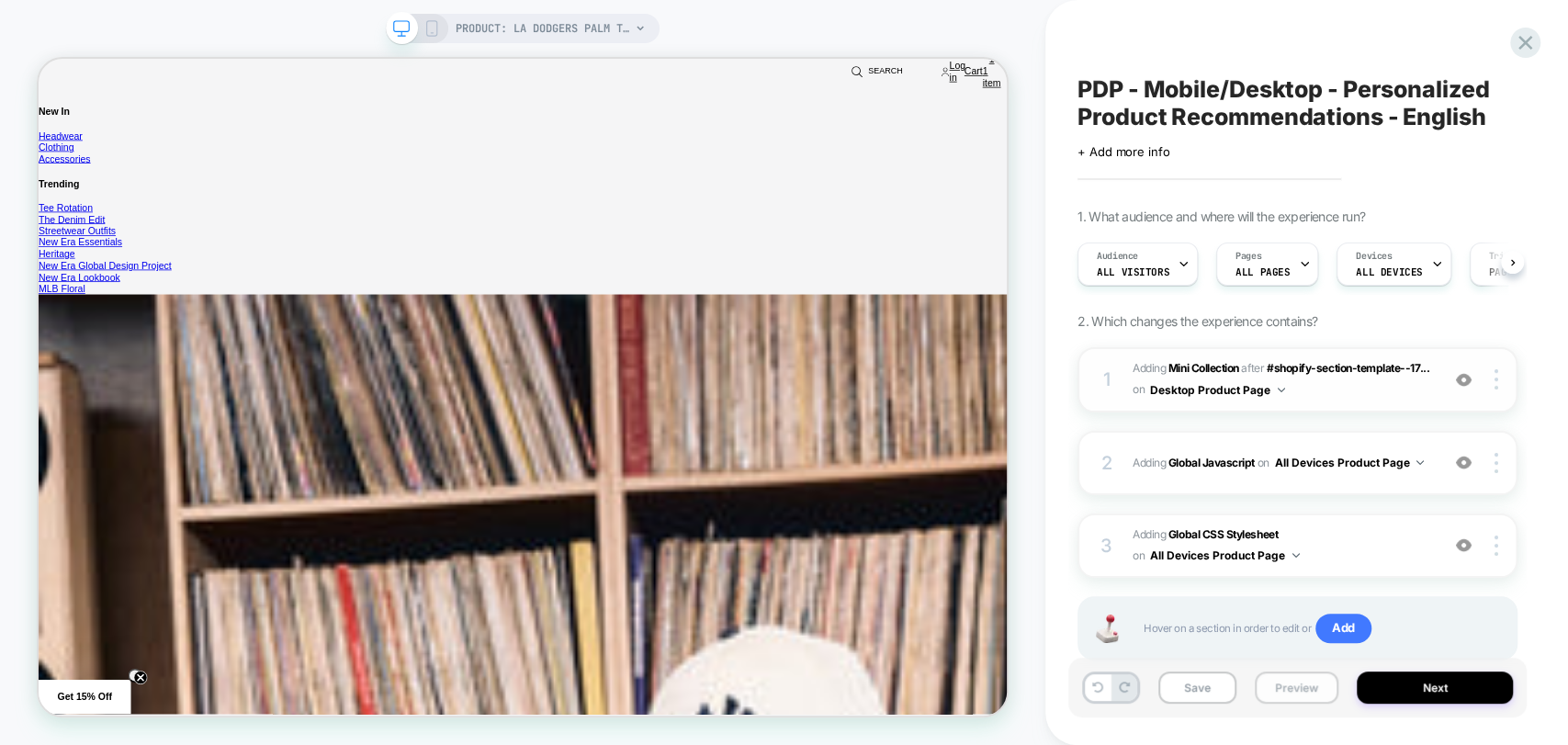
click at [1264, 680] on button "Preview" at bounding box center [1296, 688] width 84 height 33
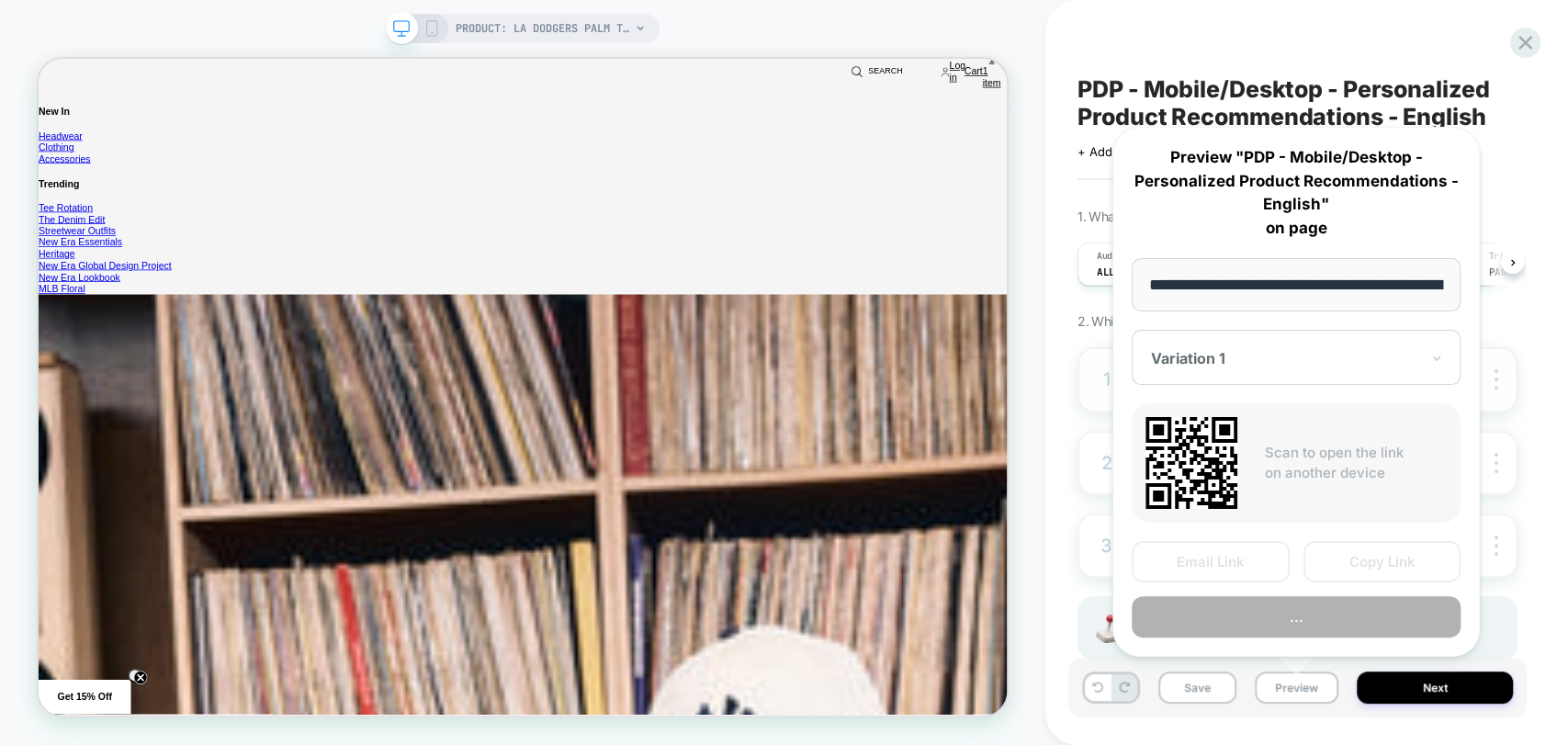
scroll to position [0, 477]
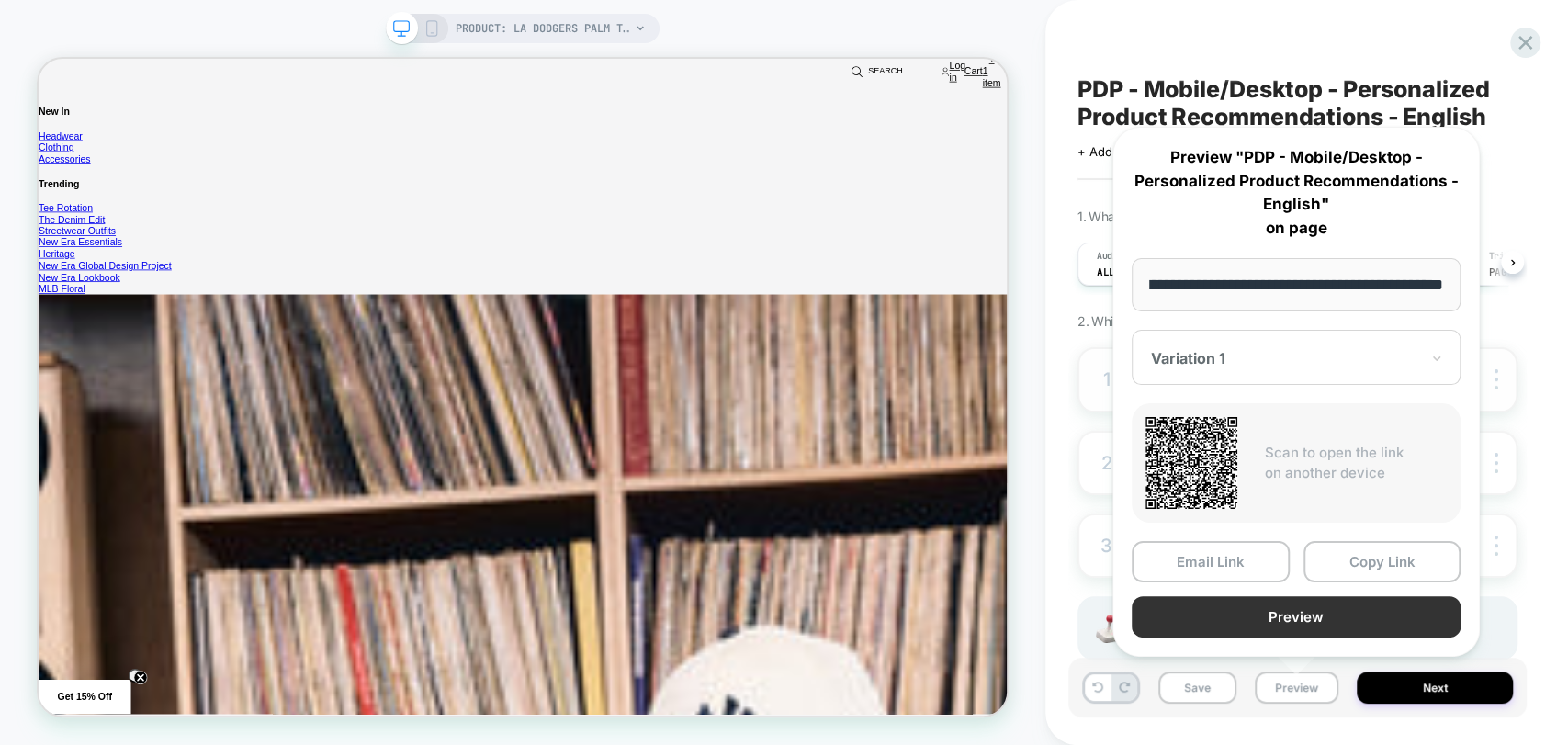
click at [1298, 607] on button "Preview" at bounding box center [1296, 618] width 328 height 41
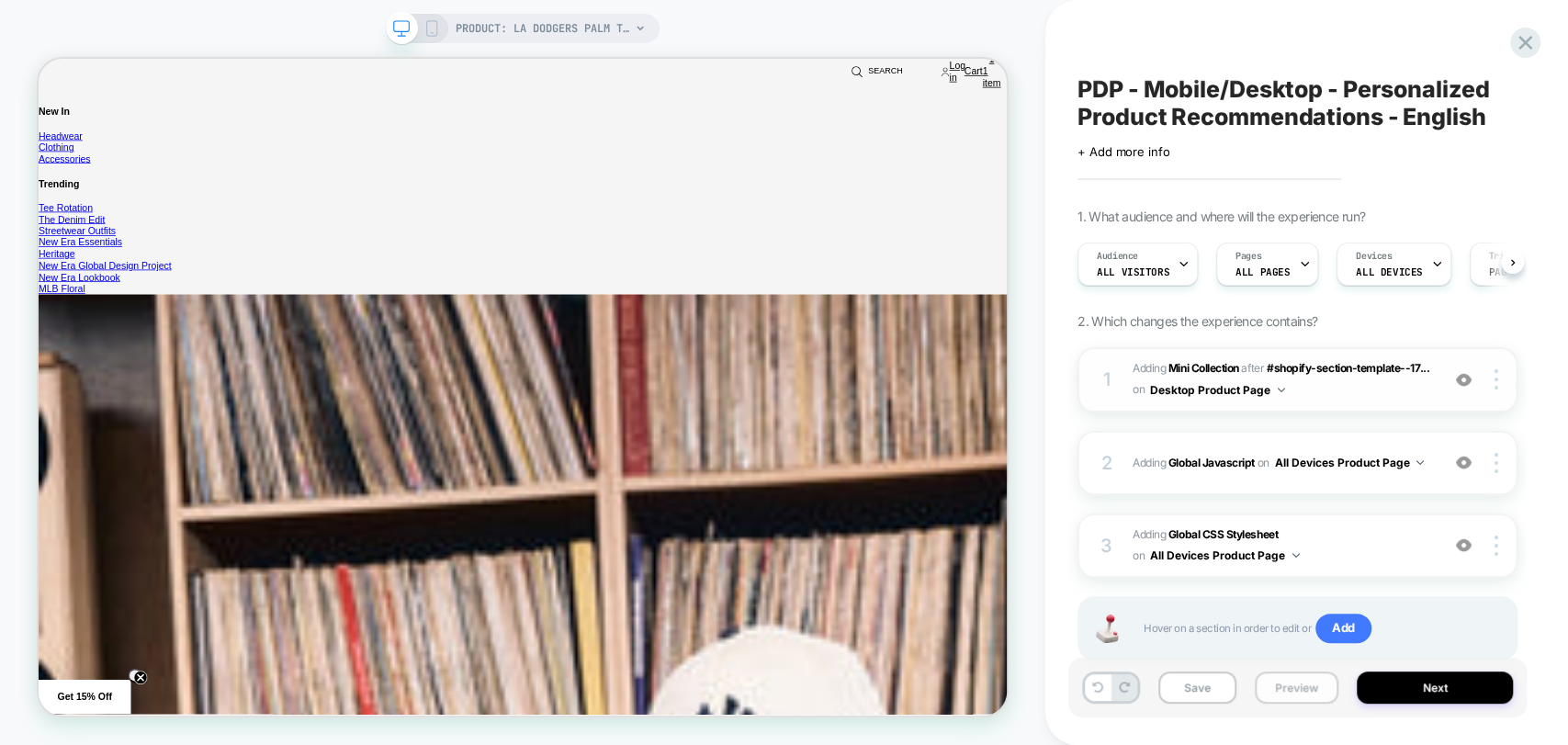
click at [1288, 691] on button "Preview" at bounding box center [1296, 688] width 84 height 33
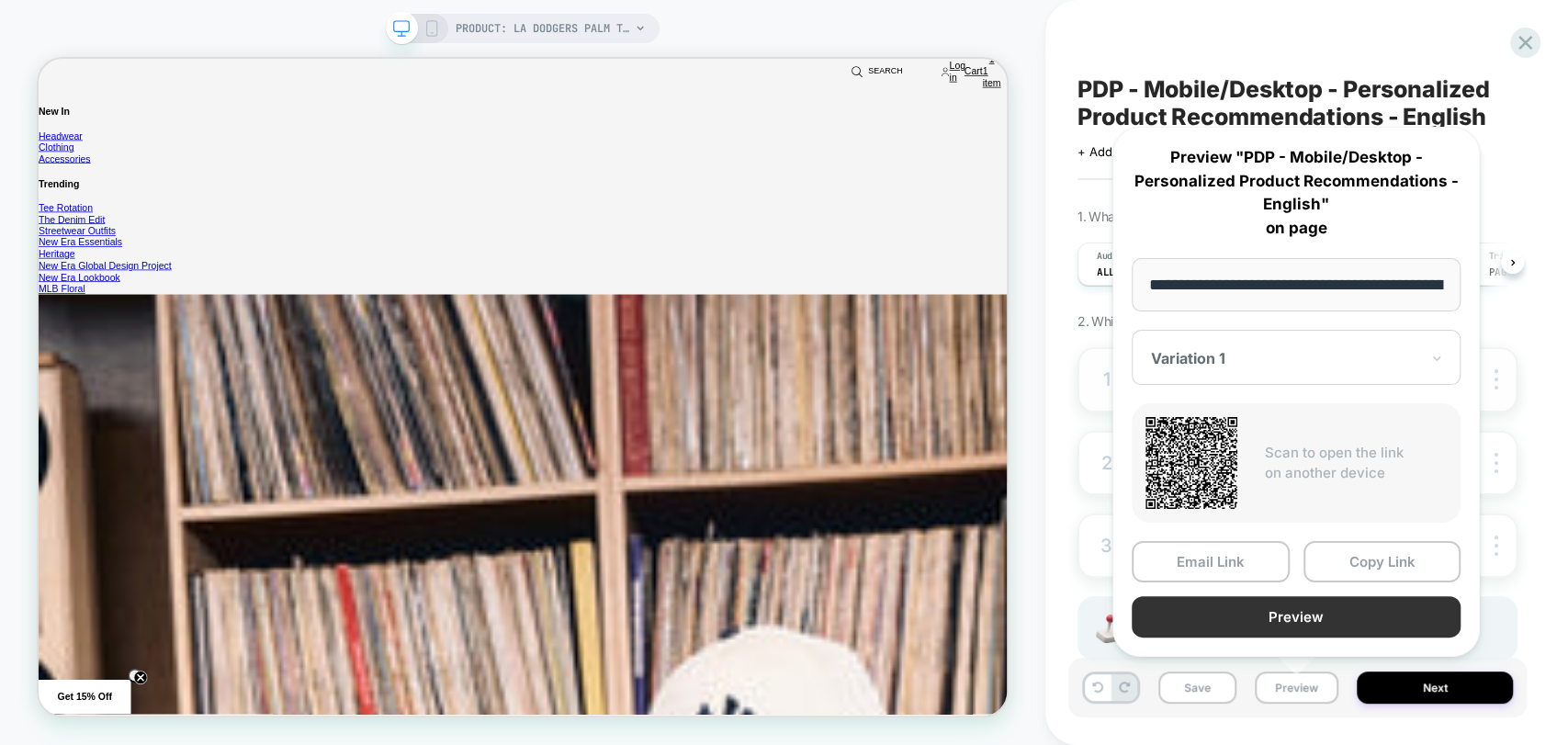
click at [1279, 620] on button "Preview" at bounding box center [1296, 618] width 328 height 41
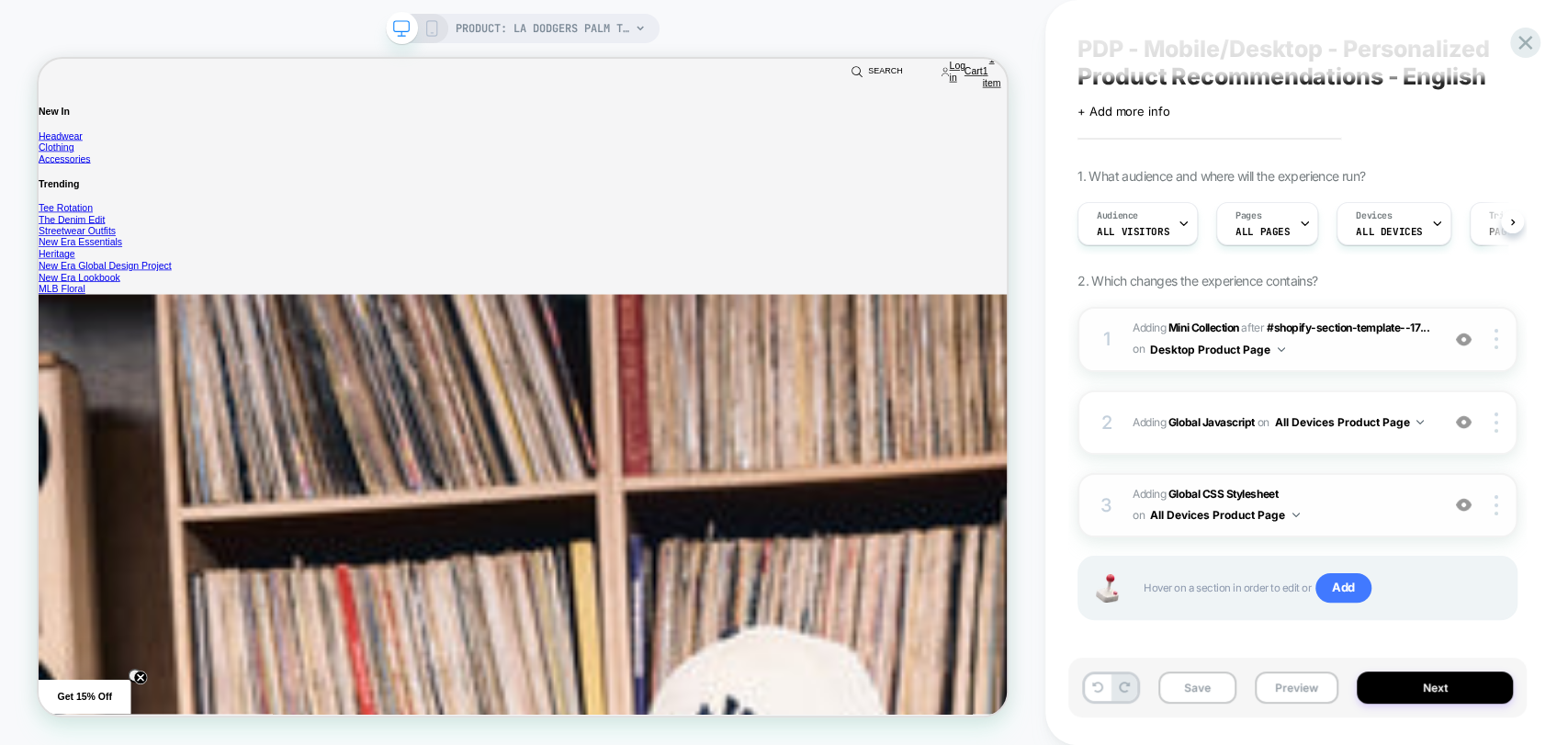
scroll to position [51, 0]
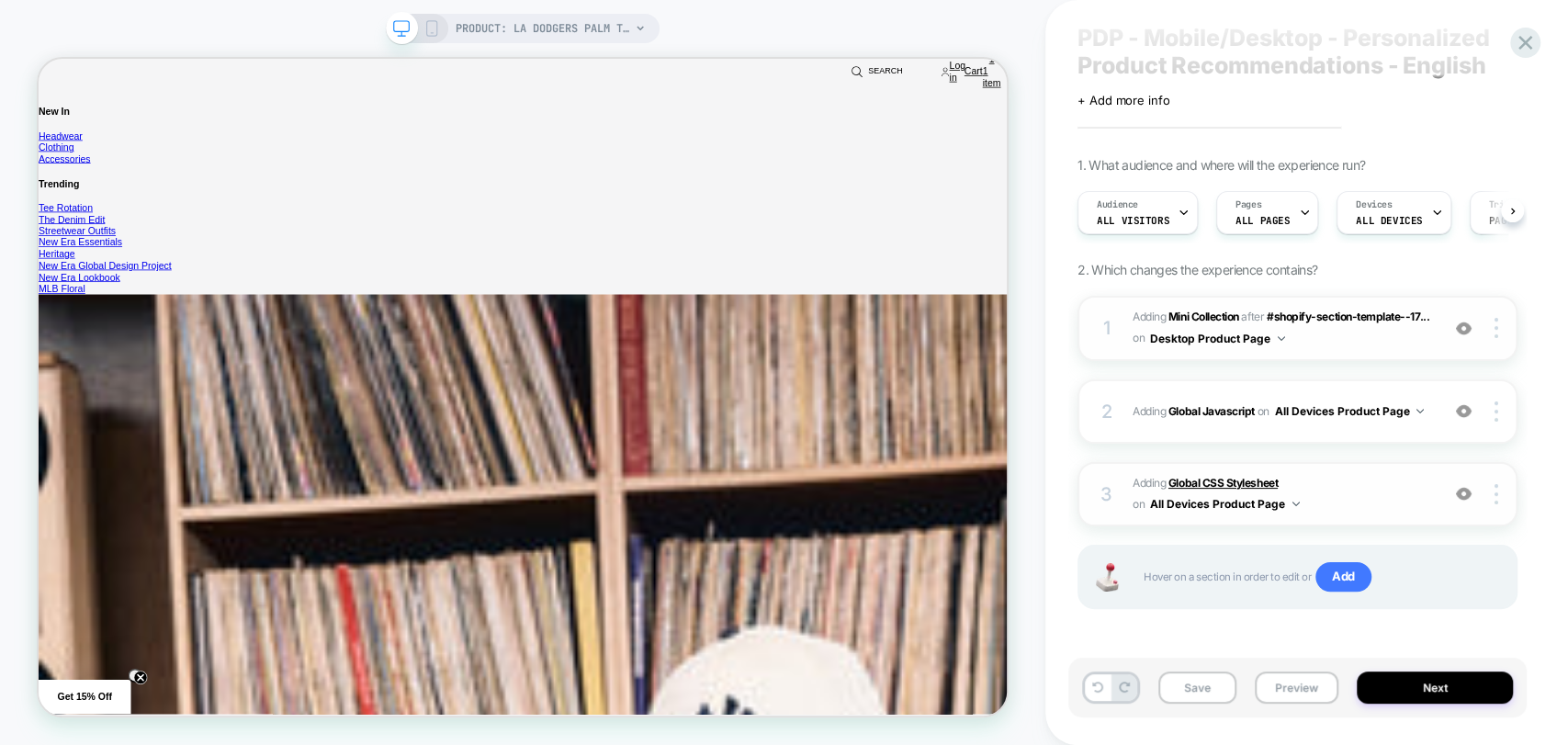
click at [1204, 478] on b "Global CSS Stylesheet" at bounding box center [1223, 484] width 109 height 14
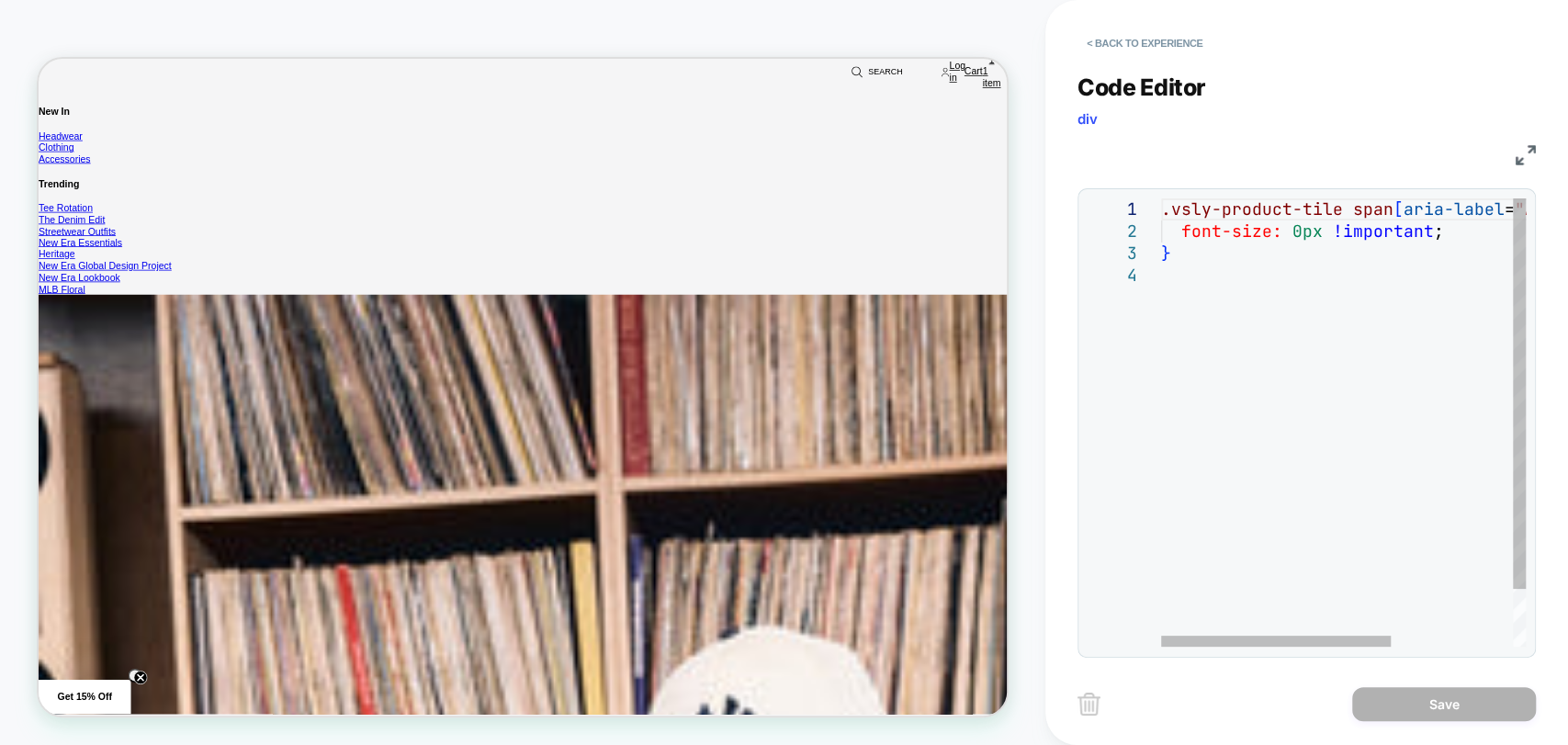
scroll to position [1468, 0]
click at [1161, 647] on div at bounding box center [1275, 641] width 230 height 11
click at [1451, 228] on div ".vsly-product-tile span [ aria-label = "Add to cart" ] { font-size: 0px !import…" at bounding box center [1440, 456] width 558 height 515
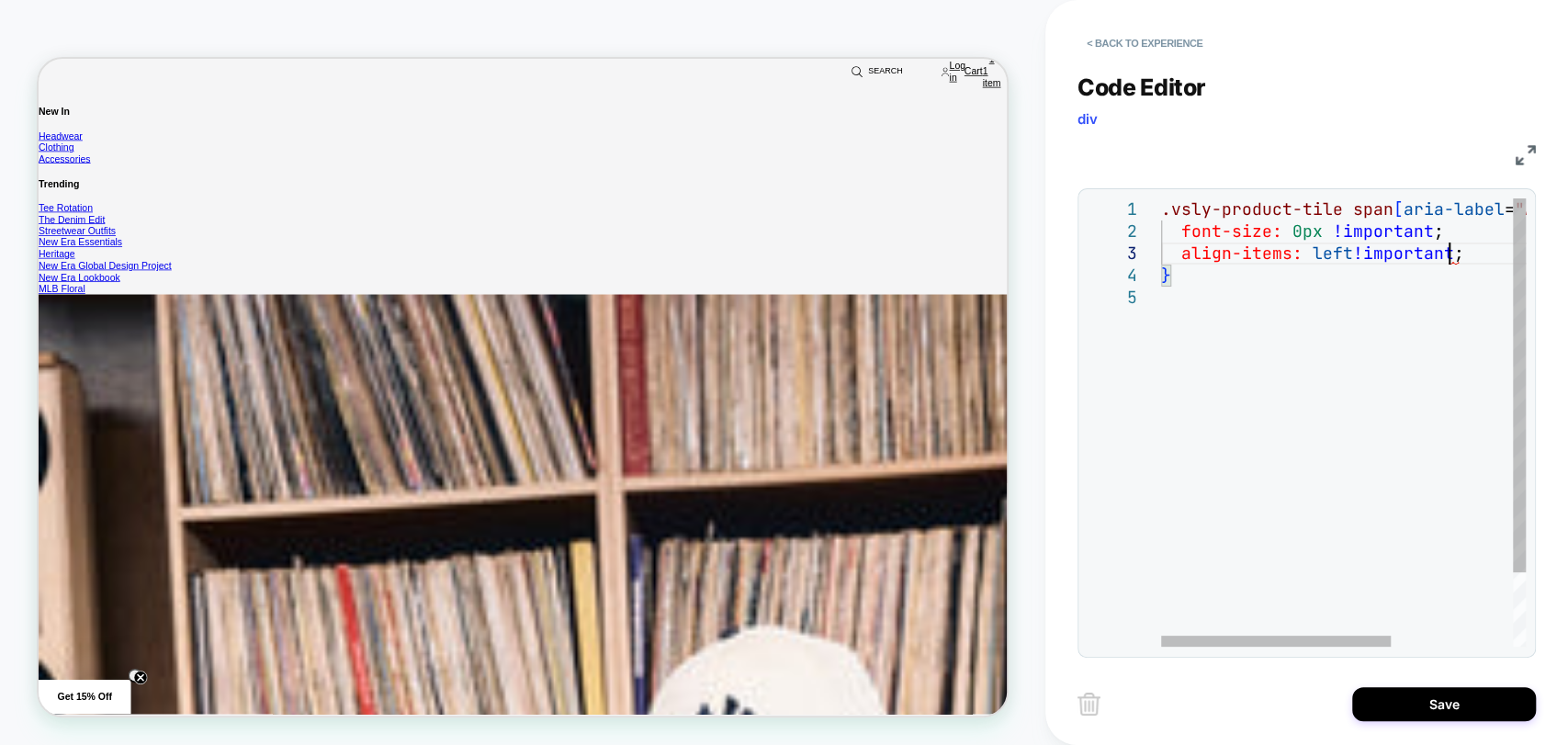
scroll to position [43, 287]
click at [1405, 356] on div ".vsly-product-tile span [ aria-label = "Add to cart" ] { font-size: 0px !import…" at bounding box center [1440, 467] width 558 height 537
drag, startPoint x: 1294, startPoint y: 251, endPoint x: 1200, endPoint y: 252, distance: 94.0
click at [1200, 252] on div ".vsly-product-tile span [ aria-label = "Add to cart" ] { font-size: 0px !import…" at bounding box center [1440, 467] width 558 height 537
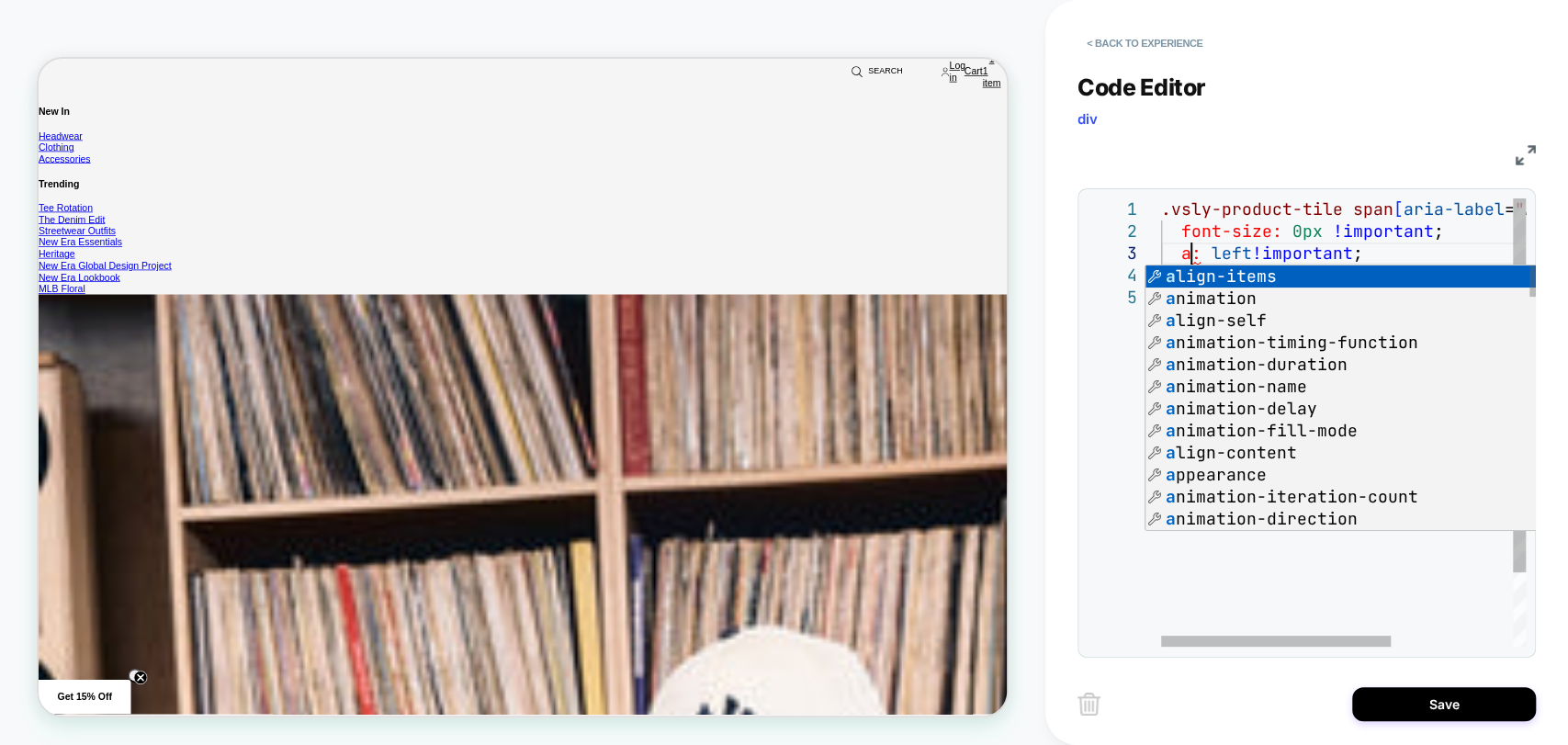
scroll to position [43, 37]
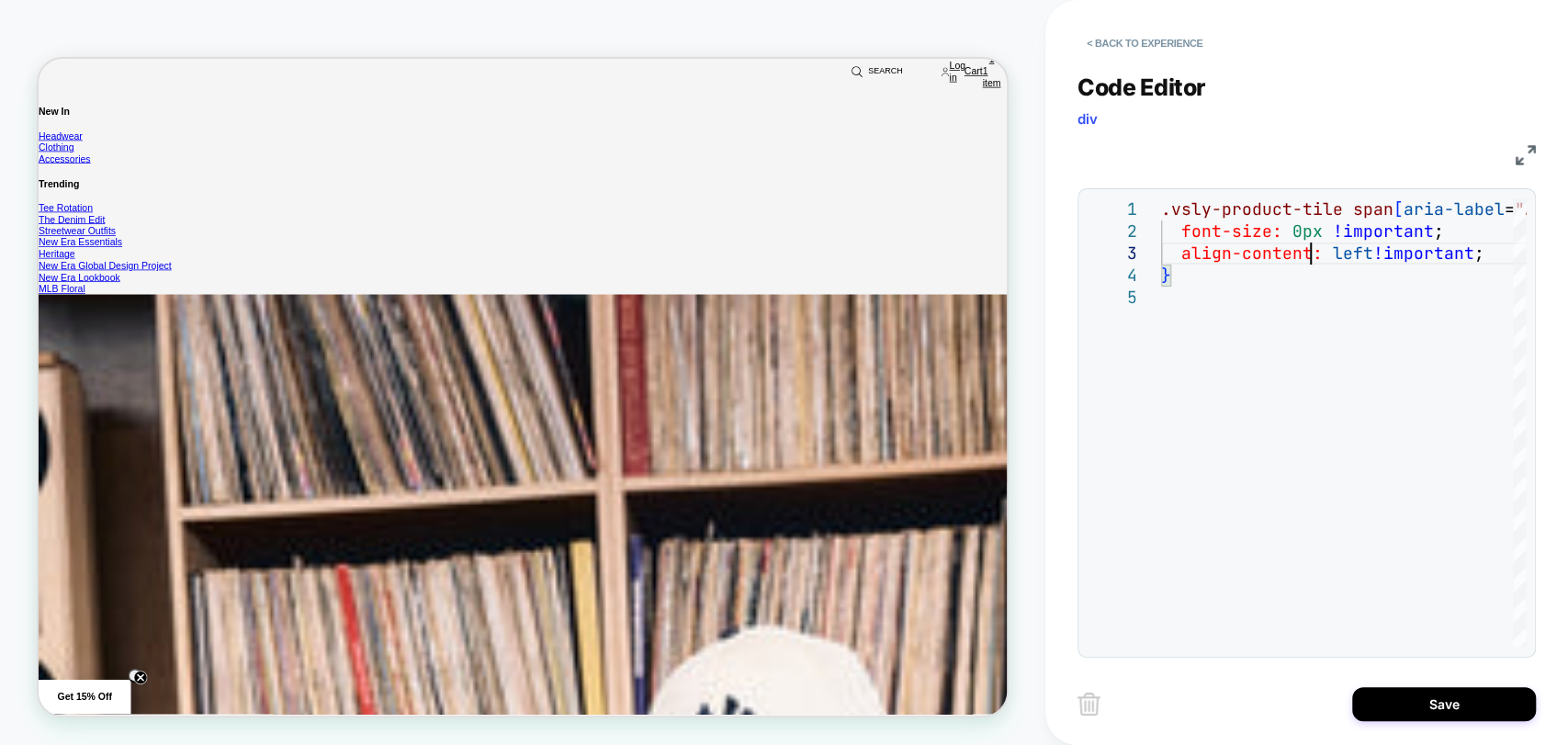
type textarea "**********"
click at [1134, 46] on button "< Back to experience" at bounding box center [1145, 43] width 134 height 30
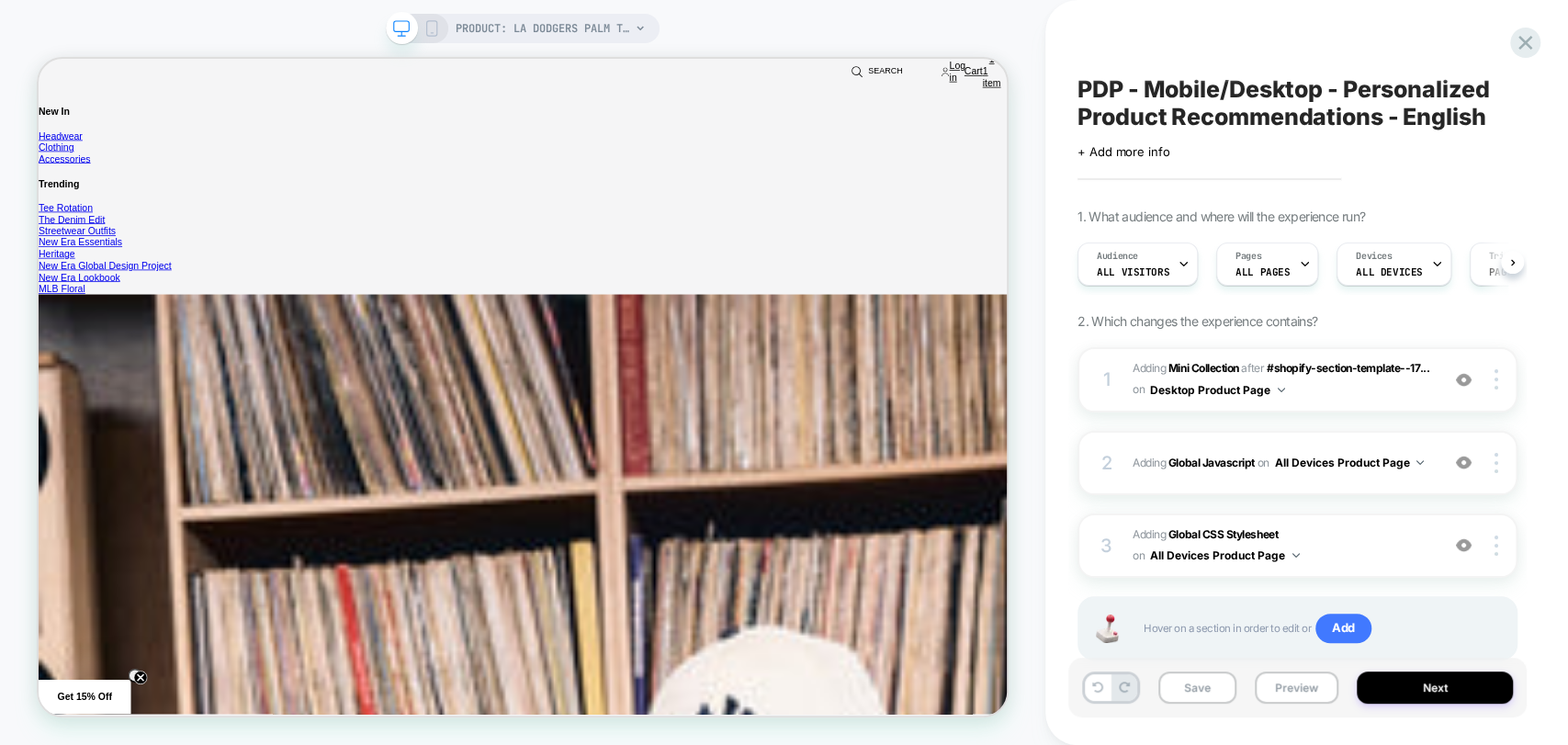
scroll to position [0, 0]
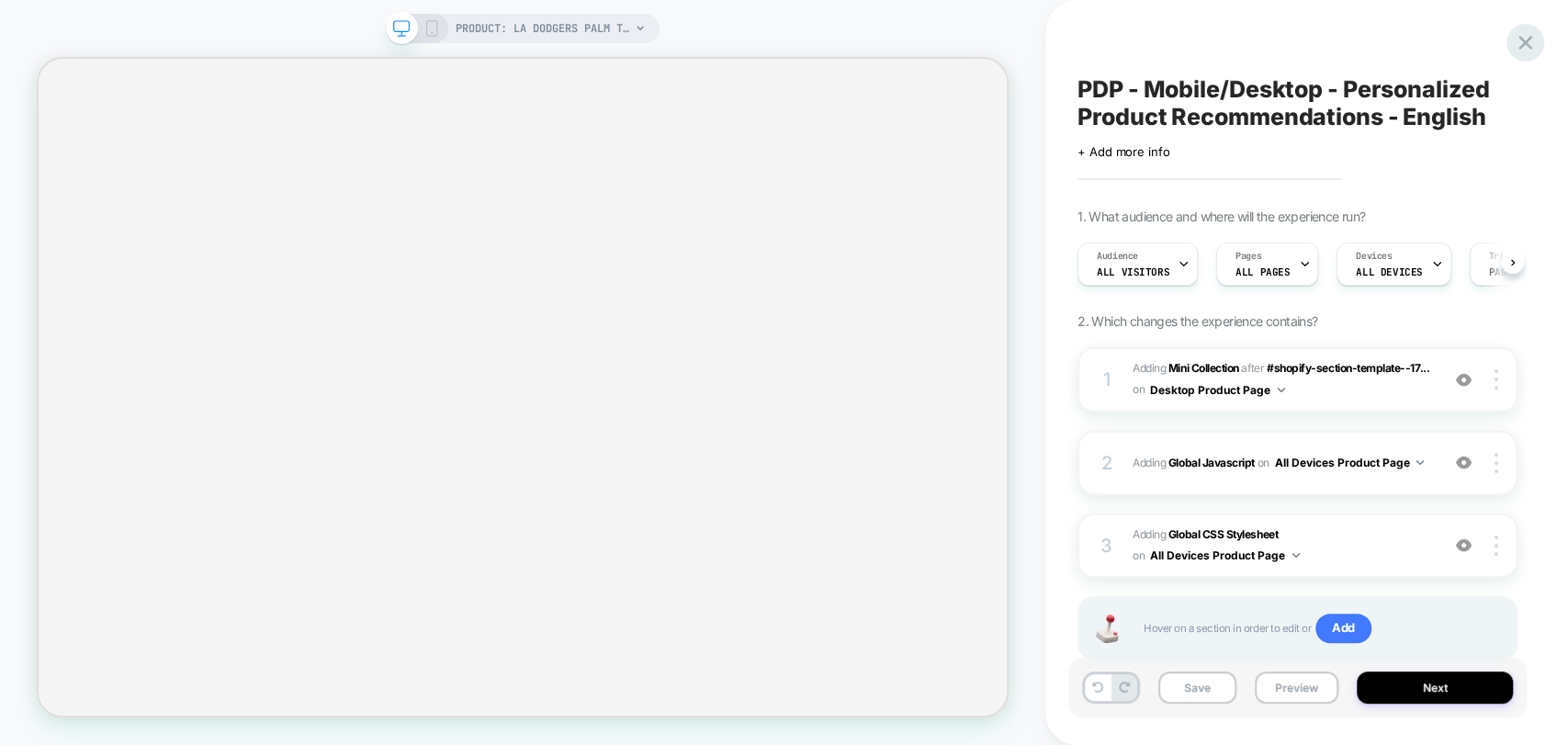
click at [990, 45] on icon at bounding box center [1525, 42] width 25 height 25
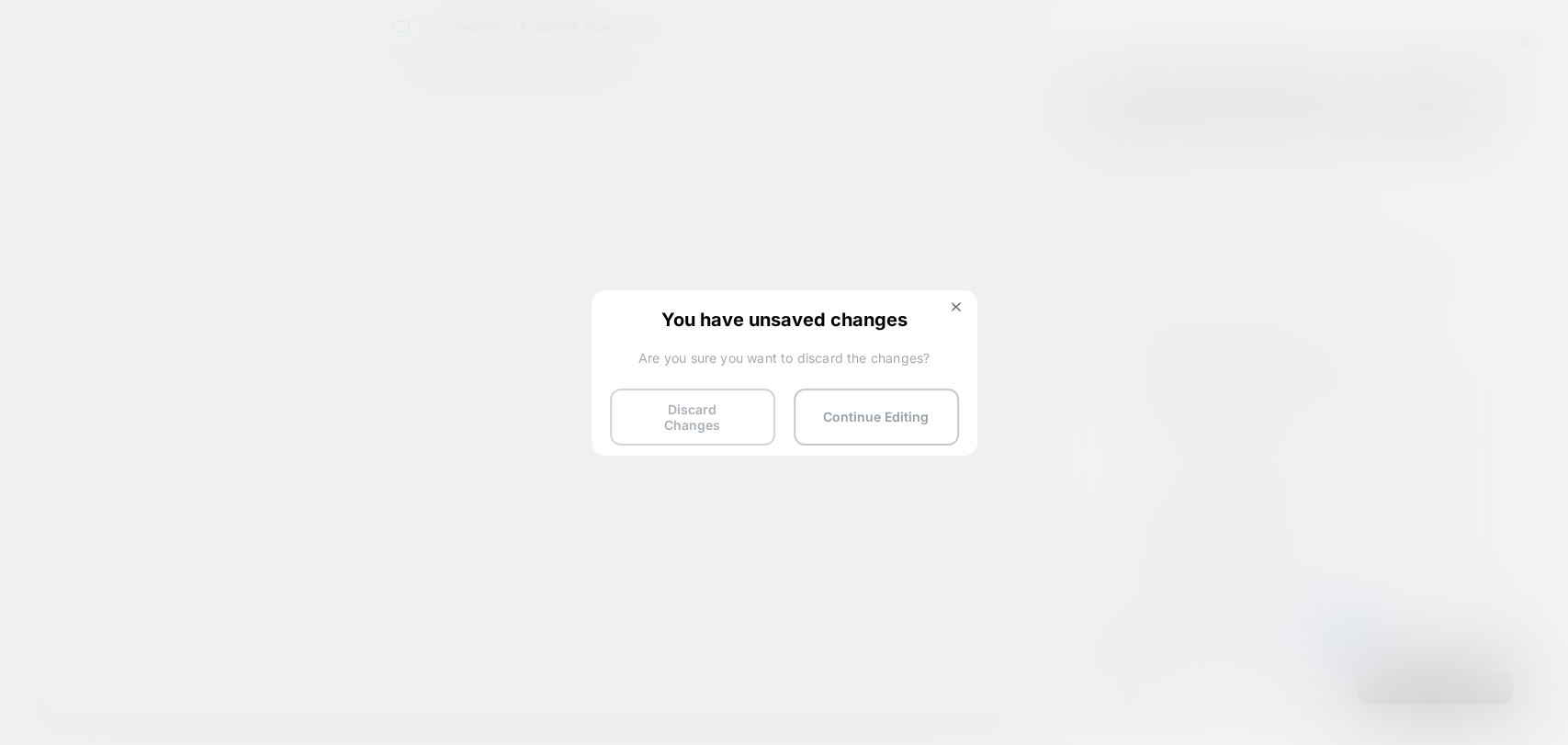
click at [662, 421] on button "Discard Changes" at bounding box center [693, 417] width 166 height 57
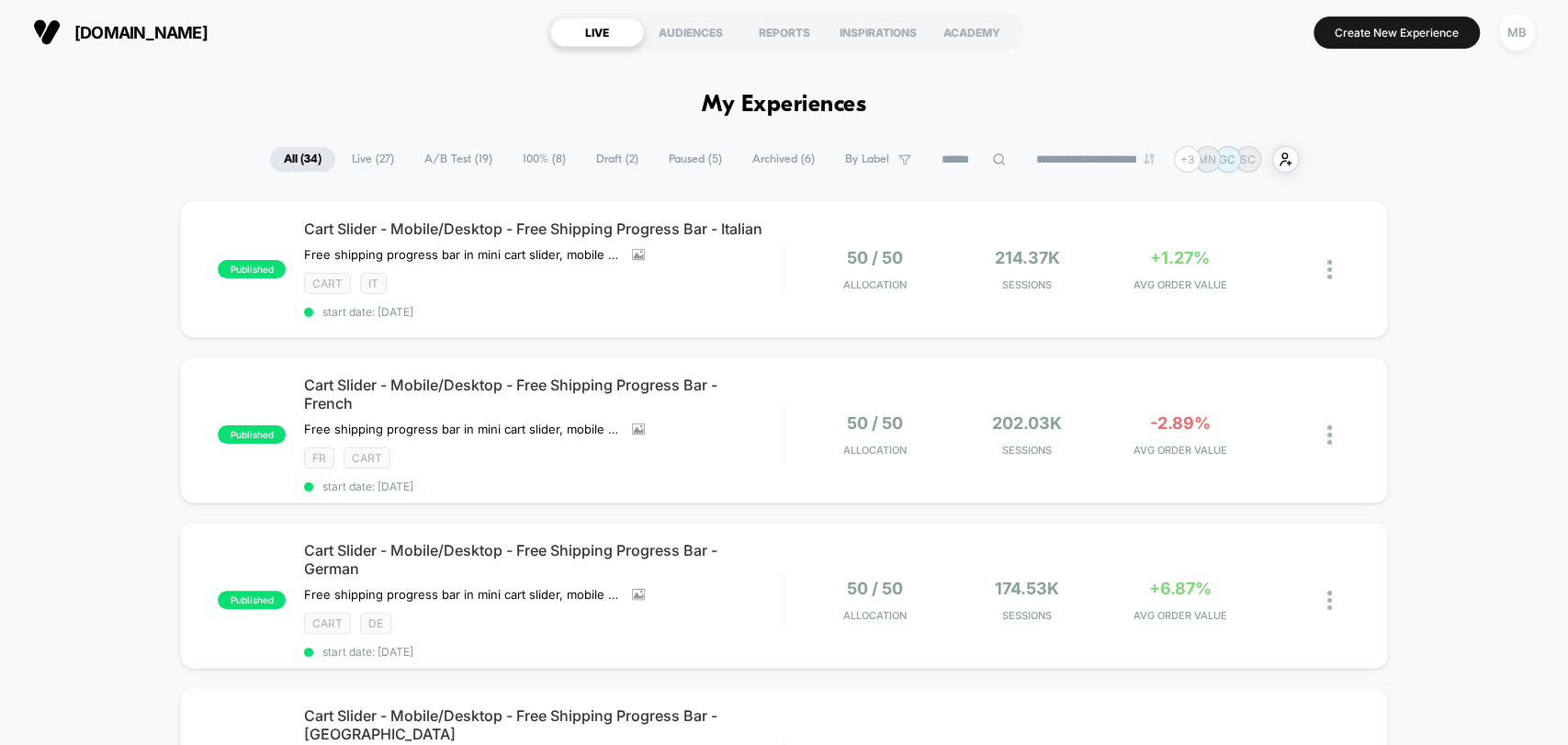
click at [958, 154] on input at bounding box center [973, 160] width 92 height 22
type input "****"
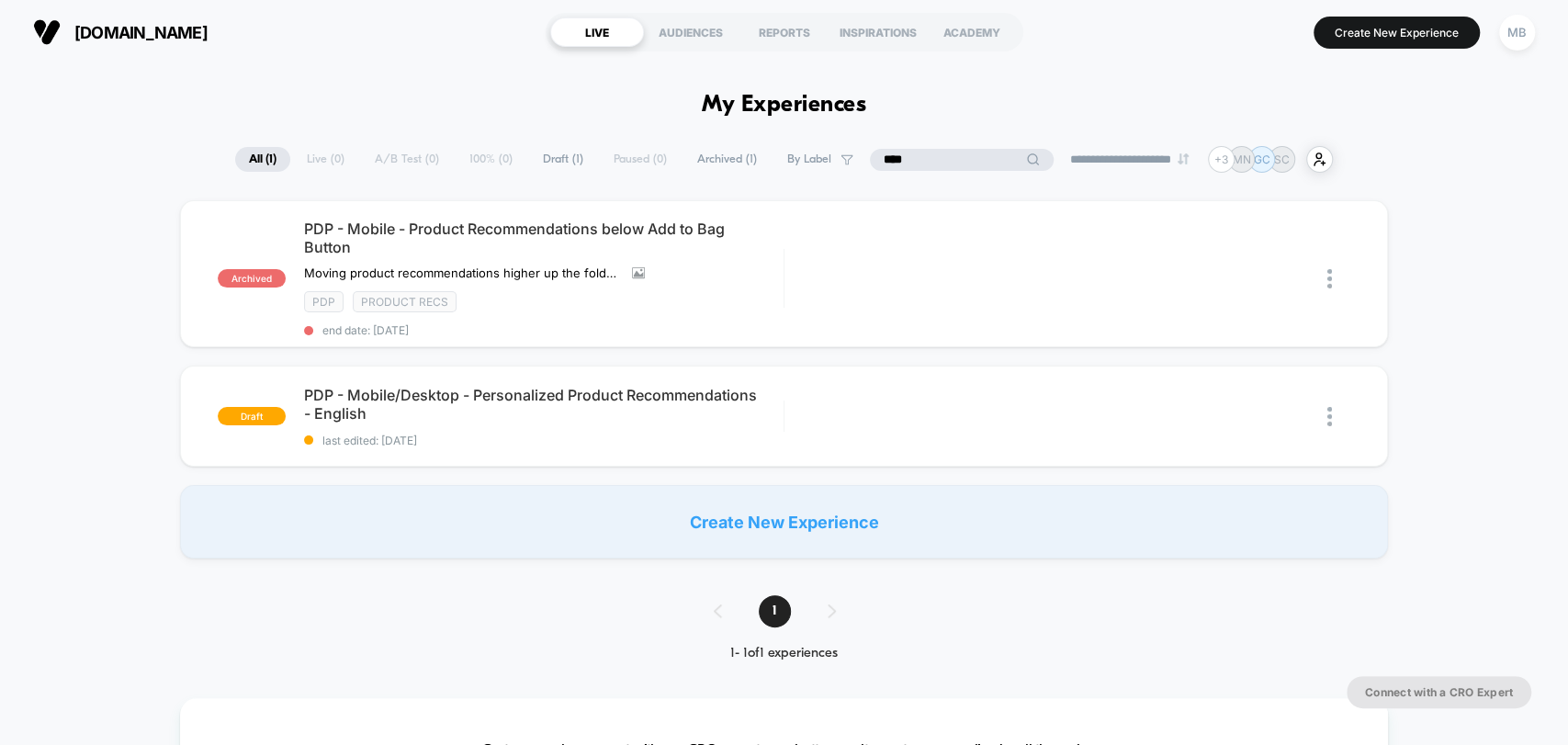
drag, startPoint x: 925, startPoint y: 156, endPoint x: 820, endPoint y: 156, distance: 105.0
click at [820, 156] on div "**********" at bounding box center [783, 159] width 1098 height 27
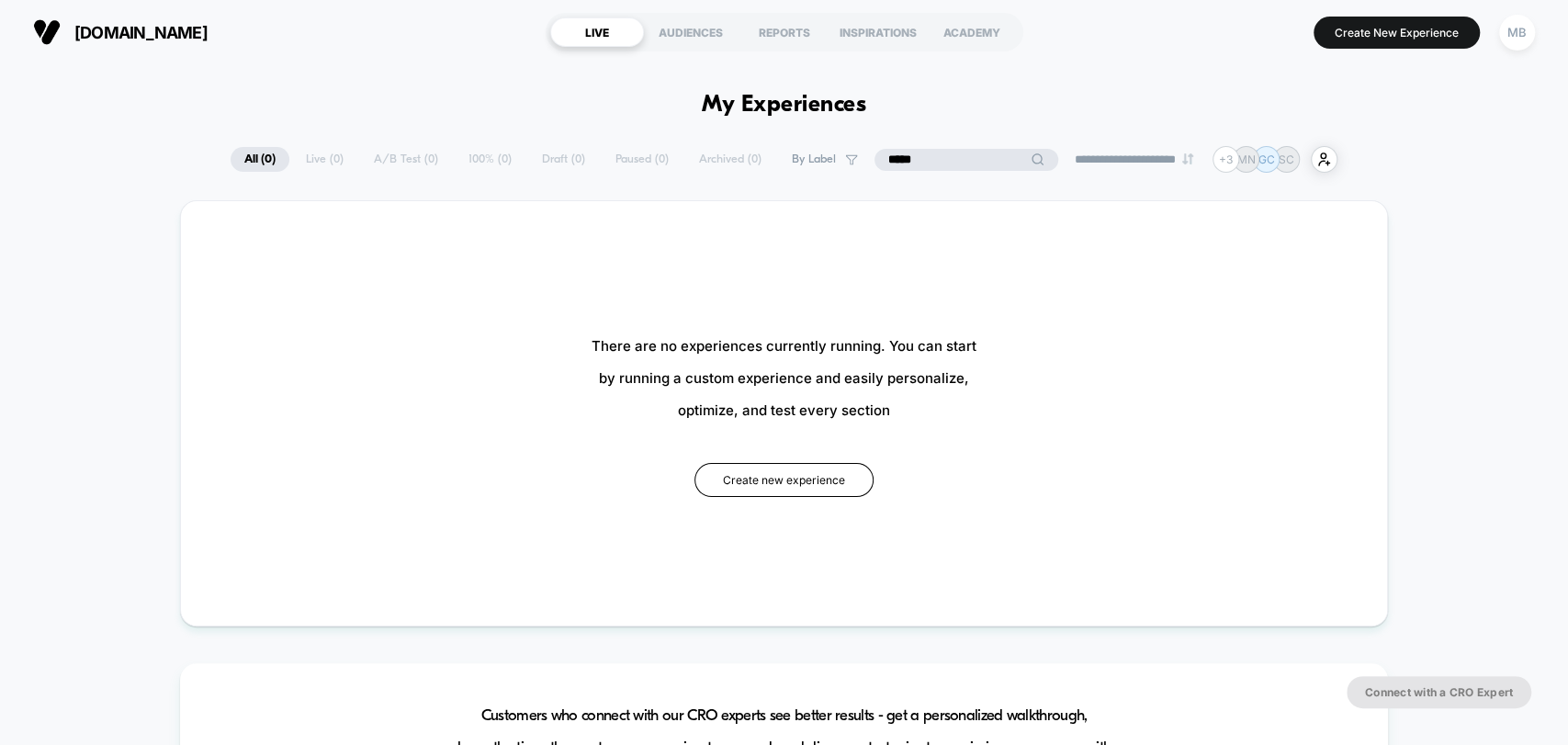
type input "******"
drag, startPoint x: 936, startPoint y: 164, endPoint x: 873, endPoint y: 154, distance: 63.8
click at [875, 153] on input "******" at bounding box center [966, 160] width 183 height 22
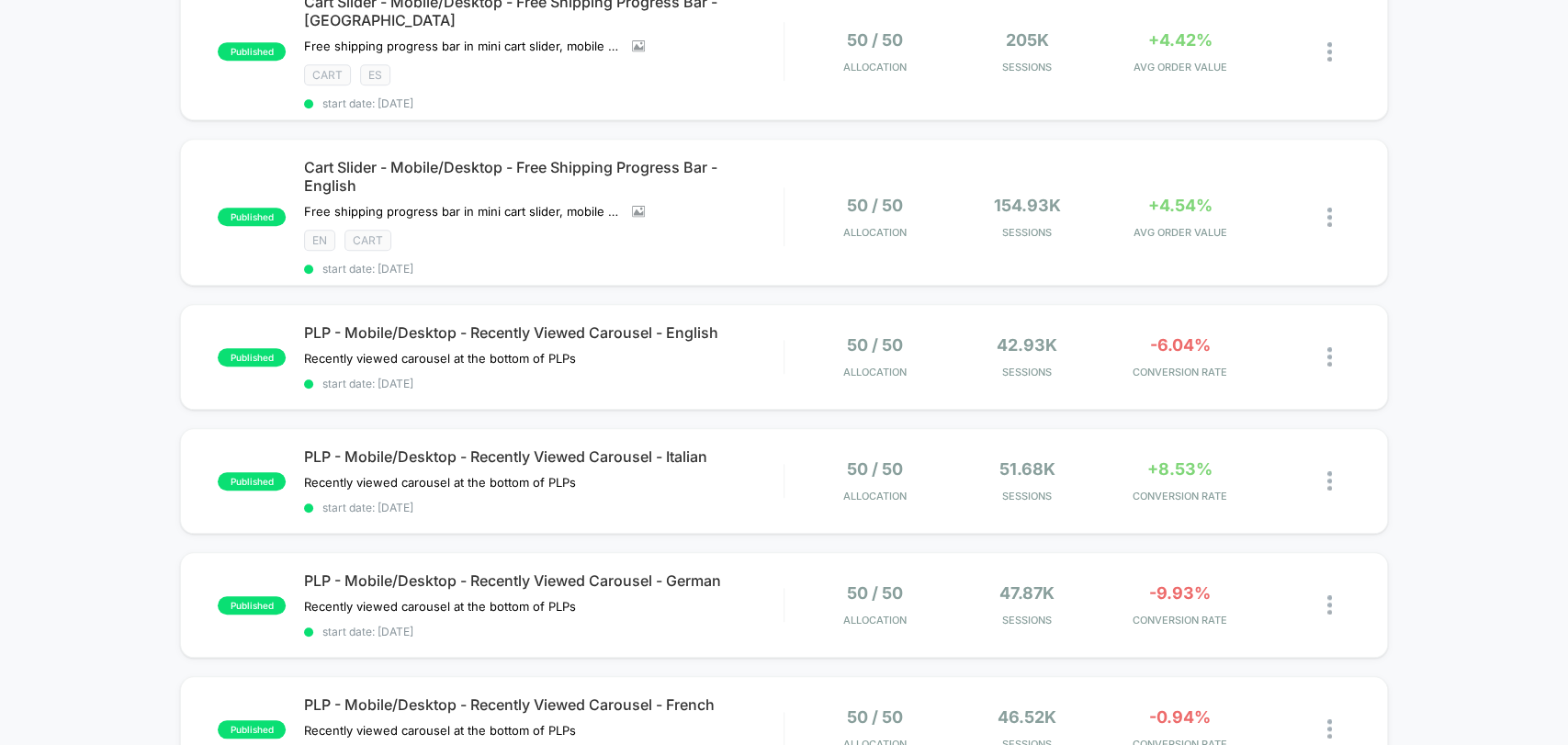
scroll to position [816, 0]
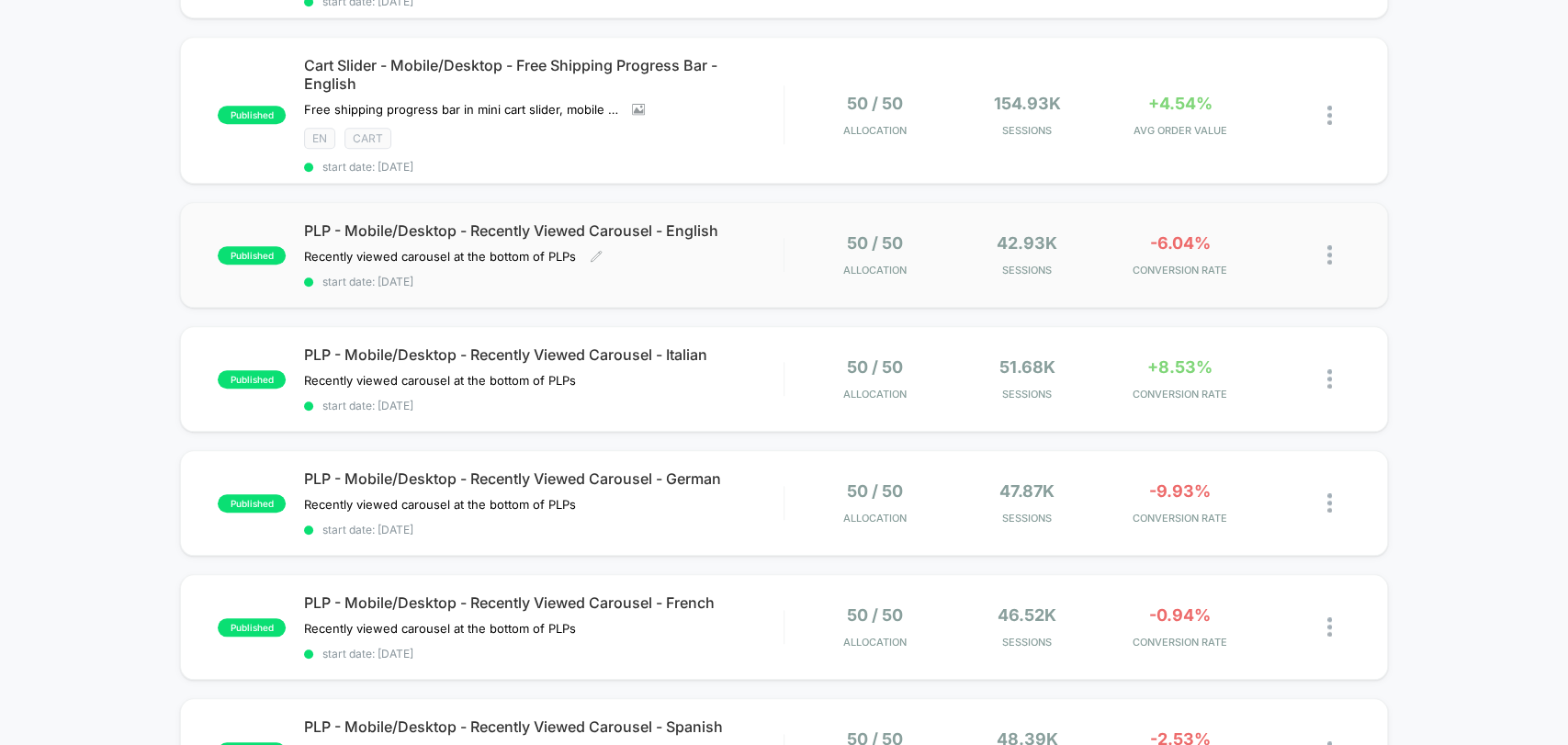
click at [641, 281] on span "start date: [DATE]" at bounding box center [542, 282] width 478 height 14
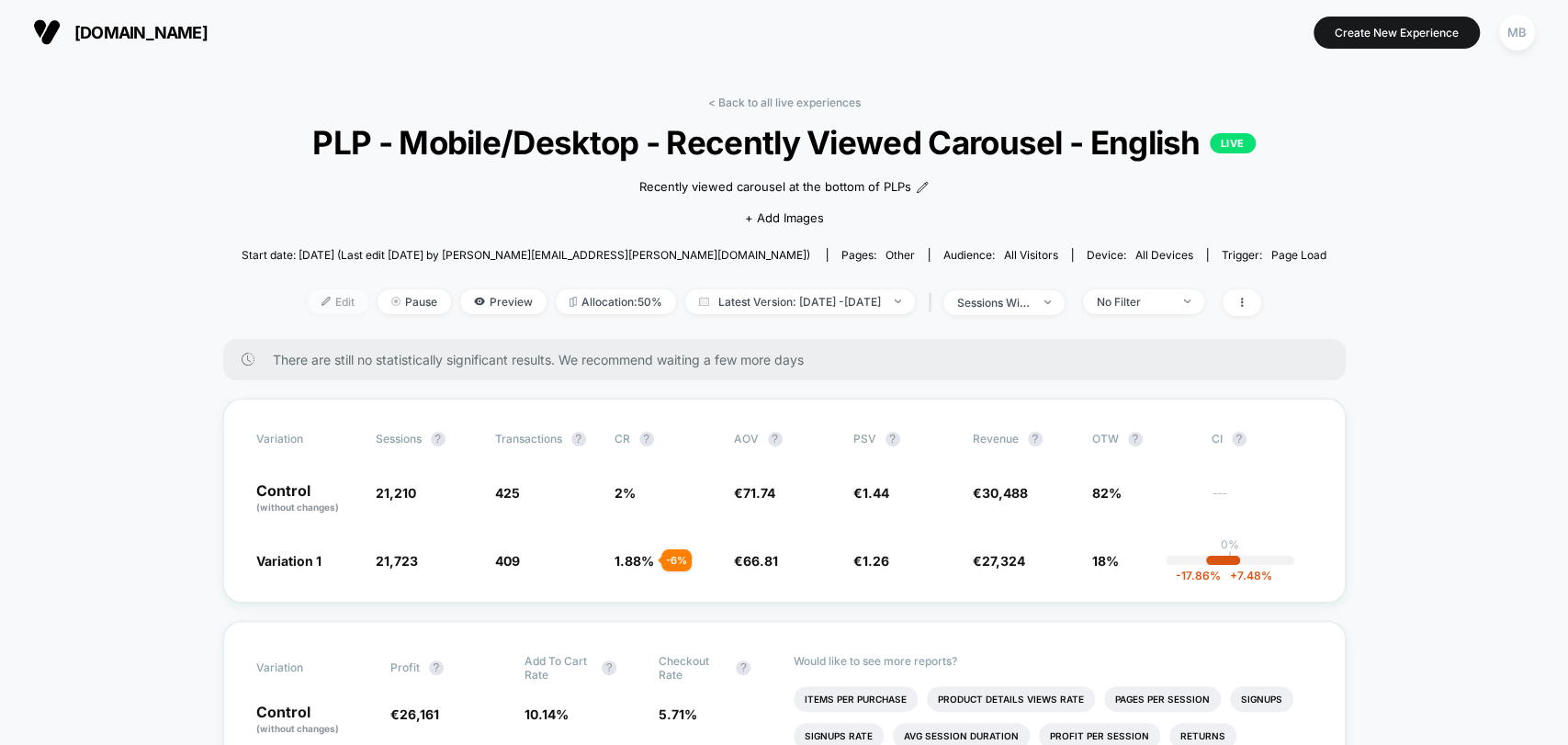
click at [310, 315] on span "Edit" at bounding box center [337, 301] width 60 height 25
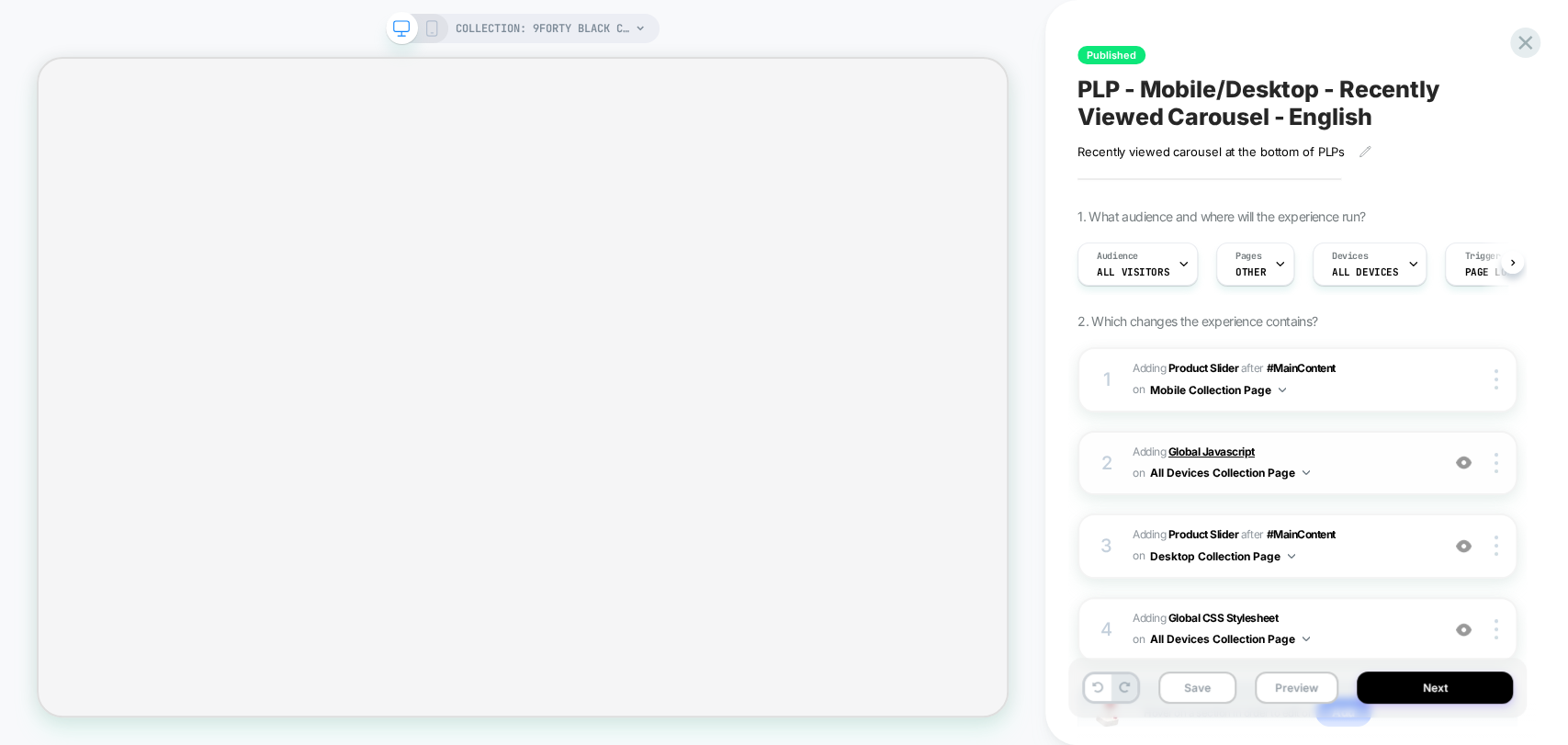
click at [990, 454] on b "Global Javascript" at bounding box center [1212, 452] width 87 height 14
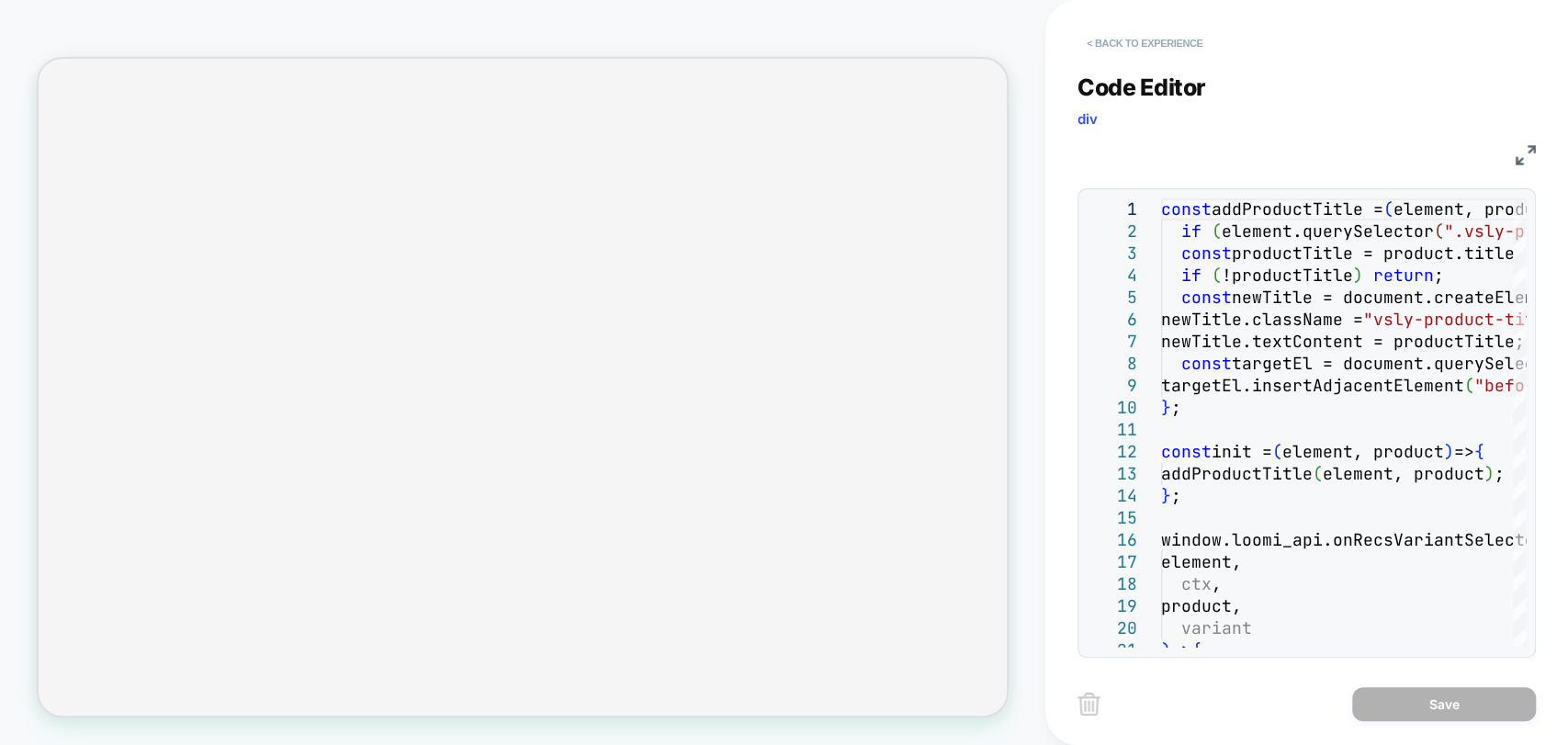
click at [990, 47] on button "< Back to experience" at bounding box center [1145, 43] width 134 height 30
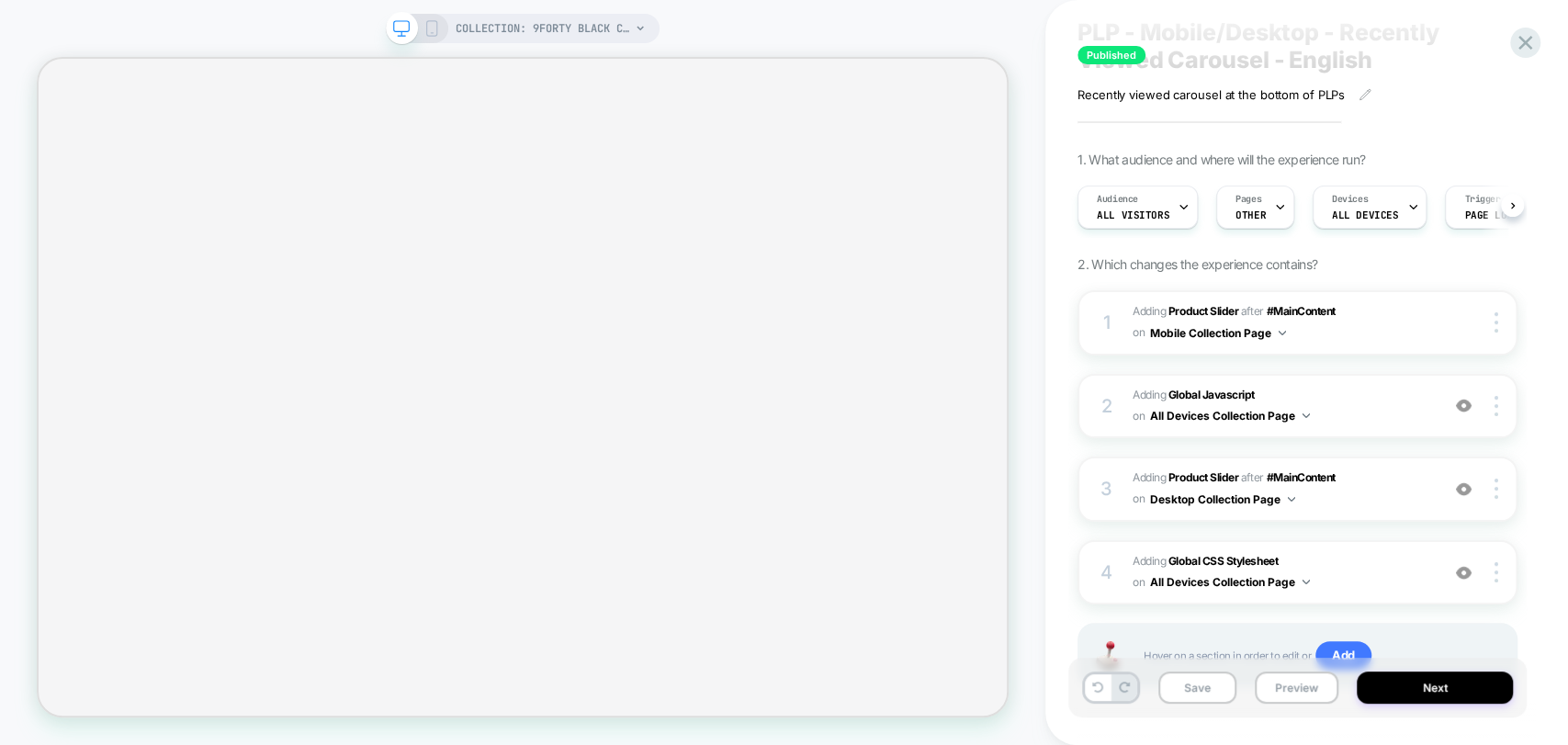
scroll to position [102, 0]
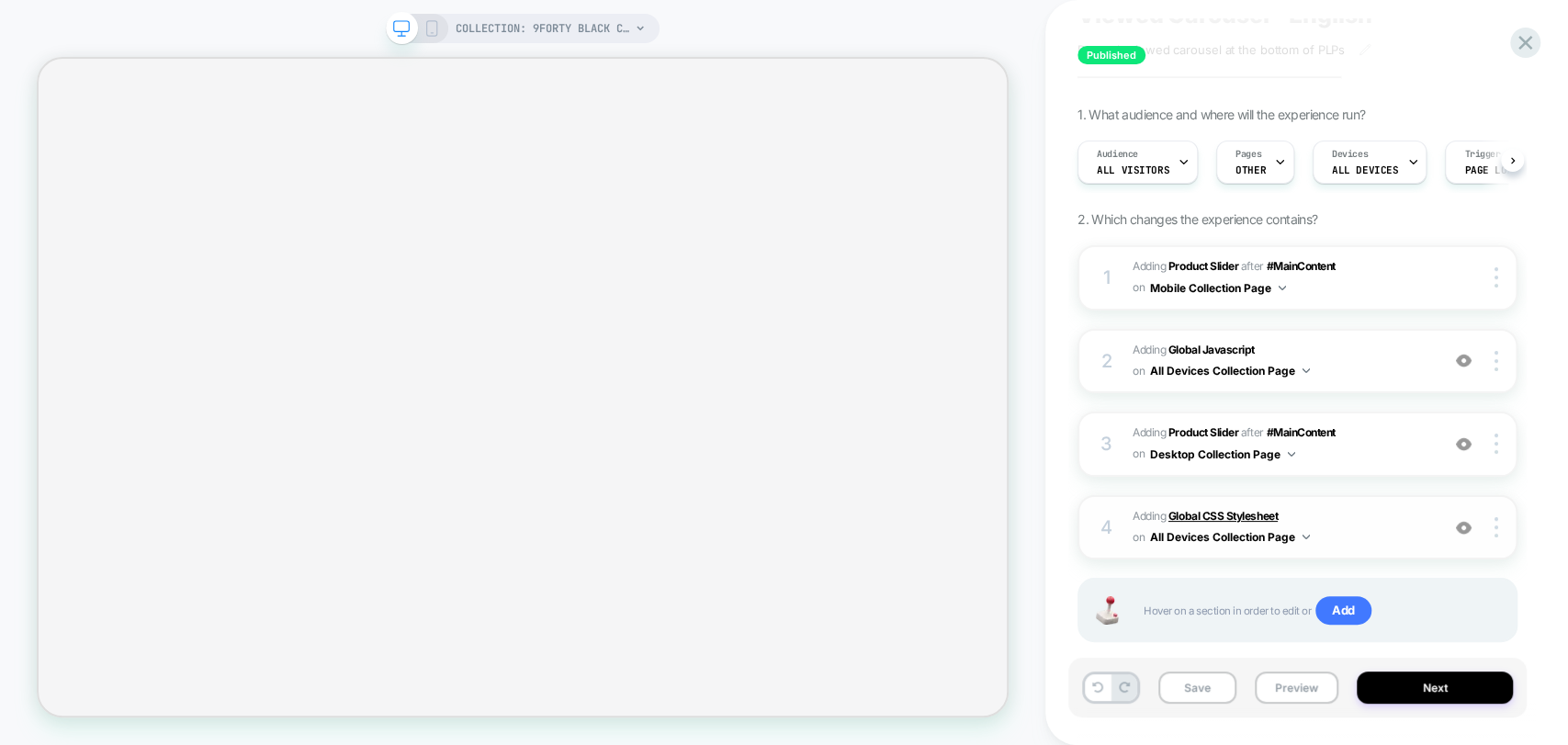
click at [990, 512] on b "Global CSS Stylesheet" at bounding box center [1223, 516] width 109 height 14
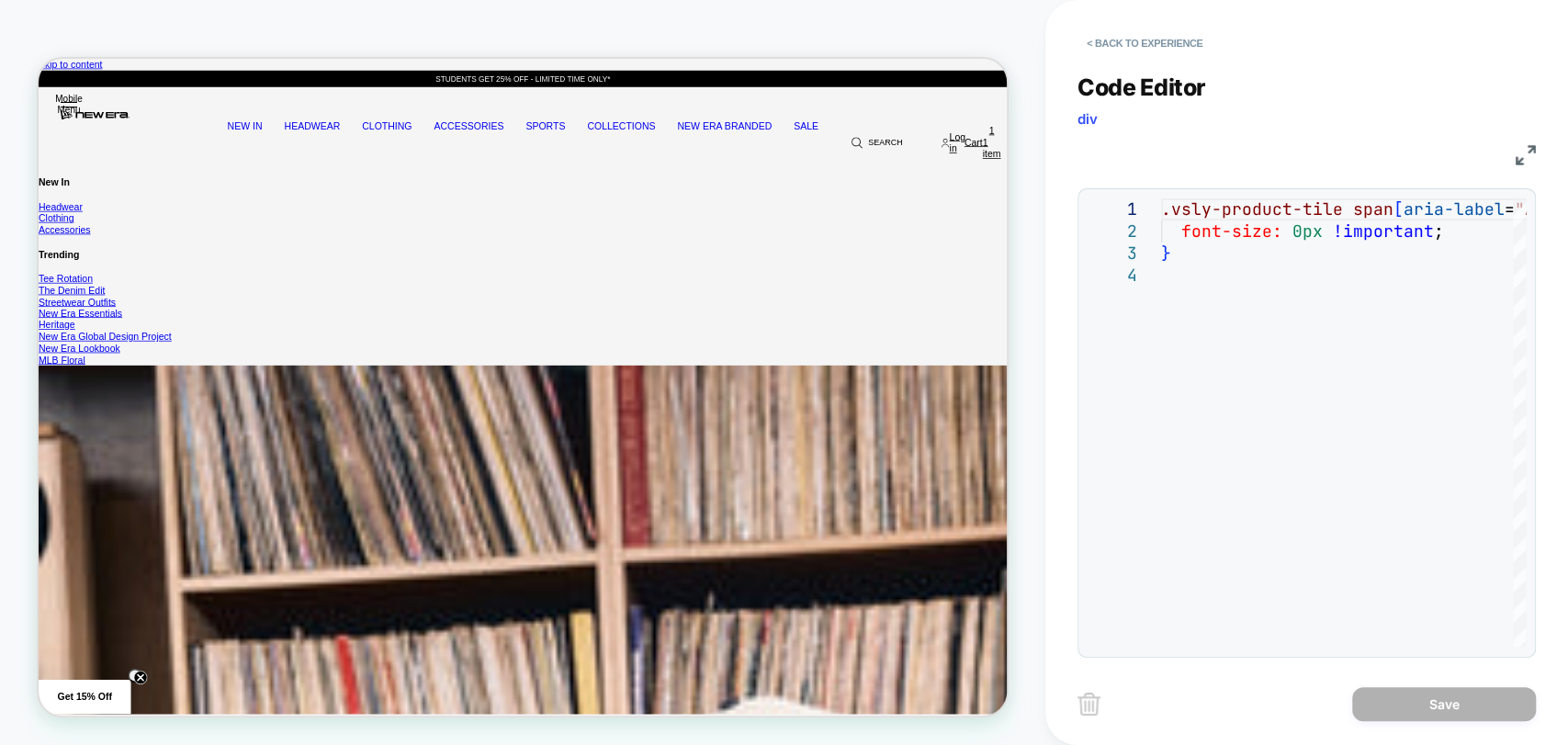
click at [990, 40] on button "< Back to experience" at bounding box center [1145, 43] width 134 height 30
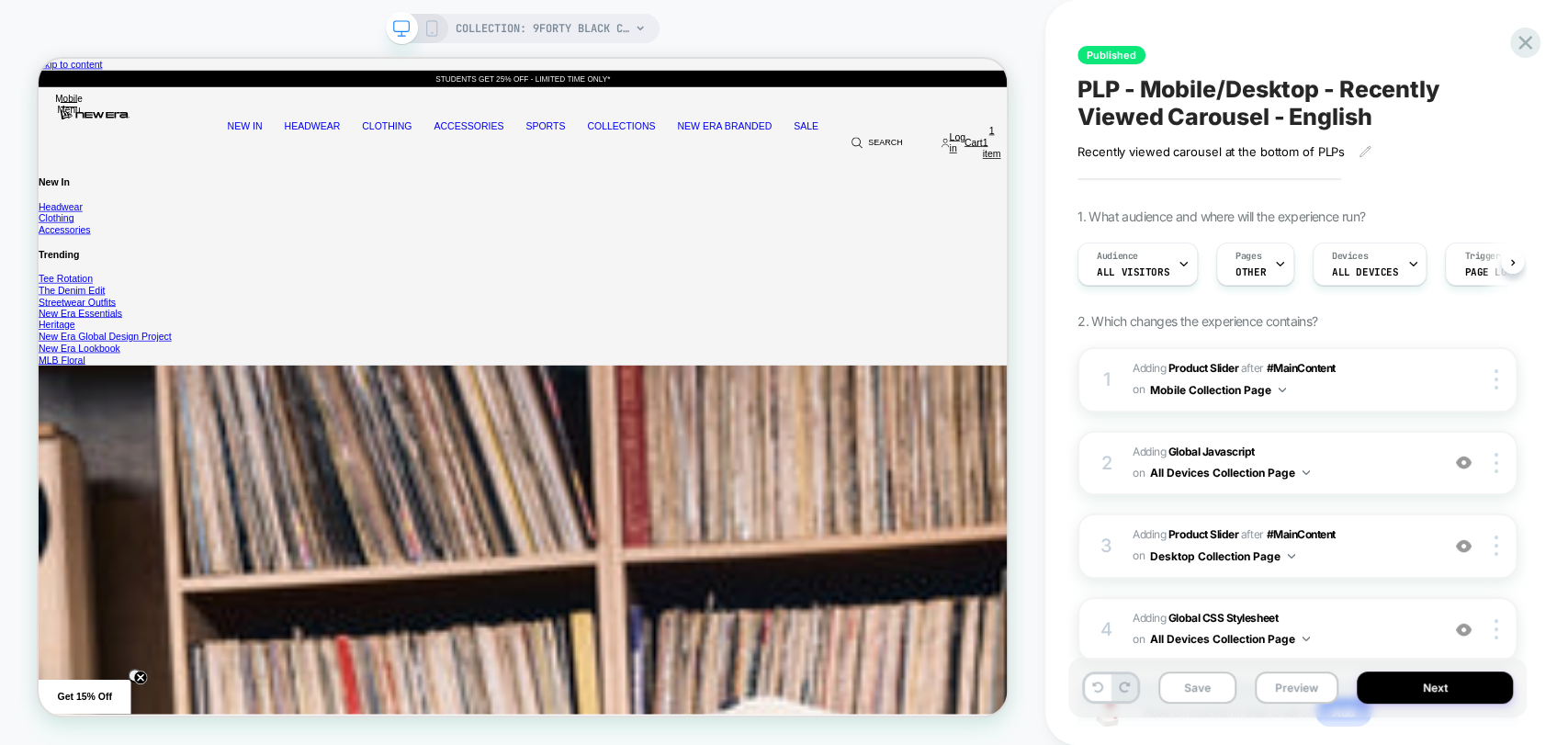
scroll to position [0, 0]
